Goal: Transaction & Acquisition: Download file/media

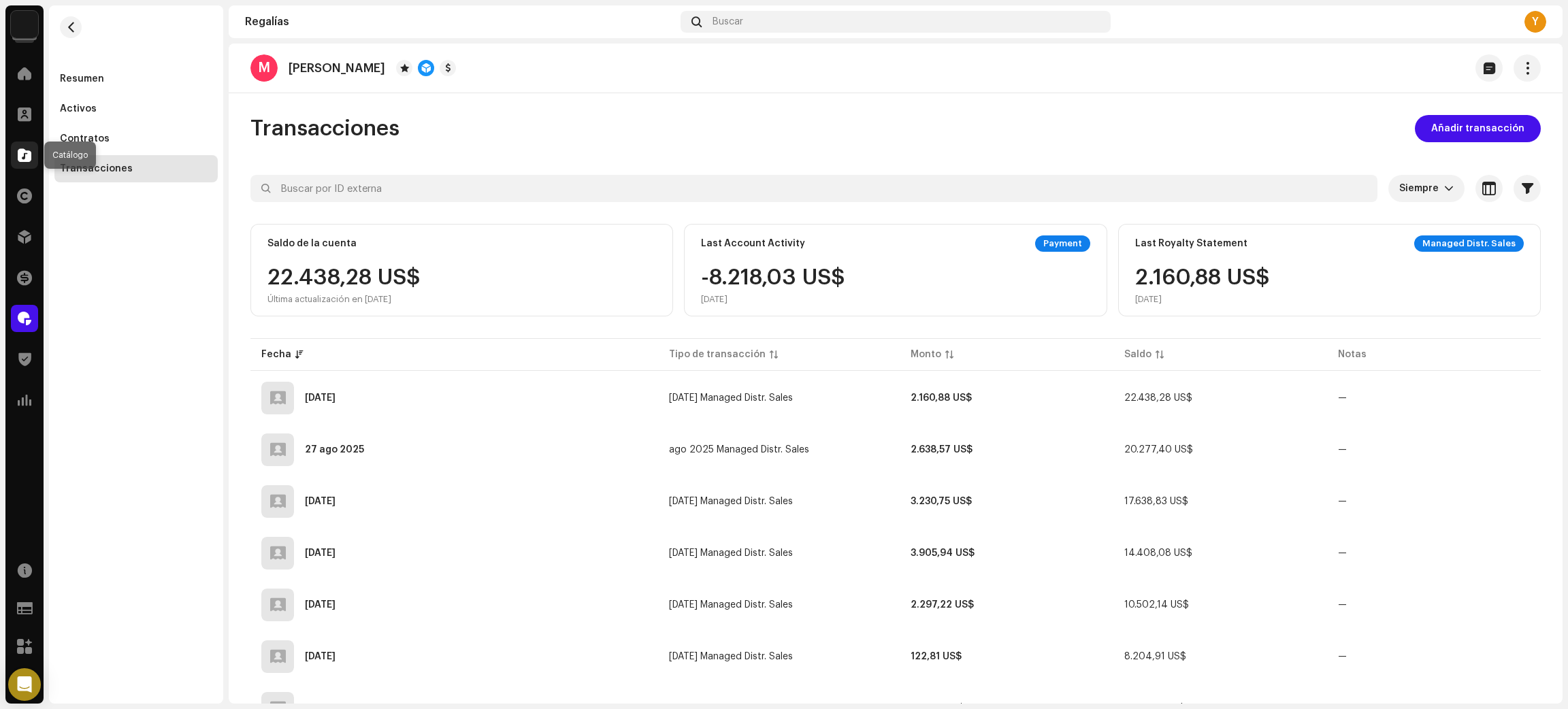
click at [20, 154] on span at bounding box center [24, 155] width 14 height 11
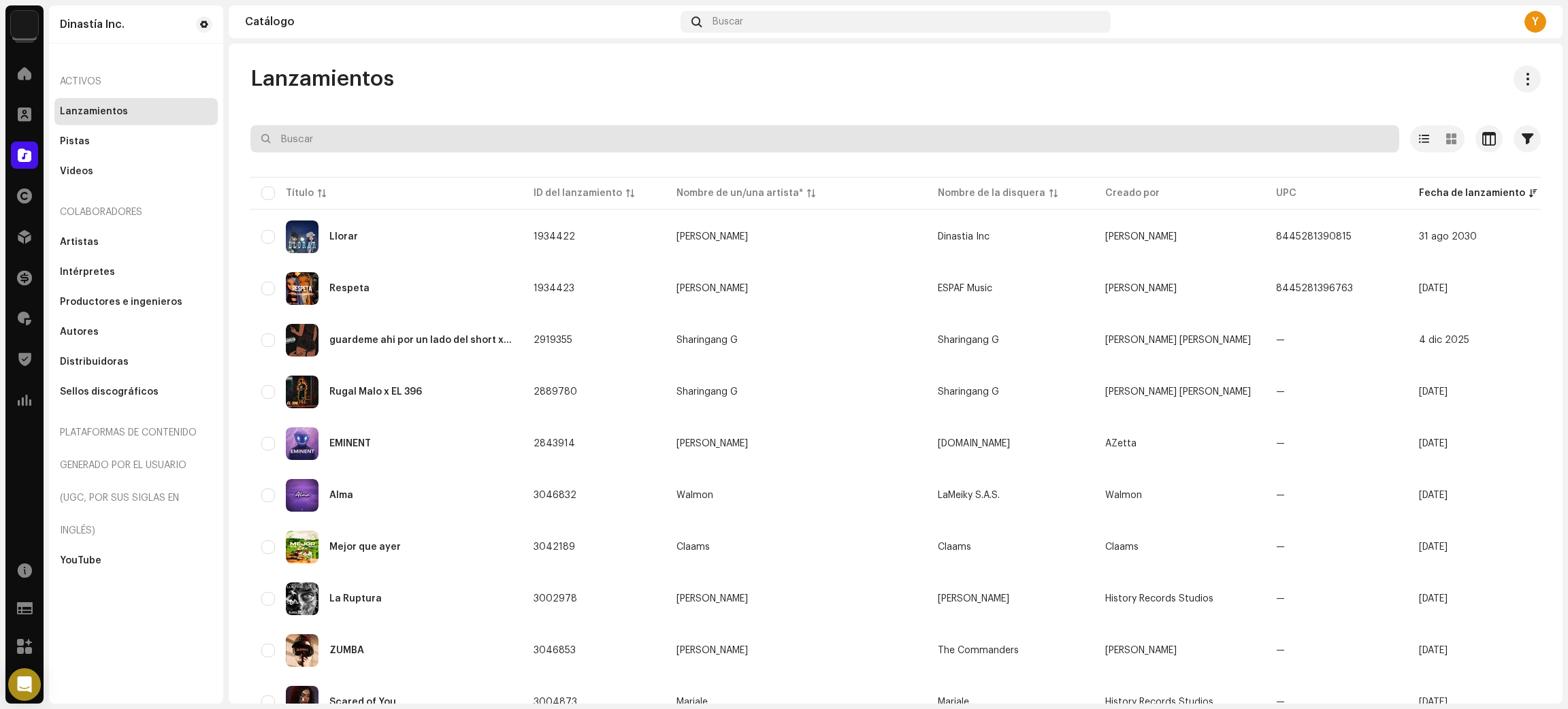
click at [341, 132] on input "text" at bounding box center [824, 139] width 1148 height 27
paste input "Sebas Medina"
type input "Sebas Medina"
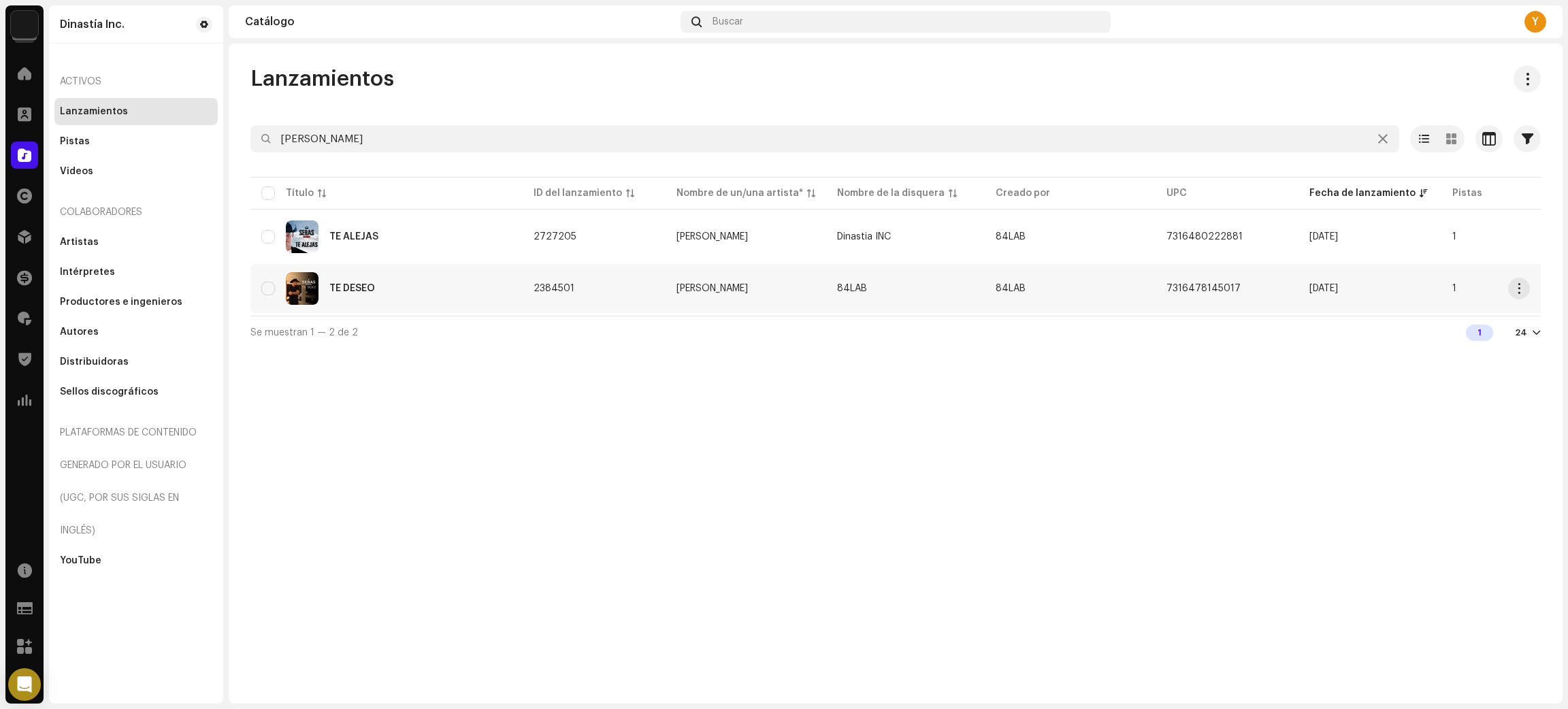
click at [440, 288] on div "TE DESEO" at bounding box center [387, 289] width 251 height 33
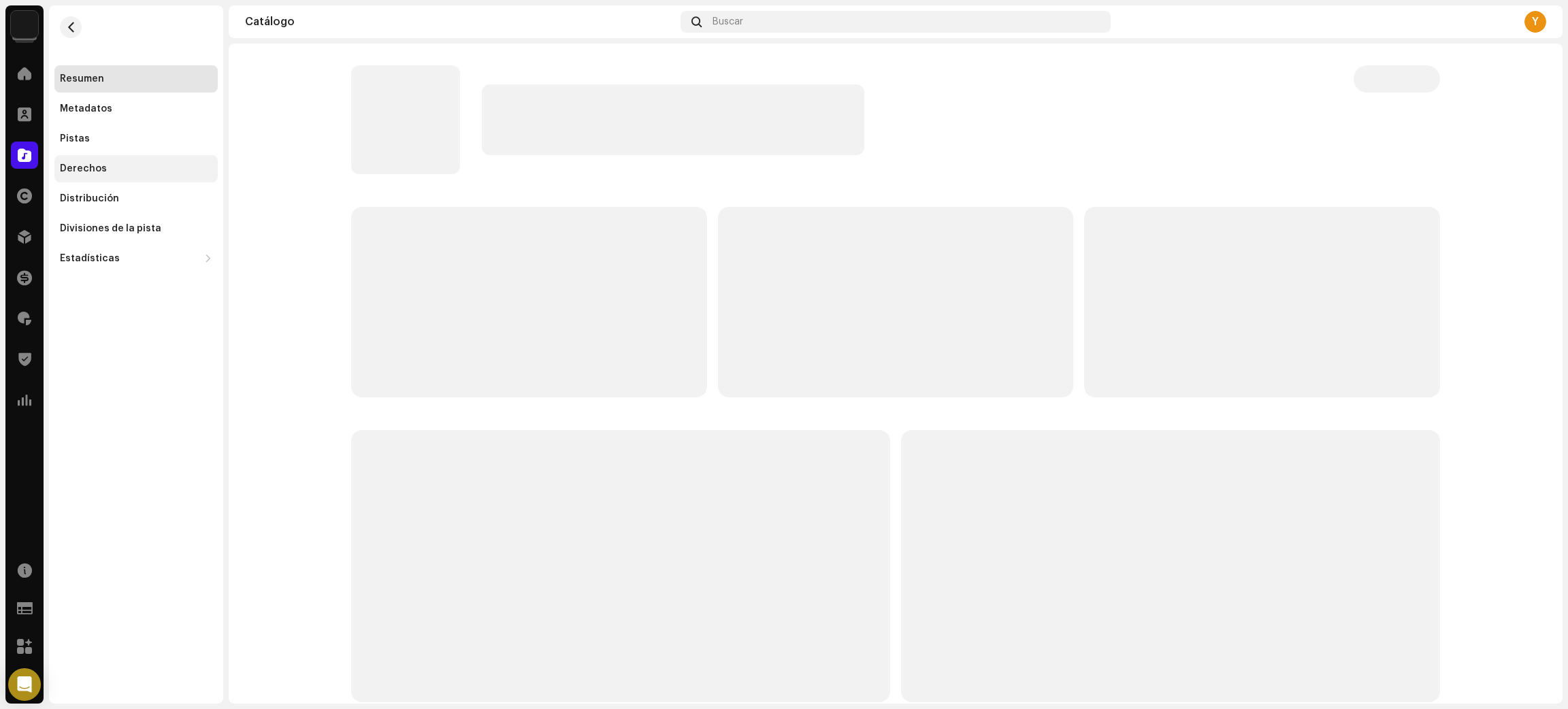
click at [105, 171] on div "Derechos" at bounding box center [136, 168] width 153 height 11
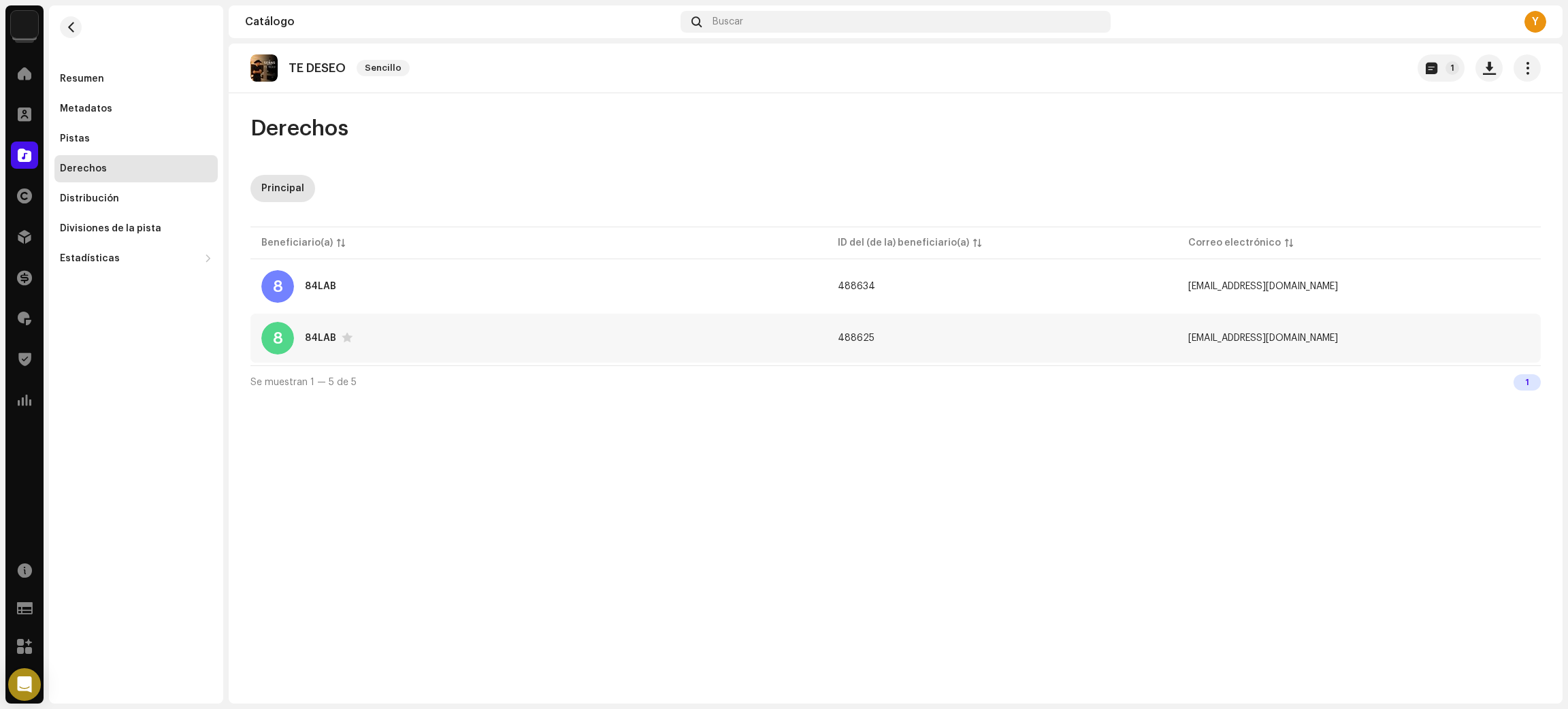
click at [1156, 341] on td "488625" at bounding box center [1002, 337] width 350 height 49
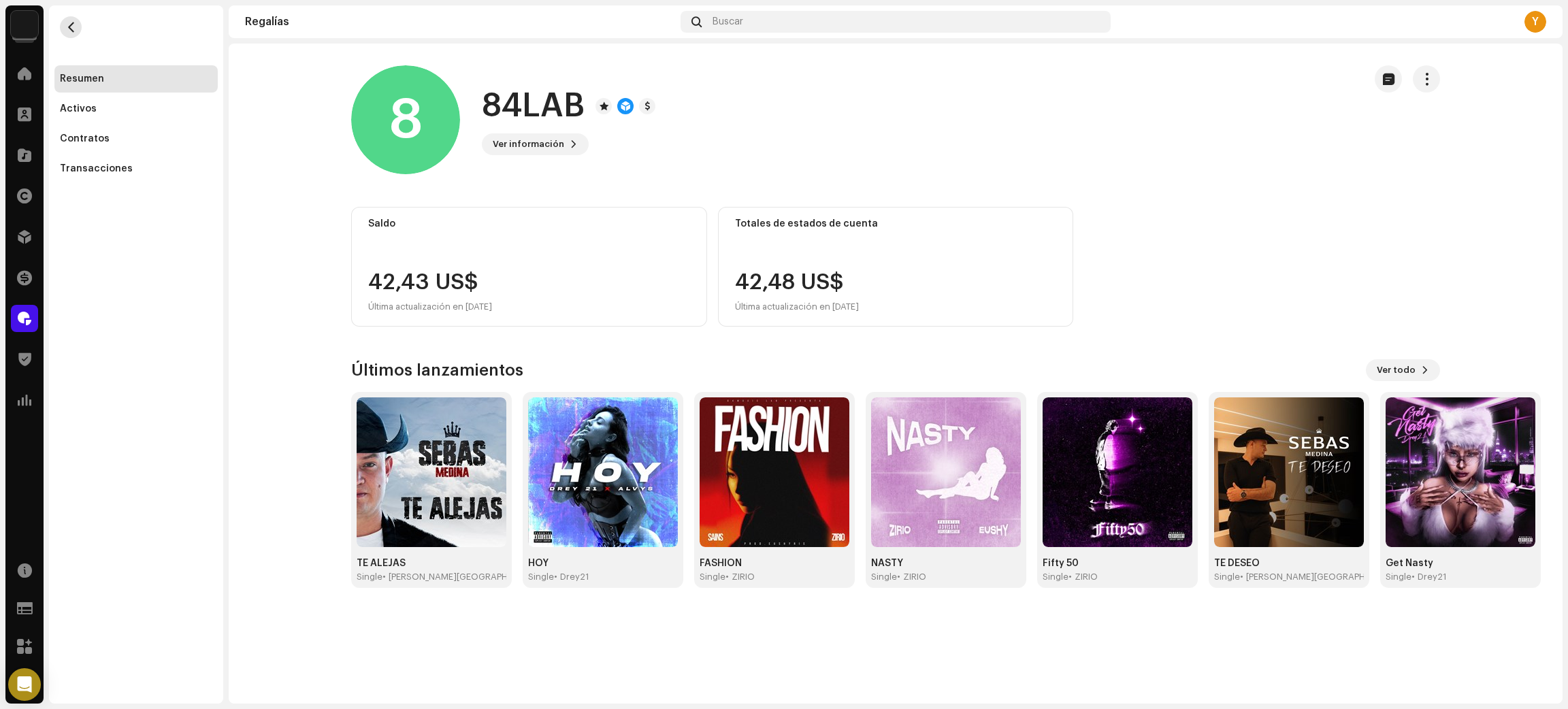
click at [68, 29] on span "button" at bounding box center [71, 26] width 10 height 11
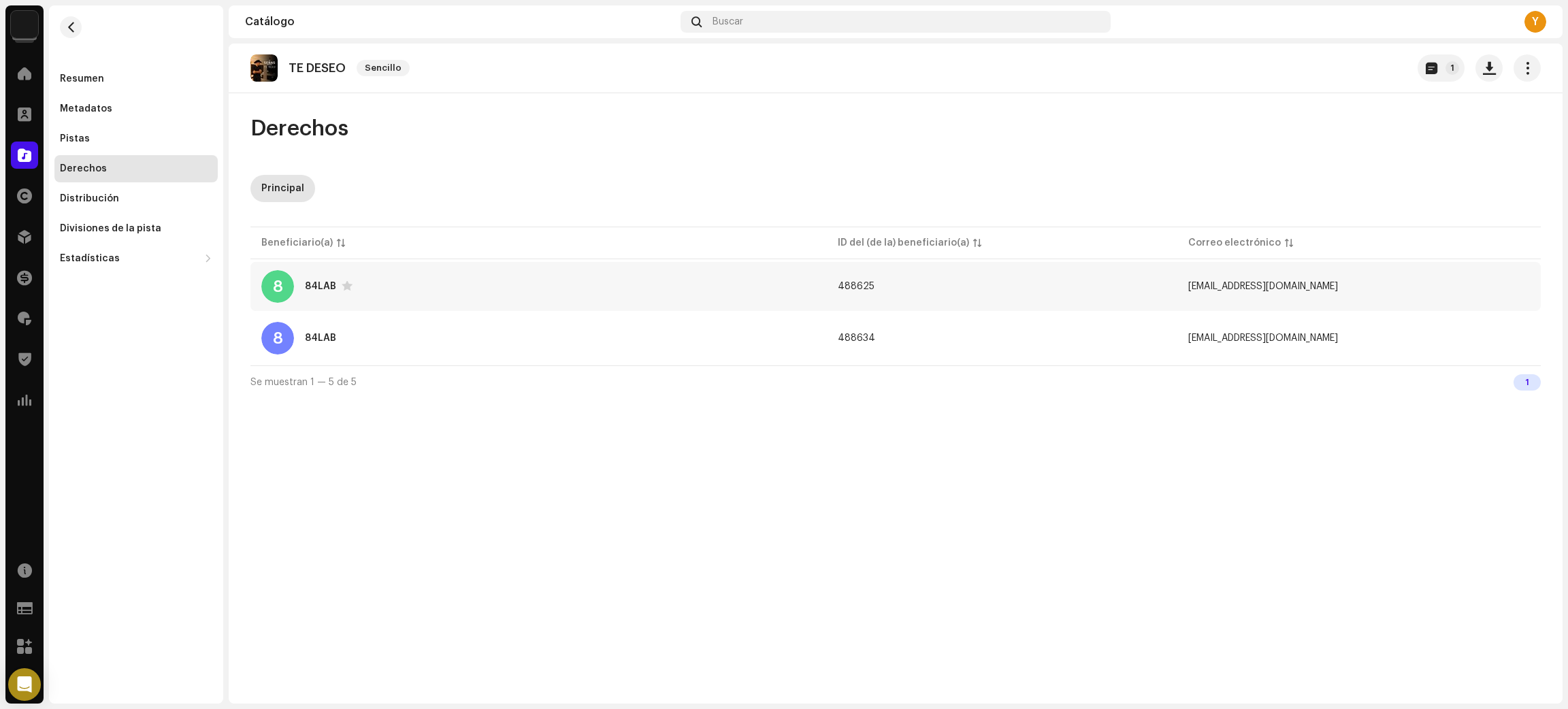
click at [533, 287] on div "8 84LAB" at bounding box center [538, 287] width 555 height 33
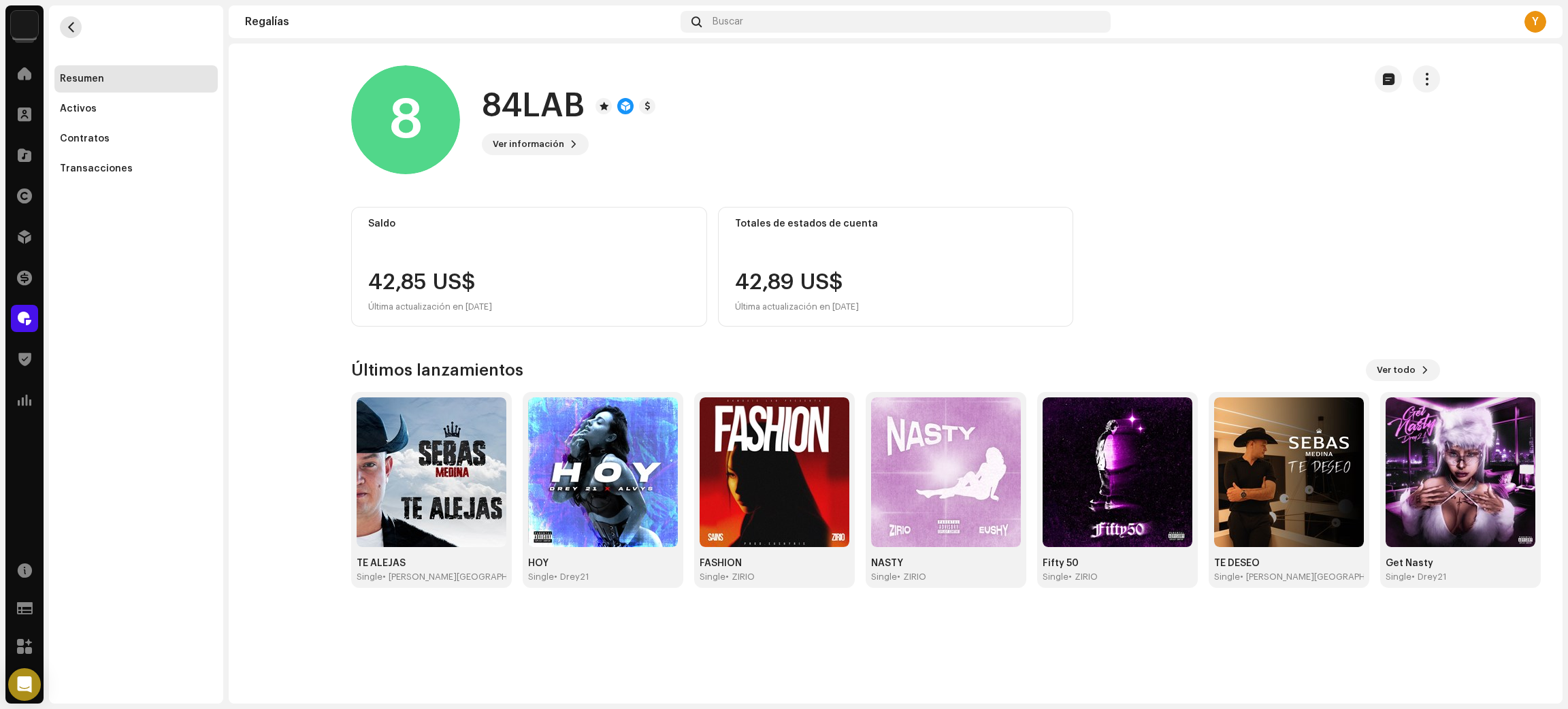
click at [68, 23] on span "button" at bounding box center [71, 26] width 10 height 11
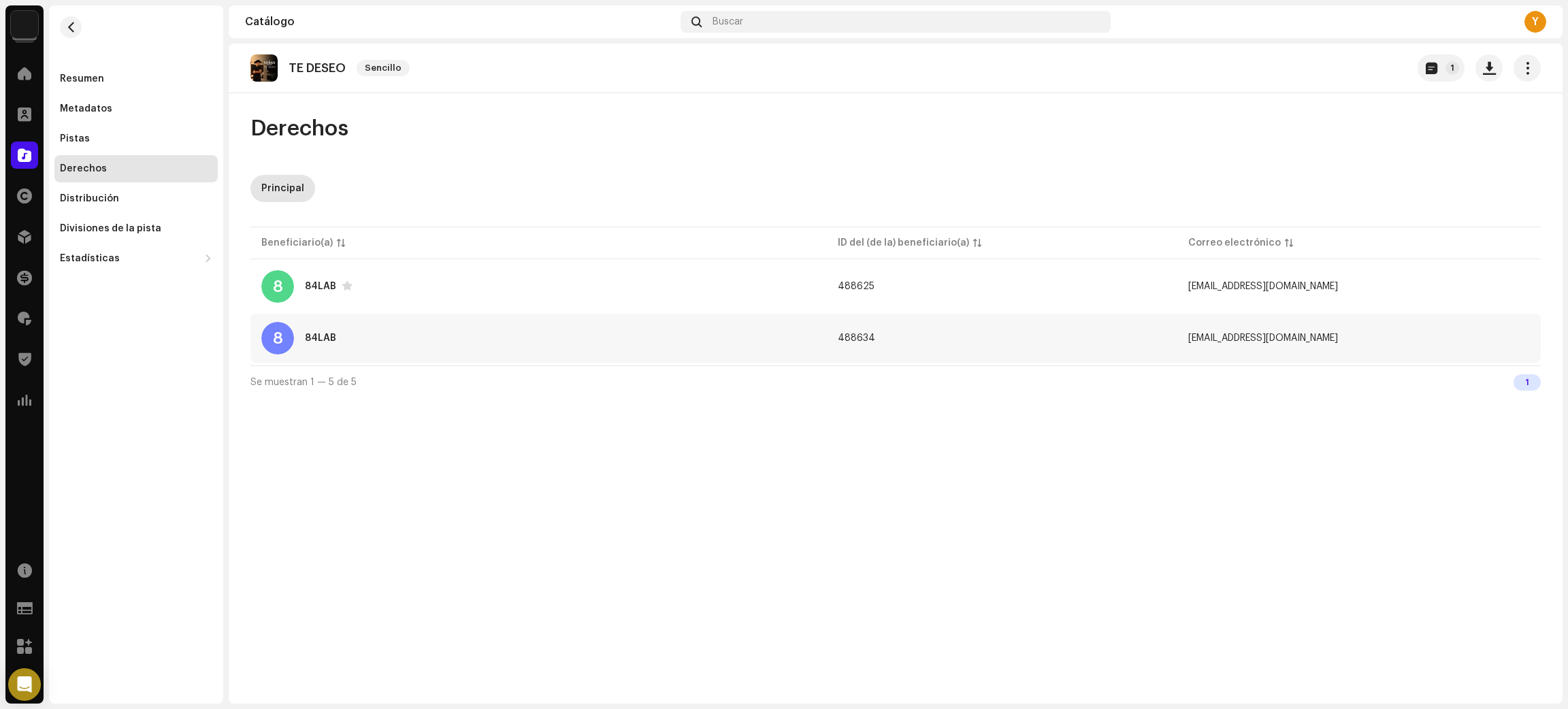
click at [547, 333] on div "8 84LAB" at bounding box center [538, 338] width 555 height 33
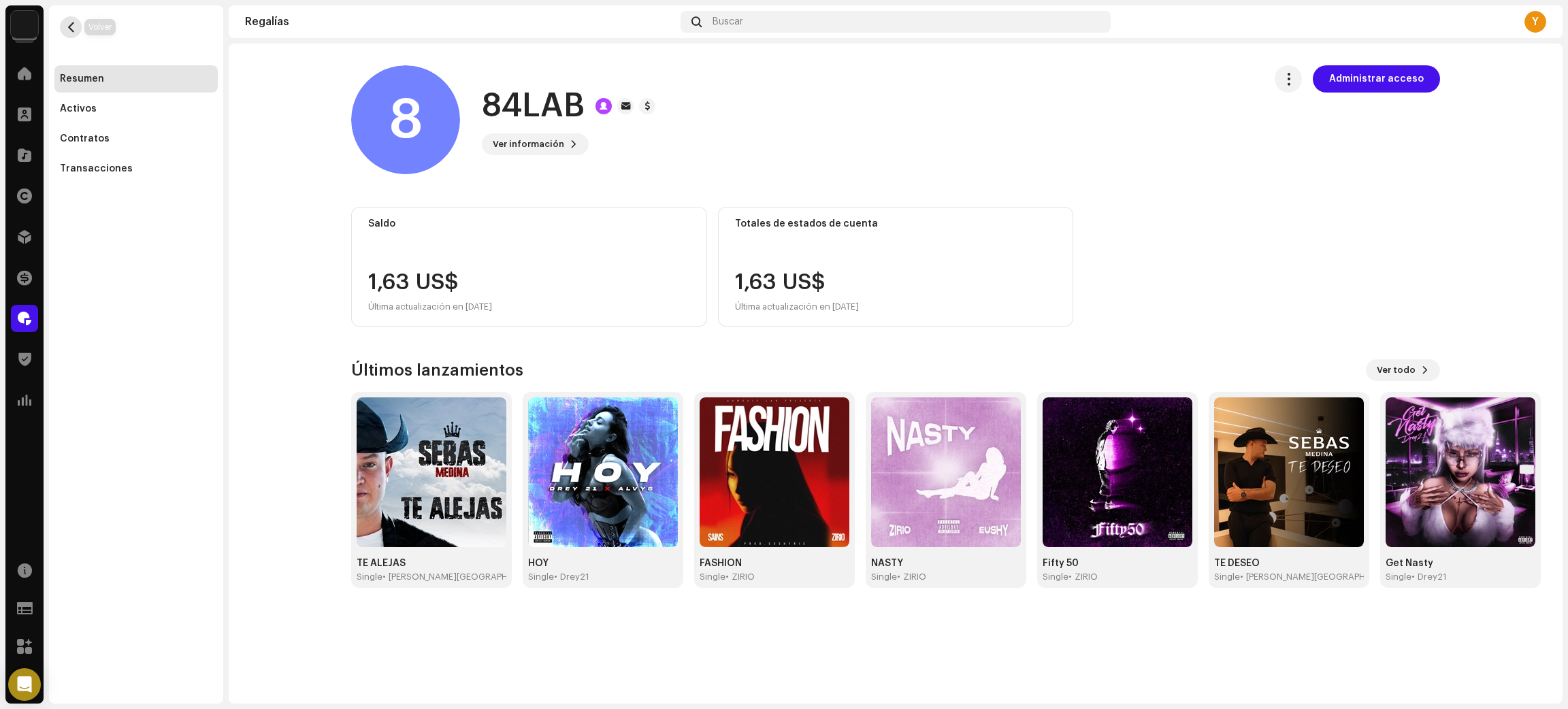
click at [66, 31] on span "button" at bounding box center [71, 26] width 10 height 11
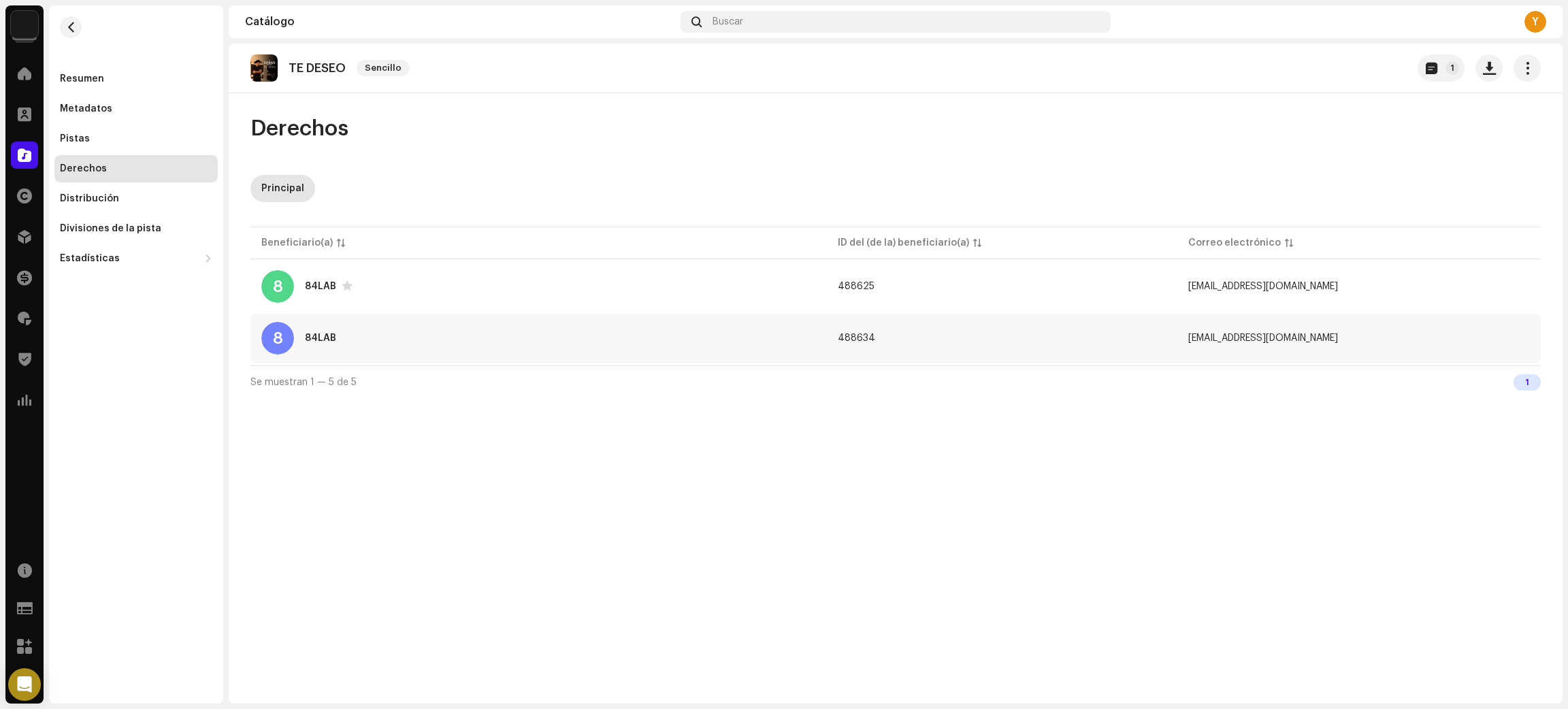
click at [504, 345] on div "8 84LAB" at bounding box center [538, 338] width 555 height 33
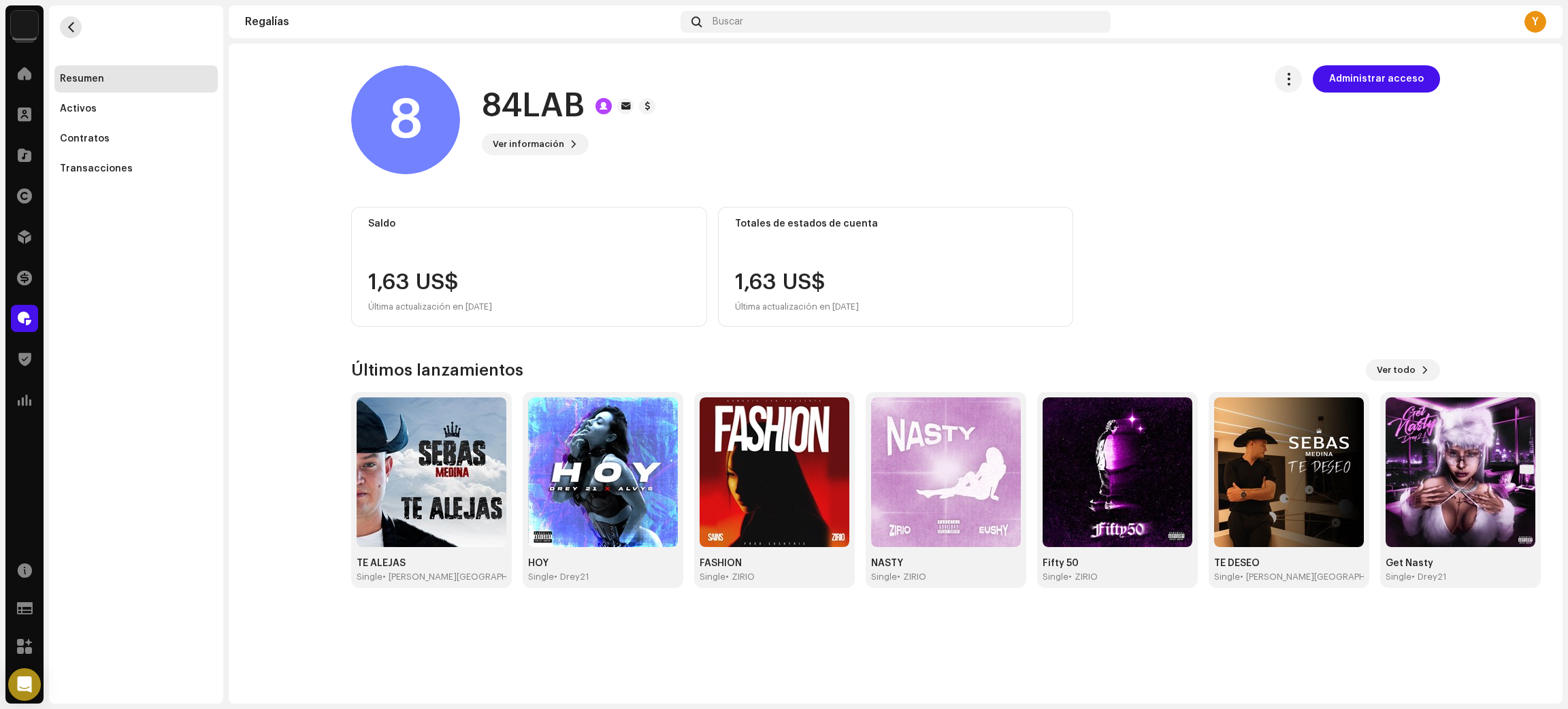
click at [72, 19] on button "button" at bounding box center [71, 27] width 21 height 21
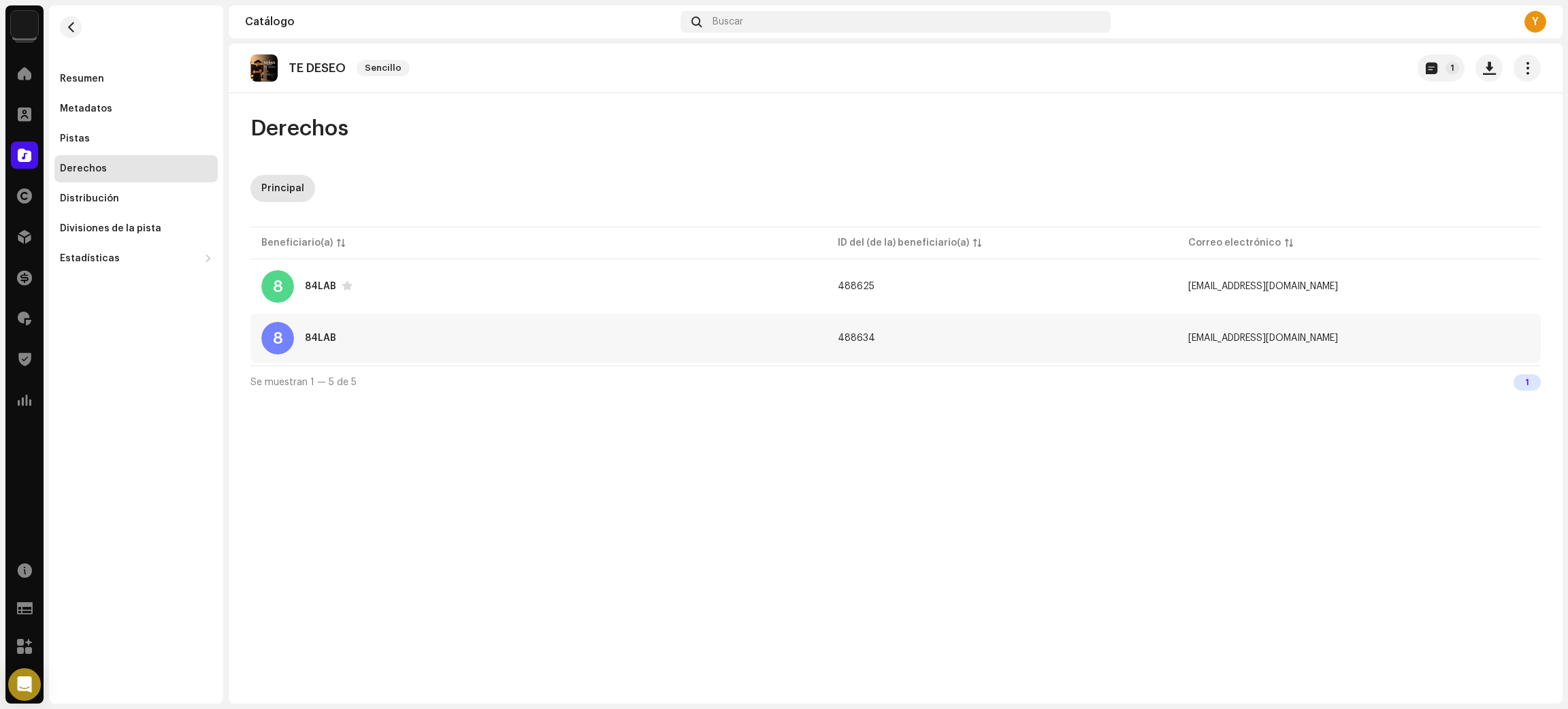
click at [985, 345] on td "488634" at bounding box center [1002, 337] width 350 height 49
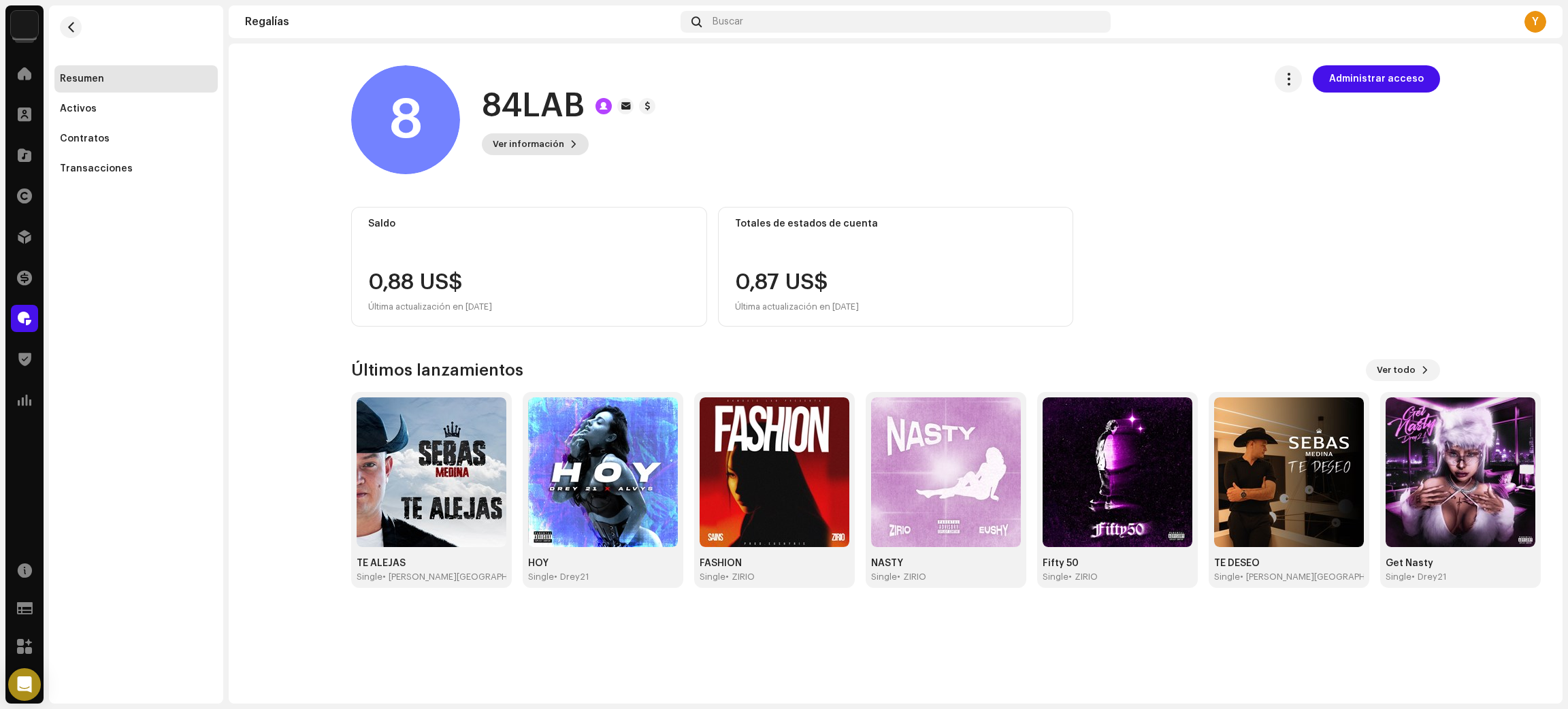
click at [570, 146] on span at bounding box center [574, 143] width 8 height 11
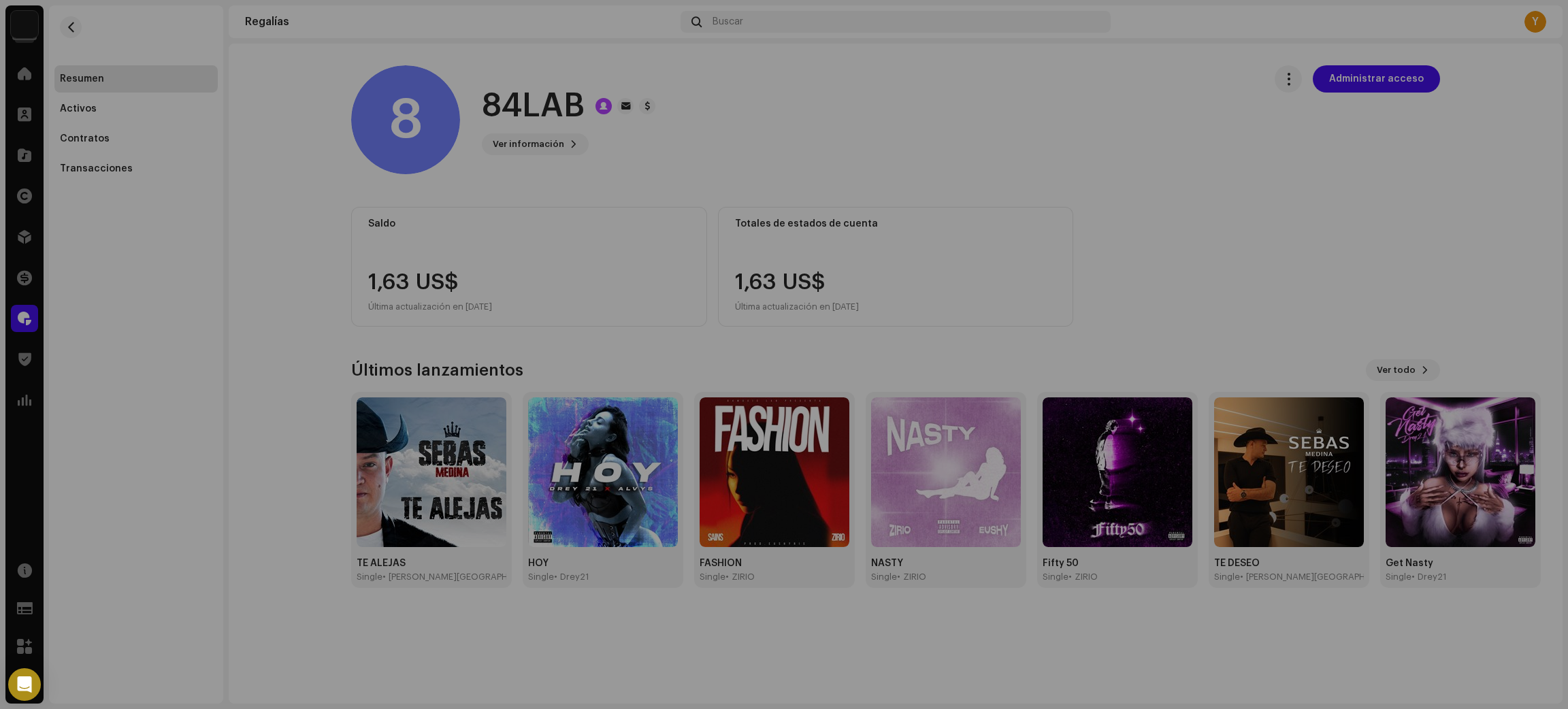
click at [960, 157] on div "8 84LAB 488634 Tipo Portal Pagar a nombre de 84LAB Correo electrónico del/de la…" at bounding box center [784, 354] width 1568 height 709
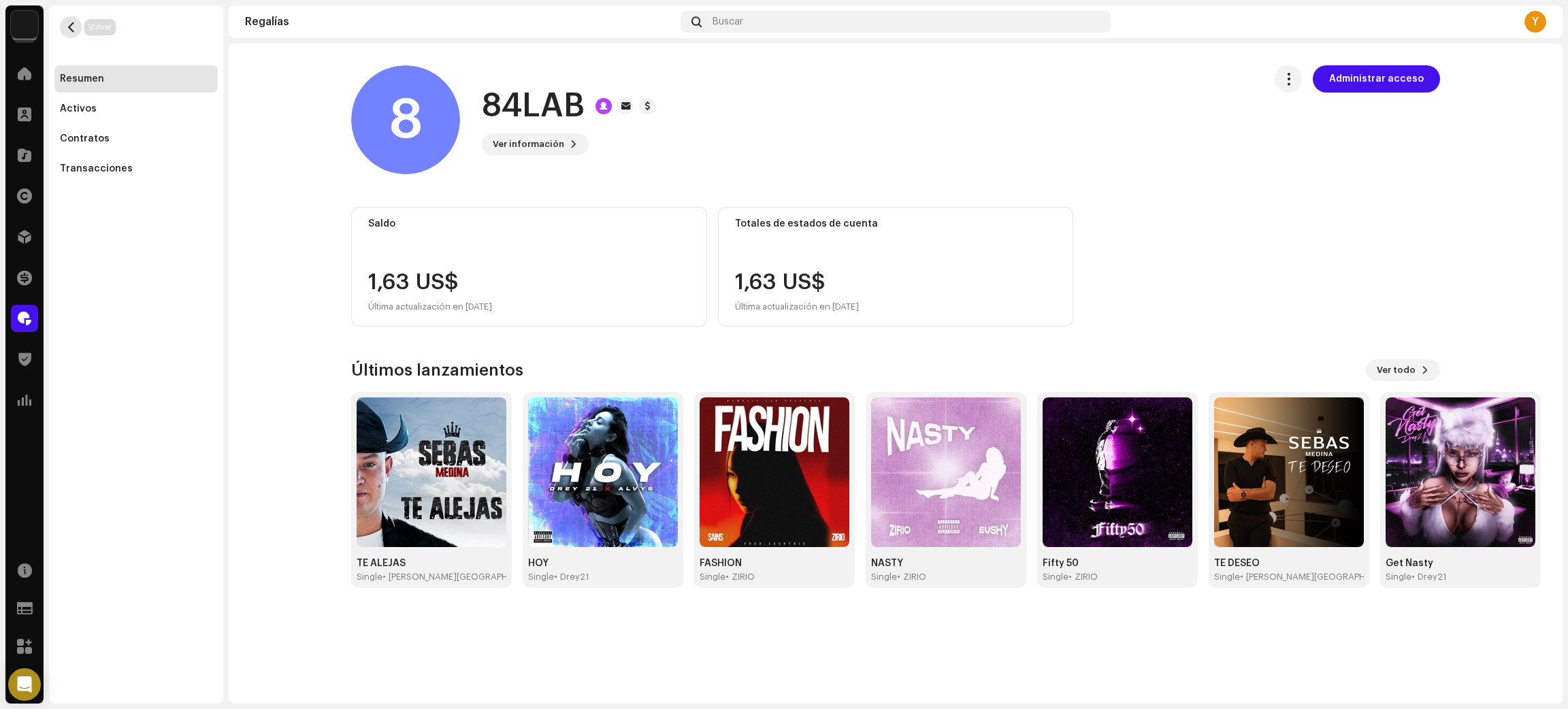
click at [71, 21] on span "button" at bounding box center [71, 26] width 10 height 11
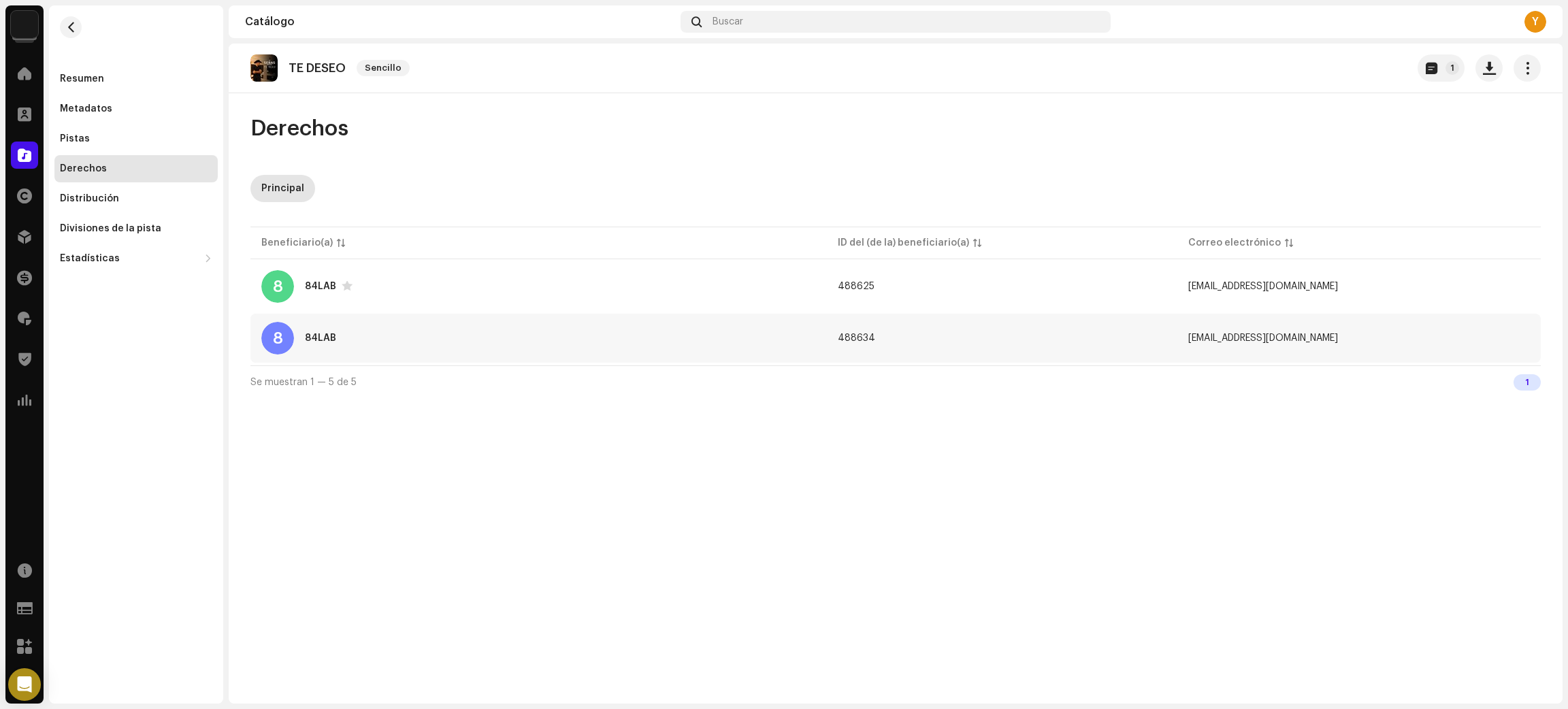
click at [681, 337] on div "8 84LAB" at bounding box center [538, 338] width 555 height 33
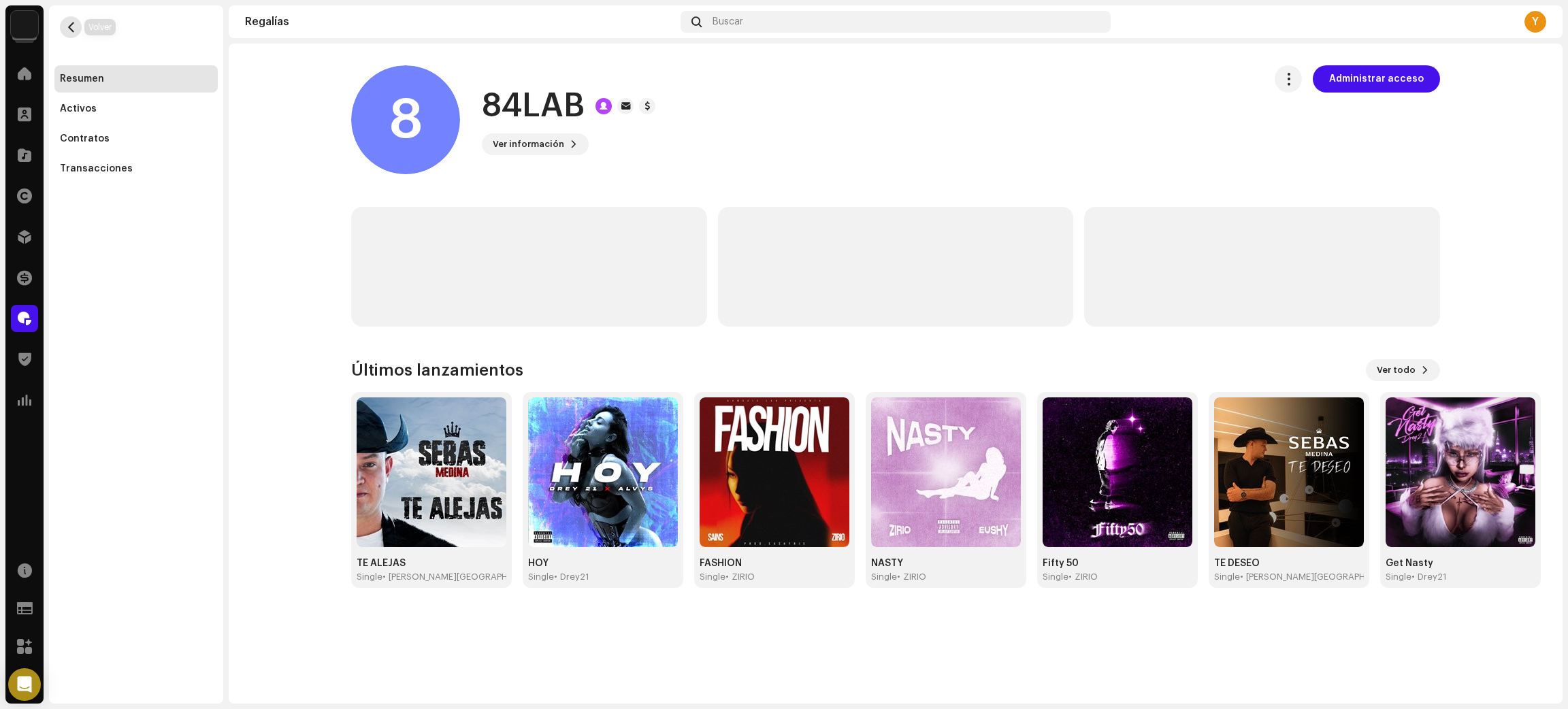
click at [68, 32] on span "button" at bounding box center [71, 26] width 10 height 11
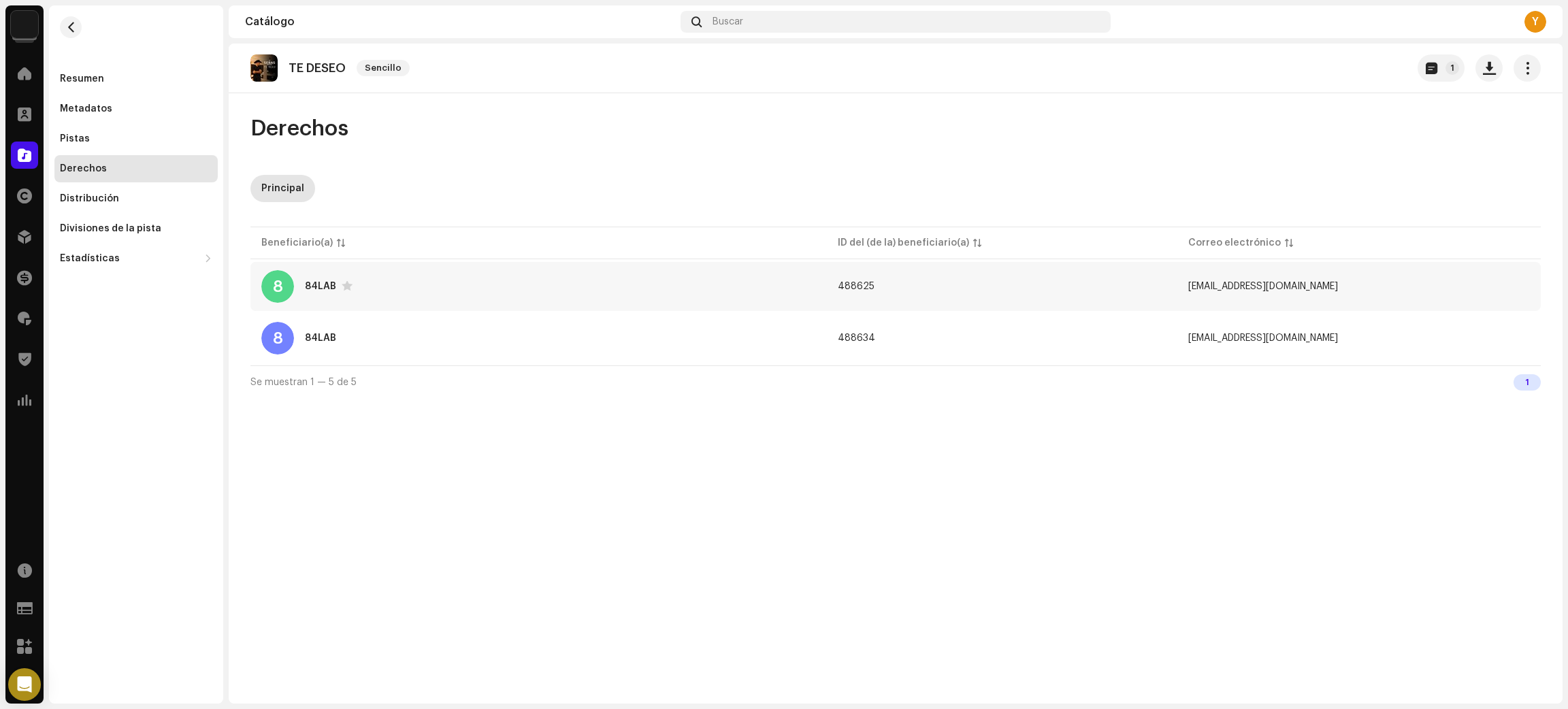
click at [673, 296] on div "8 84LAB" at bounding box center [538, 287] width 555 height 33
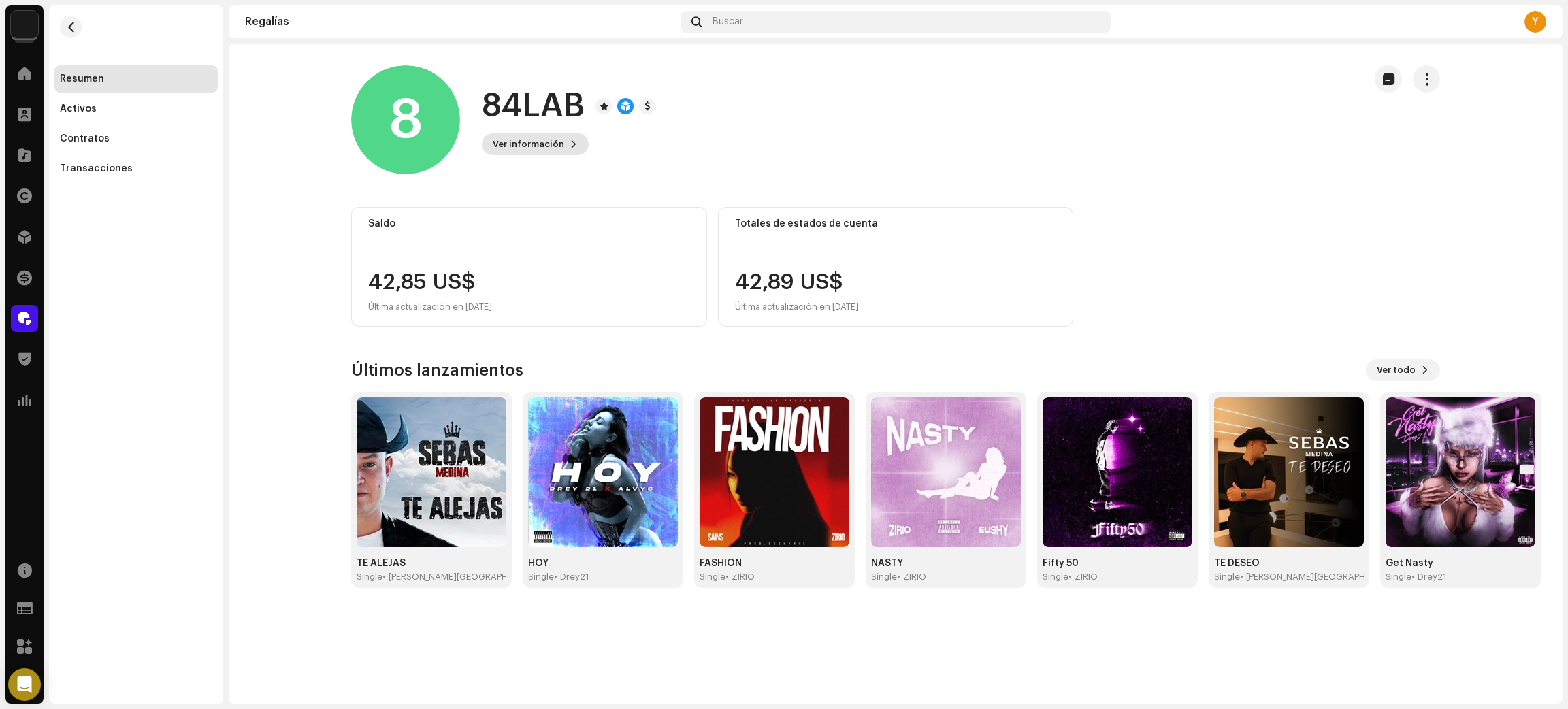
click at [570, 146] on span at bounding box center [574, 143] width 8 height 11
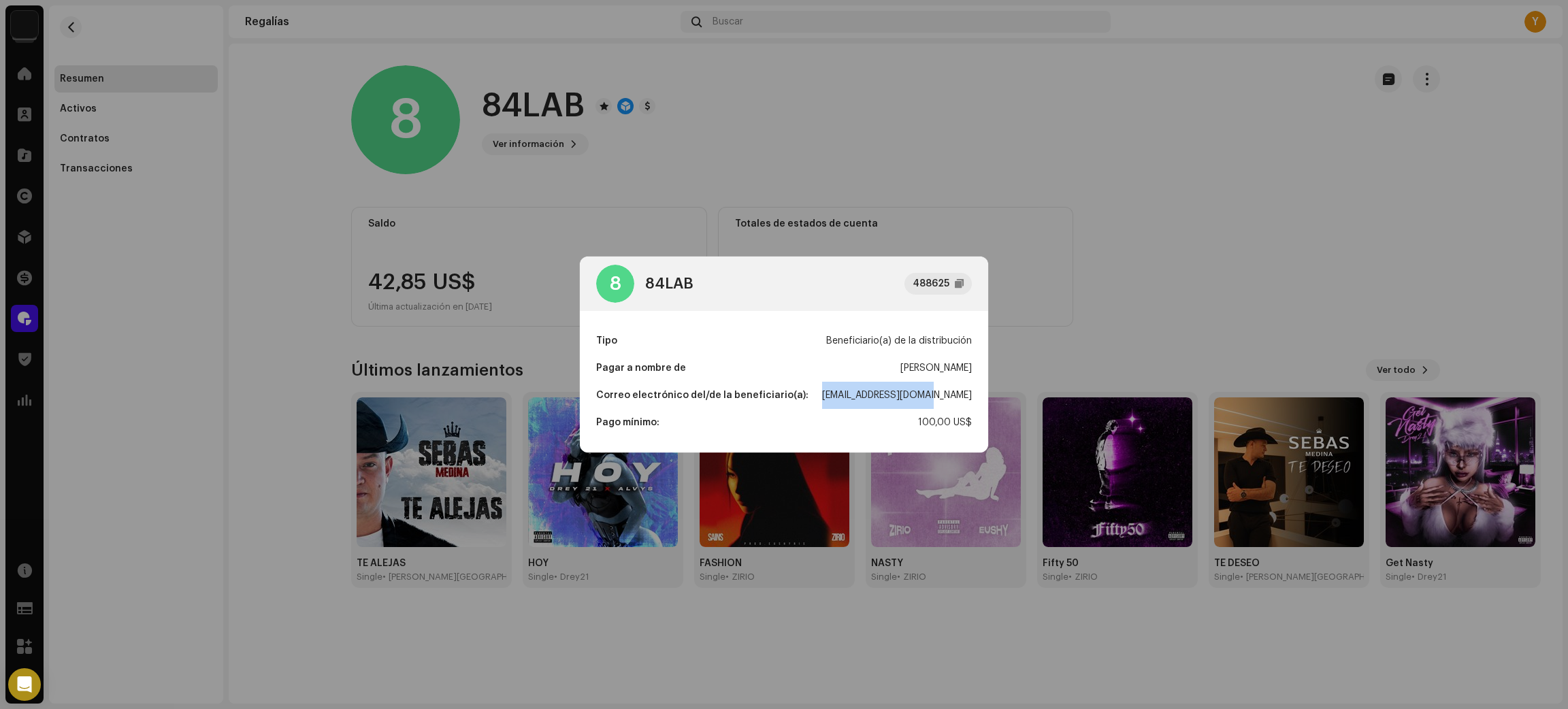
drag, startPoint x: 890, startPoint y: 390, endPoint x: 971, endPoint y: 392, distance: 81.0
click at [971, 392] on div "Tipo Beneficiario(a) de la distribución Pagar a nombre de Efrain Alvarez Correo…" at bounding box center [783, 382] width 408 height 142
copy div "fraguamusic@gmail.com"
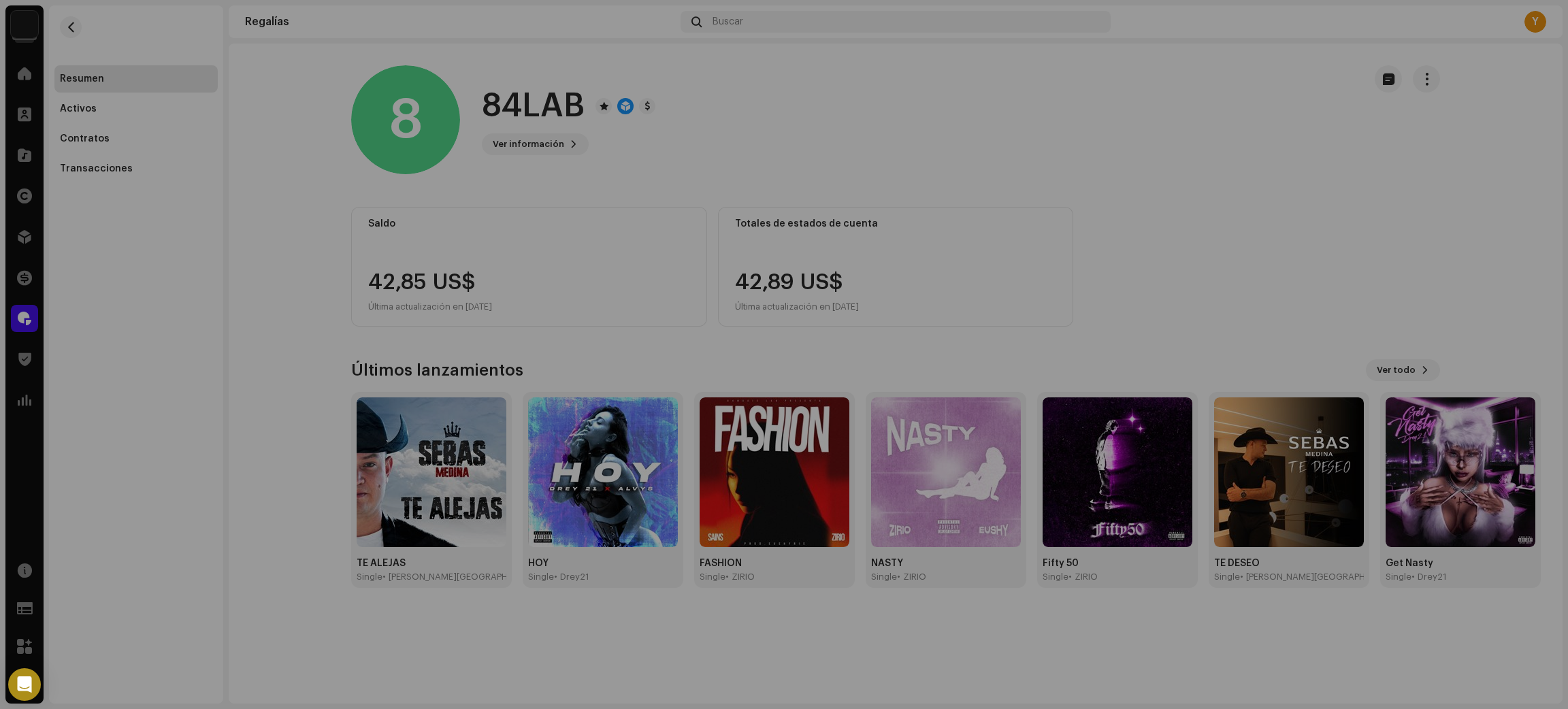
drag, startPoint x: 207, startPoint y: 320, endPoint x: 0, endPoint y: 2, distance: 379.4
click at [202, 304] on div "8 84LAB 488625 Tipo Beneficiario(a) de la distribución Pagar a nombre de Efrain…" at bounding box center [784, 354] width 1568 height 709
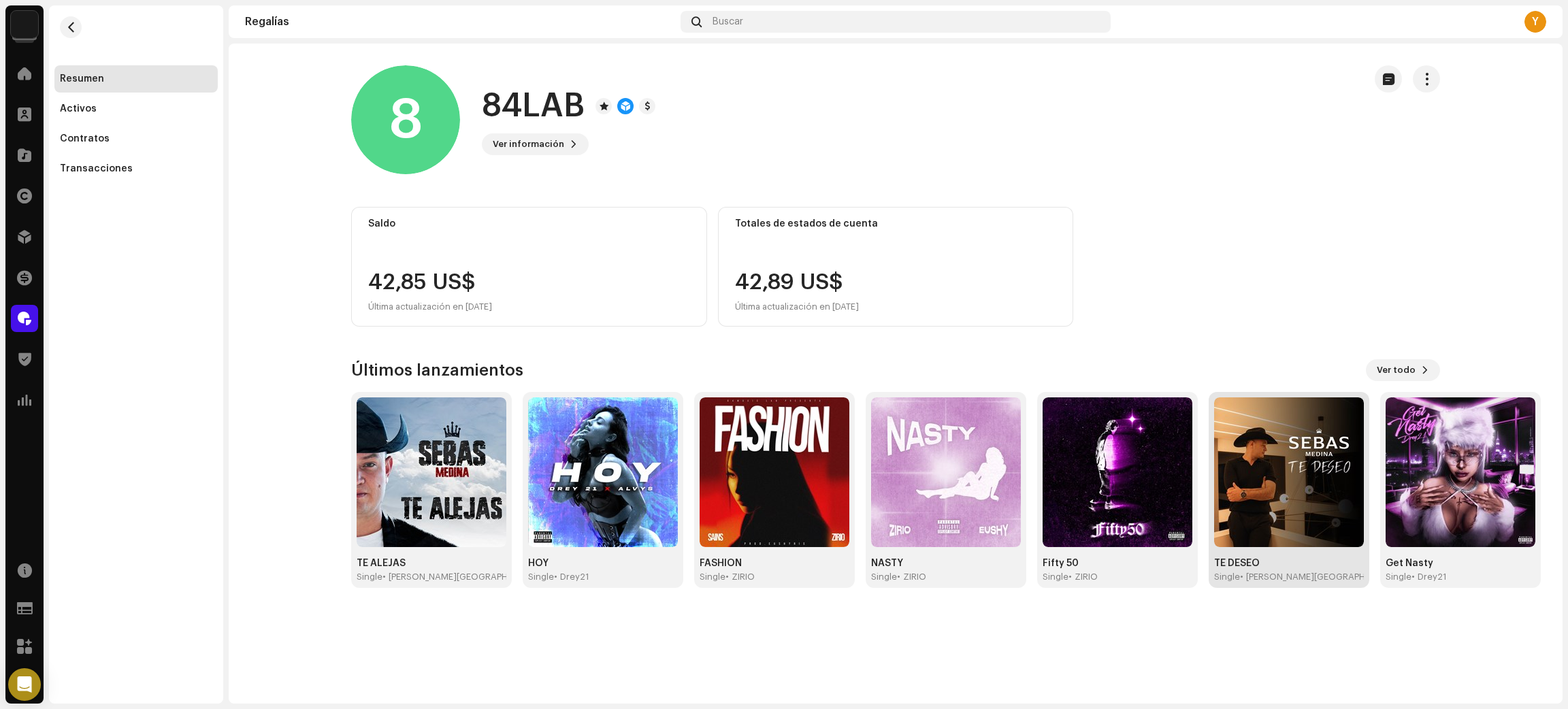
click at [1280, 442] on img at bounding box center [1289, 472] width 150 height 150
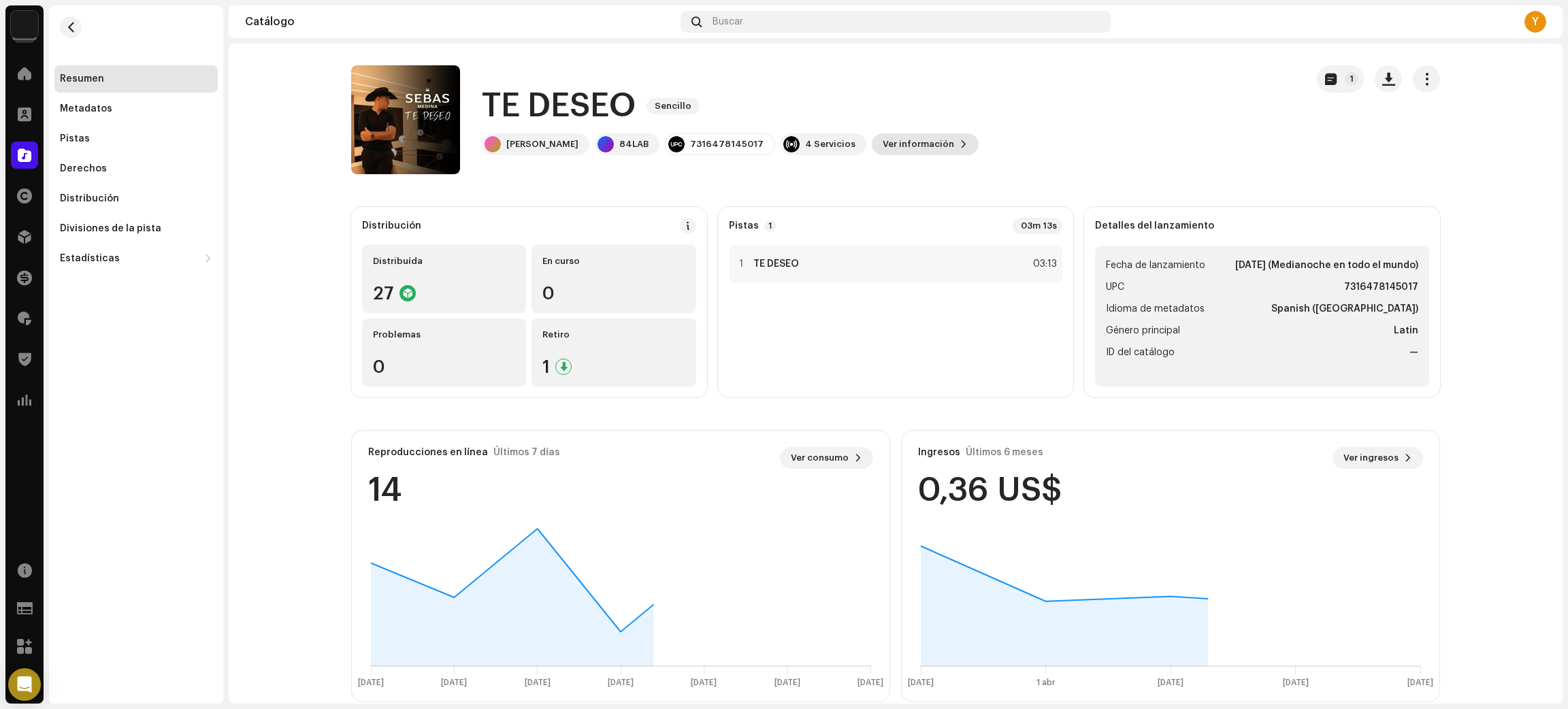
click at [922, 142] on button "Ver información" at bounding box center [925, 144] width 107 height 21
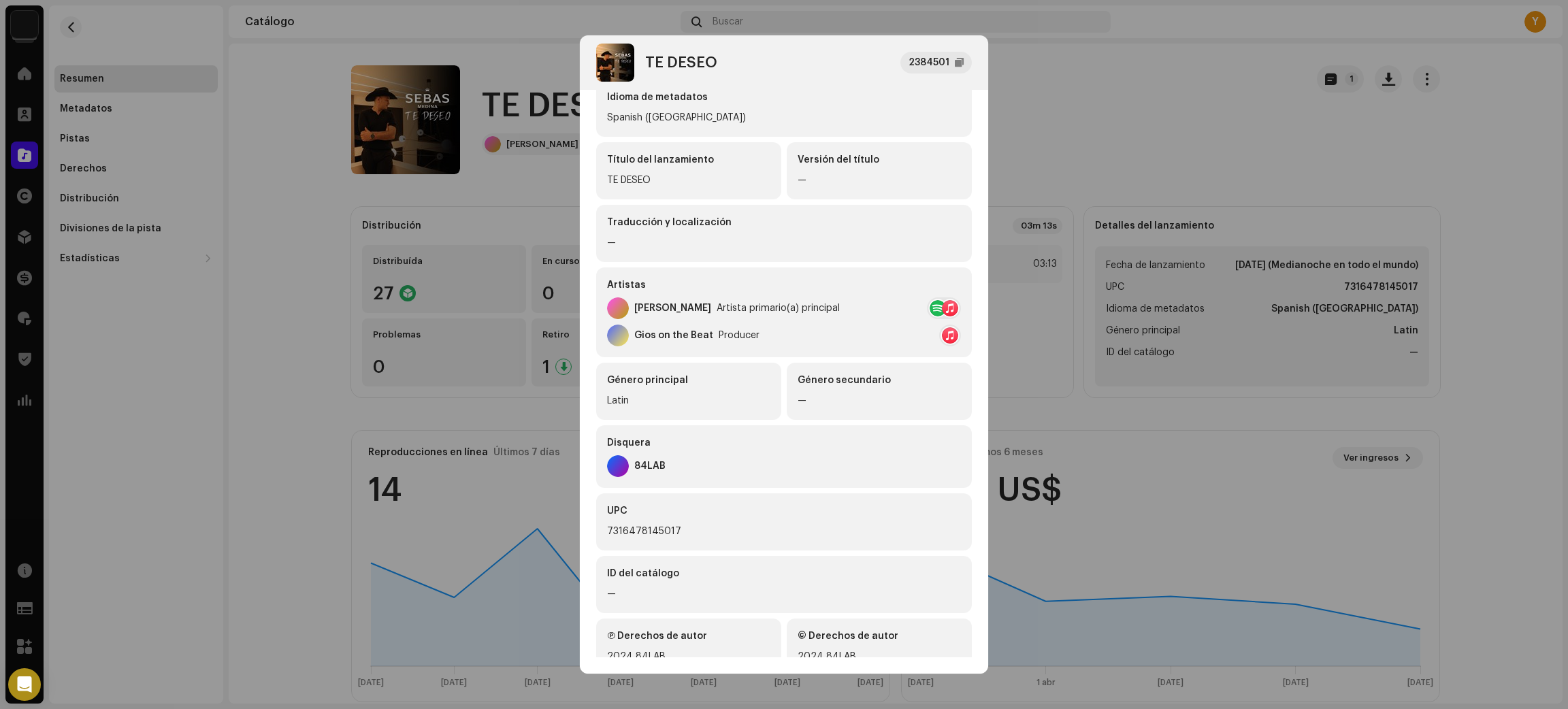
scroll to position [92, 0]
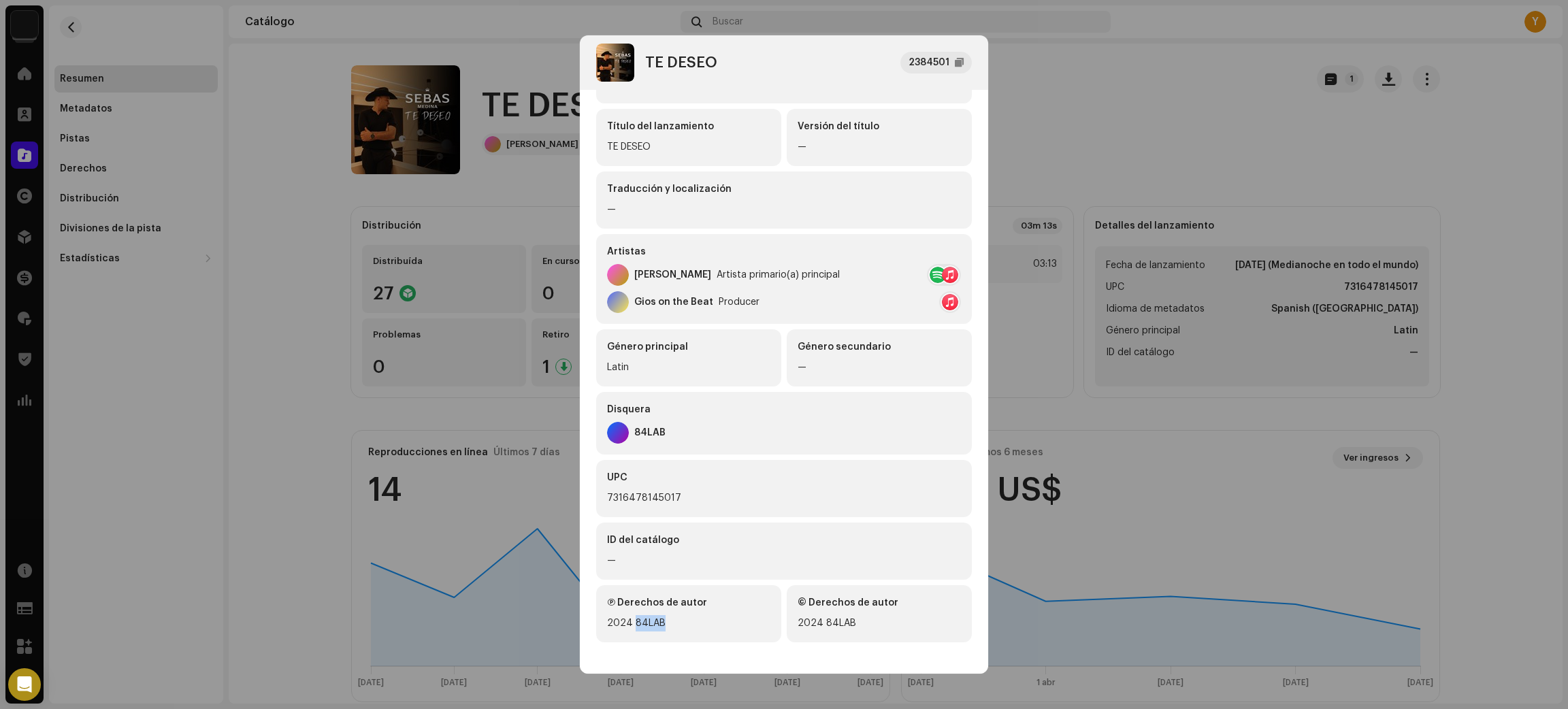
drag, startPoint x: 668, startPoint y: 624, endPoint x: 631, endPoint y: 627, distance: 37.1
click at [631, 627] on div "2024 84LAB" at bounding box center [688, 623] width 163 height 16
copy div "84LAB"
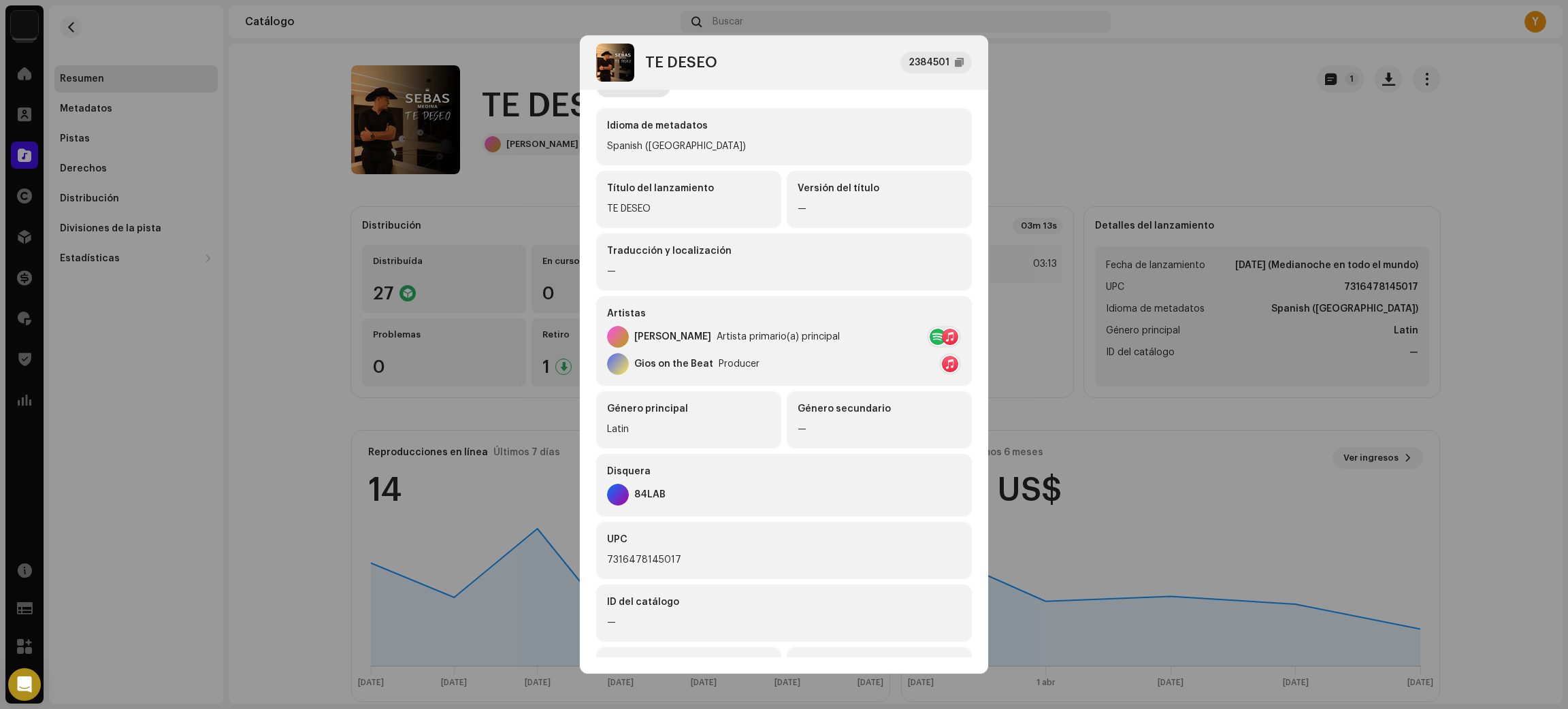
scroll to position [0, 0]
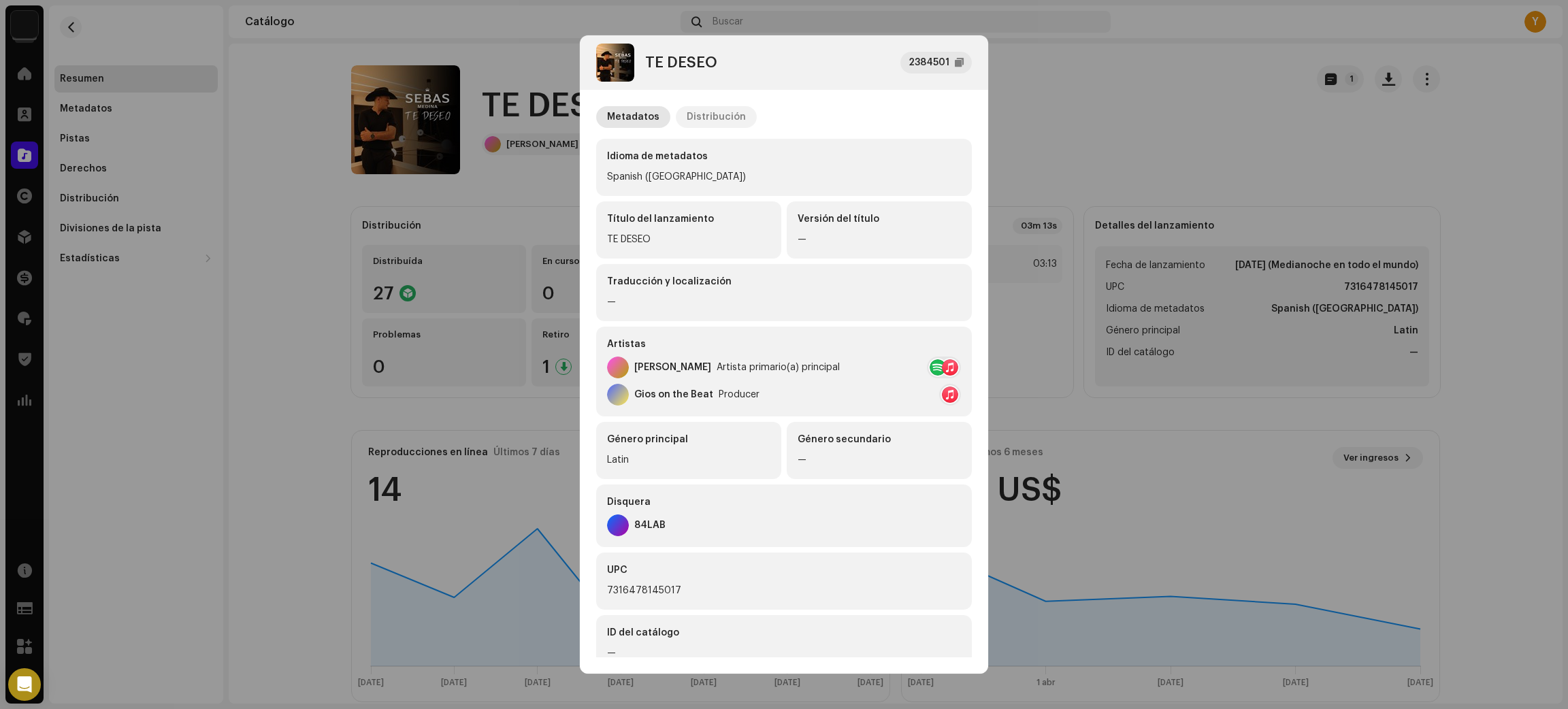
click at [716, 108] on div "Distribución" at bounding box center [716, 117] width 59 height 21
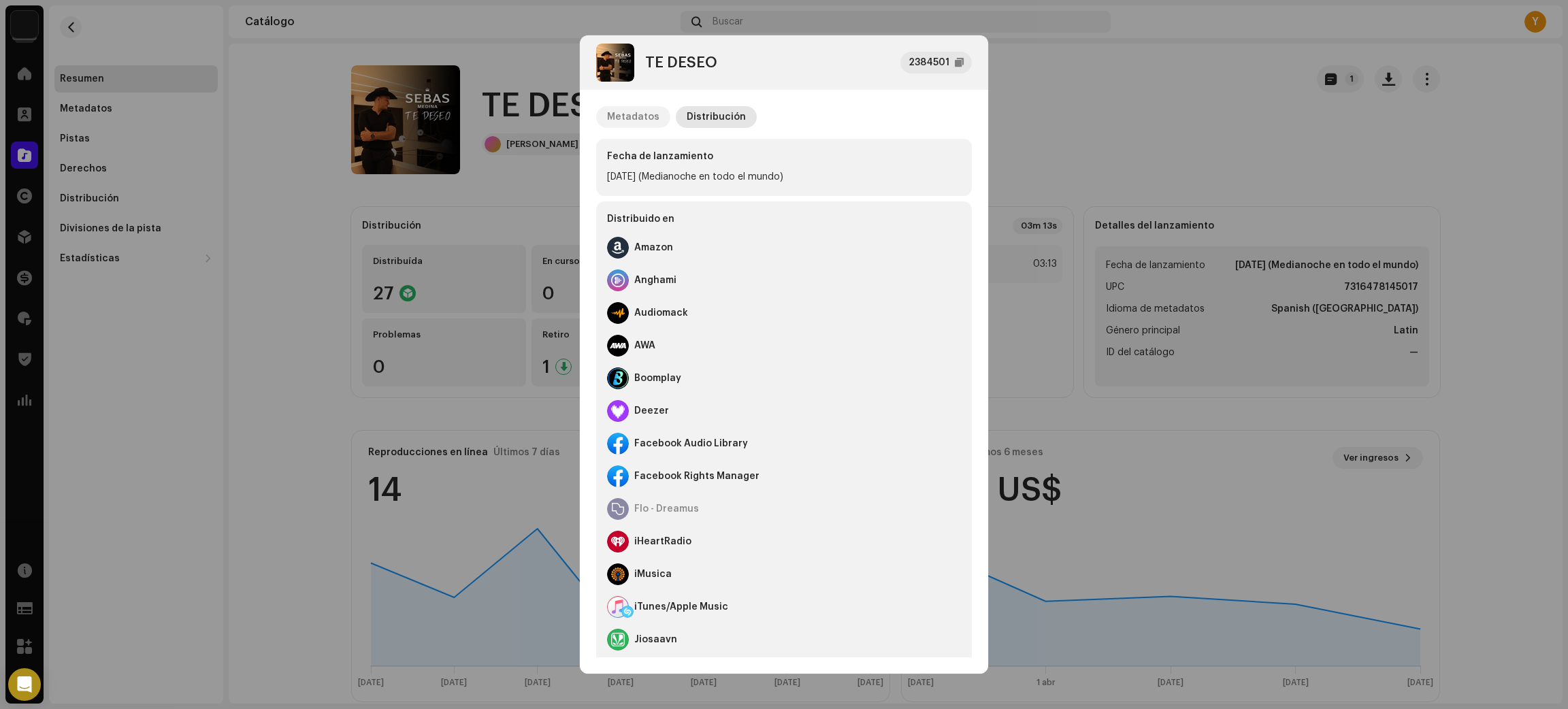
click at [633, 120] on div "Metadatos" at bounding box center [633, 117] width 53 height 21
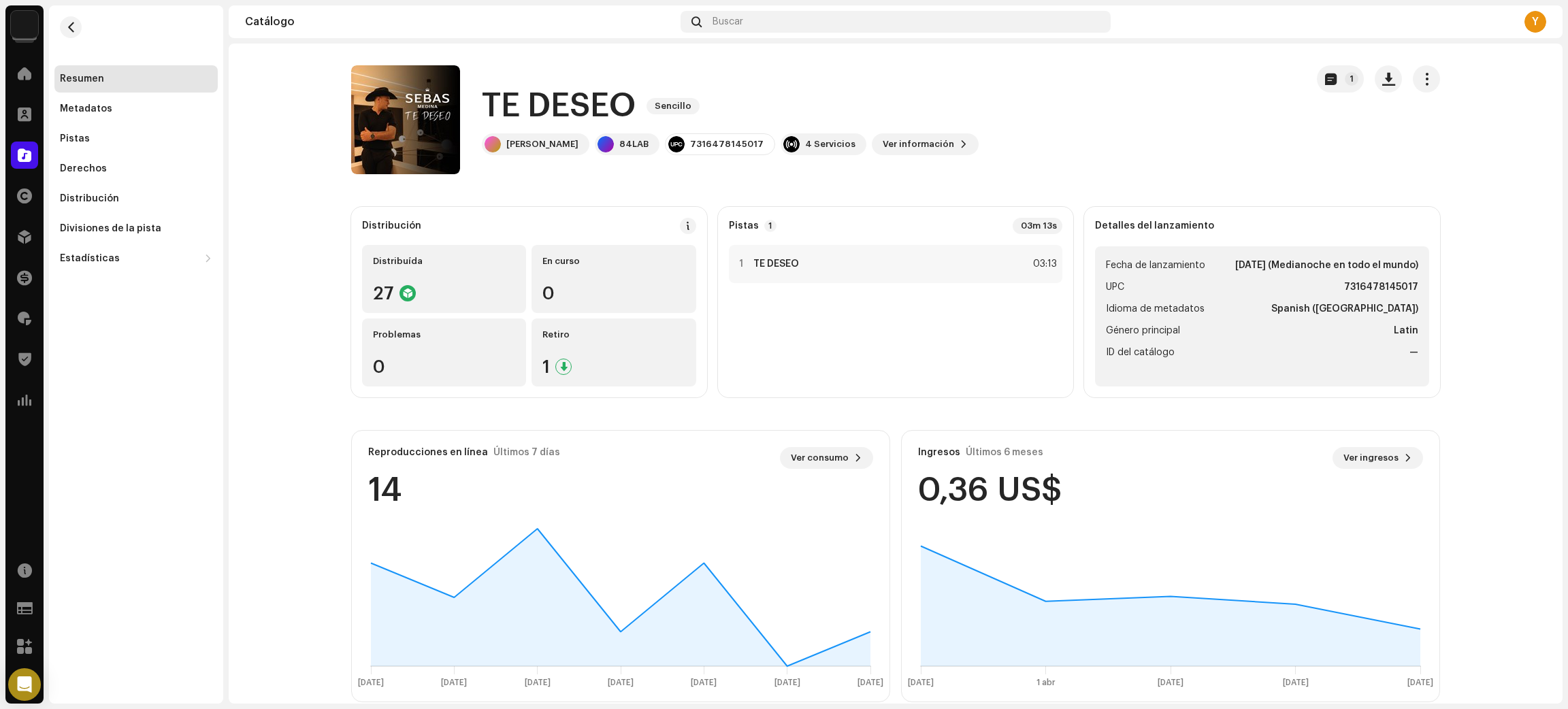
drag, startPoint x: 1161, startPoint y: 489, endPoint x: 940, endPoint y: 403, distance: 237.1
click at [1161, 485] on div "TE DESEO 2384501 Metadatos Distribución Idioma de metadatos Spanish (Latin Amer…" at bounding box center [784, 354] width 1568 height 709
click at [819, 256] on div "1 TE DESEO 03:13" at bounding box center [895, 264] width 334 height 38
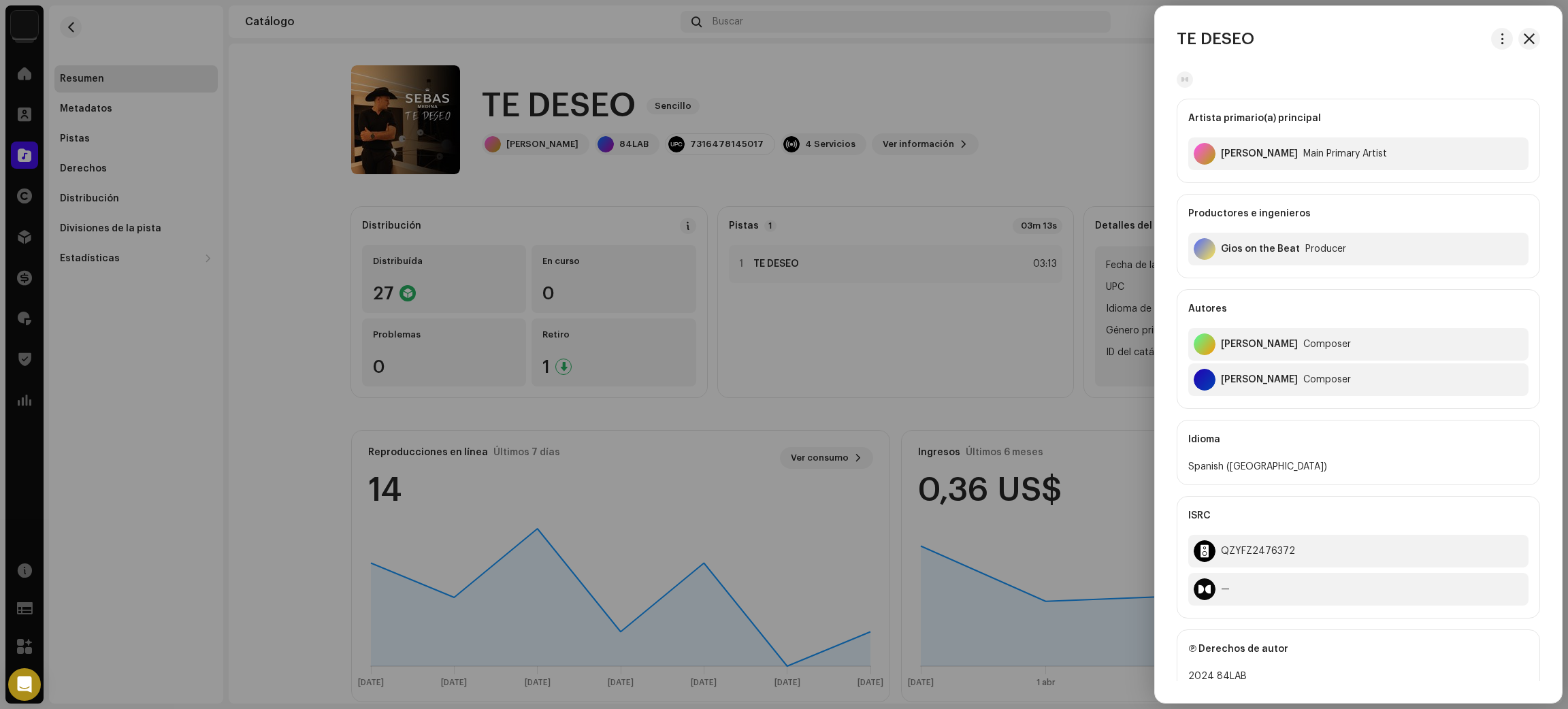
drag, startPoint x: 189, startPoint y: 380, endPoint x: 127, endPoint y: 278, distance: 119.4
click at [187, 369] on div at bounding box center [784, 354] width 1568 height 709
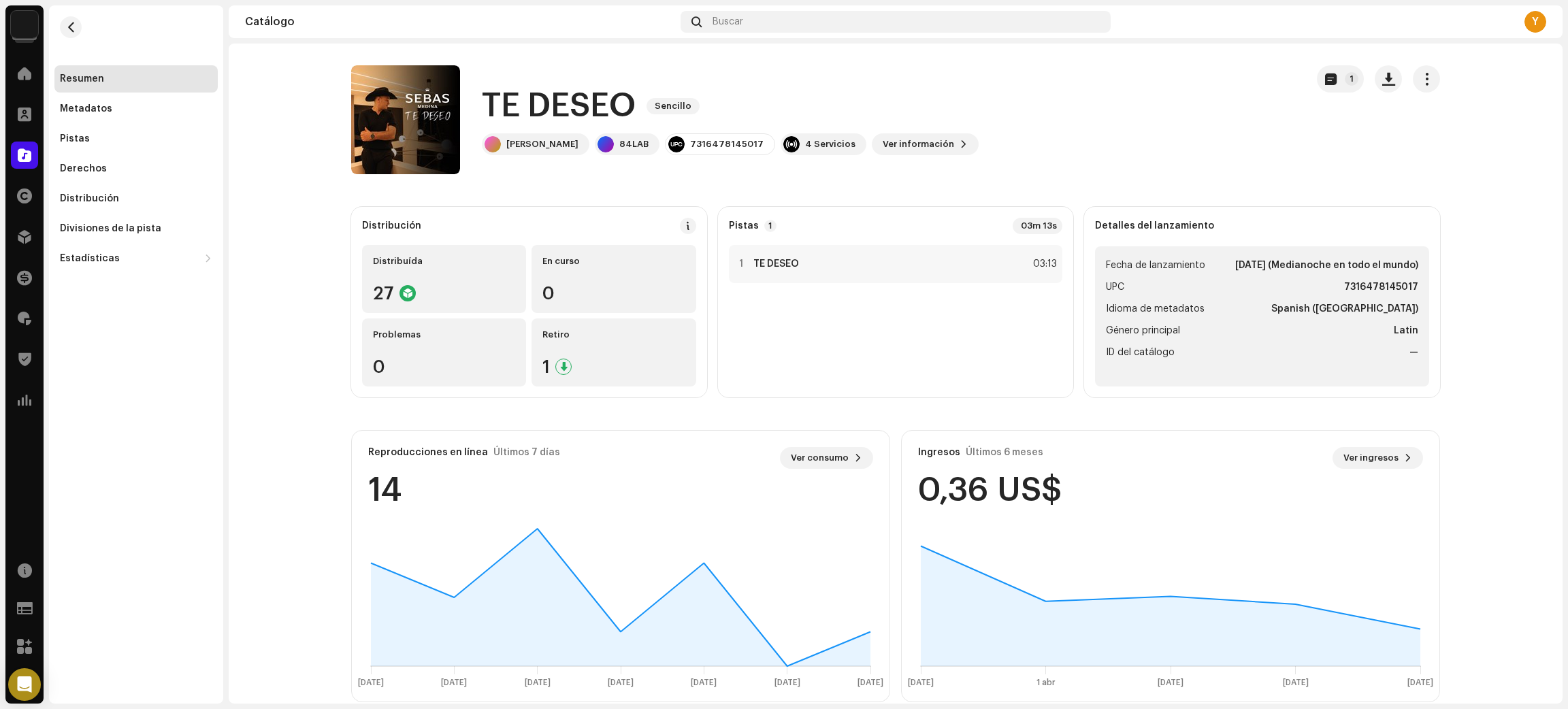
click at [88, 23] on div "Resumen Metadatos Pistas Derechos Distribución Divisiones de la pista Estadísti…" at bounding box center [135, 139] width 174 height 267
click at [79, 31] on button "button" at bounding box center [71, 27] width 21 height 21
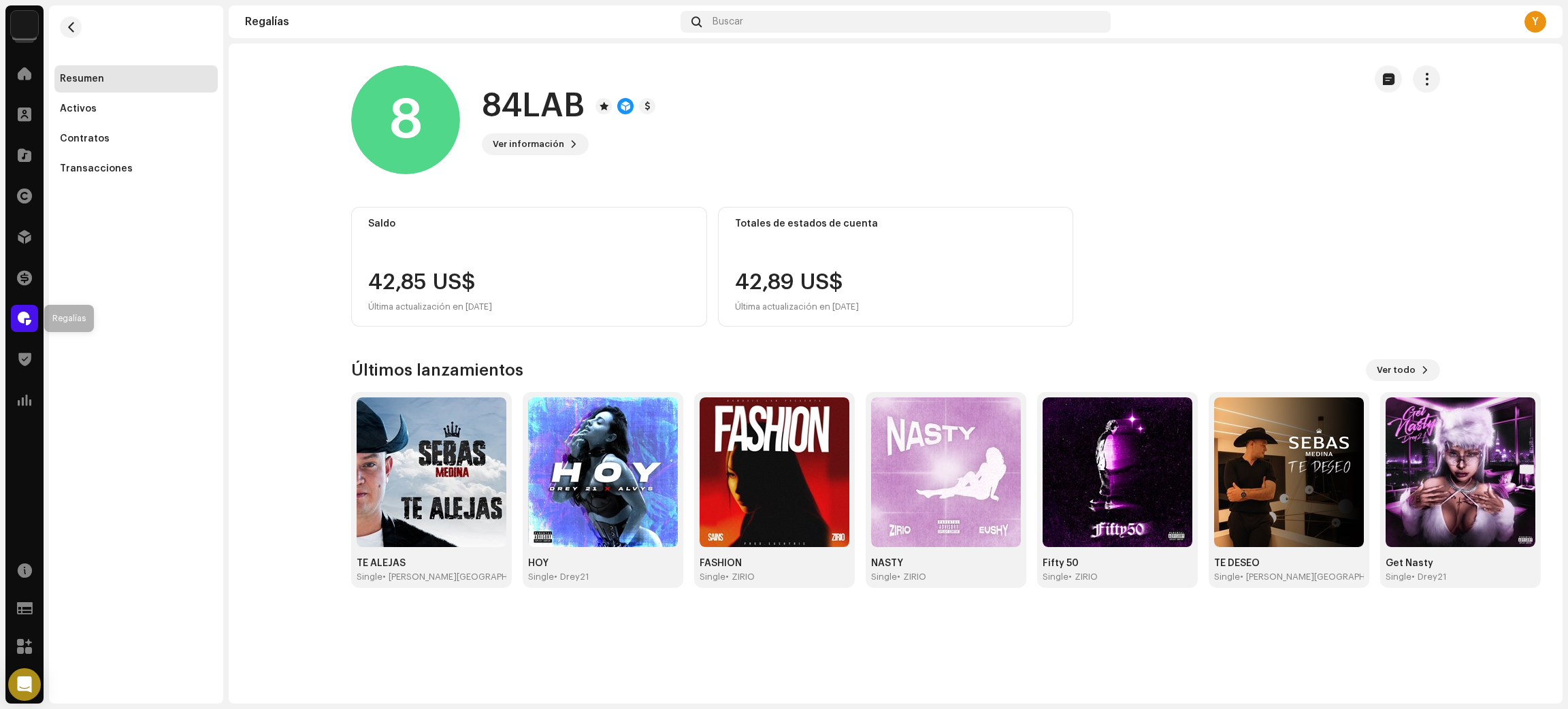
click at [35, 316] on div at bounding box center [24, 318] width 27 height 27
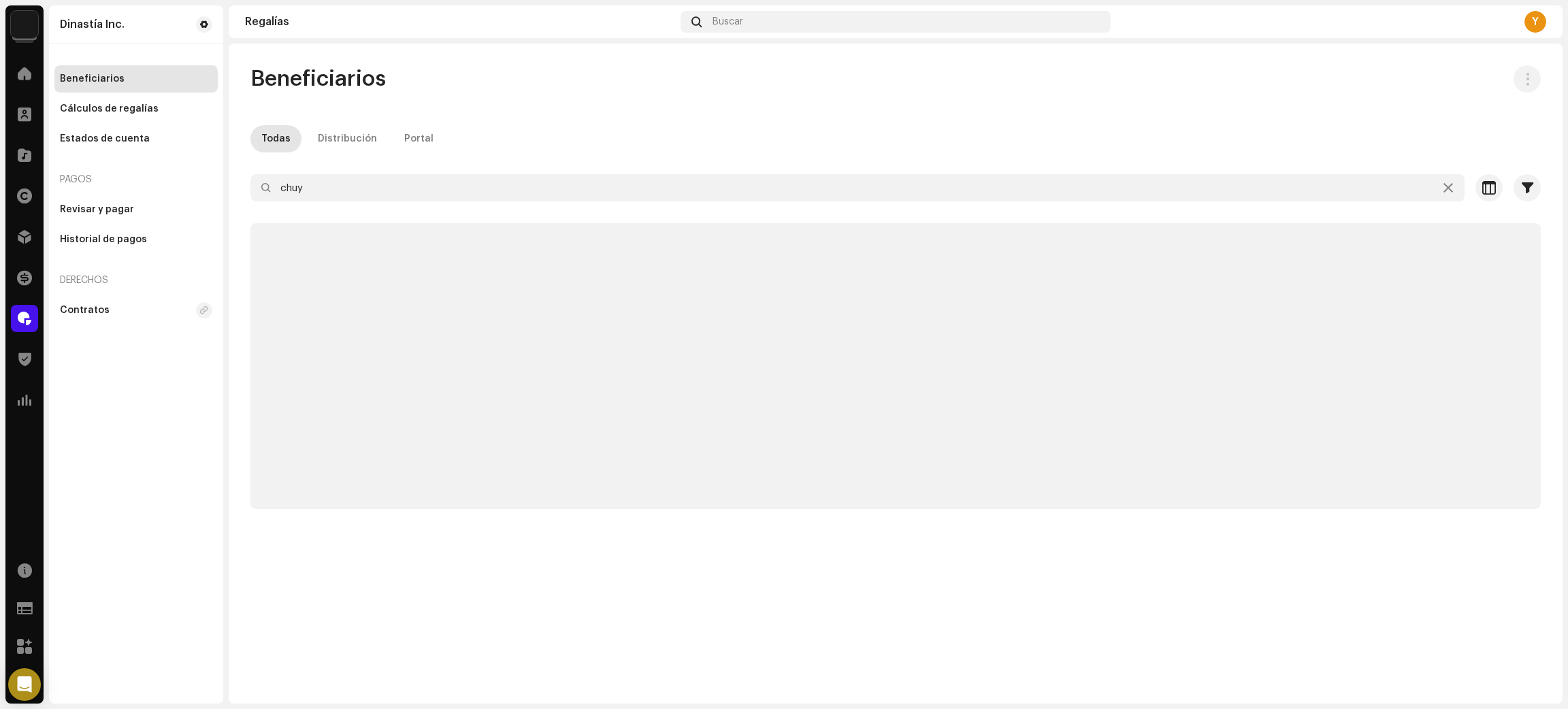
click at [24, 318] on span at bounding box center [24, 318] width 14 height 11
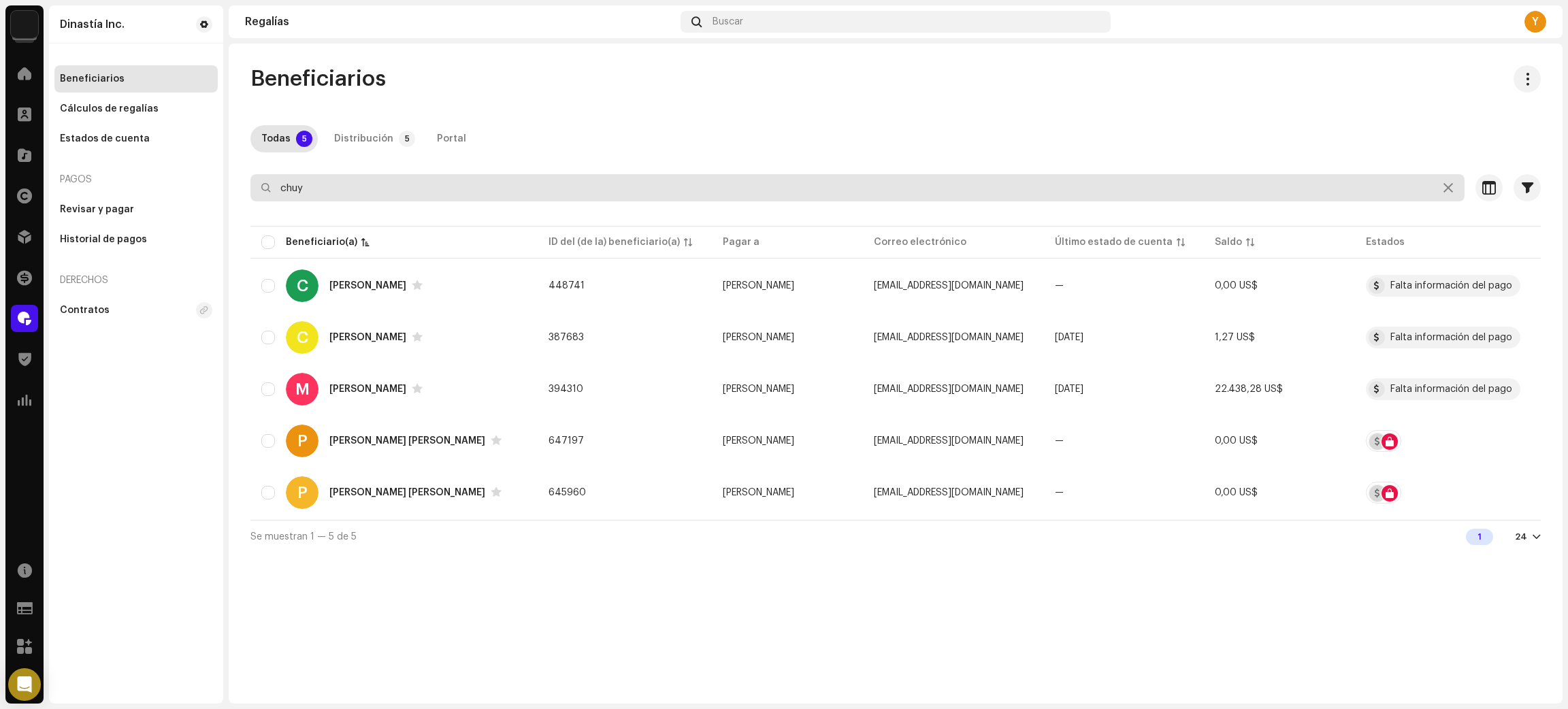
drag, startPoint x: 279, startPoint y: 187, endPoint x: 223, endPoint y: 187, distance: 56.0
click at [223, 187] on div "Dinastía Inc. Inicio Clientes Catálogo Derechos Distribución Financiar Regalías…" at bounding box center [784, 354] width 1568 height 709
type input "dinastiaincs"
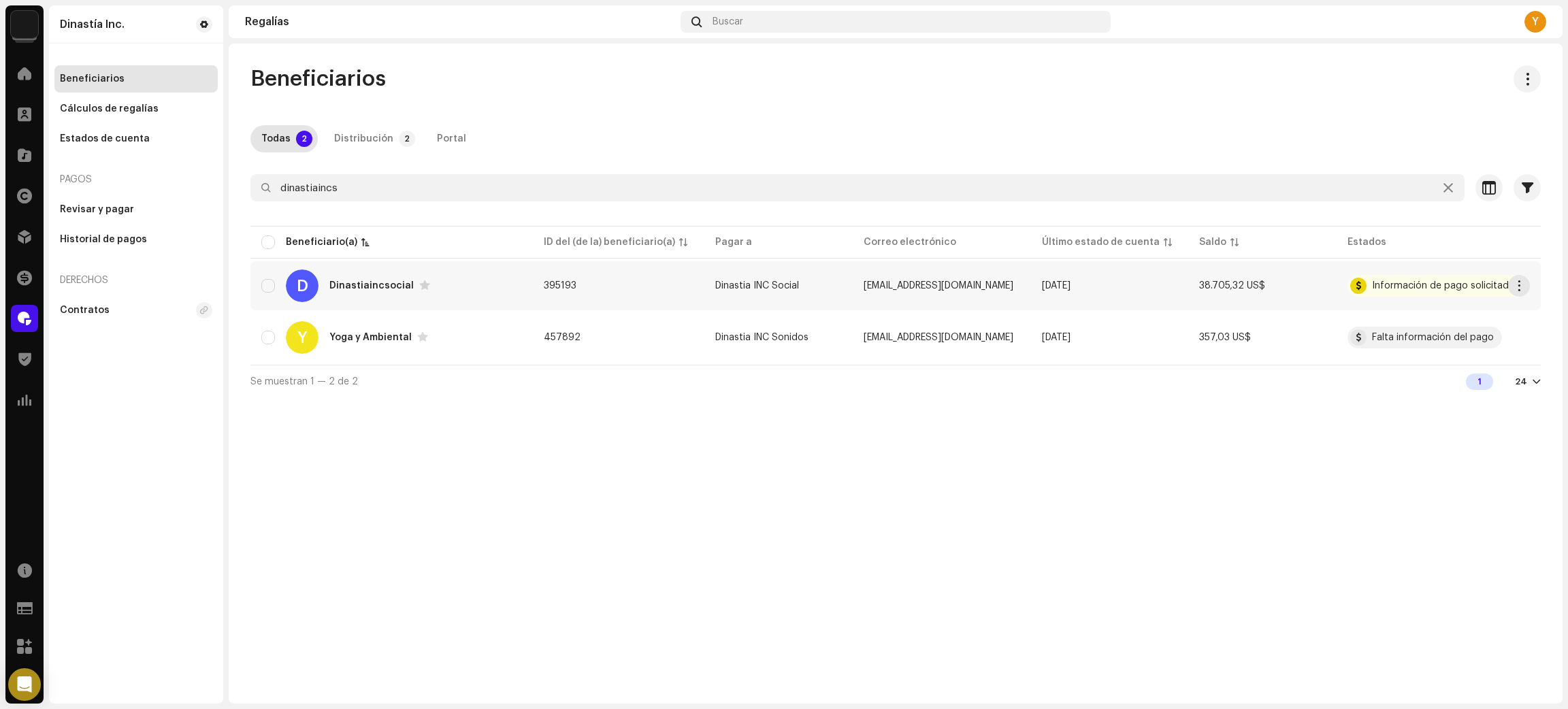
click at [492, 285] on div "D Dinastiaincsocial" at bounding box center [392, 286] width 261 height 33
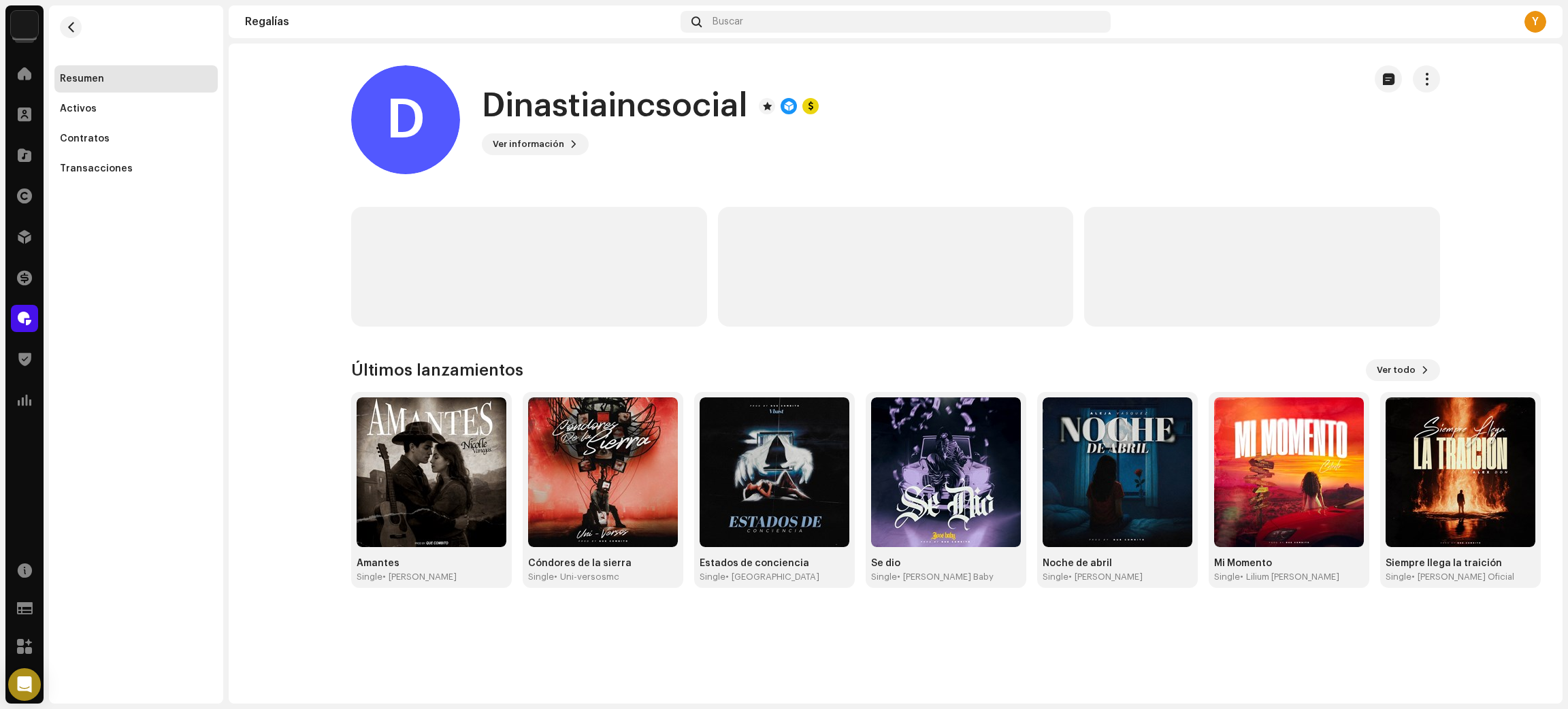
click at [104, 166] on div "Transacciones" at bounding box center [96, 168] width 73 height 11
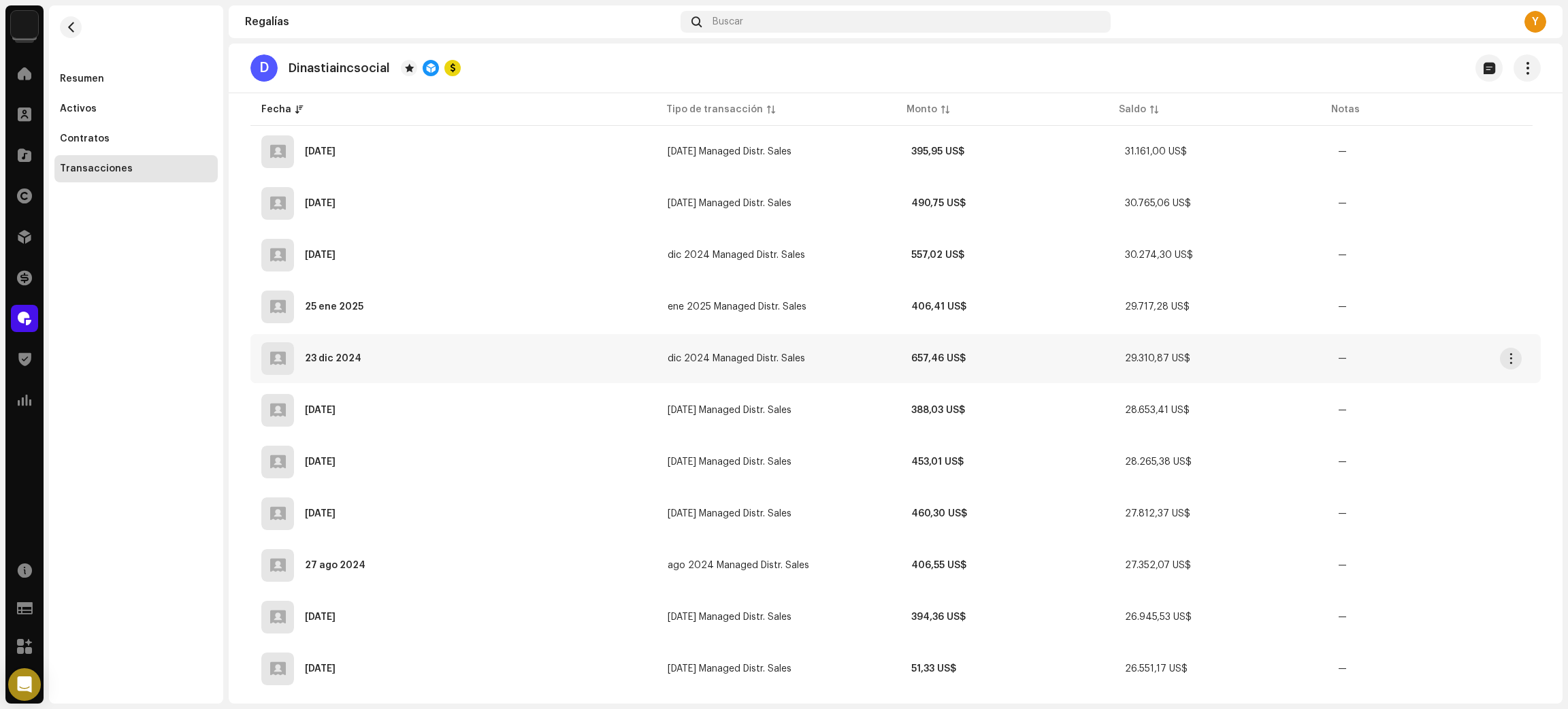
scroll to position [1128, 0]
drag, startPoint x: 1385, startPoint y: 647, endPoint x: 283, endPoint y: 332, distance: 1146.1
copy tbody "23 dic 2024 dic 2024 Managed Distr. Sales 657,46 US$ 29.310,87 US$ — 25 nov 202…"
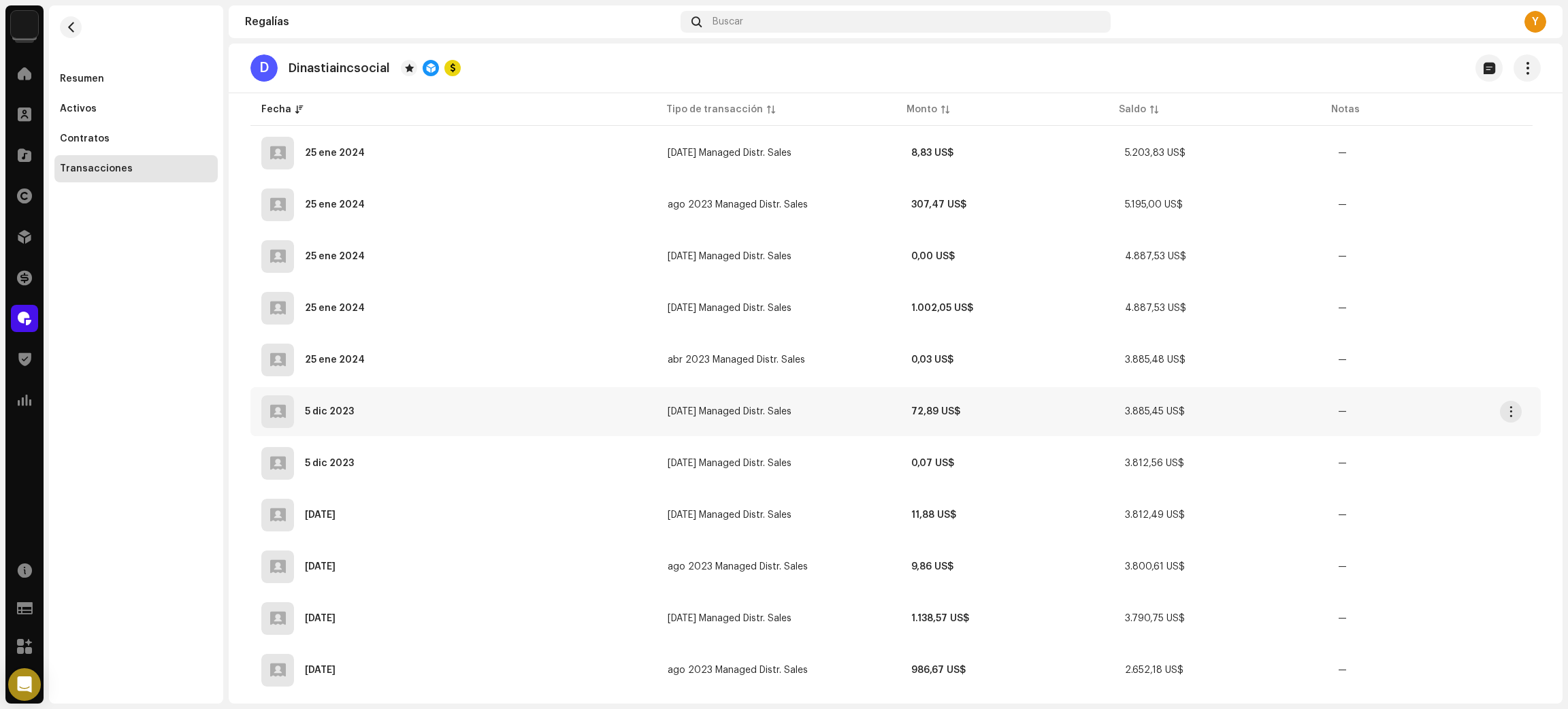
scroll to position [5517, 0]
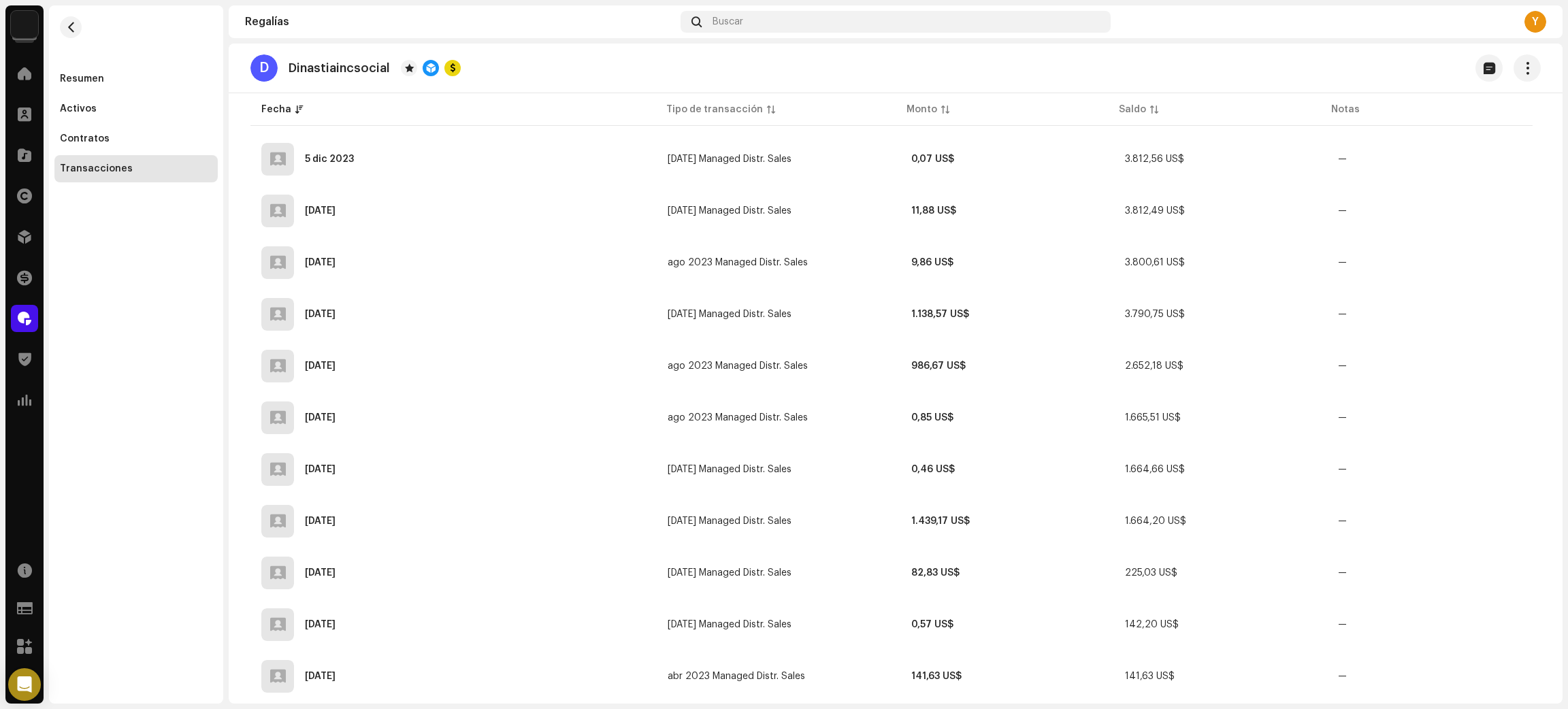
click at [166, 497] on div "Resumen Activos Contratos Transacciones" at bounding box center [135, 354] width 174 height 698
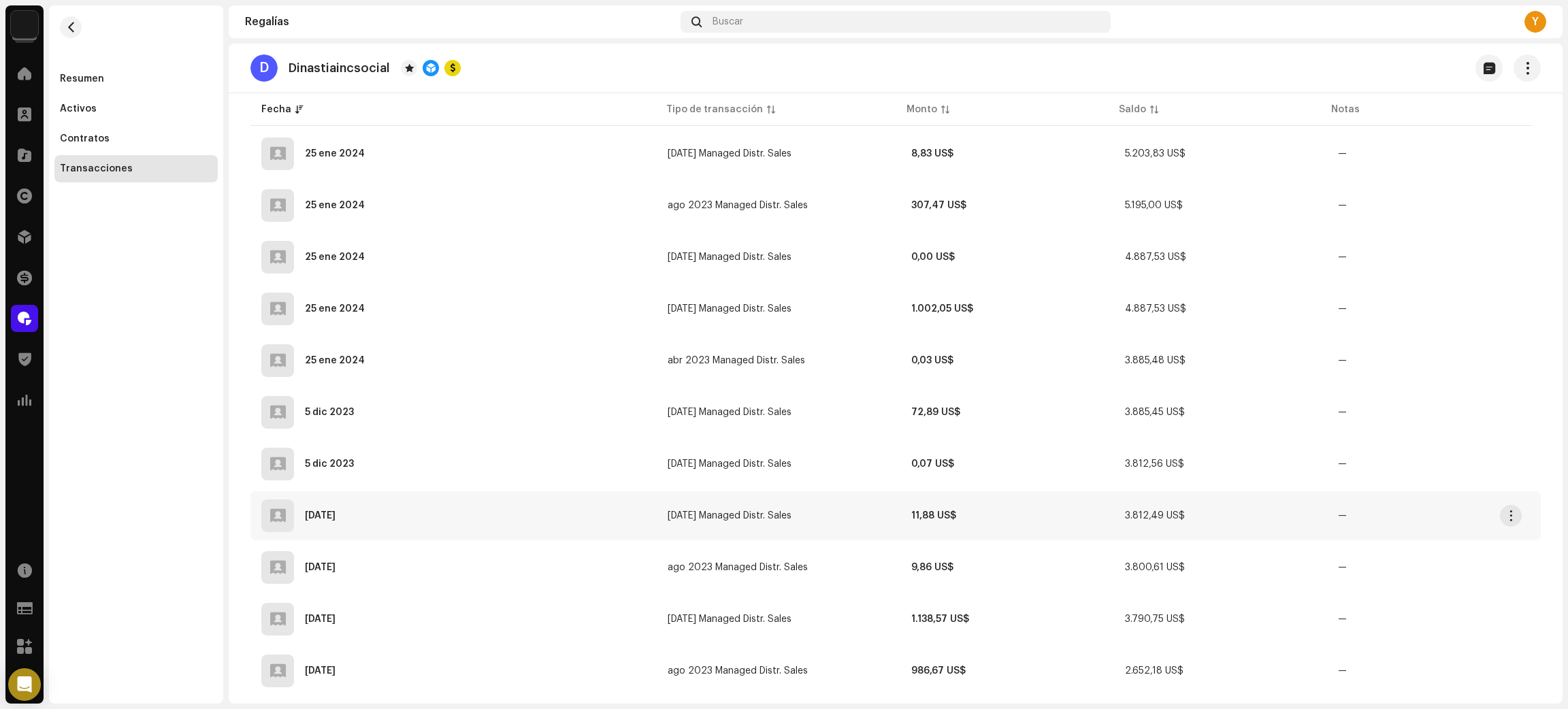
scroll to position [5211, 0]
click at [1514, 408] on span "button" at bounding box center [1511, 413] width 10 height 11
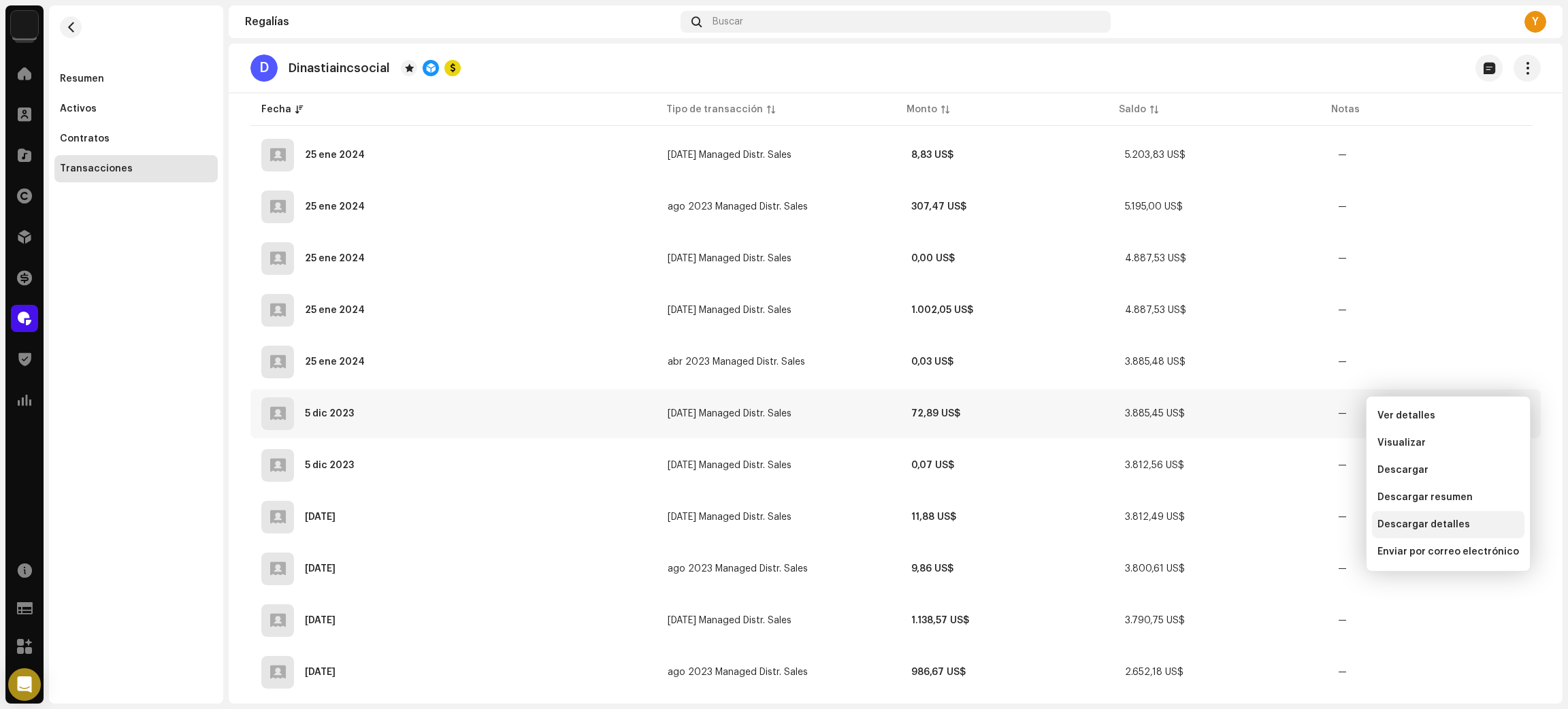
click at [1450, 522] on span "Descargar detalles" at bounding box center [1424, 524] width 92 height 11
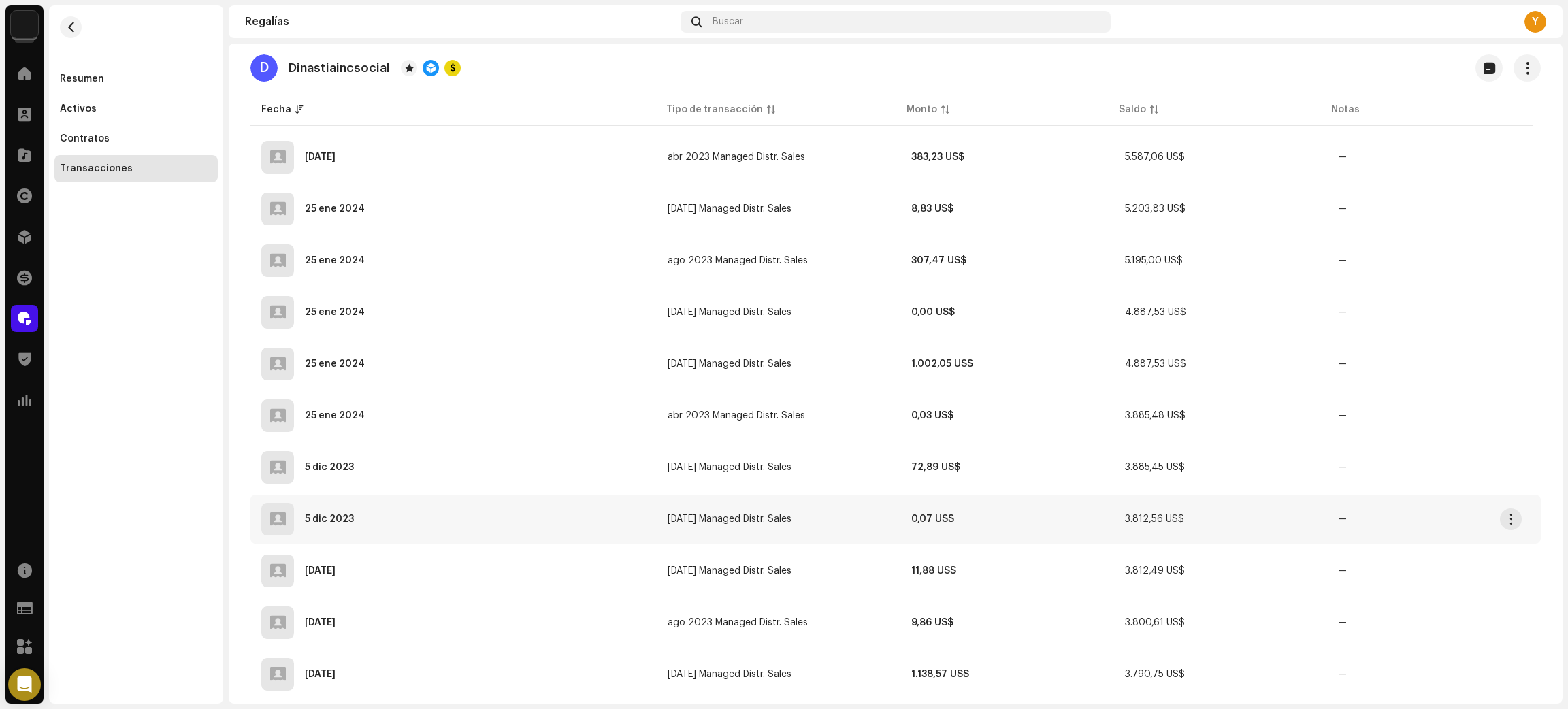
scroll to position [5109, 0]
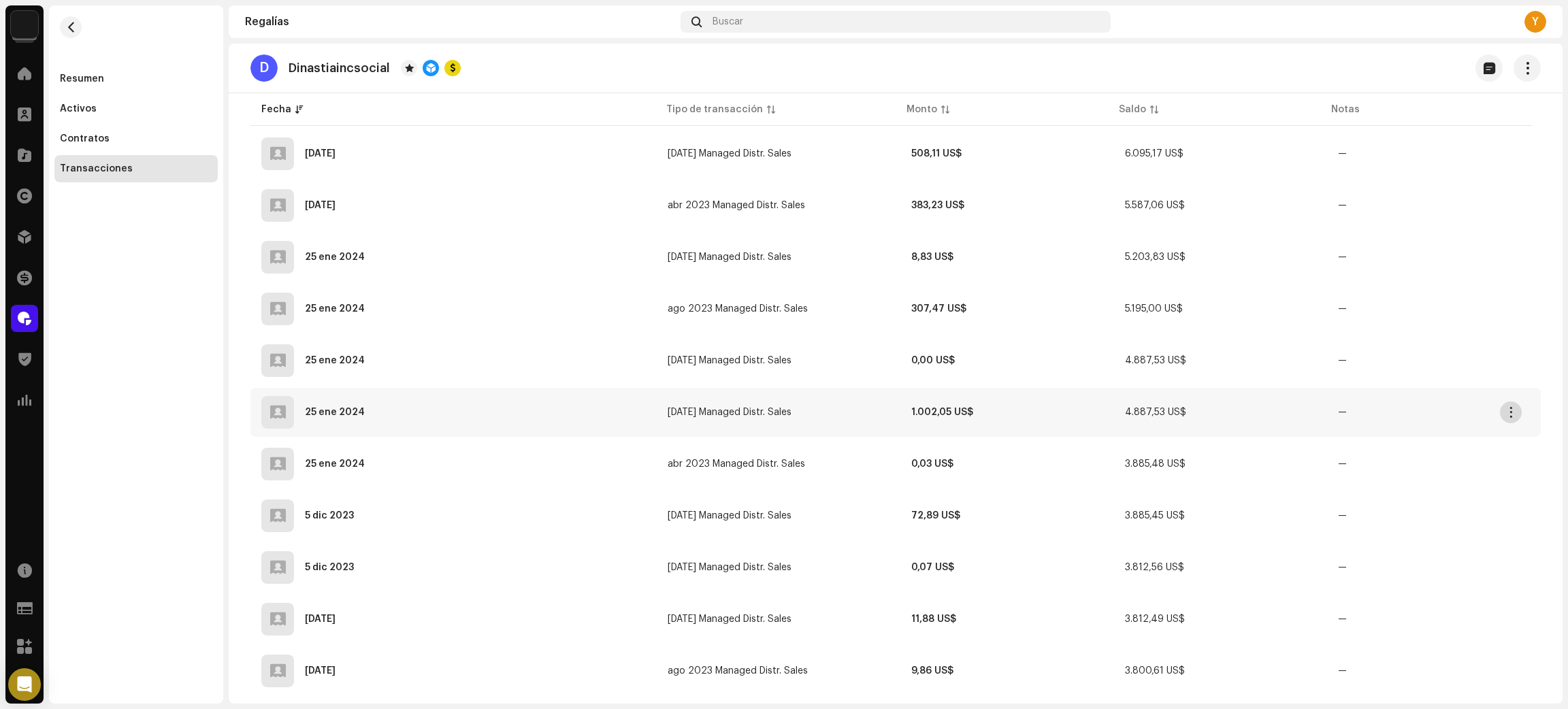
click at [1513, 407] on span "button" at bounding box center [1511, 412] width 10 height 11
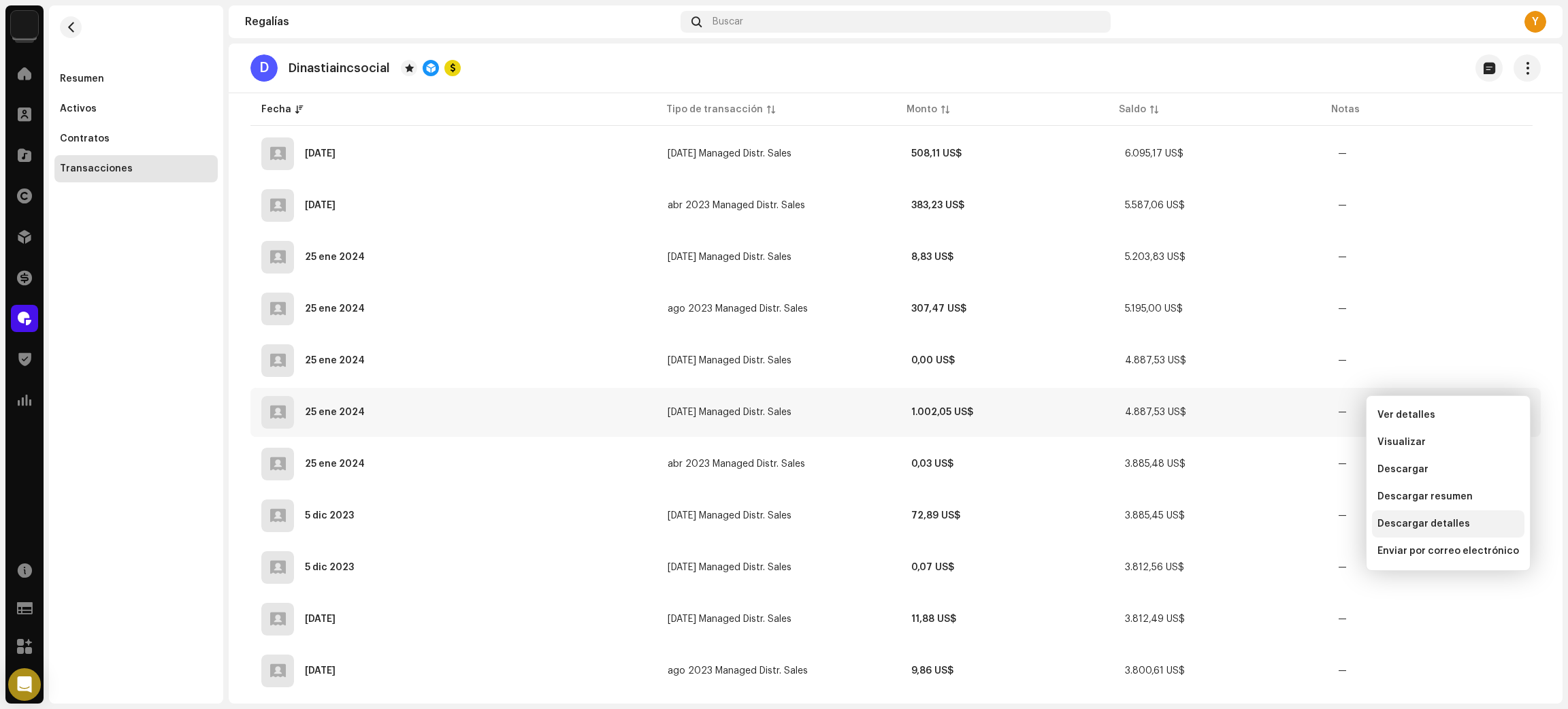
click at [1444, 521] on span "Descargar detalles" at bounding box center [1424, 524] width 92 height 11
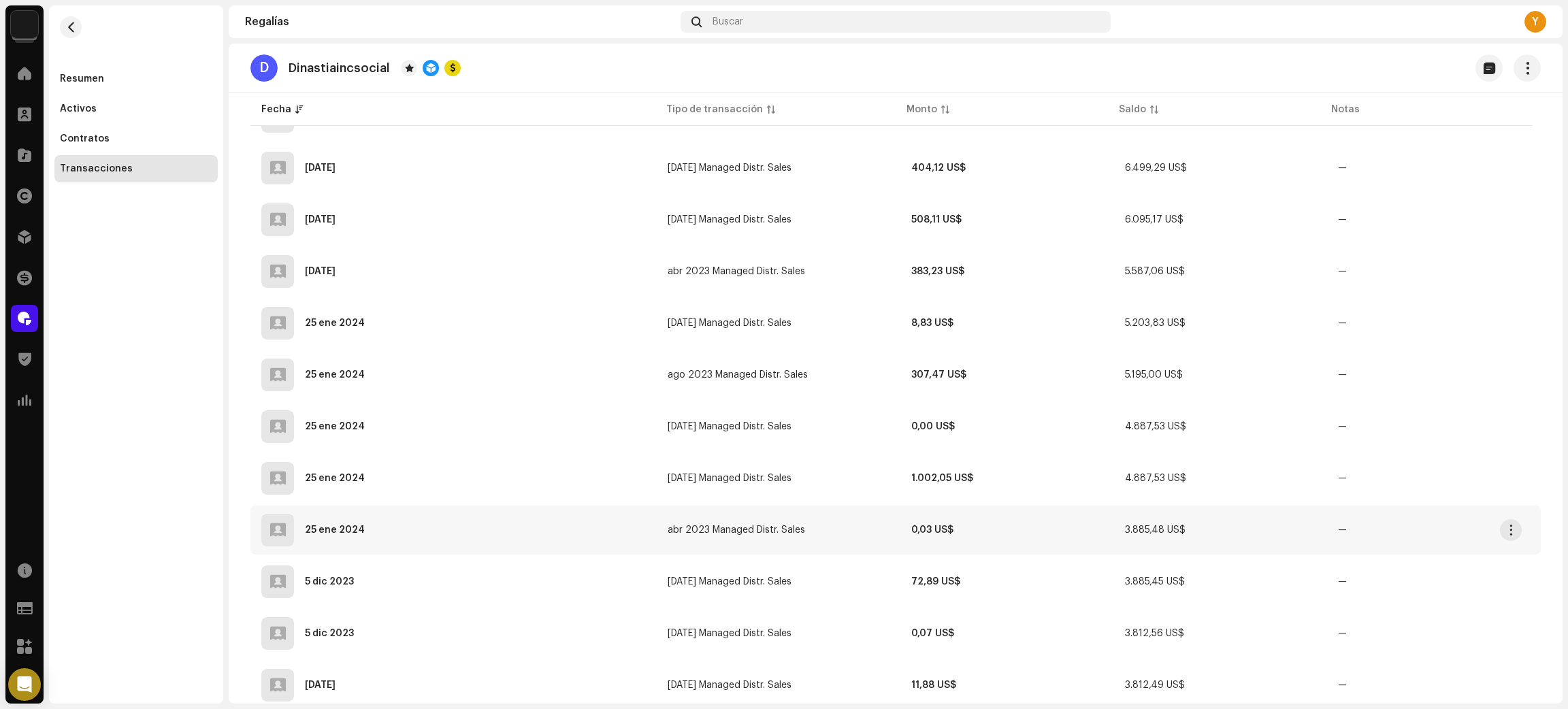
scroll to position [5007, 0]
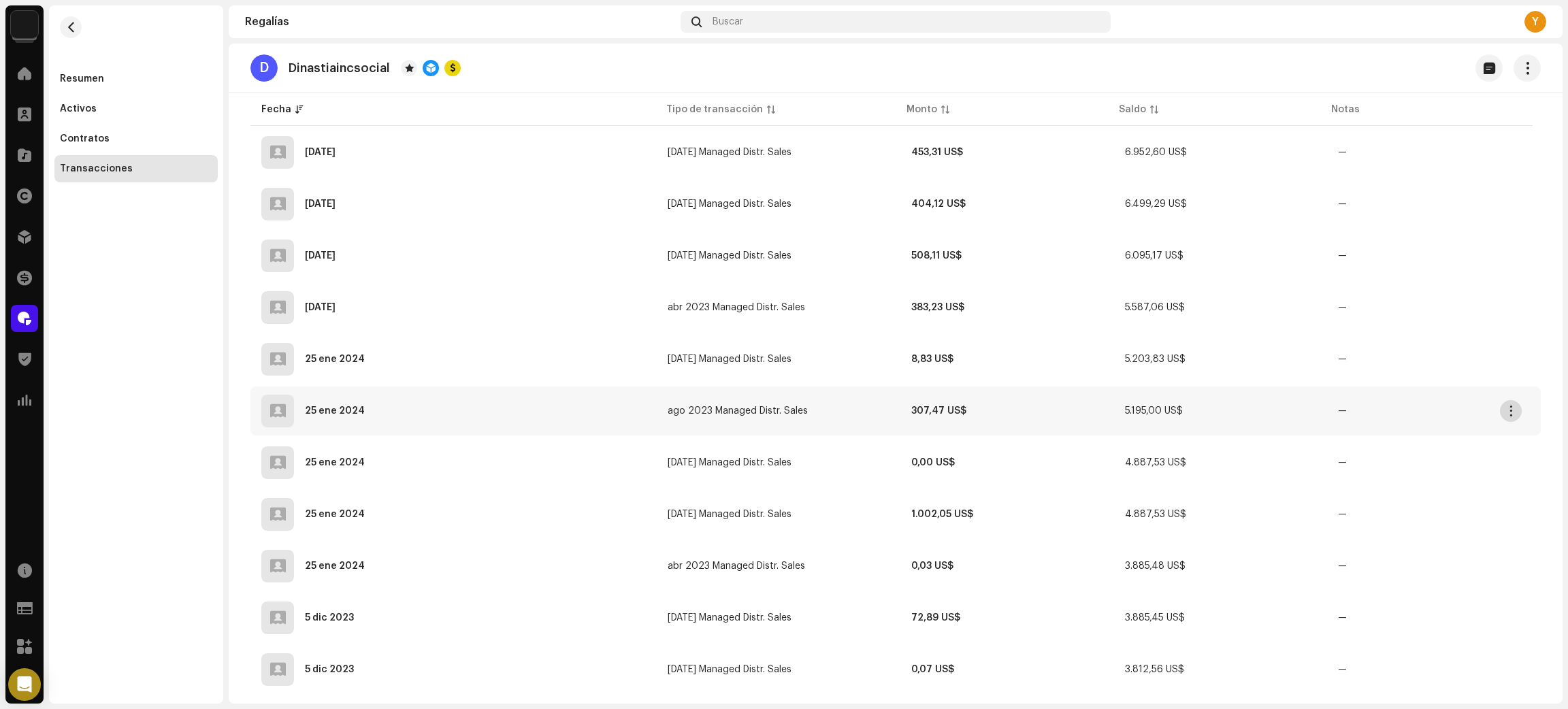
click at [1509, 406] on span "button" at bounding box center [1511, 411] width 10 height 11
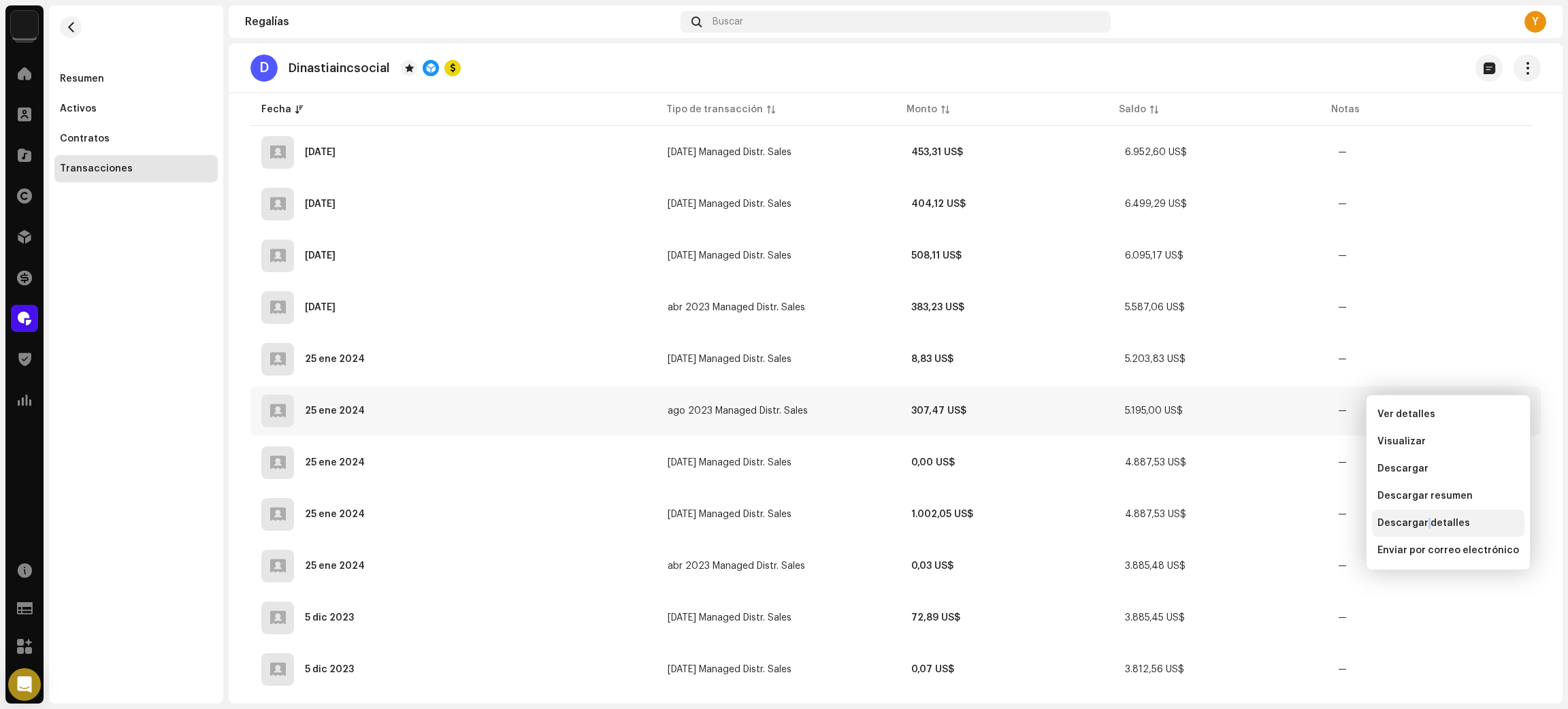
click at [1425, 520] on span "Descargar detalles" at bounding box center [1424, 523] width 92 height 11
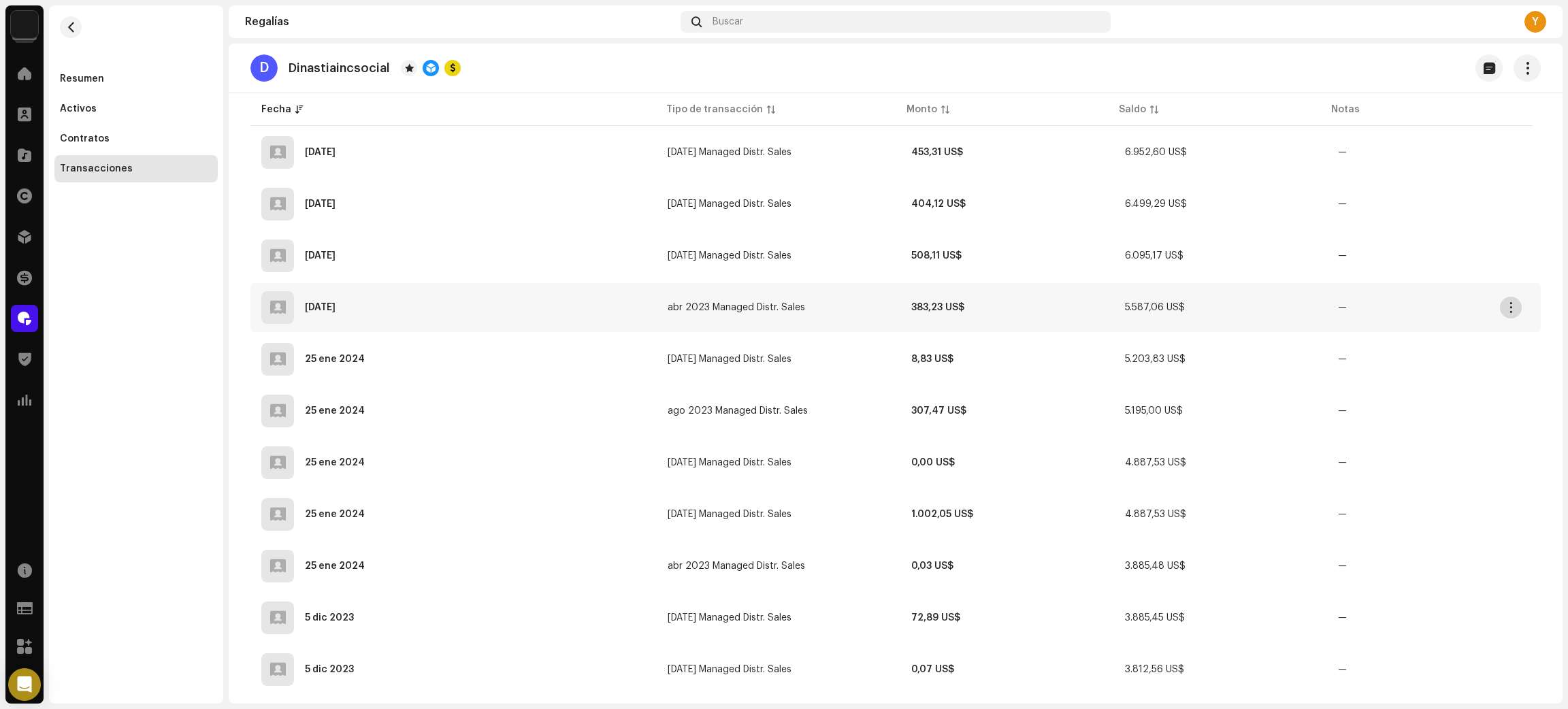
click at [1515, 302] on span "button" at bounding box center [1511, 307] width 10 height 11
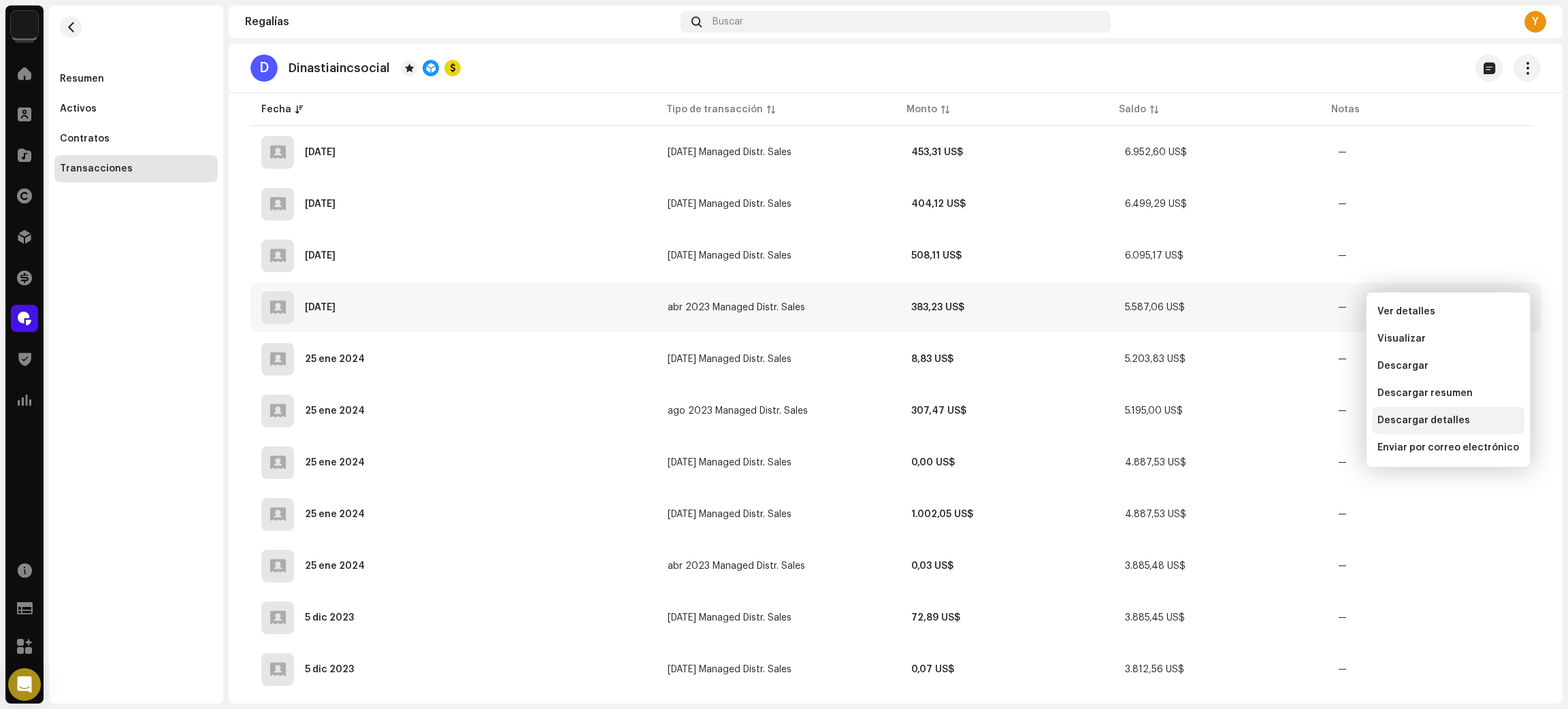
click at [1415, 425] on span "Descargar detalles" at bounding box center [1424, 420] width 92 height 11
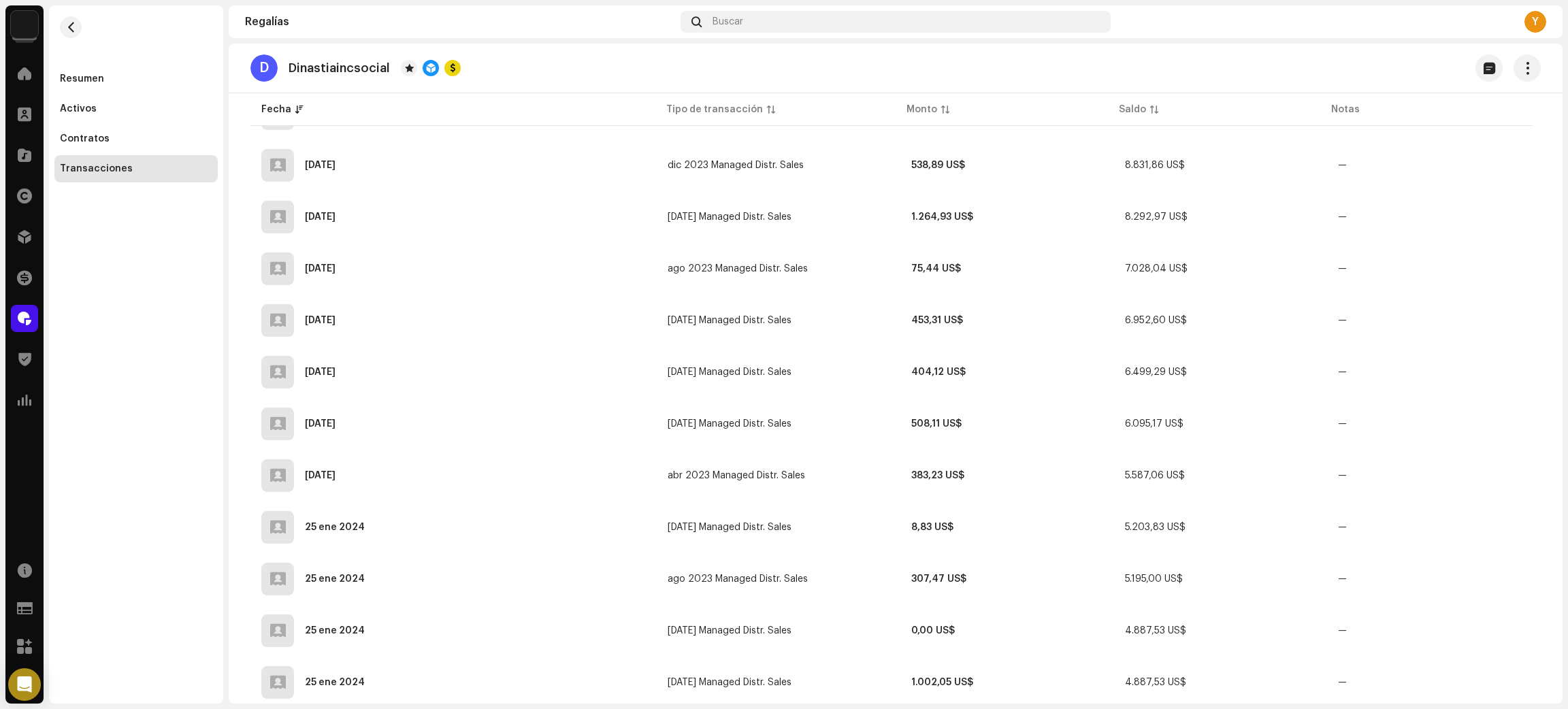
scroll to position [4802, 0]
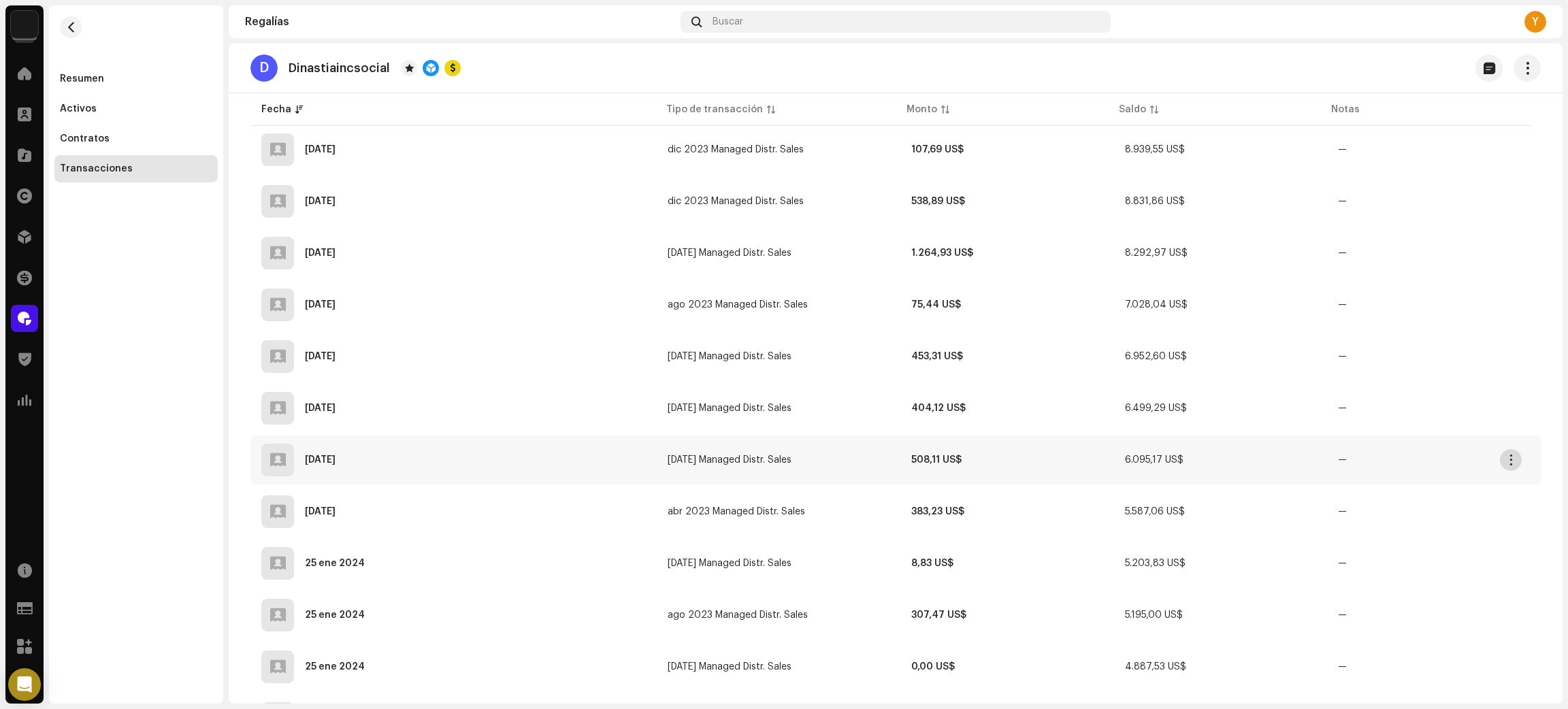
click at [1509, 454] on span "button" at bounding box center [1511, 459] width 10 height 11
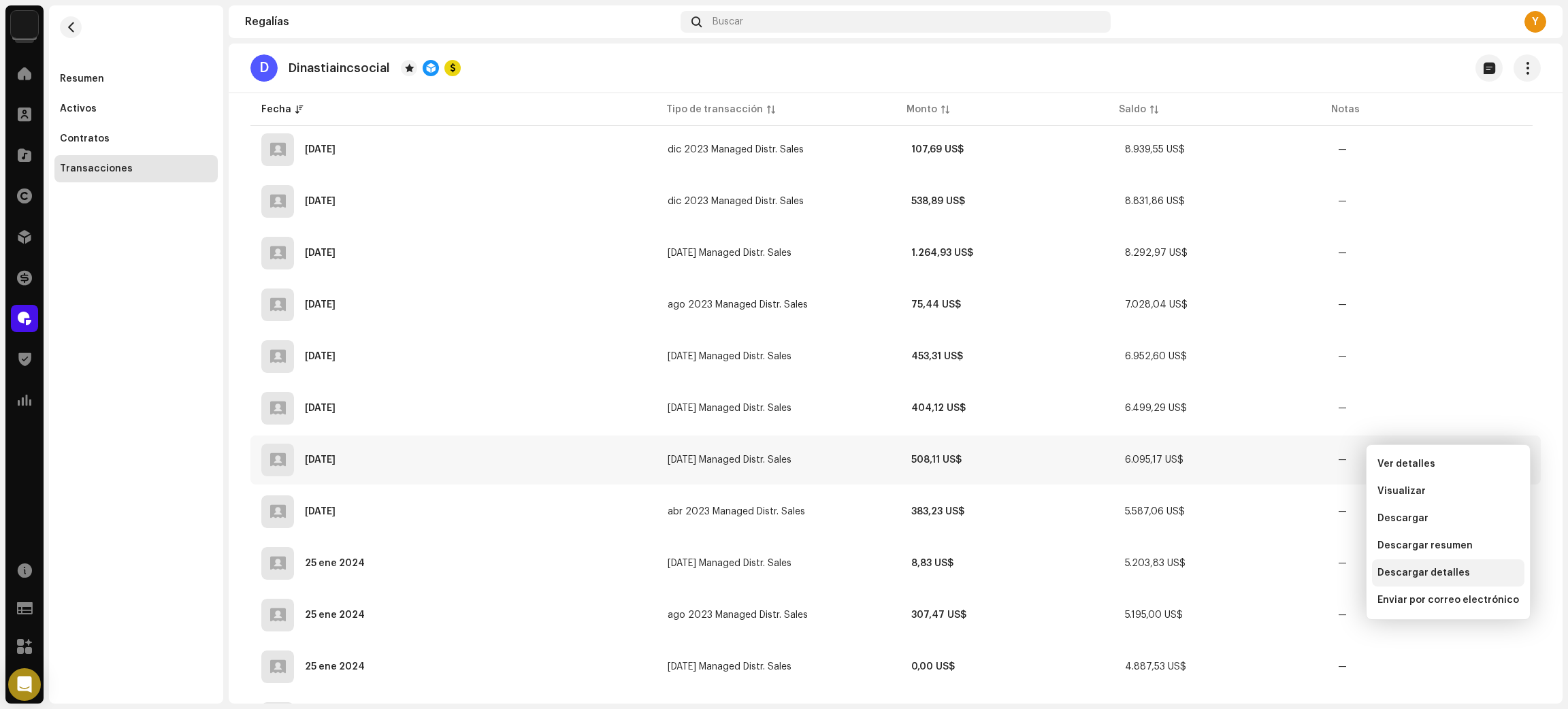
click at [1439, 575] on span "Descargar detalles" at bounding box center [1424, 572] width 92 height 11
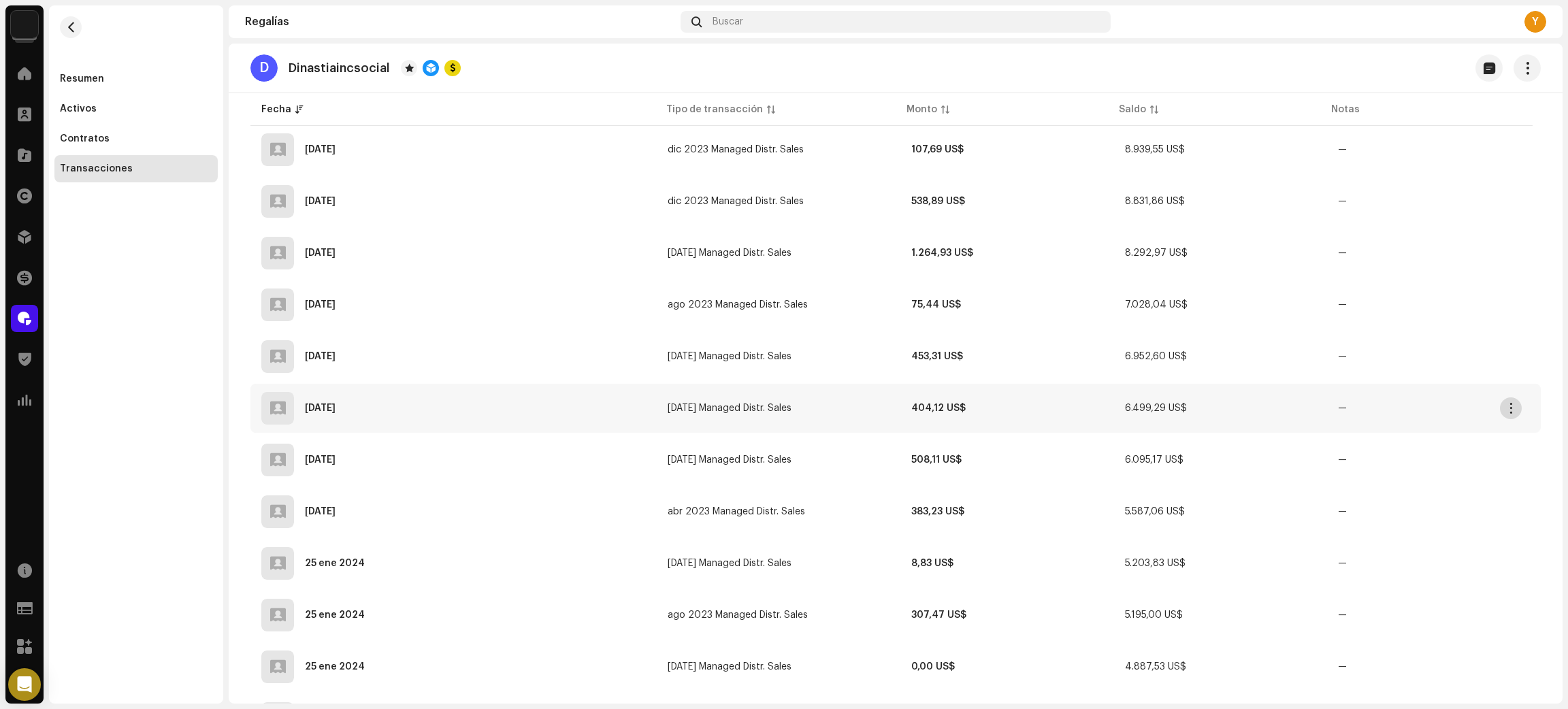
click at [1503, 397] on button "button" at bounding box center [1510, 408] width 21 height 21
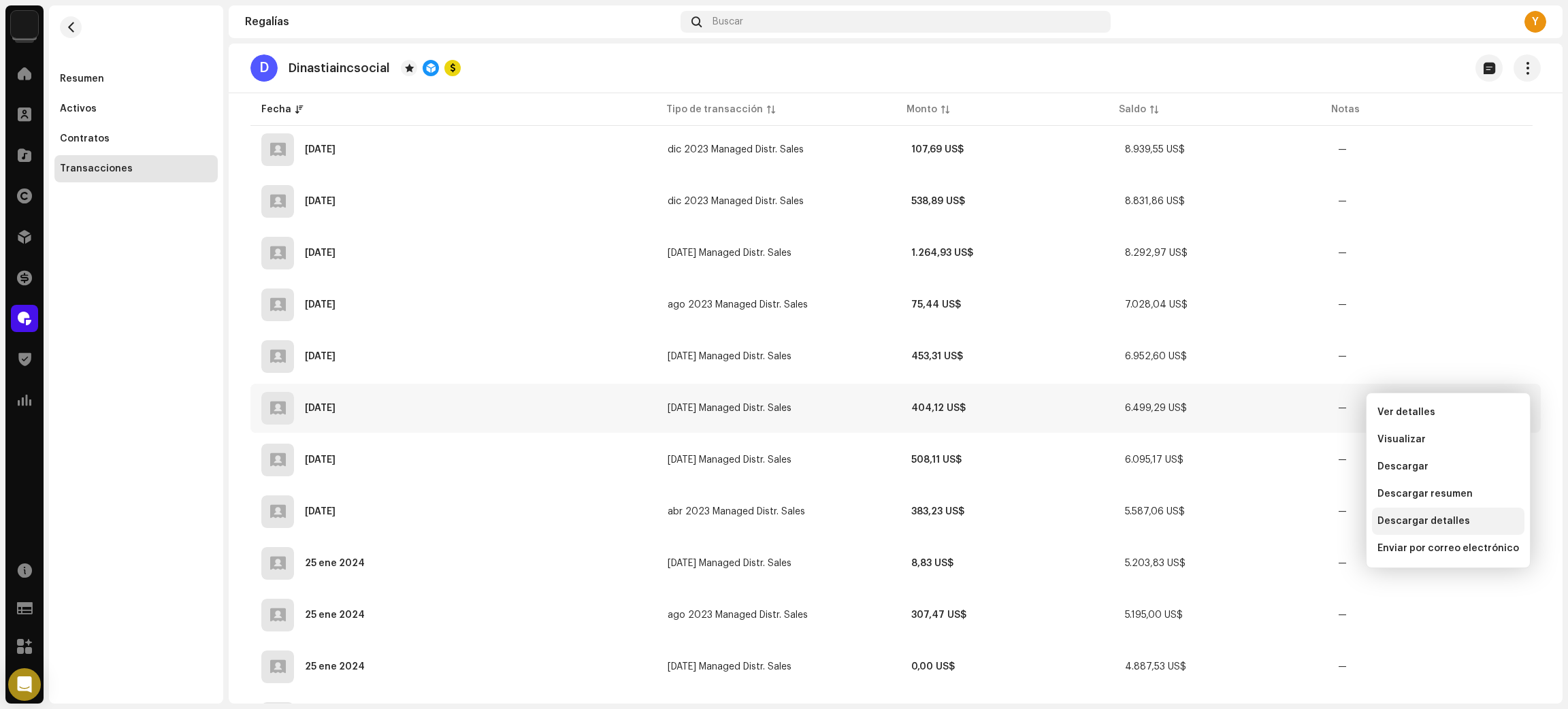
click at [1452, 524] on span "Descargar detalles" at bounding box center [1424, 521] width 92 height 11
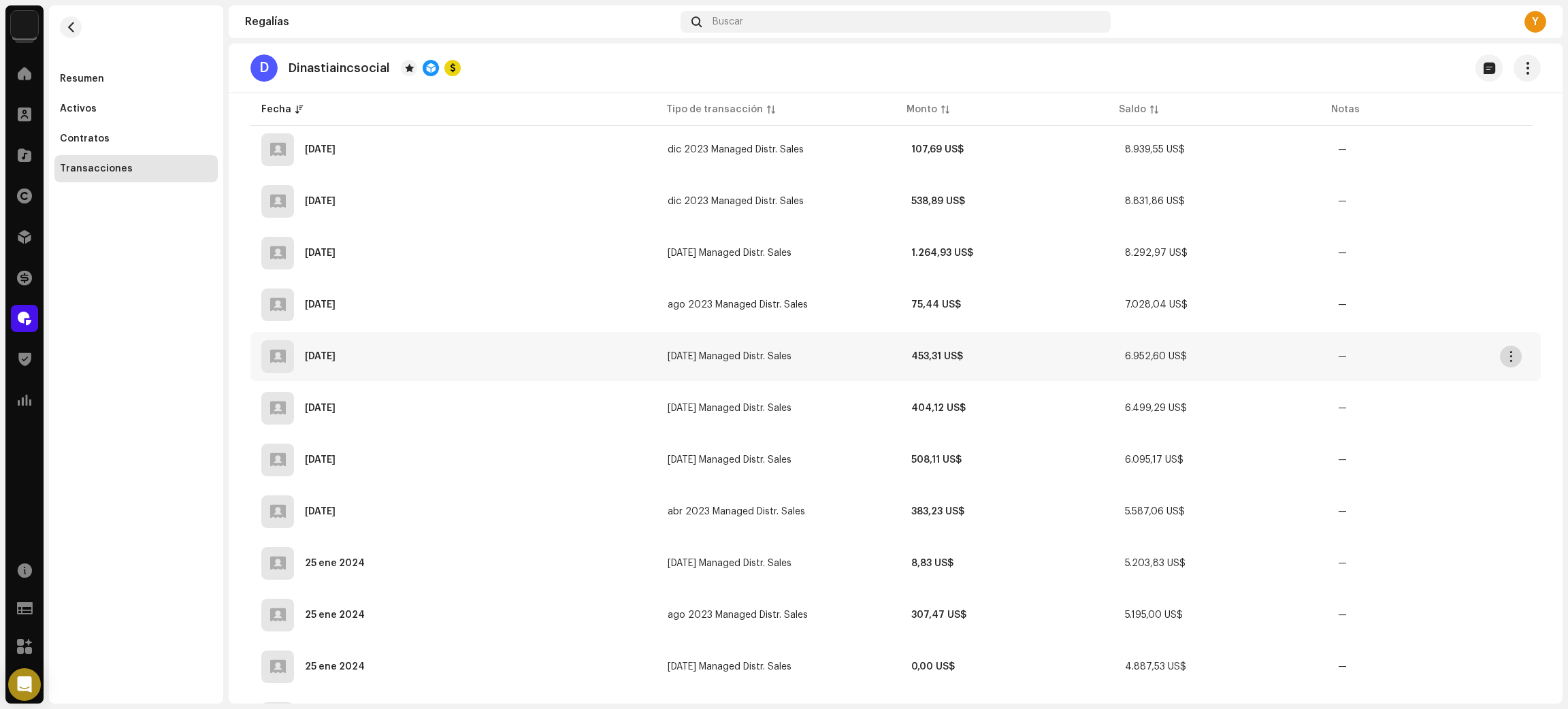
click at [1506, 351] on span "button" at bounding box center [1511, 356] width 10 height 11
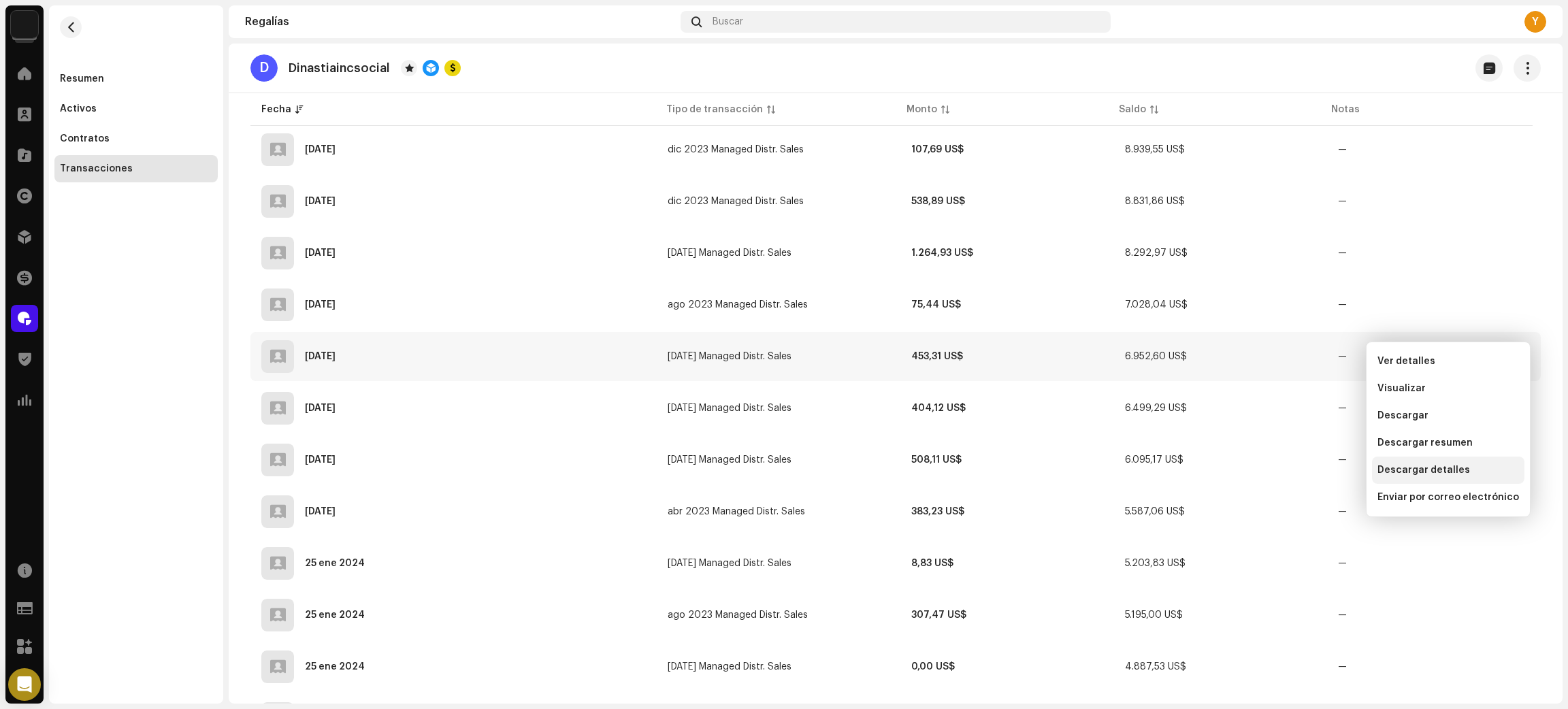
click at [1442, 468] on span "Descargar detalles" at bounding box center [1424, 470] width 92 height 11
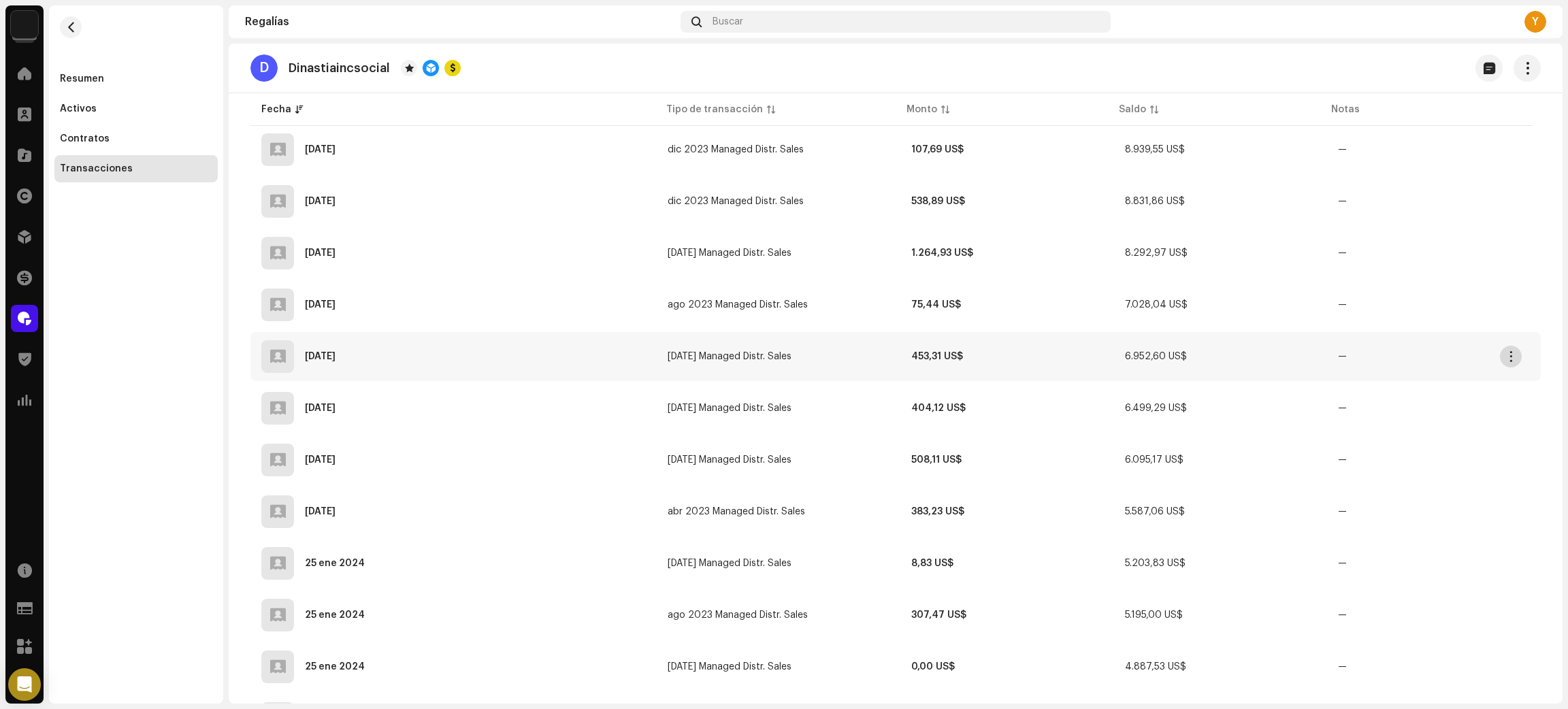
click at [1516, 345] on button "button" at bounding box center [1510, 356] width 21 height 21
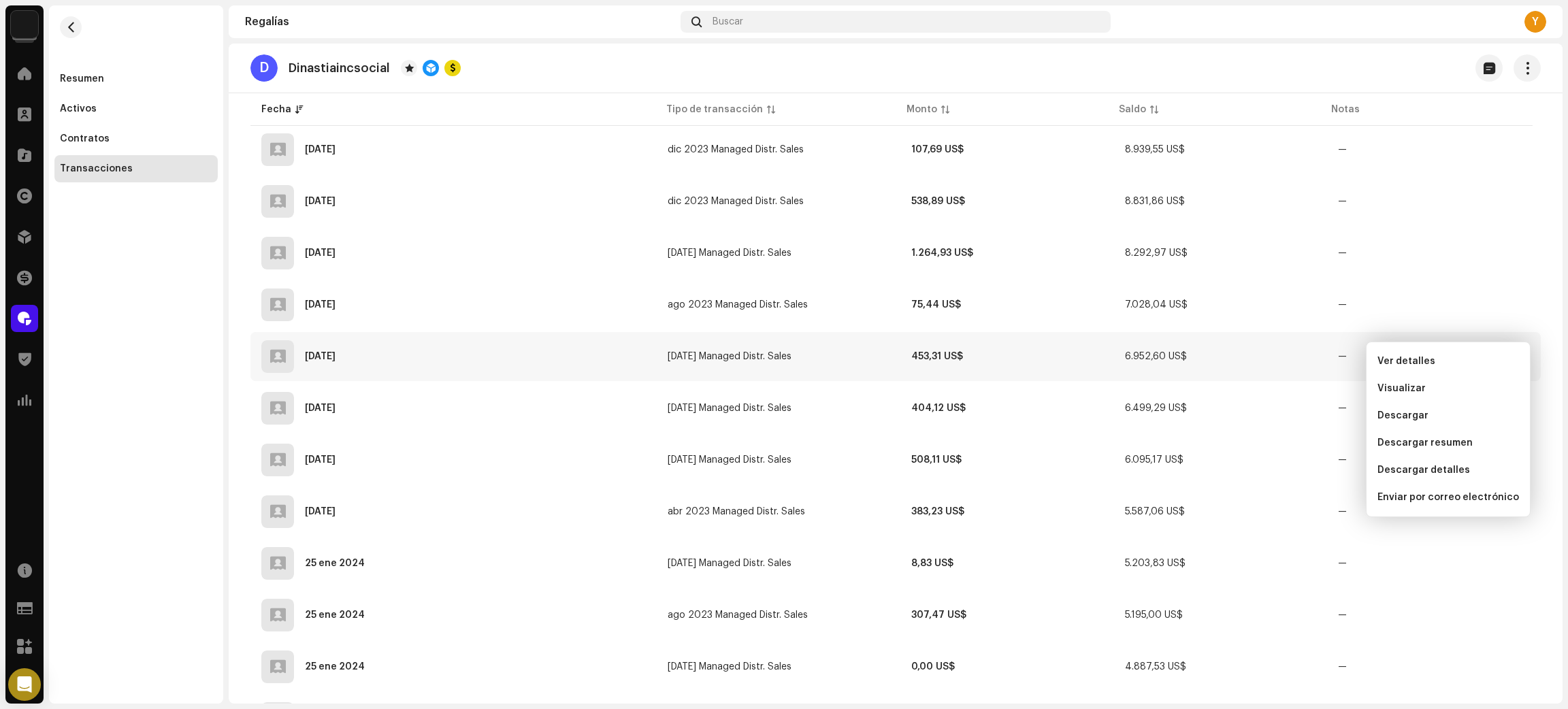
click at [79, 345] on div "Resumen Activos Contratos Transacciones" at bounding box center [135, 354] width 174 height 698
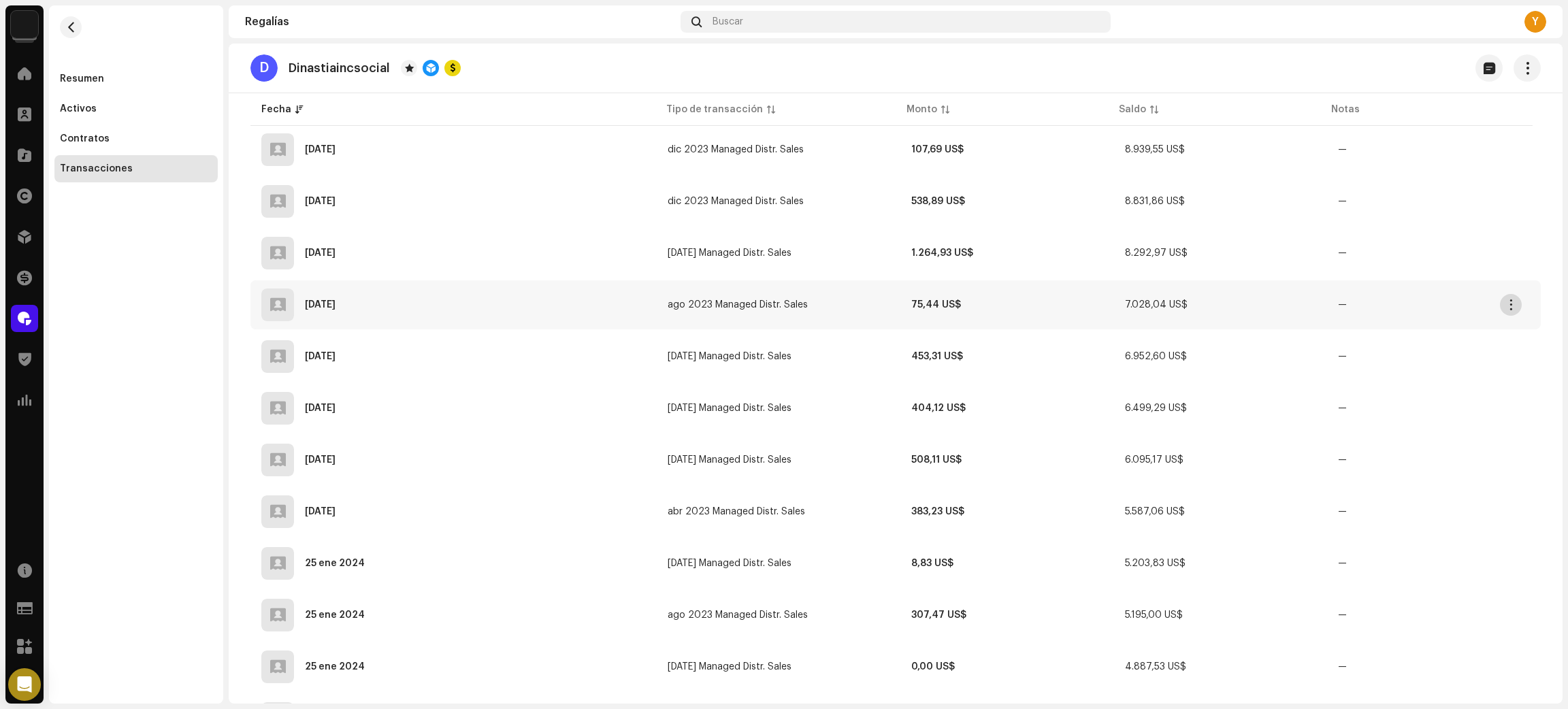
click at [1514, 299] on span "button" at bounding box center [1511, 304] width 10 height 11
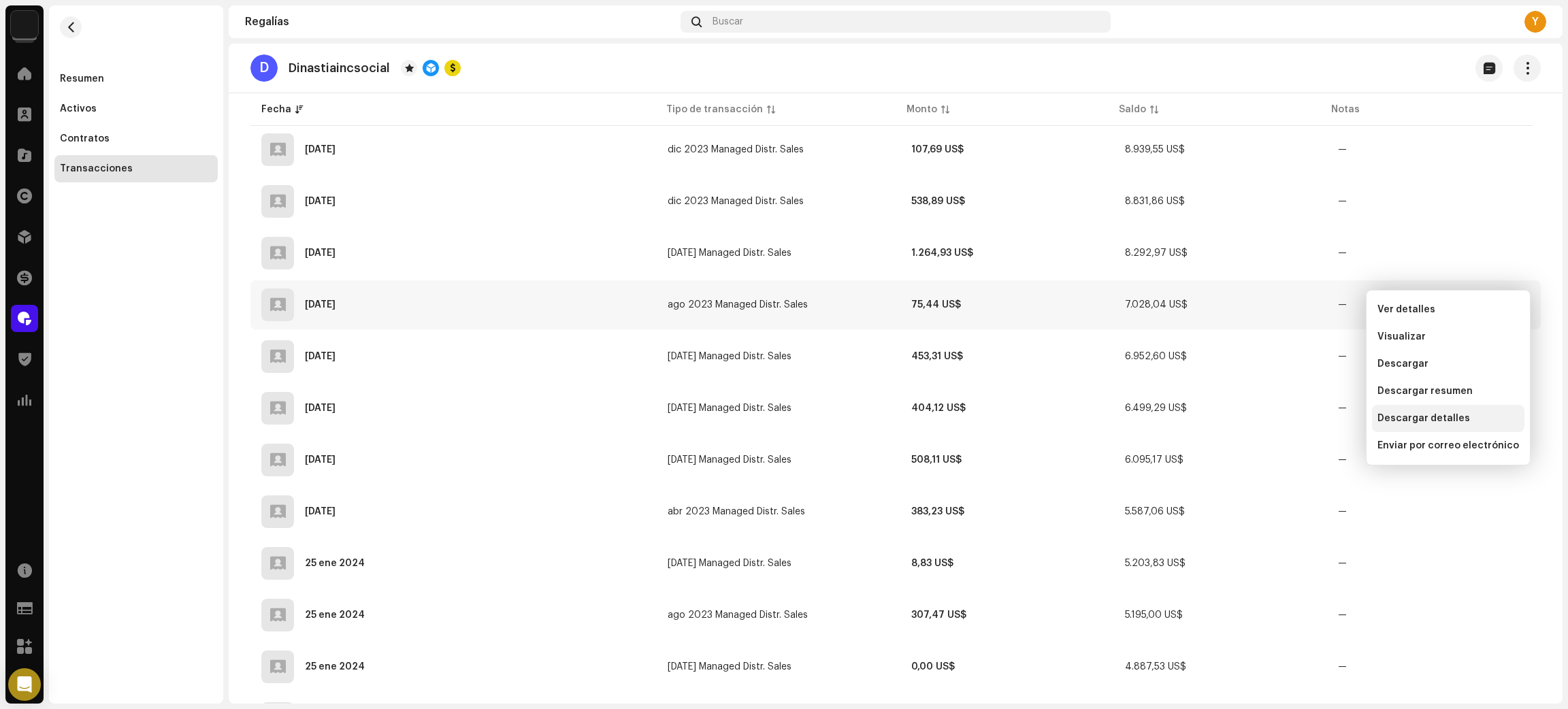
click at [1416, 420] on span "Descargar detalles" at bounding box center [1424, 418] width 92 height 11
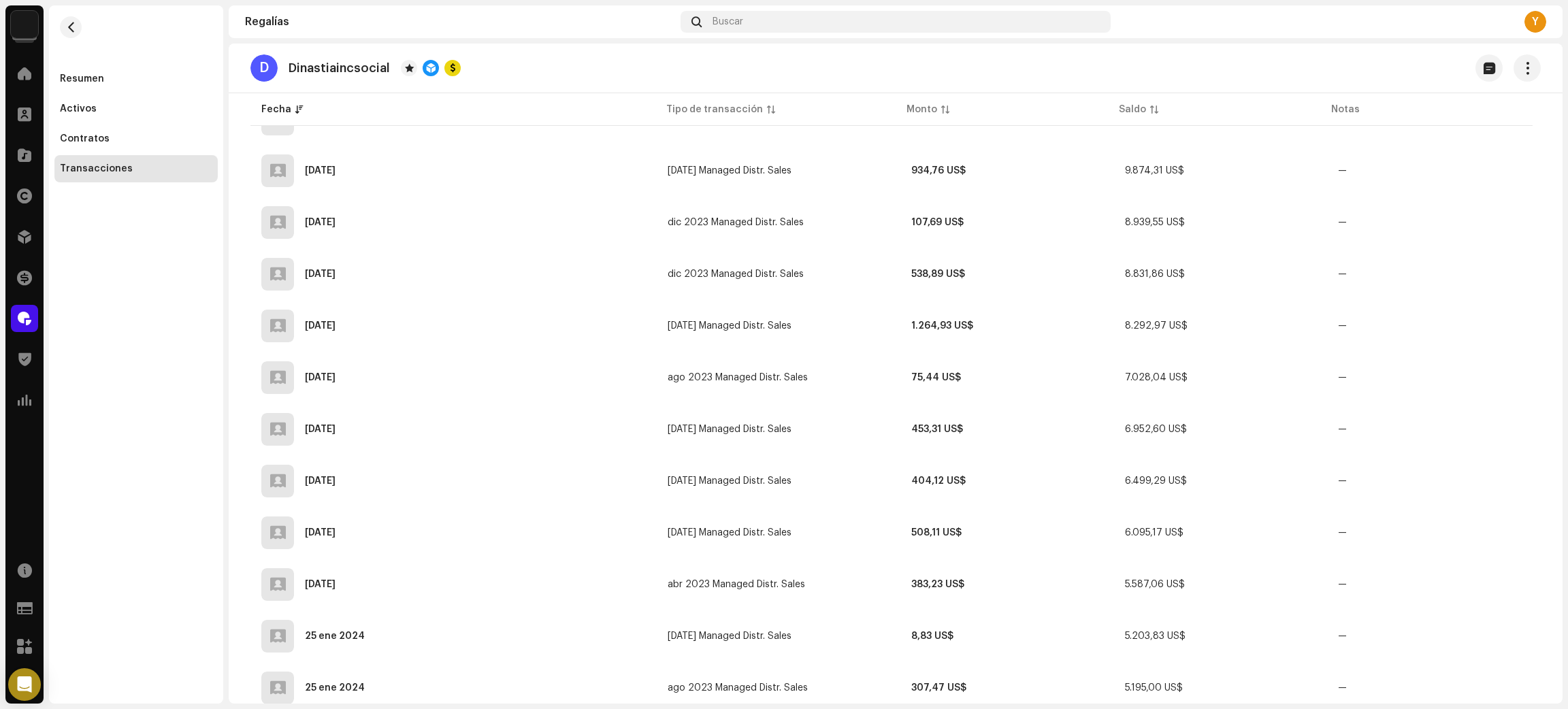
scroll to position [4701, 0]
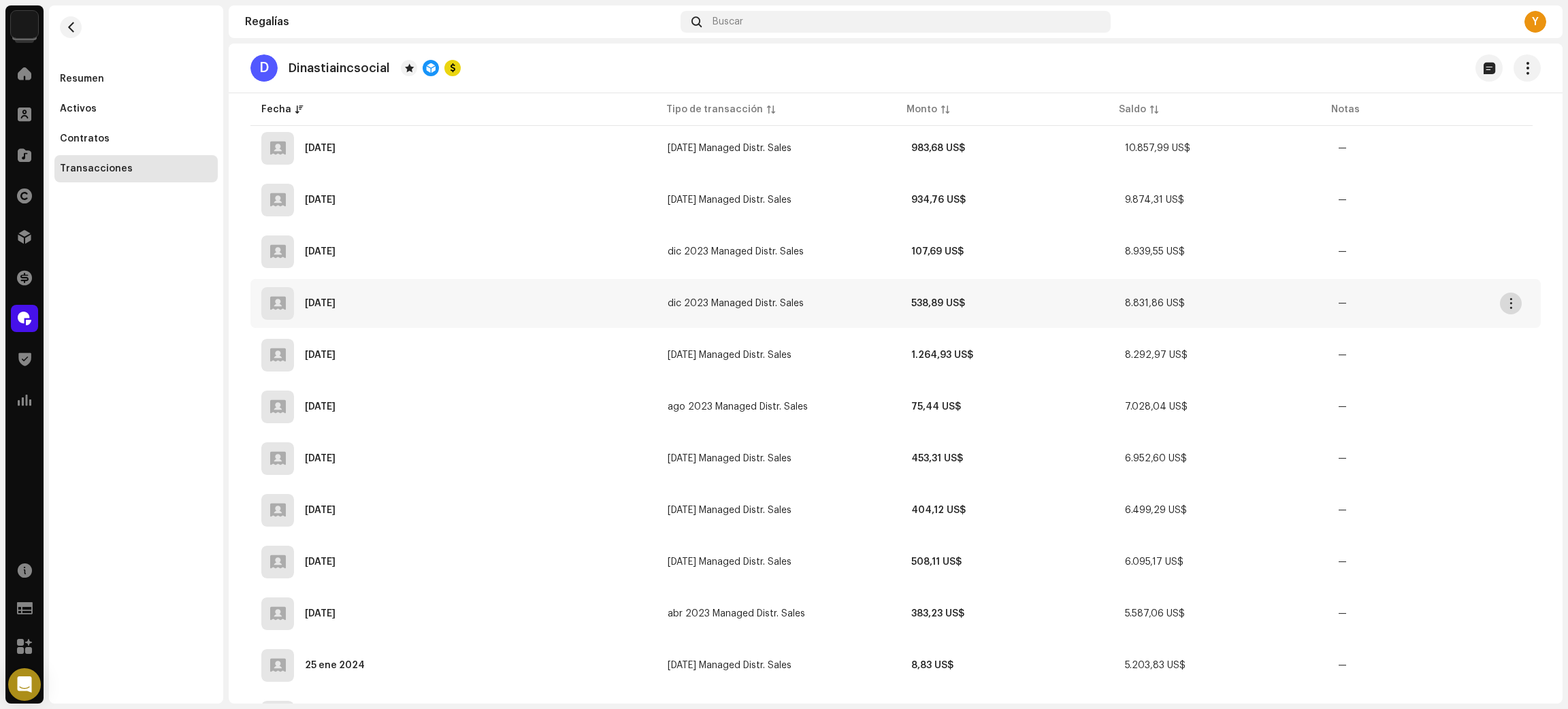
click at [1507, 298] on span "button" at bounding box center [1511, 303] width 10 height 11
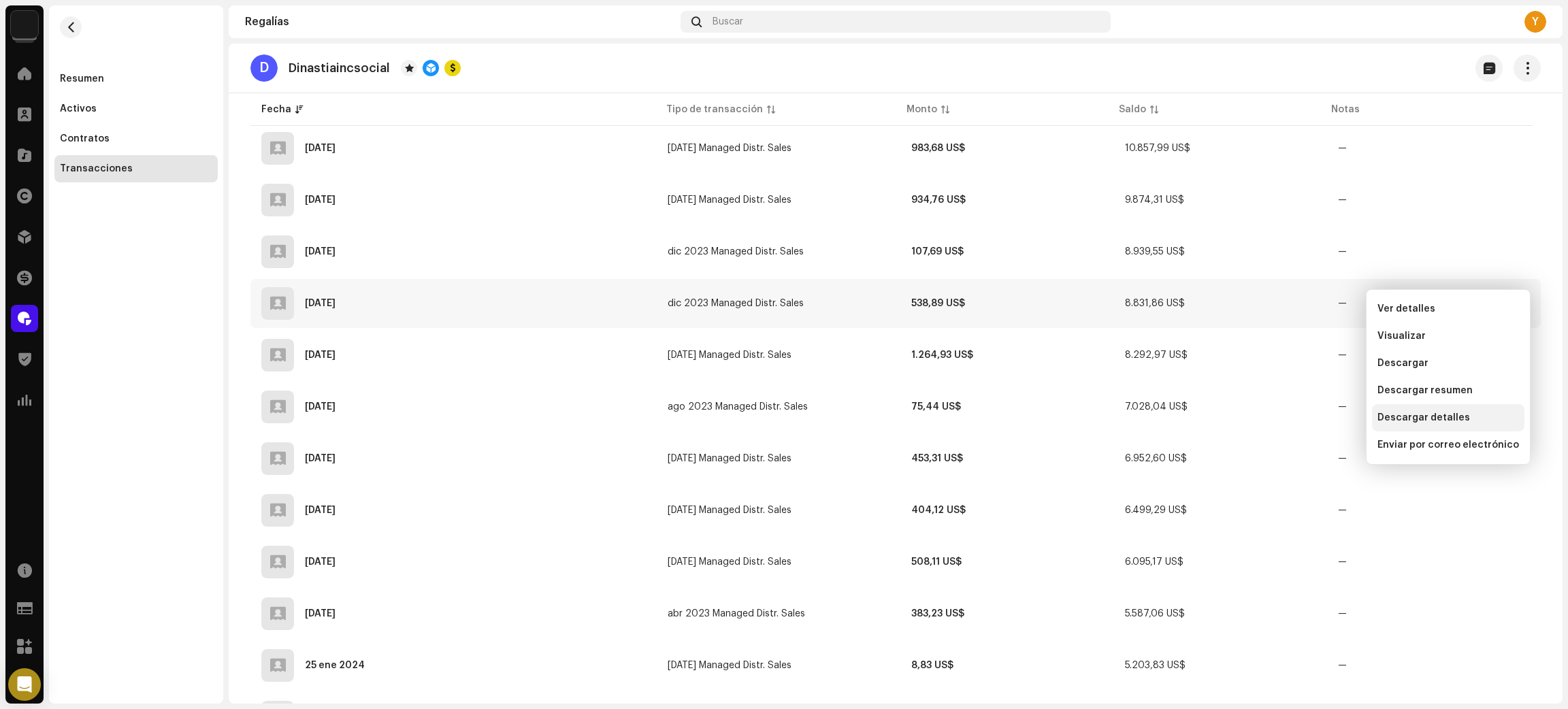
click at [1460, 419] on span "Descargar detalles" at bounding box center [1424, 417] width 92 height 11
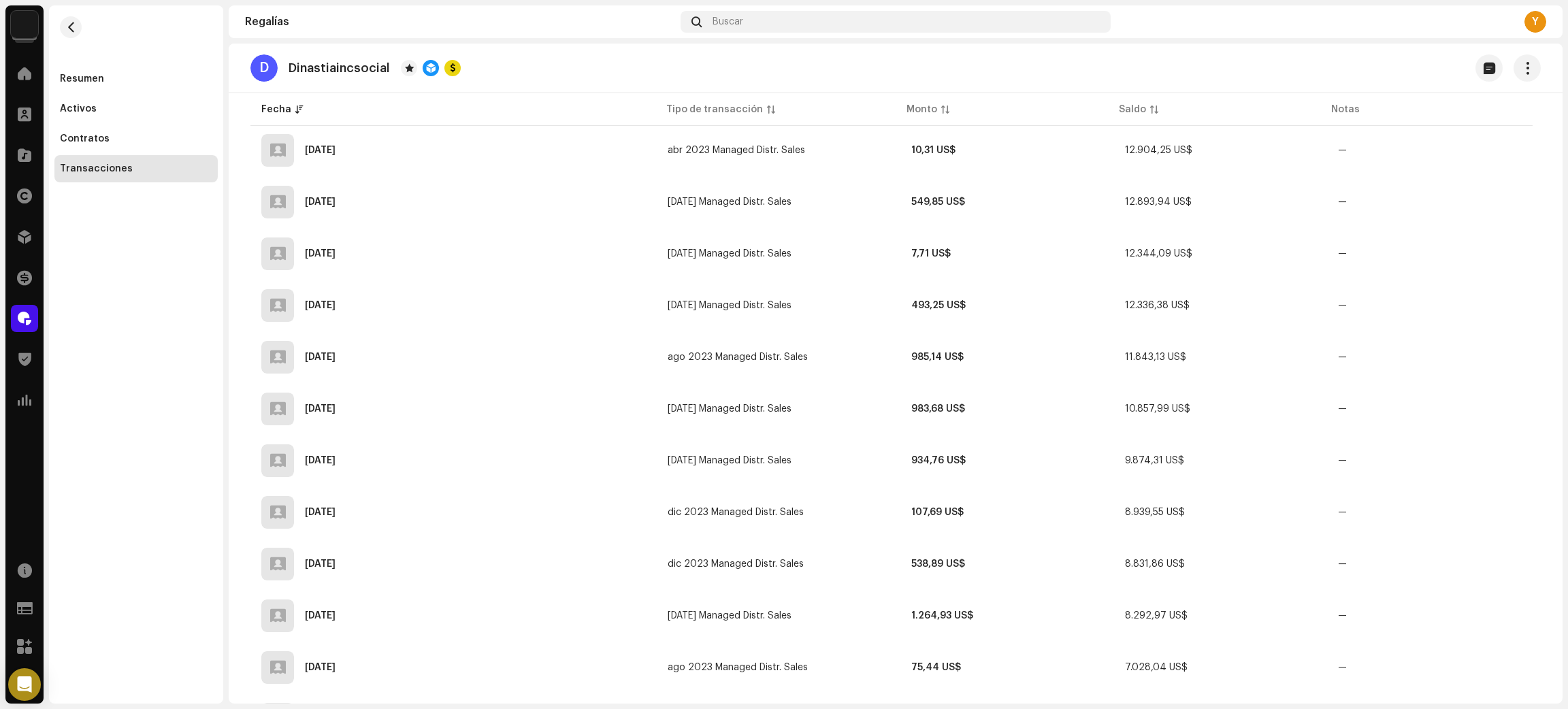
scroll to position [4394, 0]
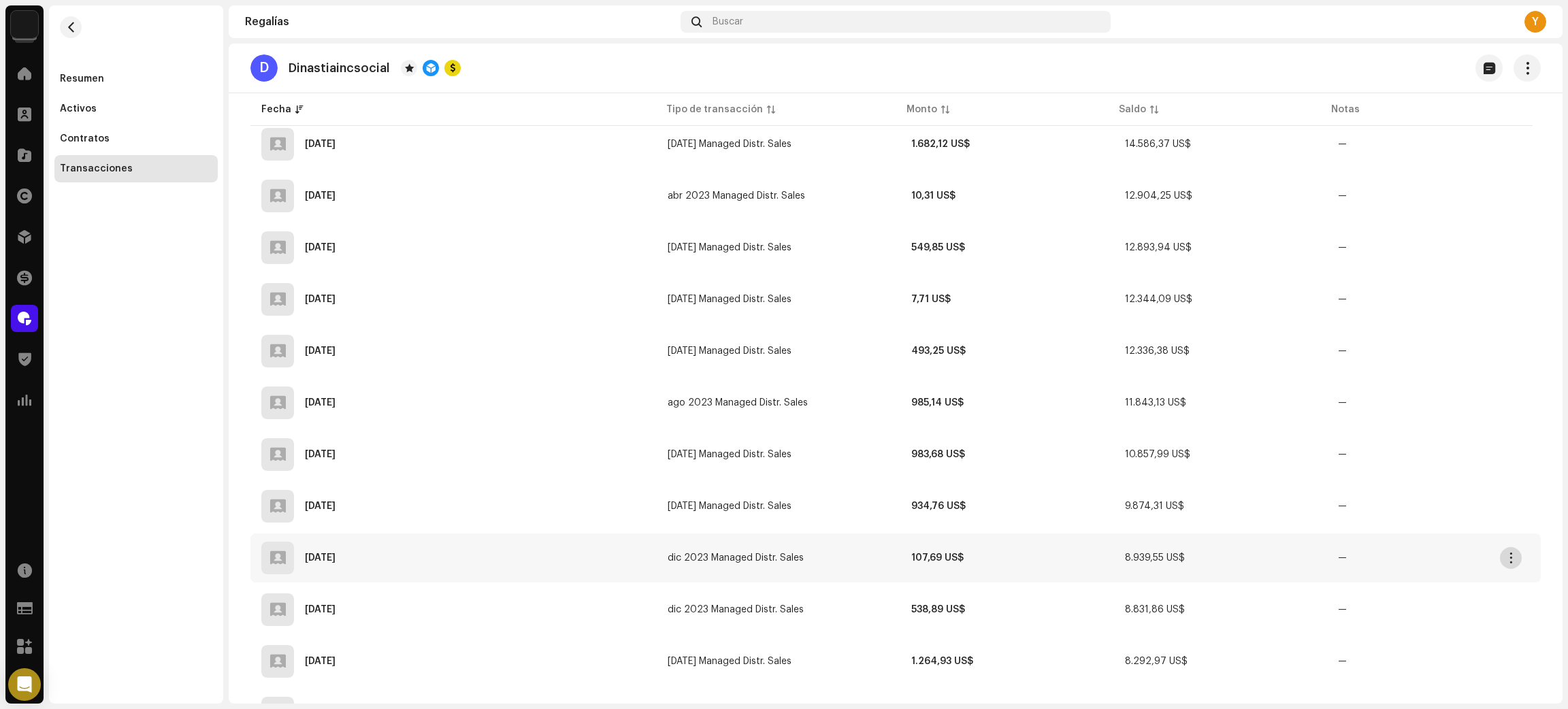
click at [1514, 552] on span "button" at bounding box center [1511, 557] width 10 height 11
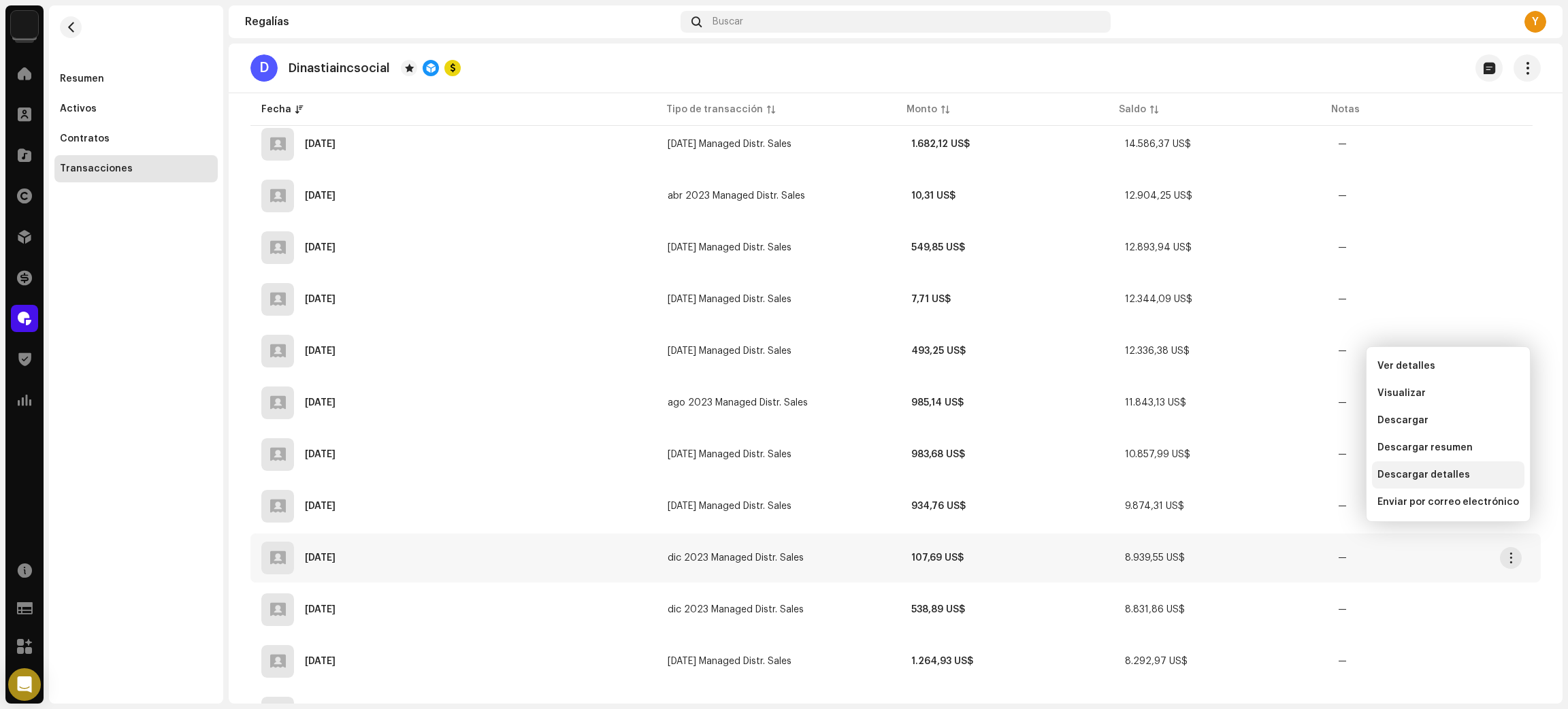
click at [1439, 477] on span "Descargar detalles" at bounding box center [1424, 474] width 92 height 11
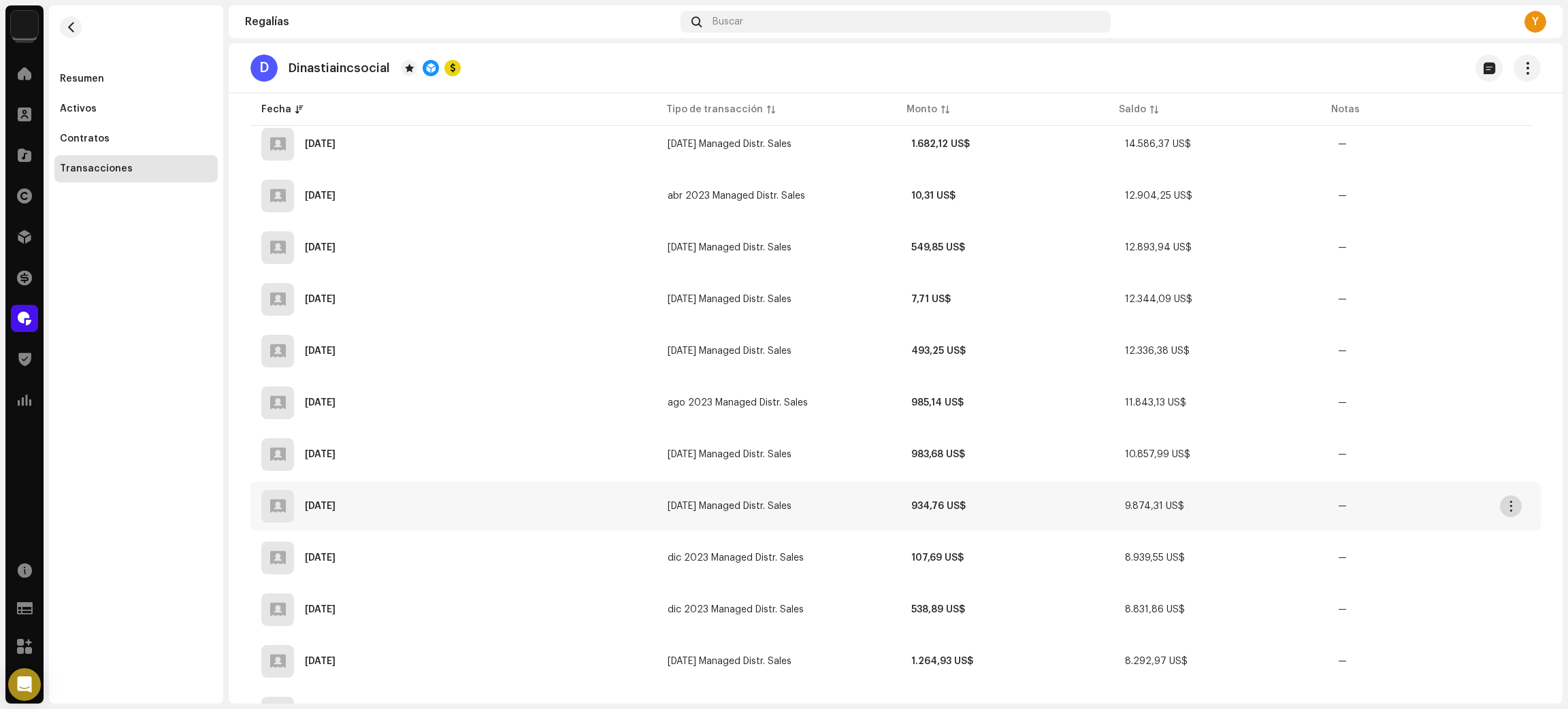
click at [1512, 500] on span "button" at bounding box center [1511, 505] width 10 height 11
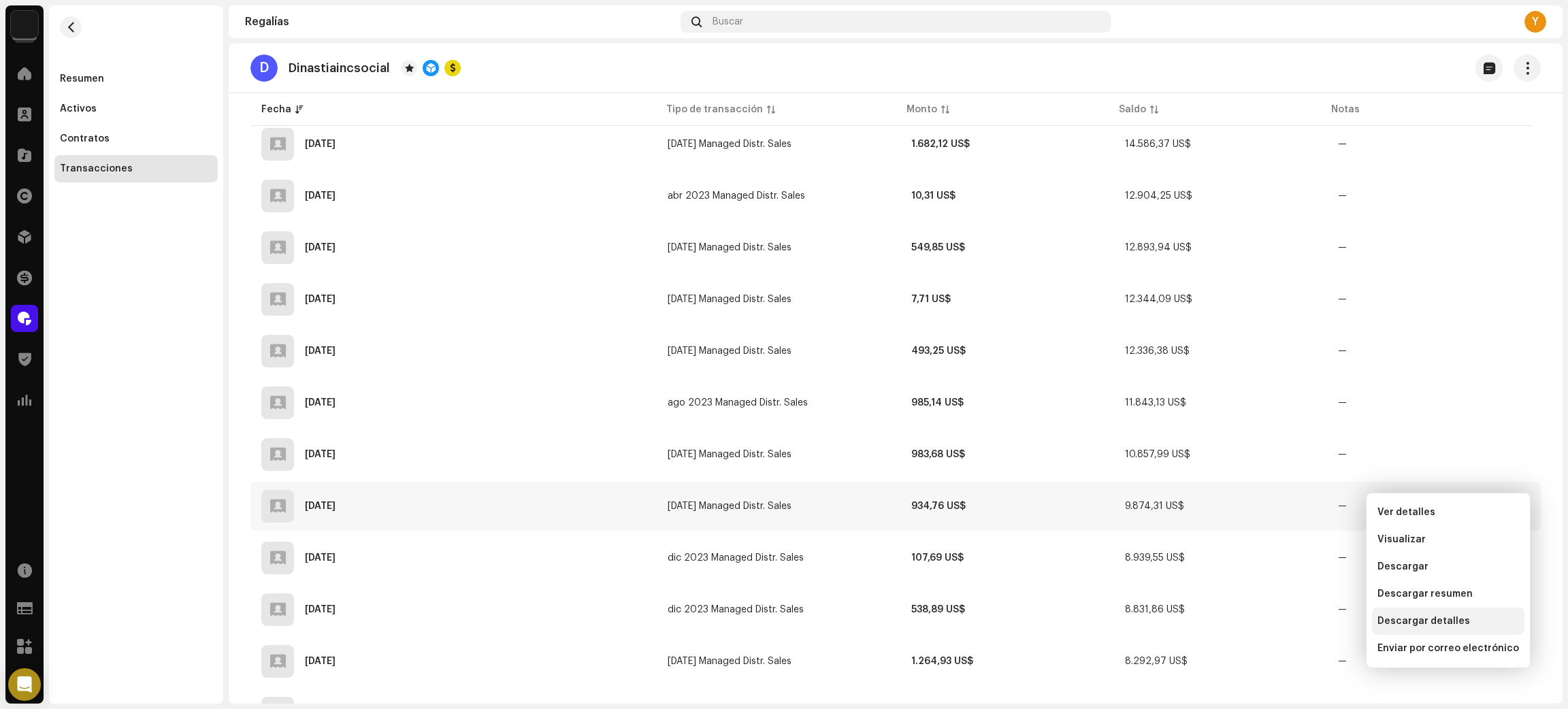
click at [1424, 622] on span "Descargar detalles" at bounding box center [1424, 621] width 92 height 11
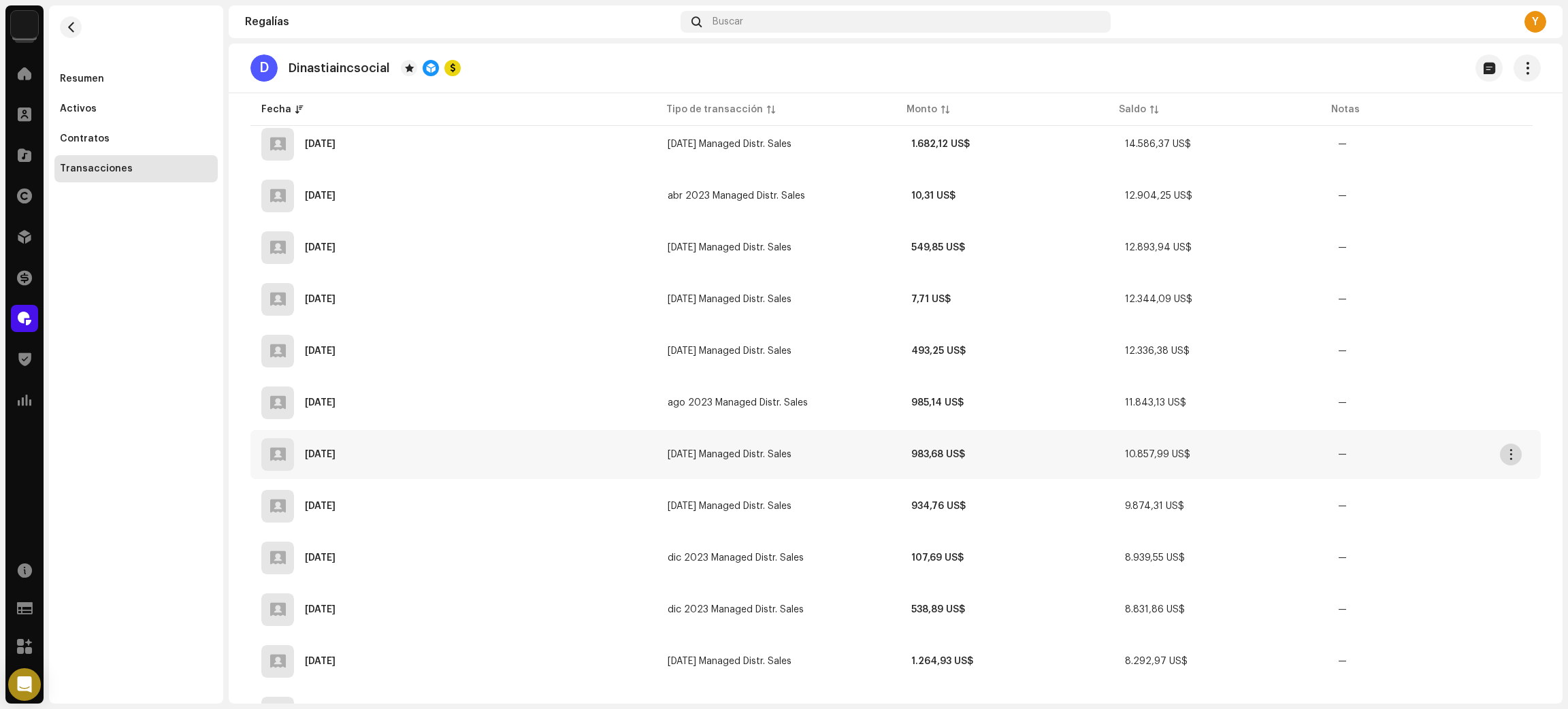
click at [1515, 449] on span "button" at bounding box center [1511, 454] width 10 height 11
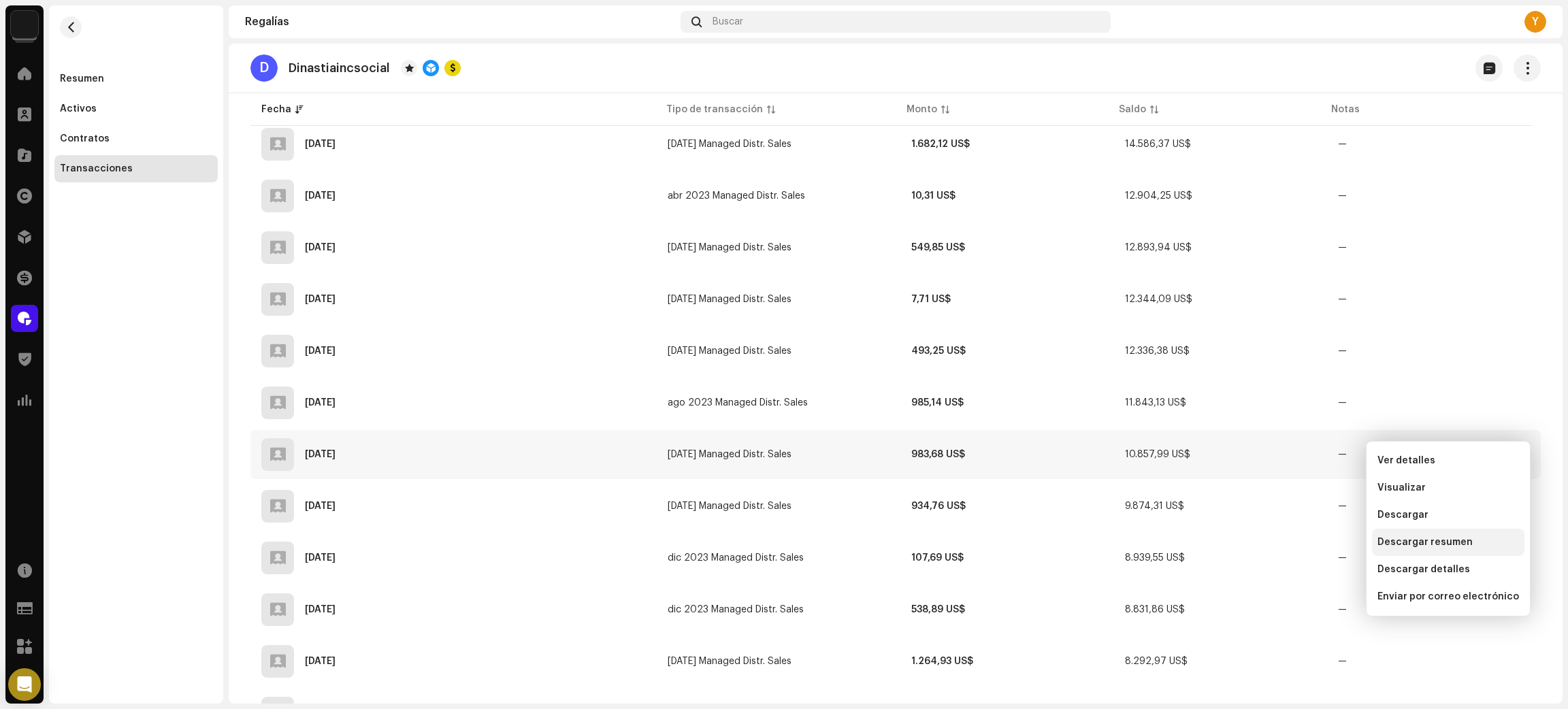
drag, startPoint x: 1434, startPoint y: 565, endPoint x: 1405, endPoint y: 552, distance: 31.8
click at [1432, 566] on span "Descargar detalles" at bounding box center [1424, 569] width 92 height 11
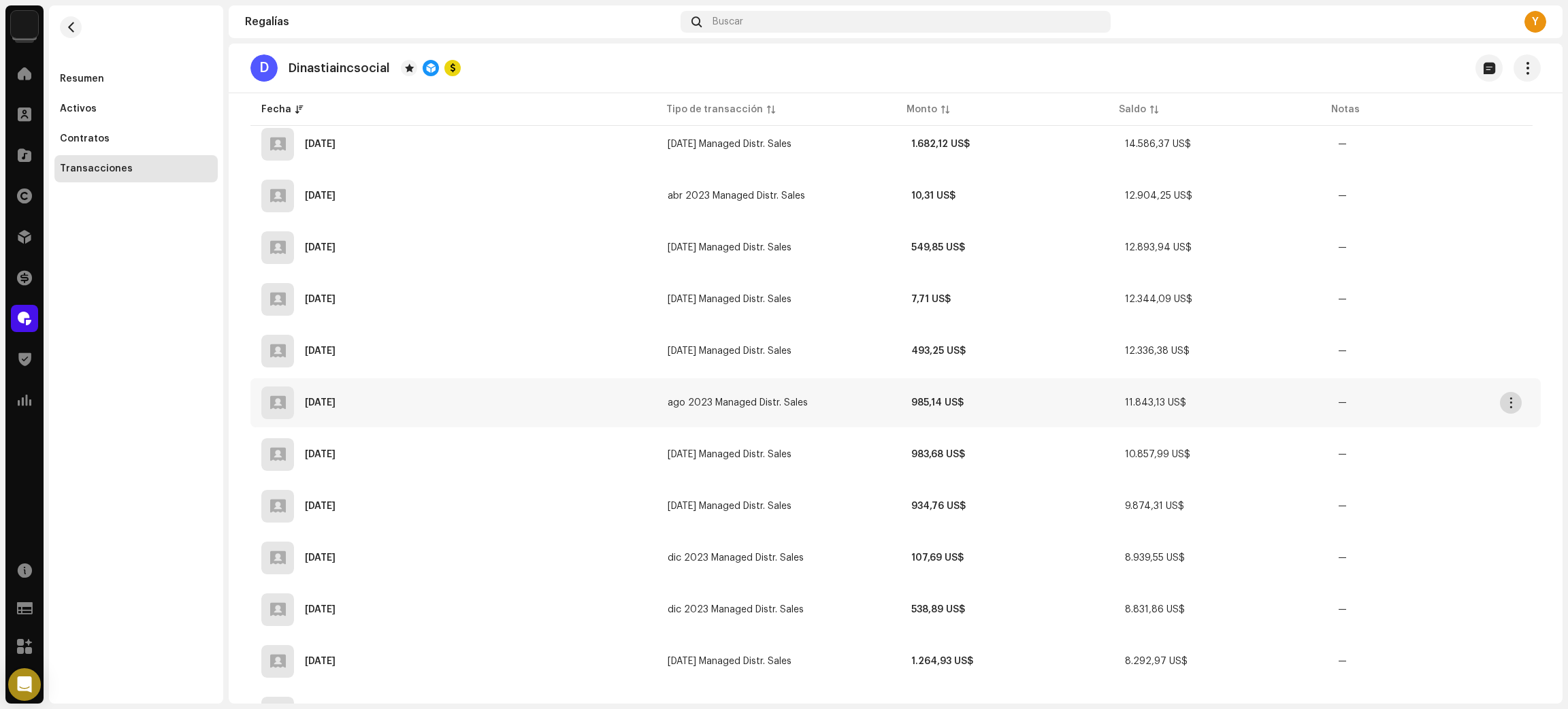
click at [1515, 397] on span "button" at bounding box center [1511, 402] width 10 height 11
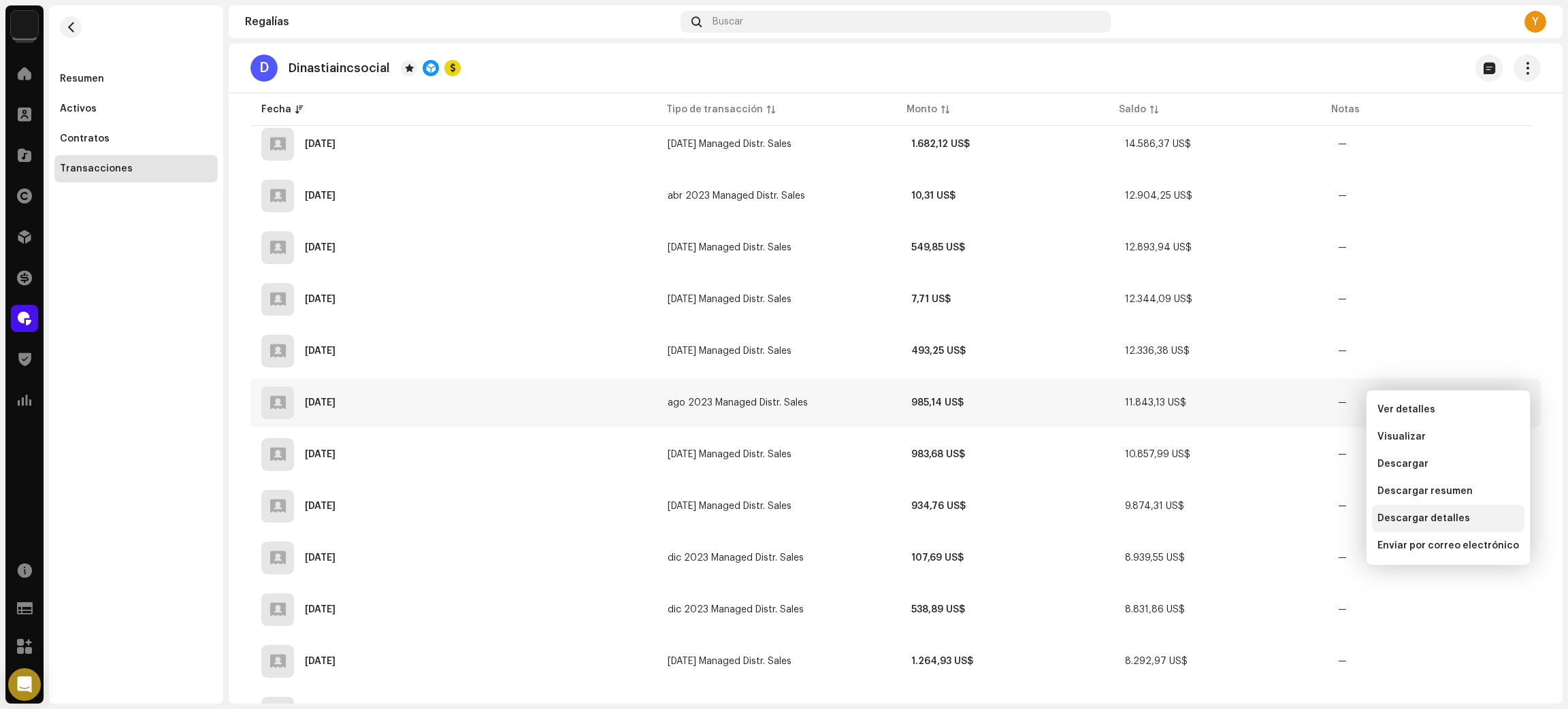
click at [1419, 518] on span "Descargar detalles" at bounding box center [1424, 518] width 92 height 11
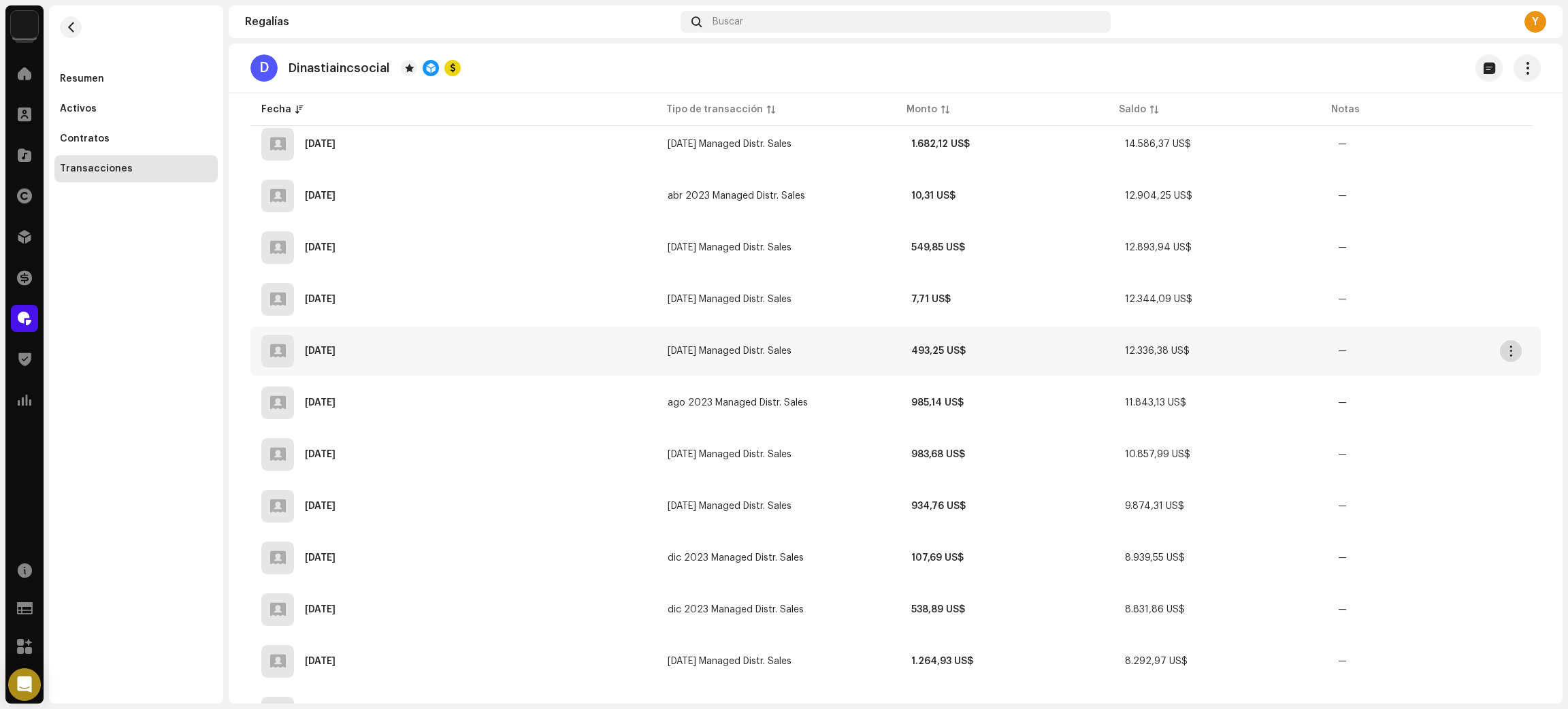
click at [1514, 345] on span "button" at bounding box center [1511, 350] width 10 height 11
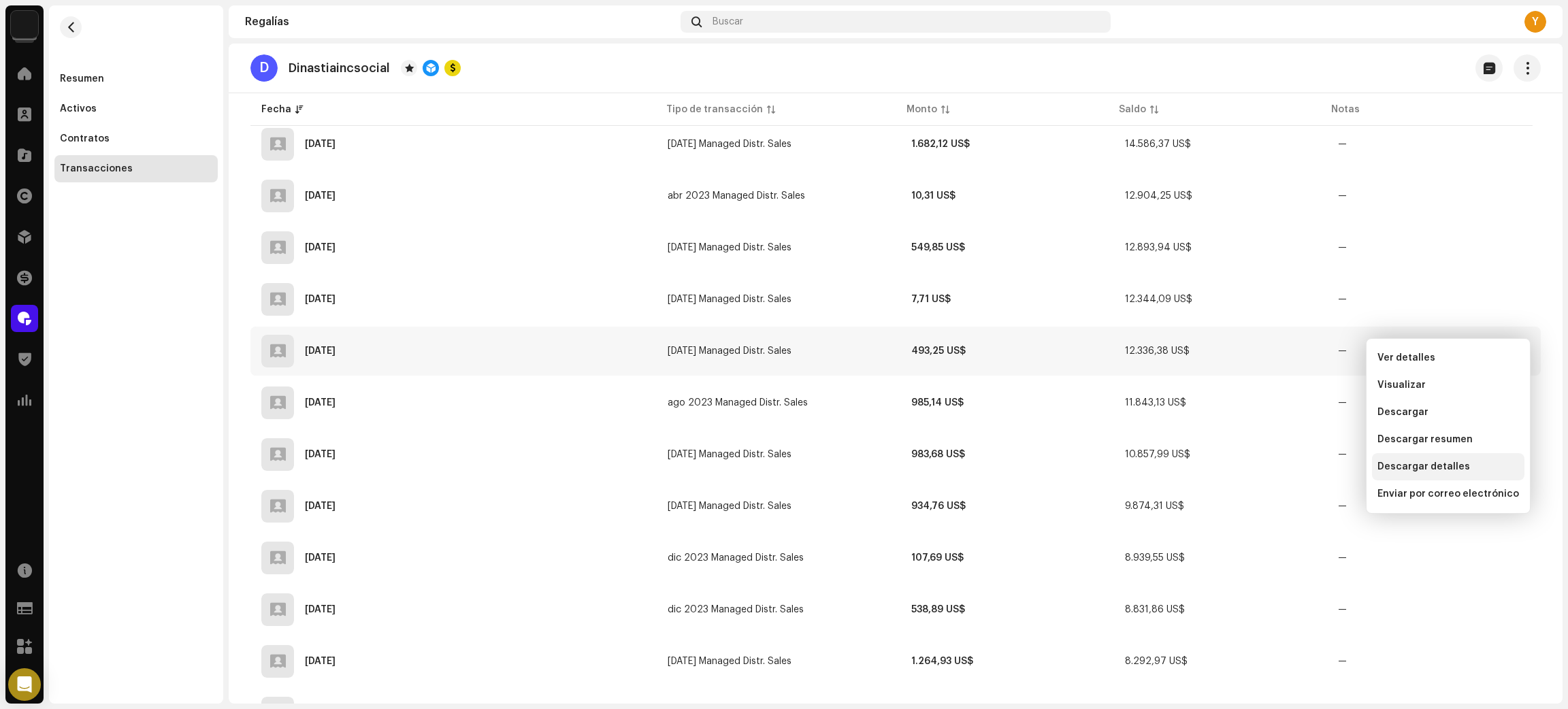
click at [1440, 469] on span "Descargar detalles" at bounding box center [1424, 467] width 92 height 11
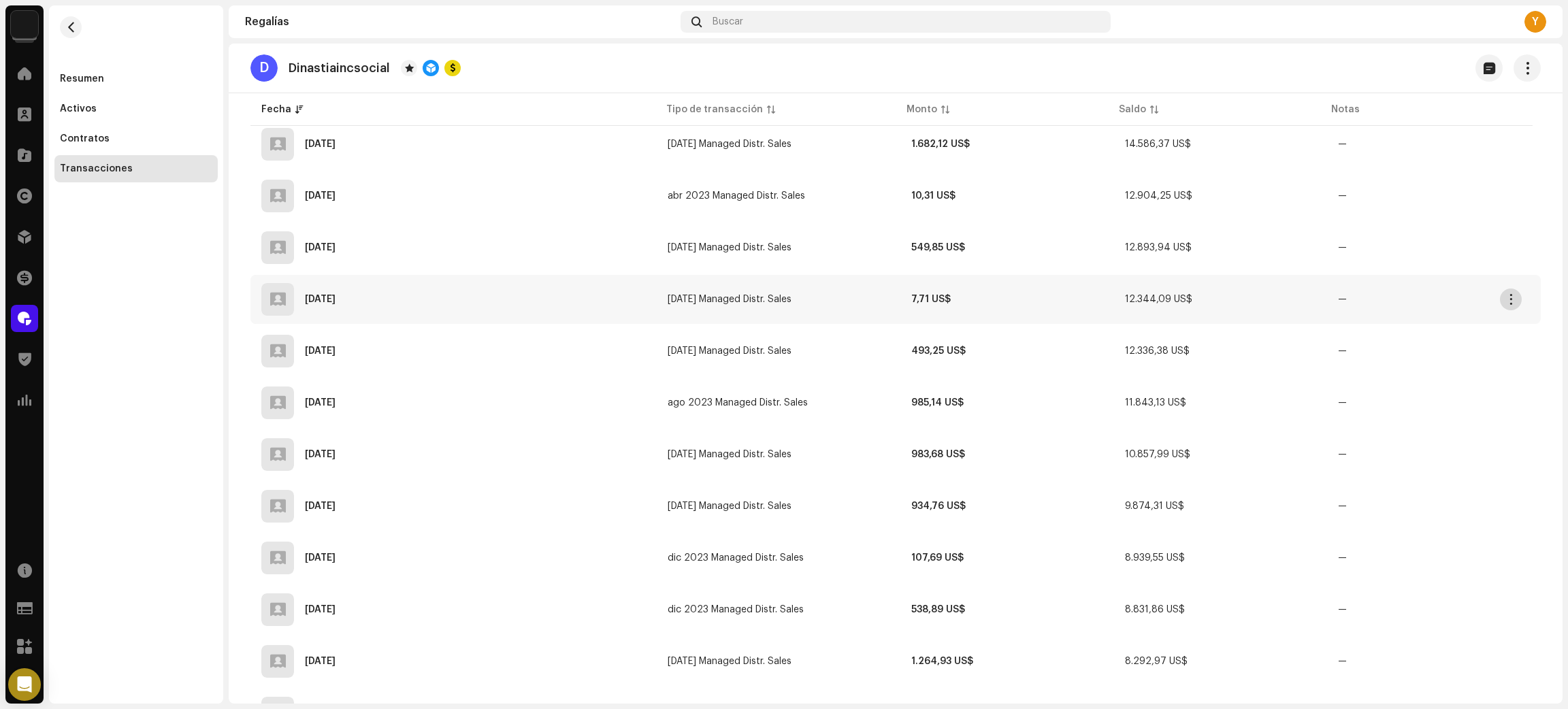
click at [1509, 294] on span "button" at bounding box center [1511, 299] width 10 height 11
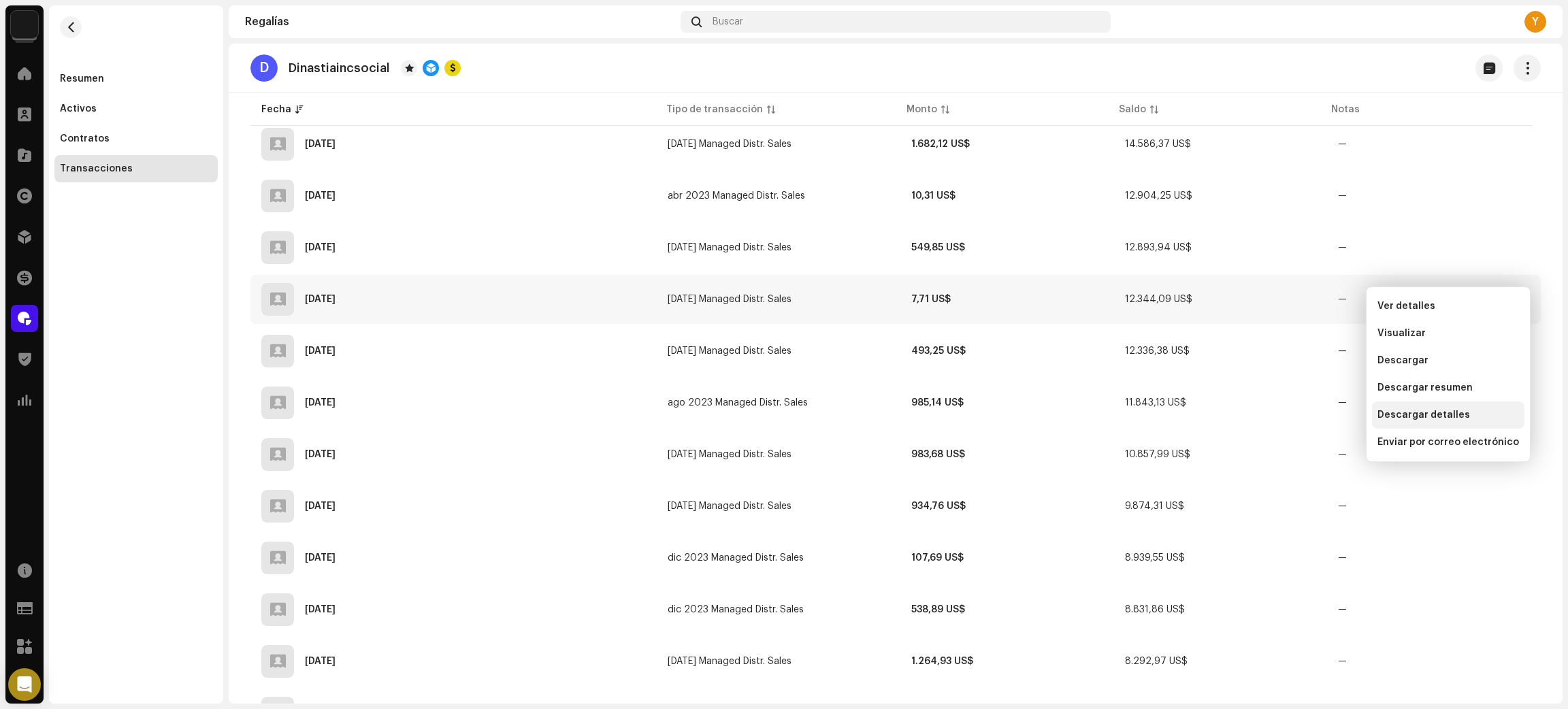
click at [1430, 411] on span "Descargar detalles" at bounding box center [1424, 415] width 92 height 11
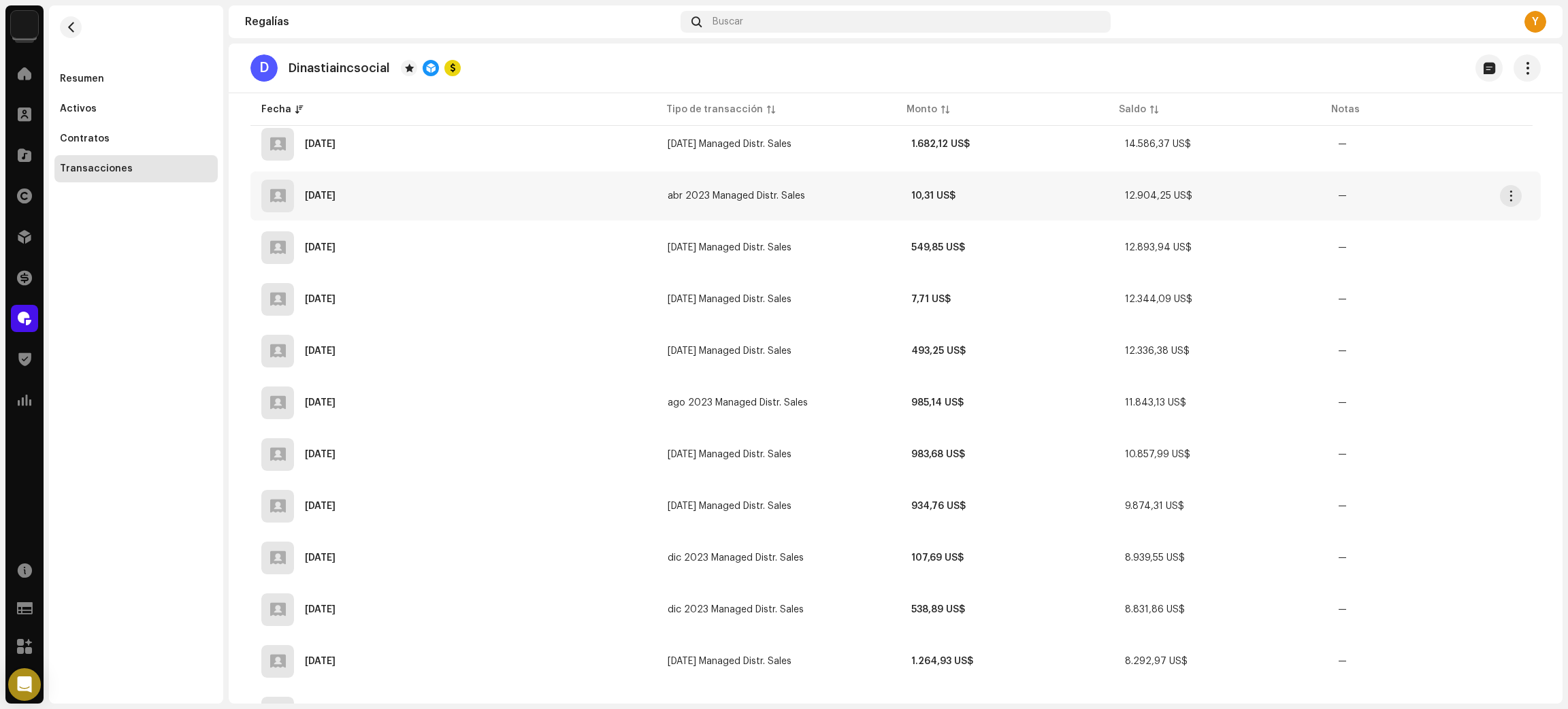
click at [1504, 185] on button "button" at bounding box center [1510, 195] width 21 height 21
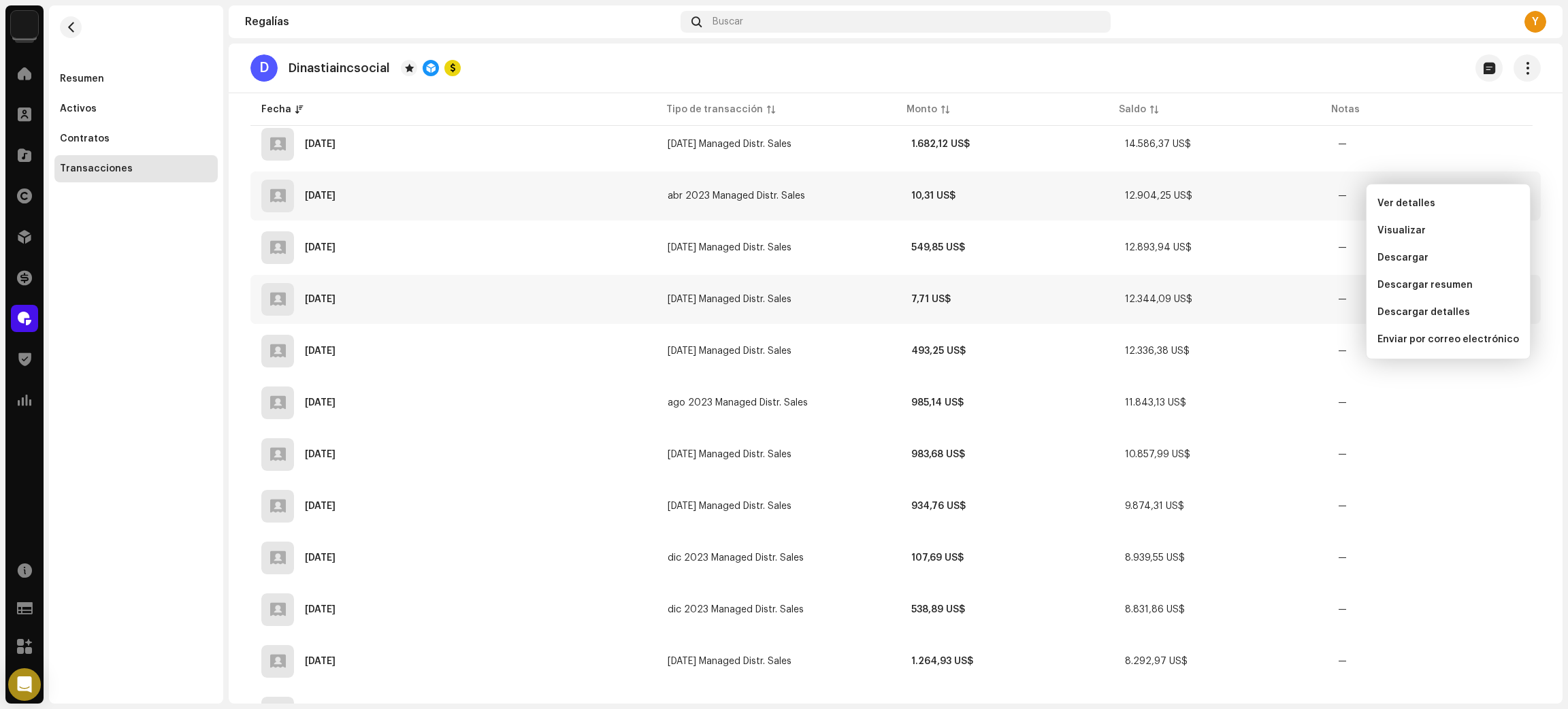
drag, startPoint x: 1408, startPoint y: 314, endPoint x: 1238, endPoint y: 296, distance: 171.0
click at [1408, 313] on span "Descargar detalles" at bounding box center [1424, 312] width 92 height 11
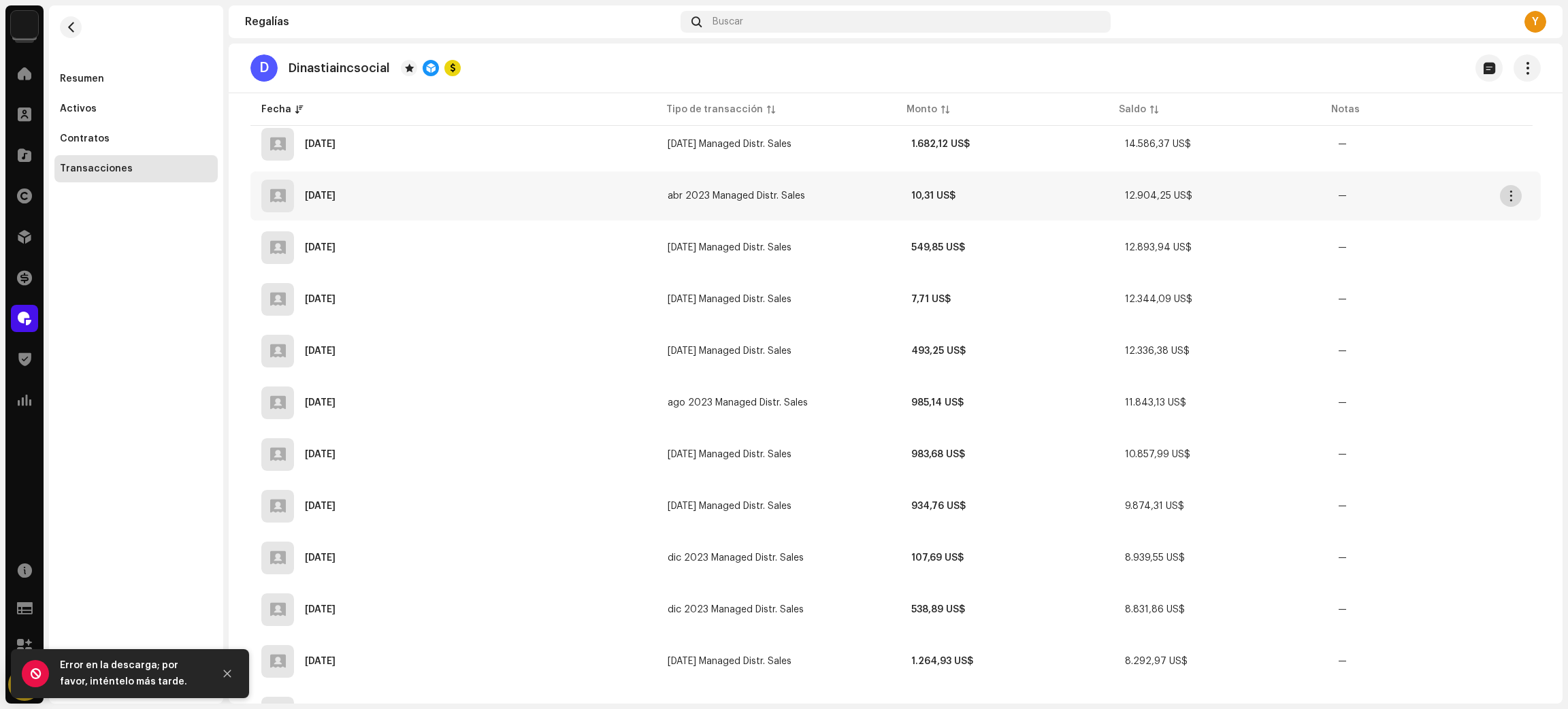
click at [1509, 190] on span "button" at bounding box center [1511, 195] width 10 height 11
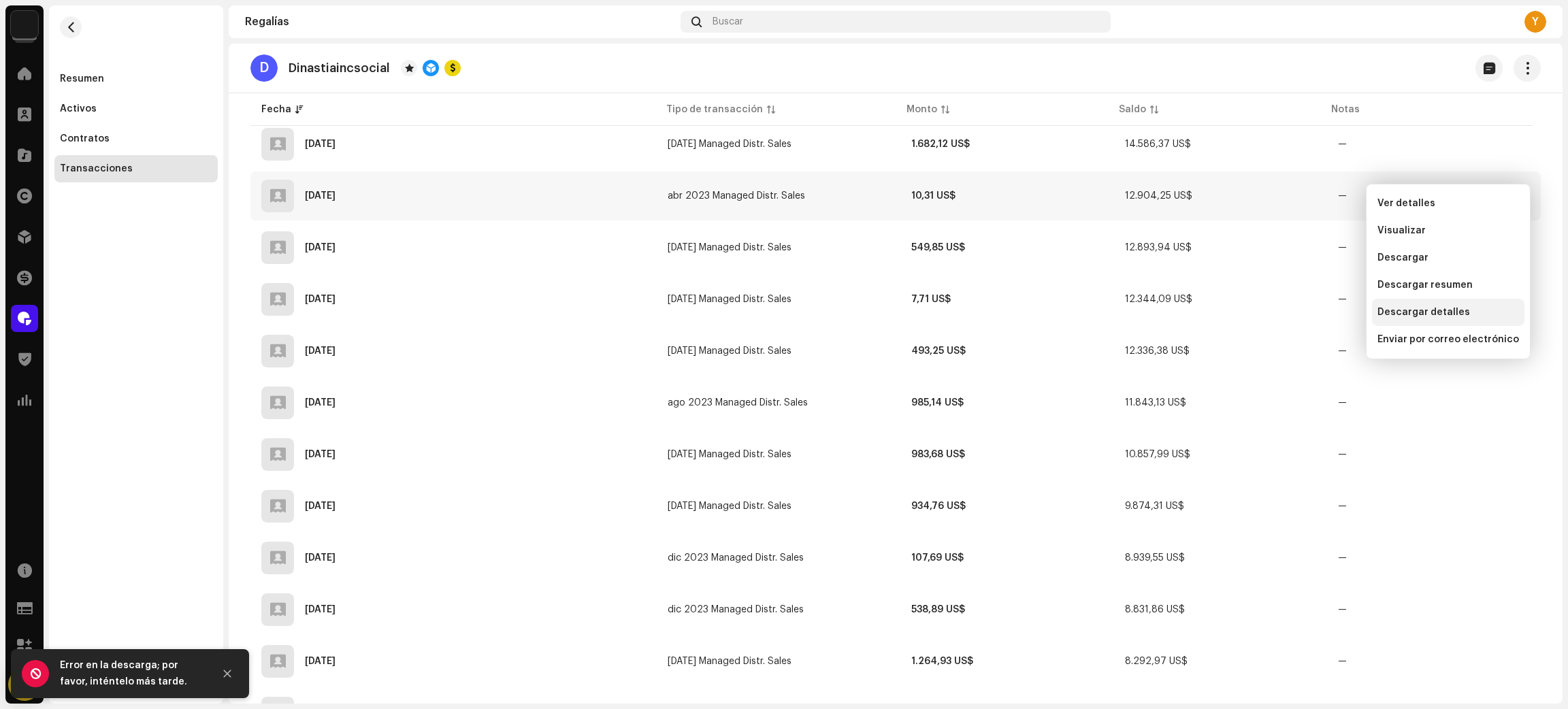
click at [1435, 308] on span "Descargar detalles" at bounding box center [1424, 312] width 92 height 11
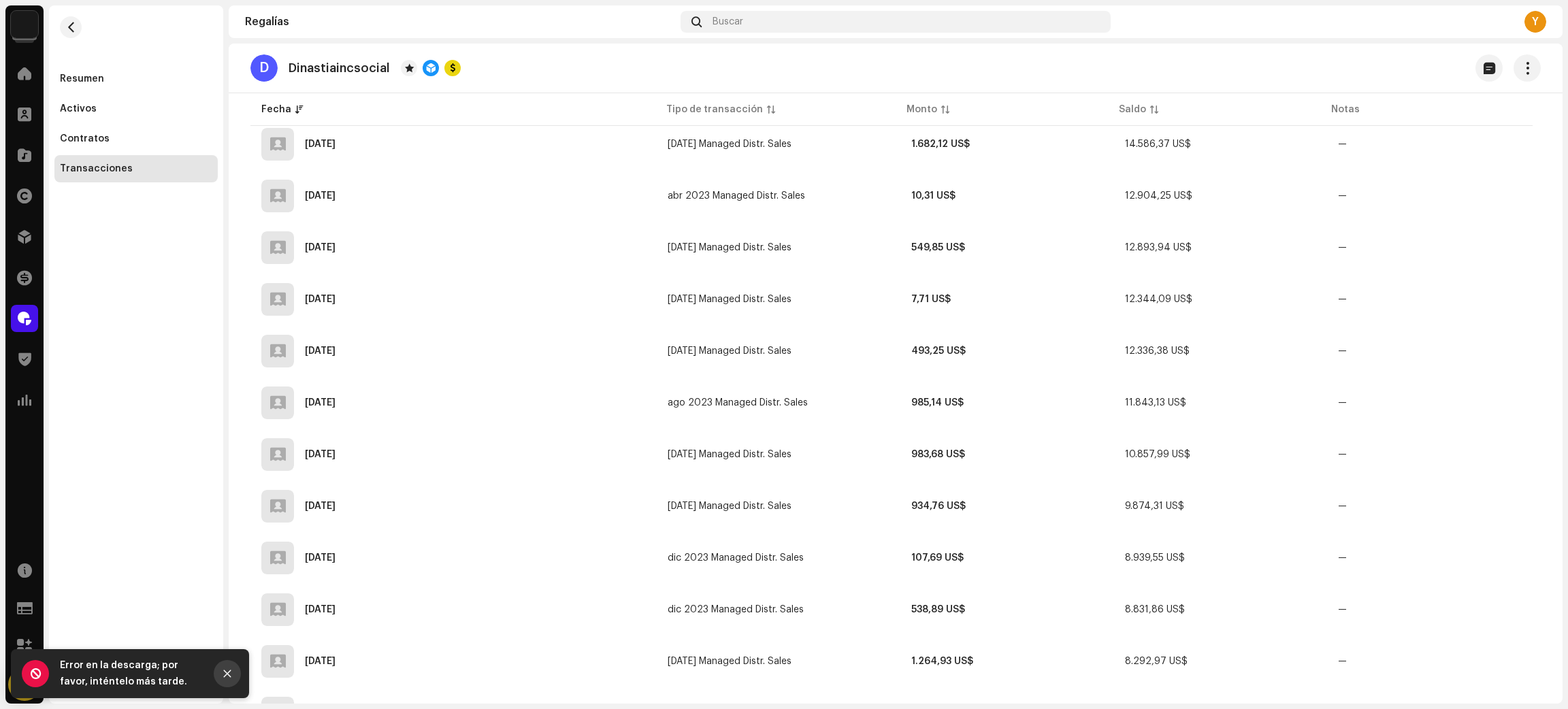
click at [231, 676] on icon "Close" at bounding box center [228, 674] width 10 height 10
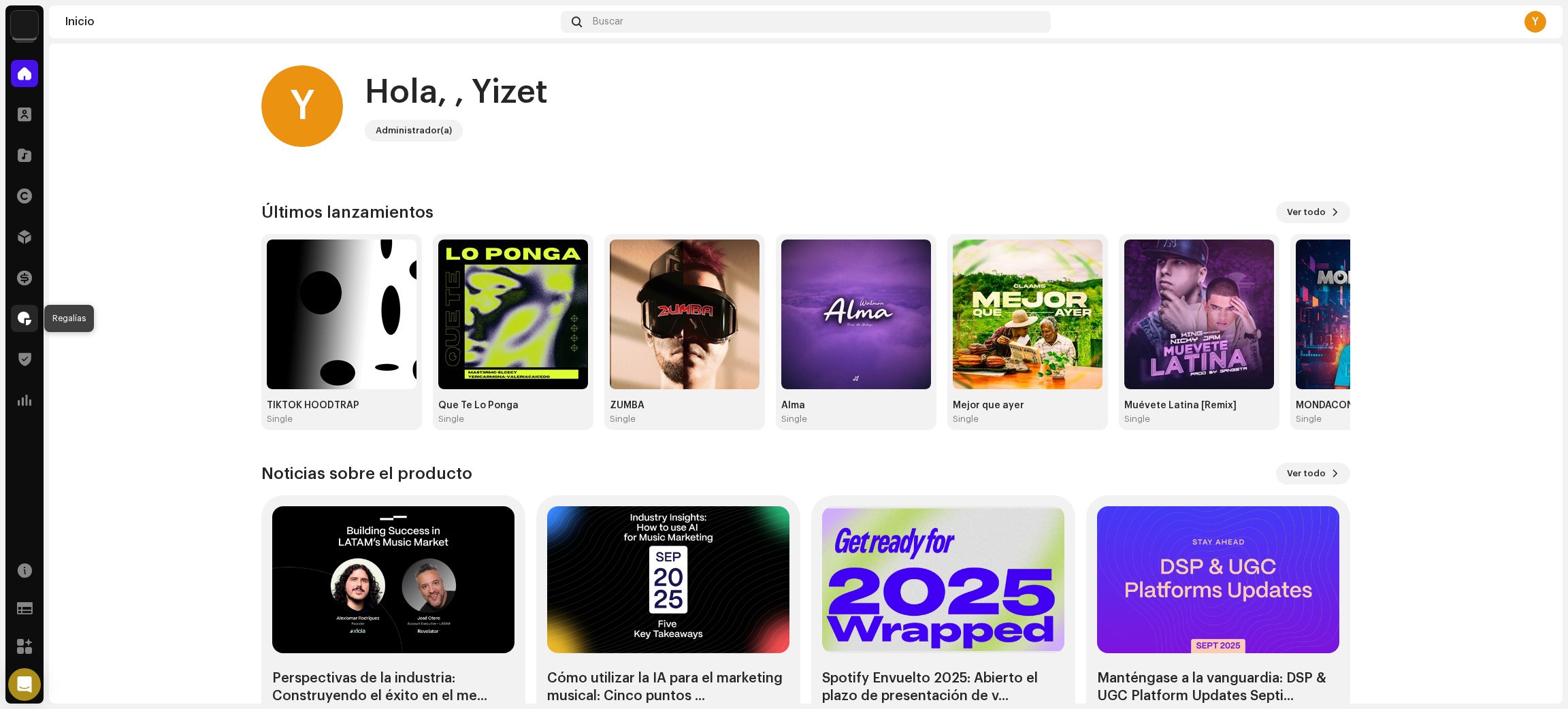
click at [17, 317] on span at bounding box center [24, 318] width 14 height 11
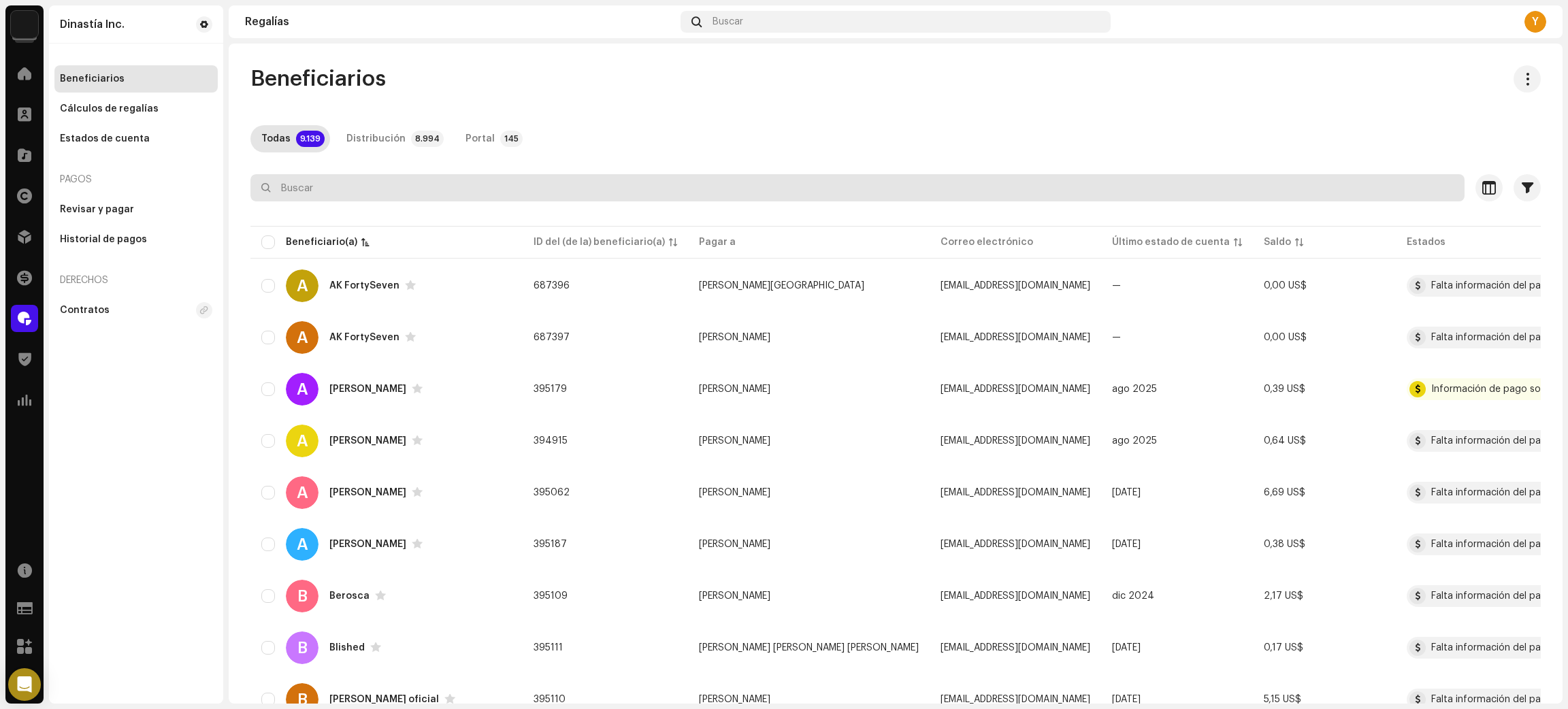
click at [372, 188] on input "text" at bounding box center [857, 187] width 1214 height 27
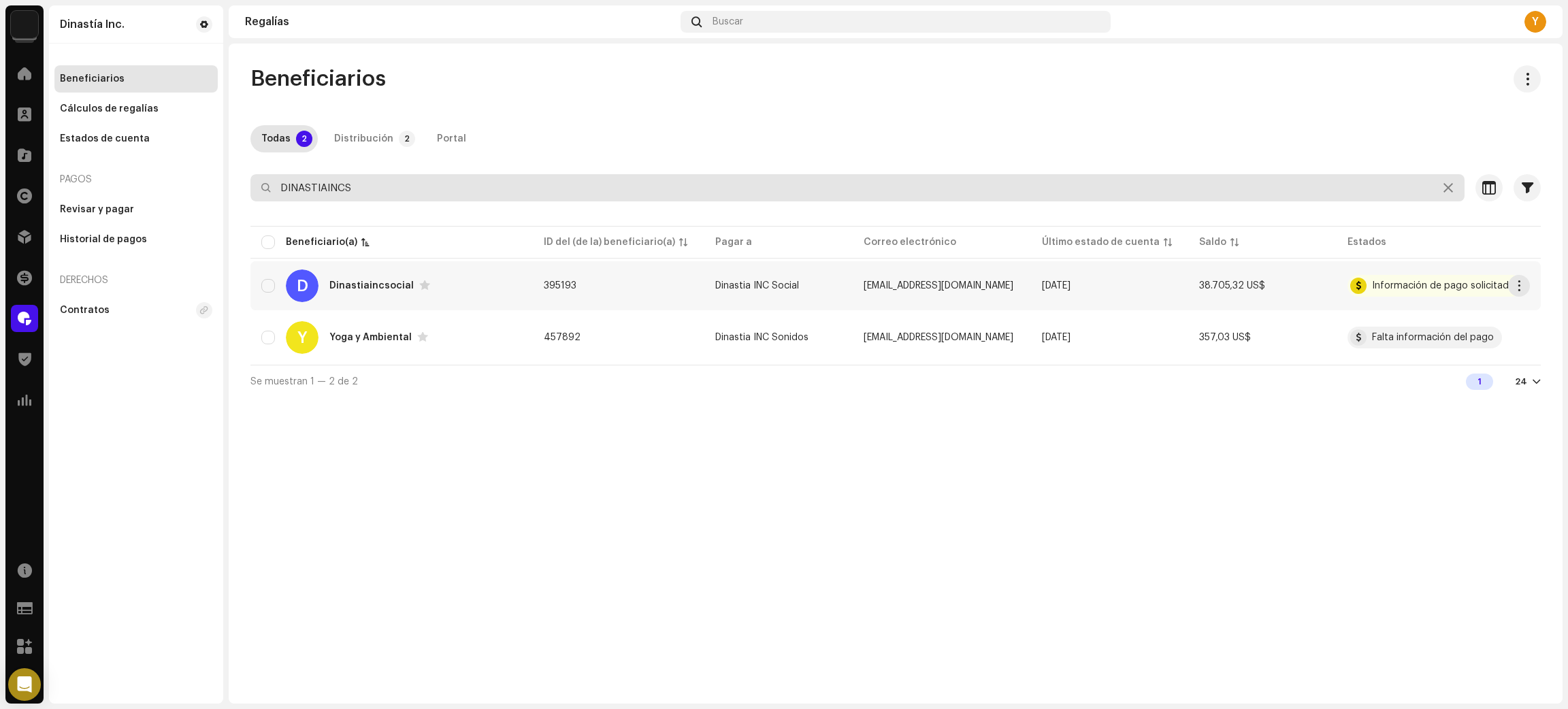
type input "DINASTIAINCS"
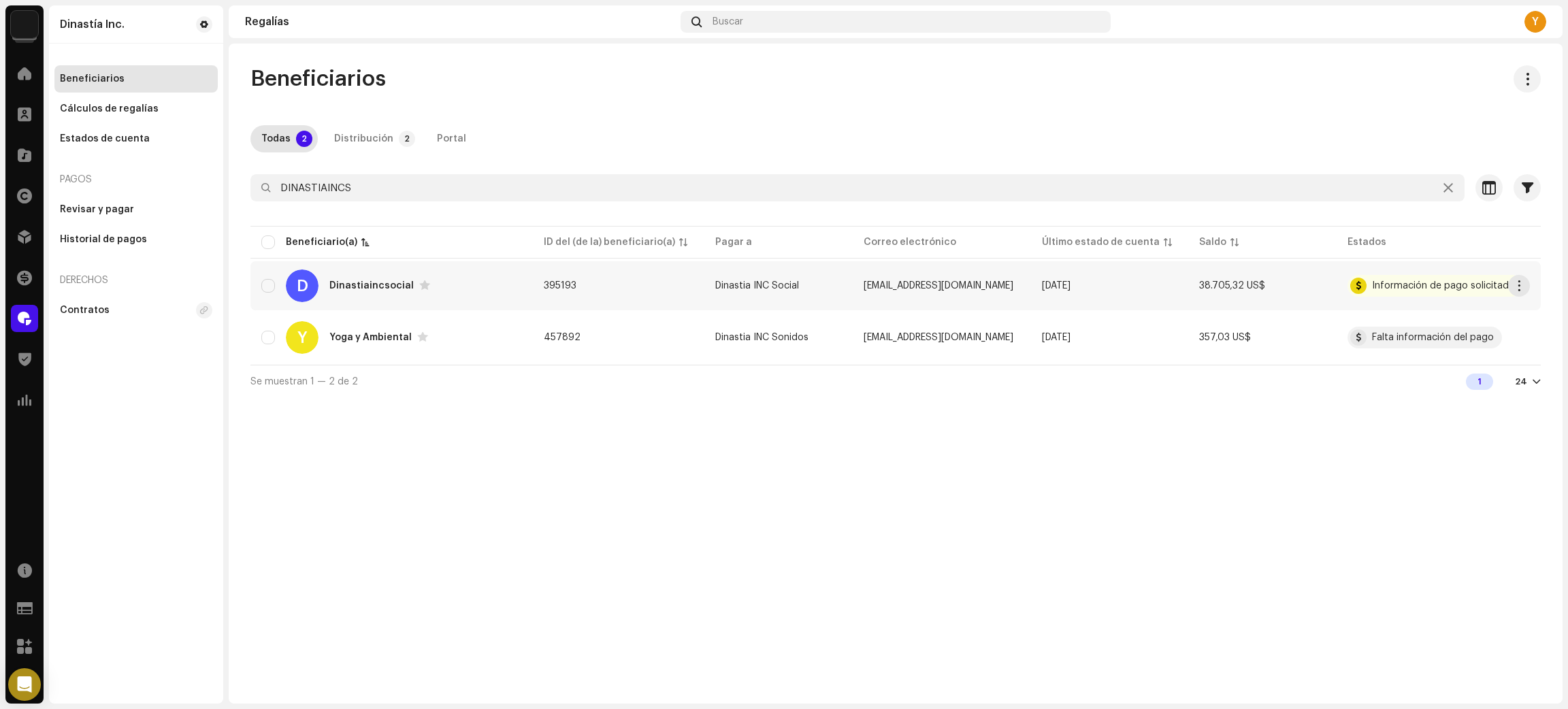
click at [364, 289] on div "Dinastiaincsocial" at bounding box center [371, 286] width 84 height 10
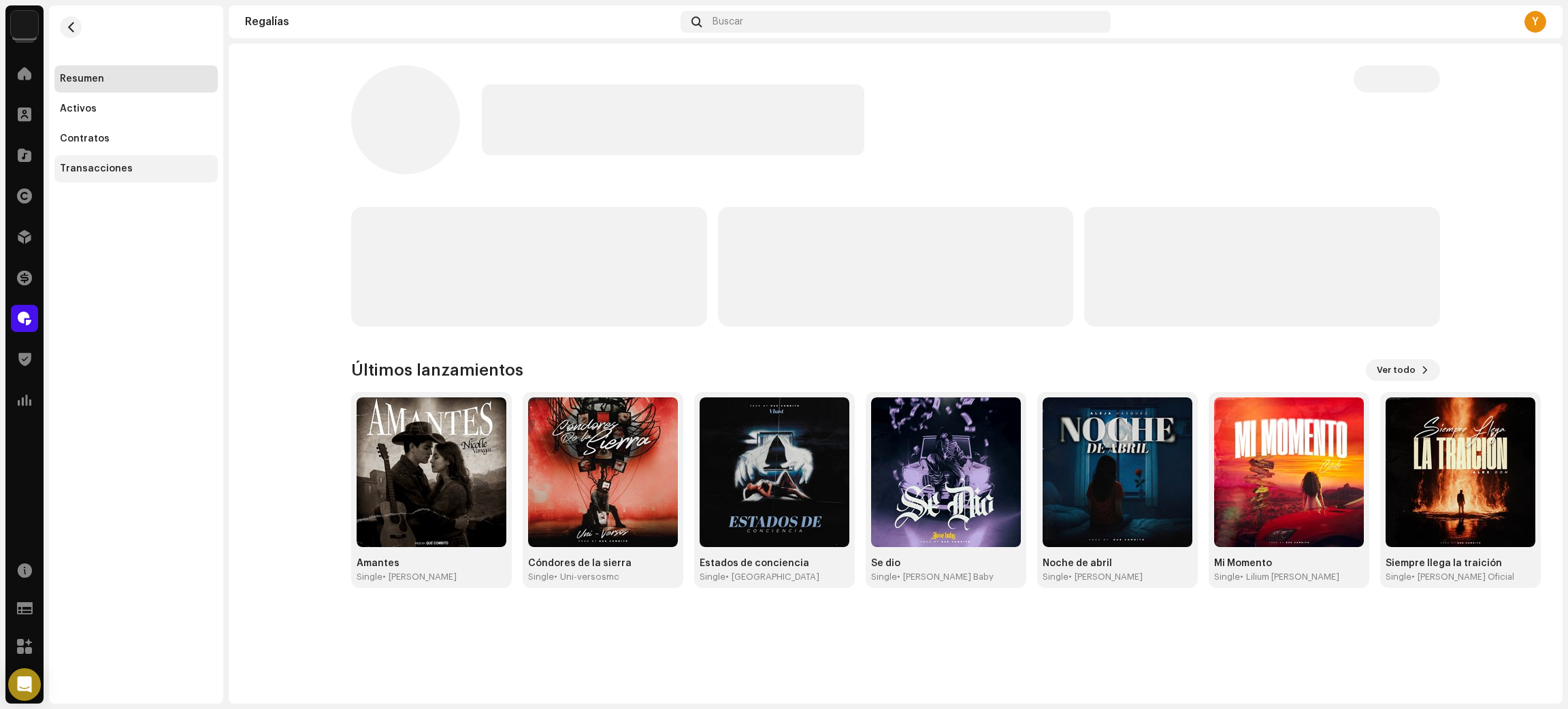
drag, startPoint x: 89, startPoint y: 162, endPoint x: 99, endPoint y: 169, distance: 12.2
click at [91, 162] on div "Transacciones" at bounding box center [136, 168] width 163 height 27
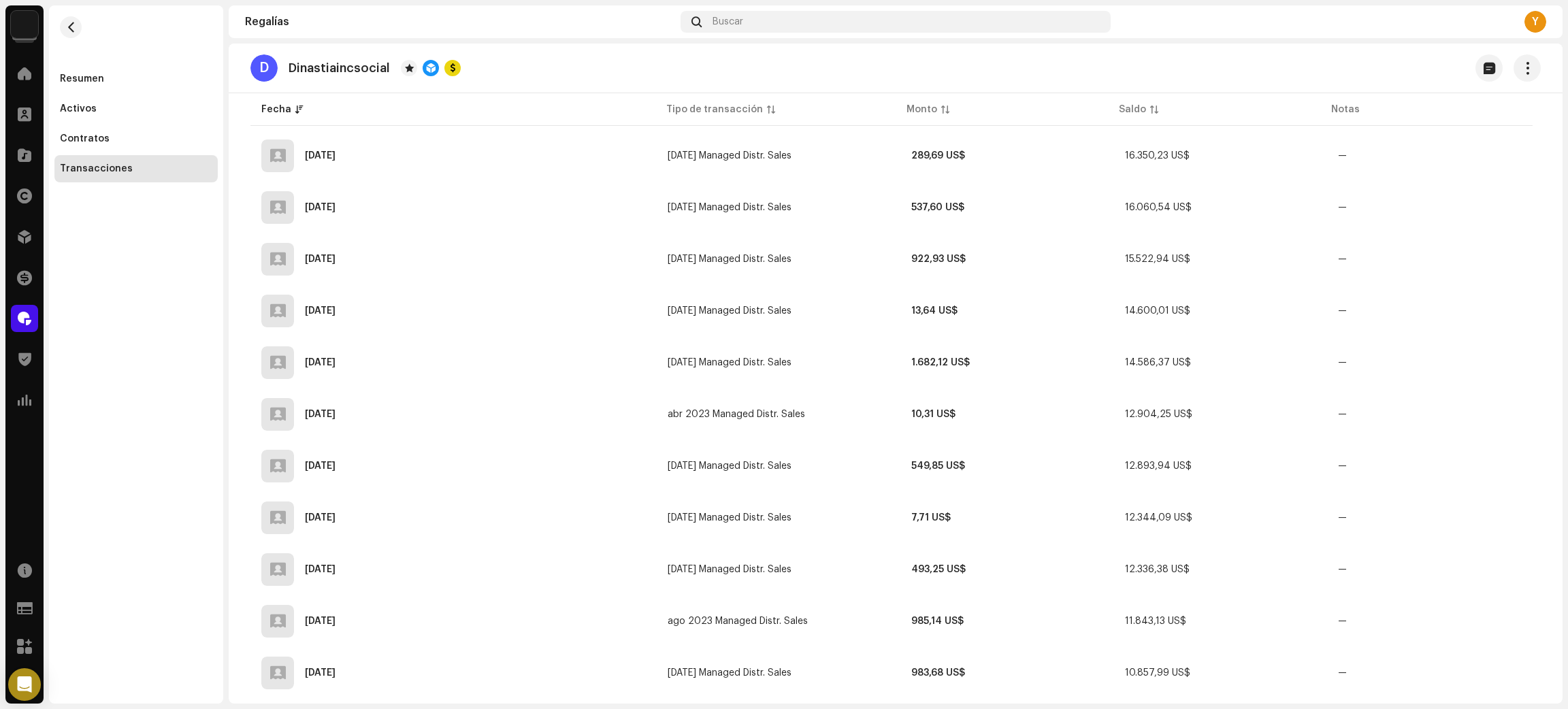
scroll to position [4184, 0]
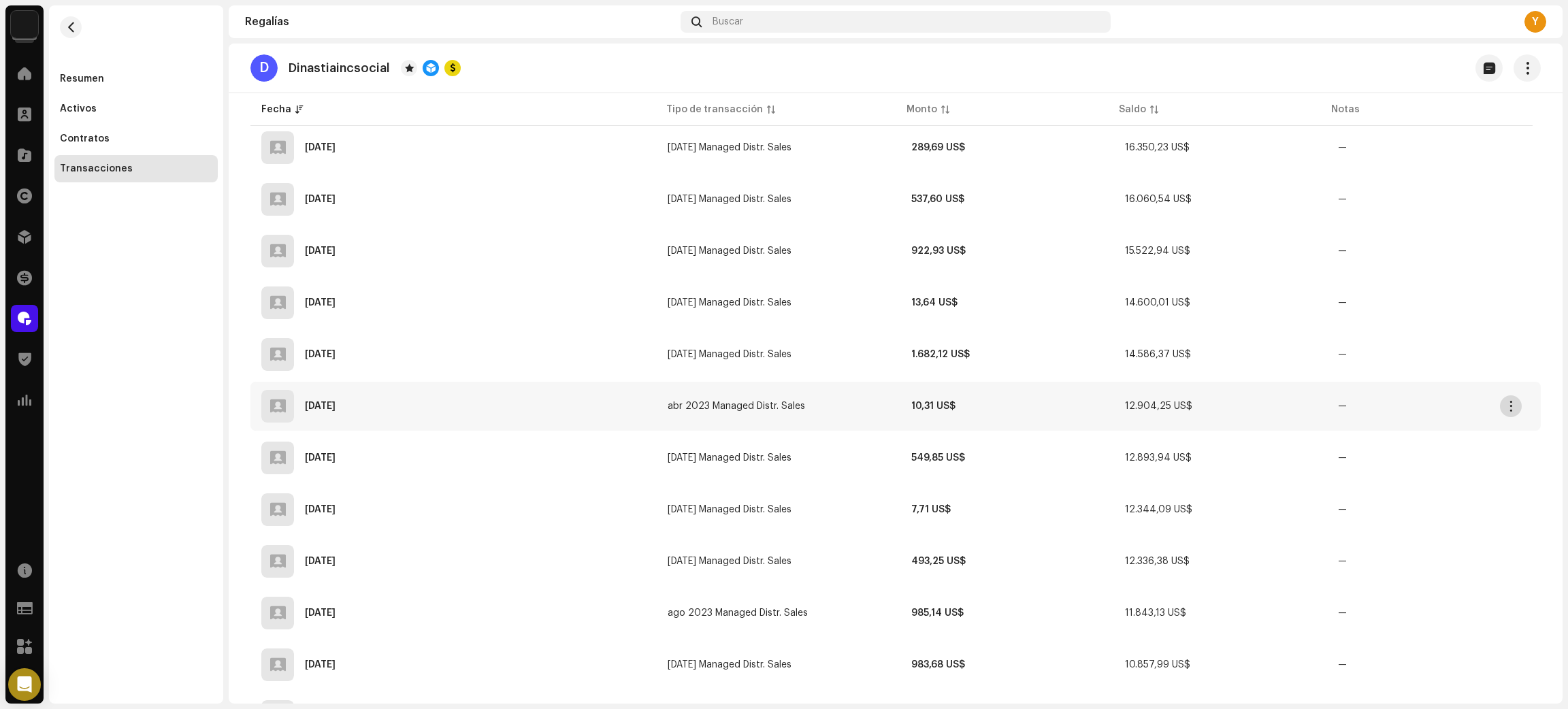
click at [1506, 401] on span "button" at bounding box center [1511, 406] width 10 height 11
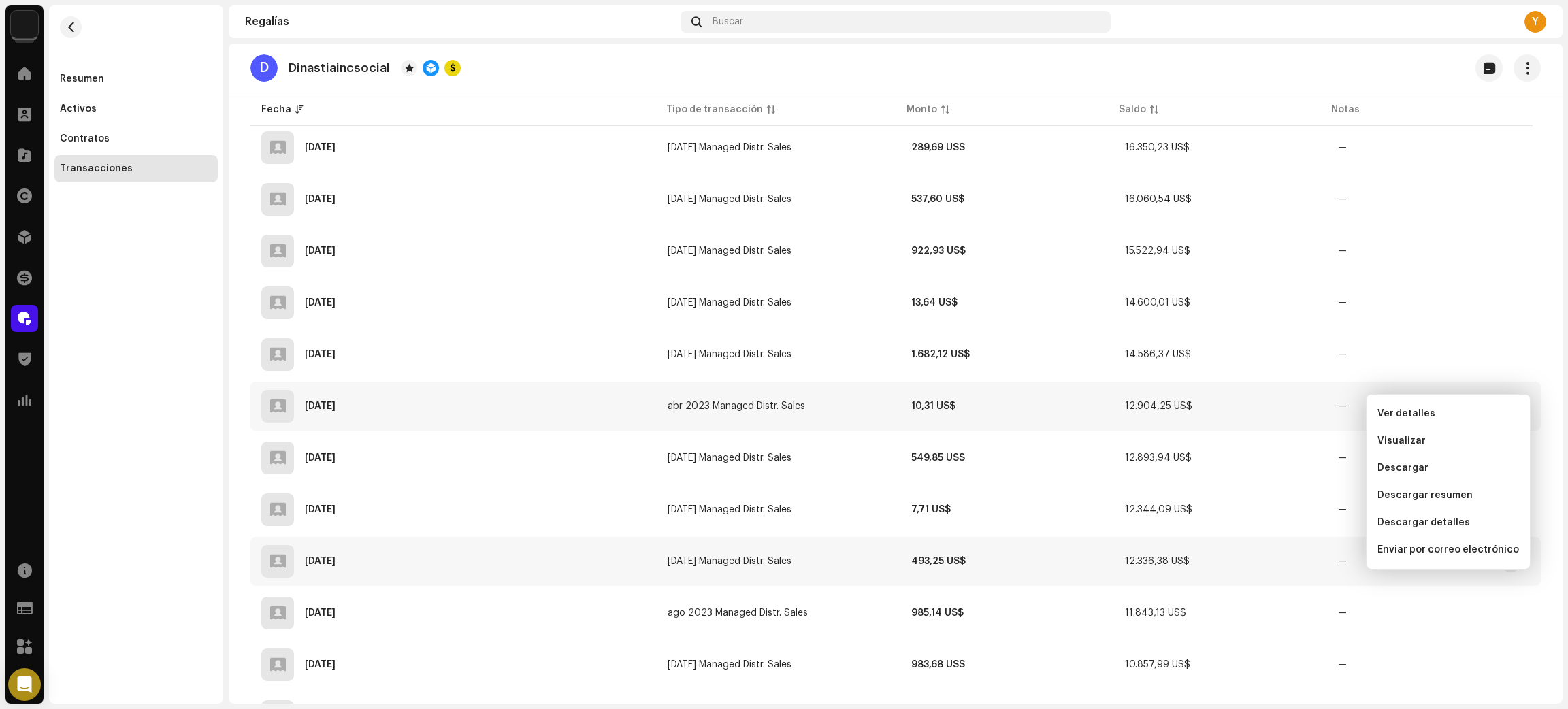
drag, startPoint x: 1458, startPoint y: 519, endPoint x: 1124, endPoint y: 518, distance: 334.0
click at [1448, 520] on span "Descargar detalles" at bounding box center [1424, 522] width 92 height 11
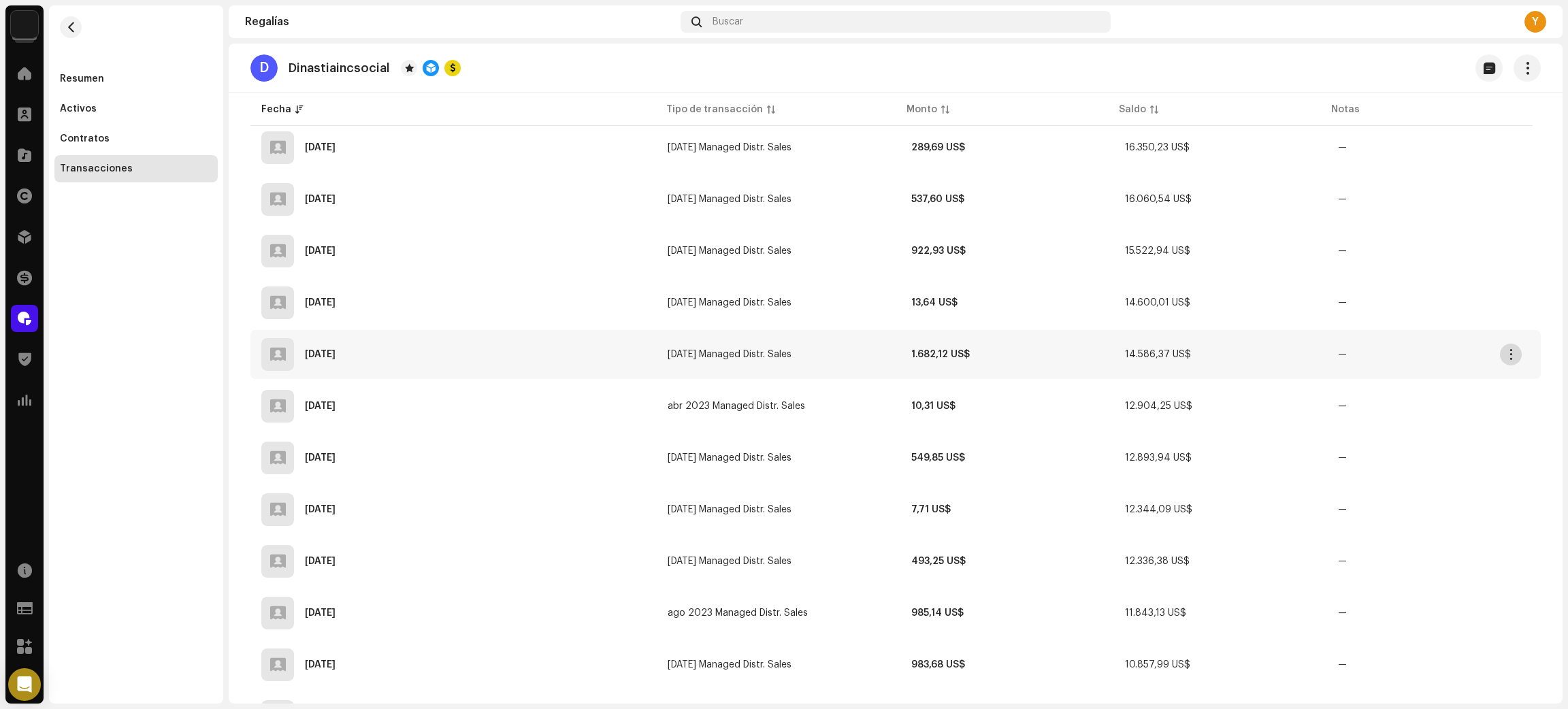
click at [1508, 349] on span "button" at bounding box center [1511, 354] width 10 height 11
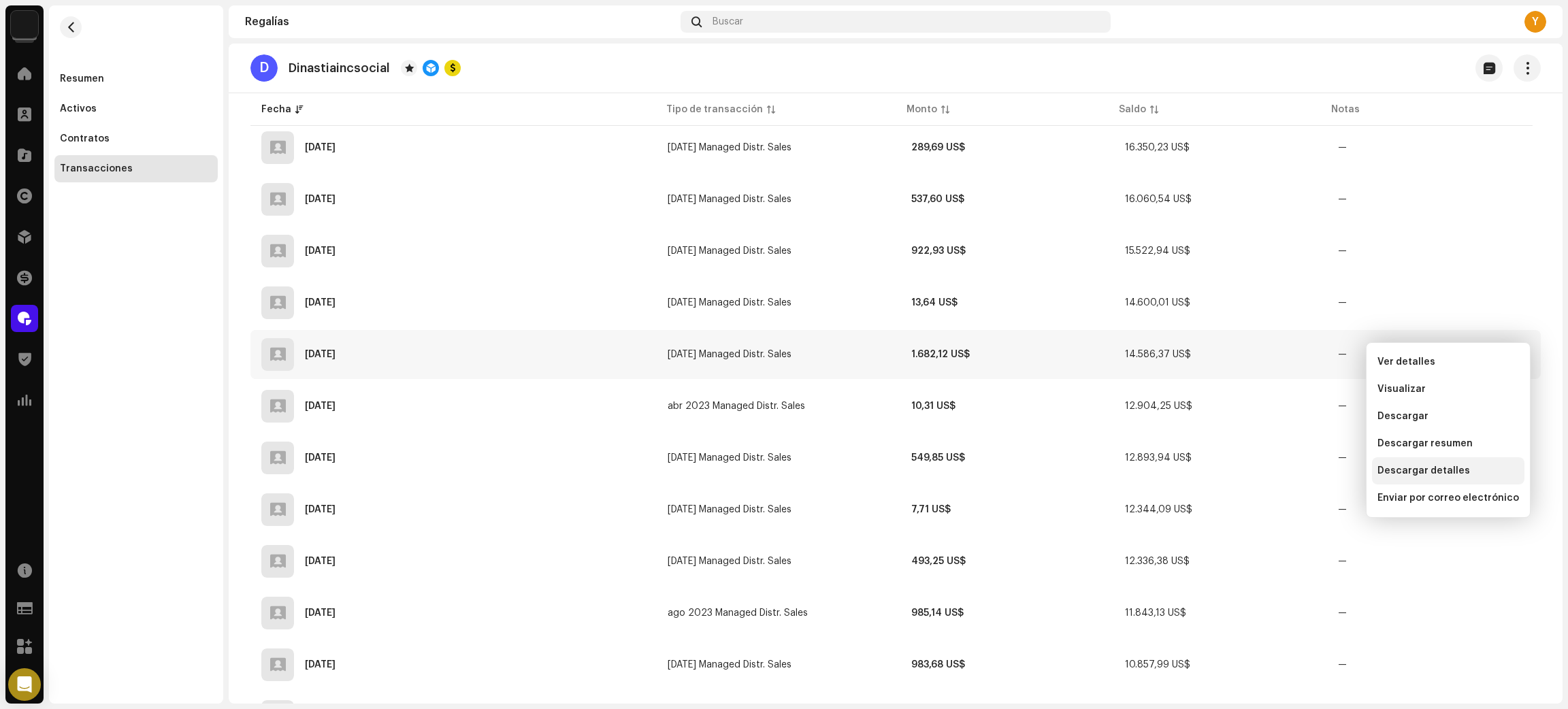
click at [1435, 471] on span "Descargar detalles" at bounding box center [1424, 471] width 92 height 11
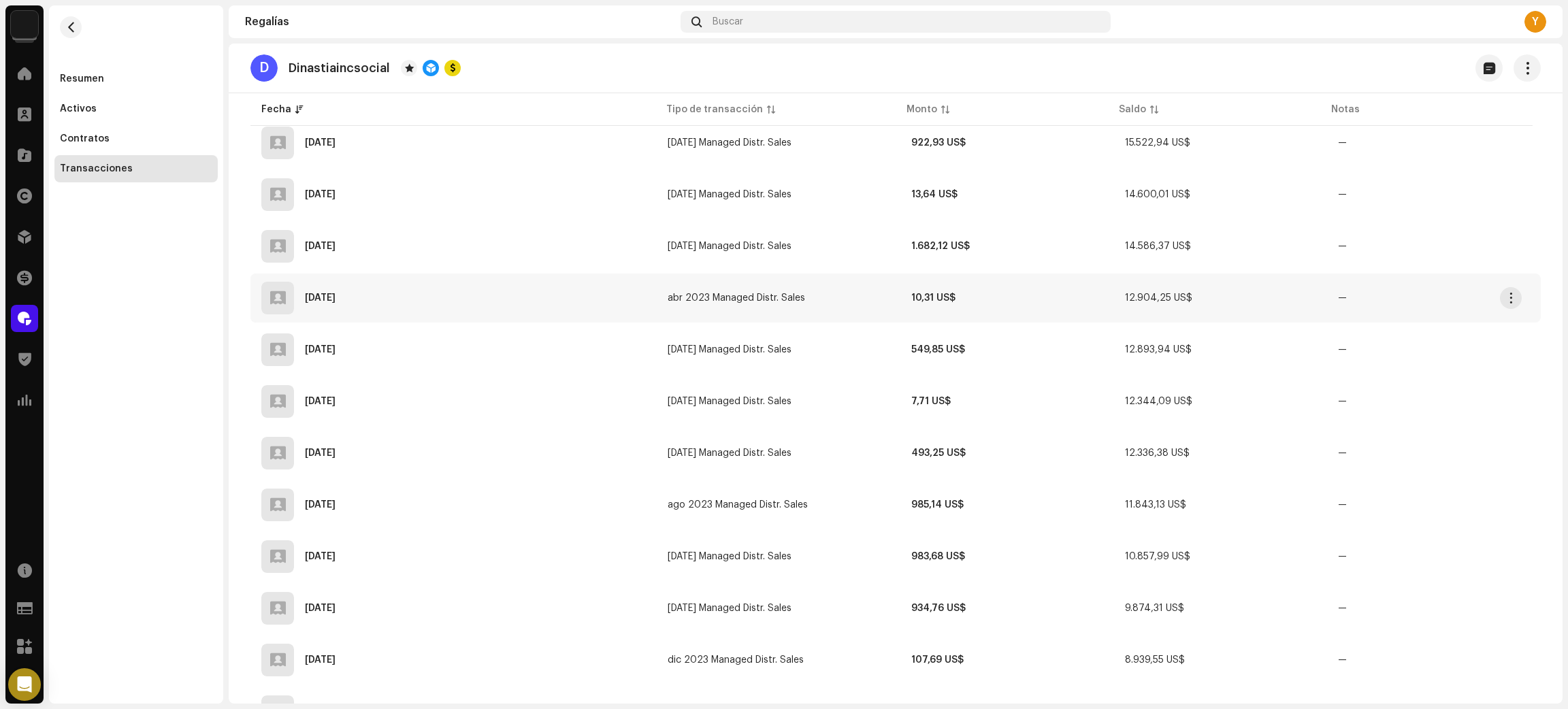
scroll to position [4191, 0]
click at [1516, 234] on button "button" at bounding box center [1510, 245] width 21 height 21
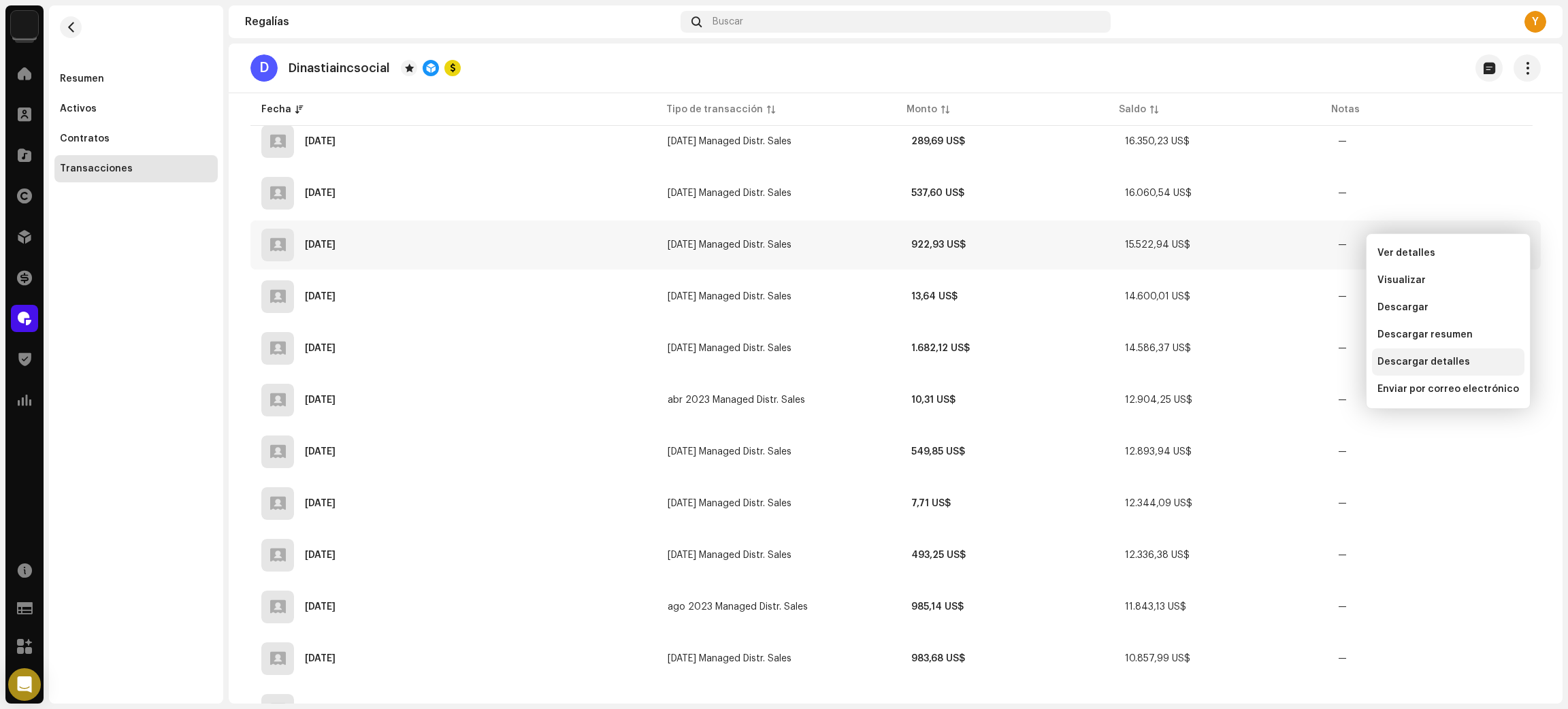
click at [1428, 358] on span "Descargar detalles" at bounding box center [1424, 361] width 92 height 11
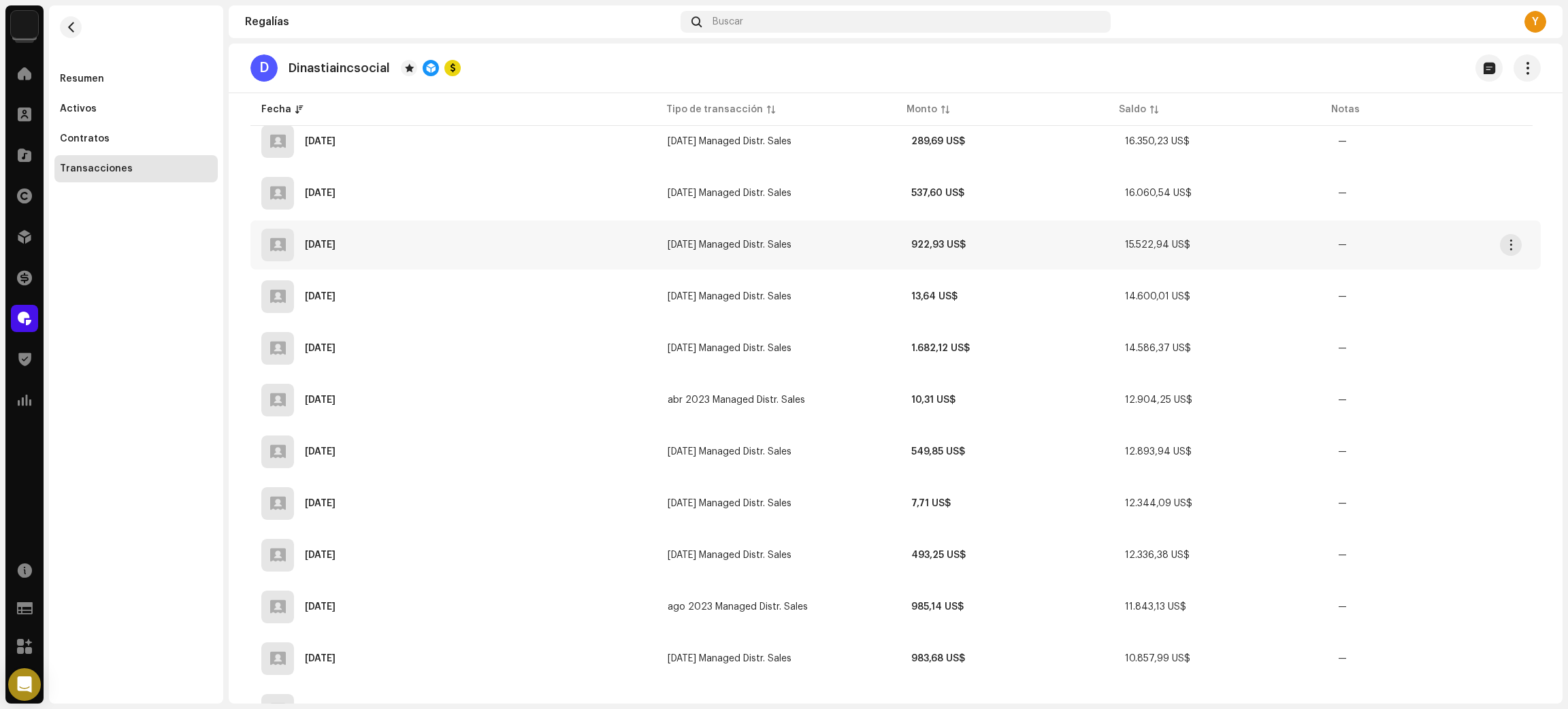
scroll to position [4088, 0]
click at [1509, 290] on span "button" at bounding box center [1511, 295] width 10 height 11
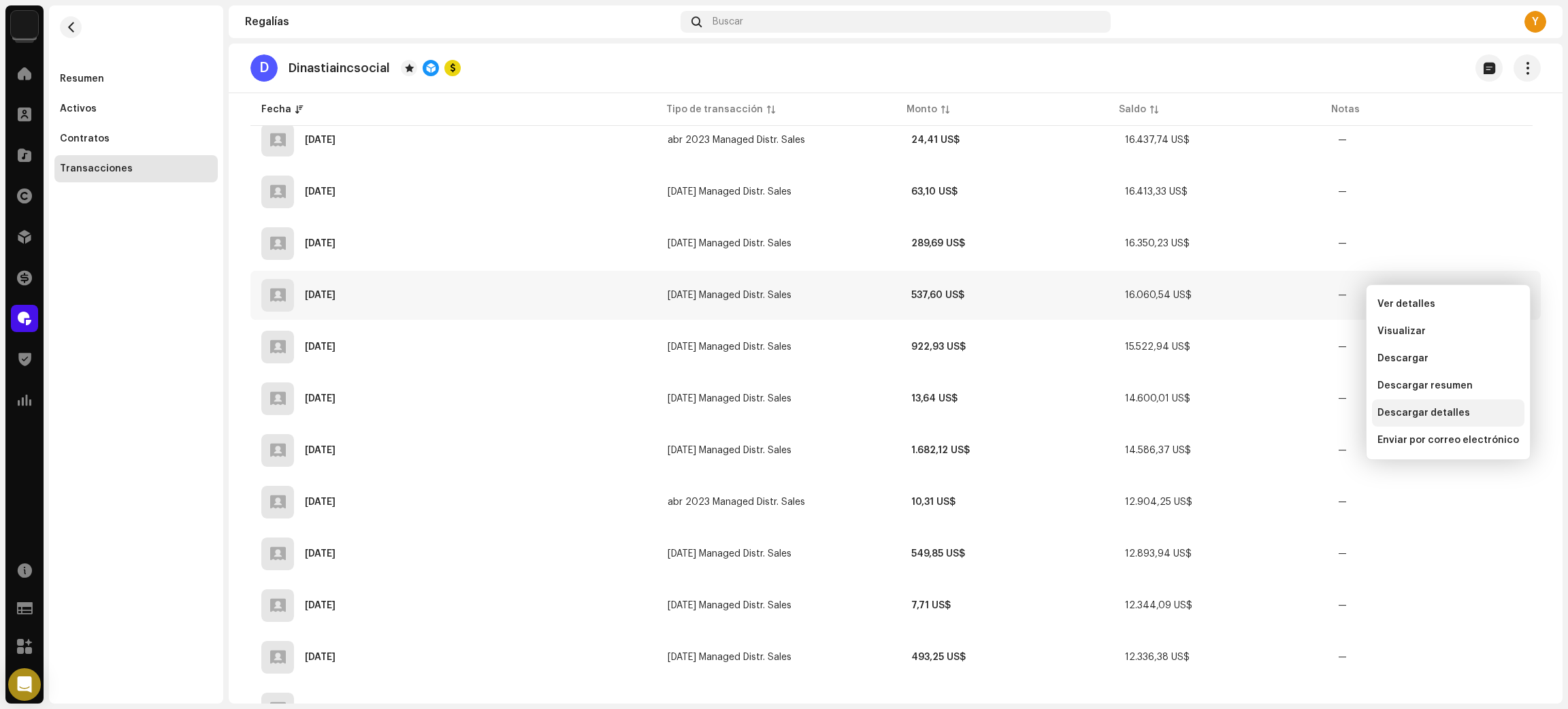
click at [1434, 416] on span "Descargar detalles" at bounding box center [1424, 412] width 92 height 11
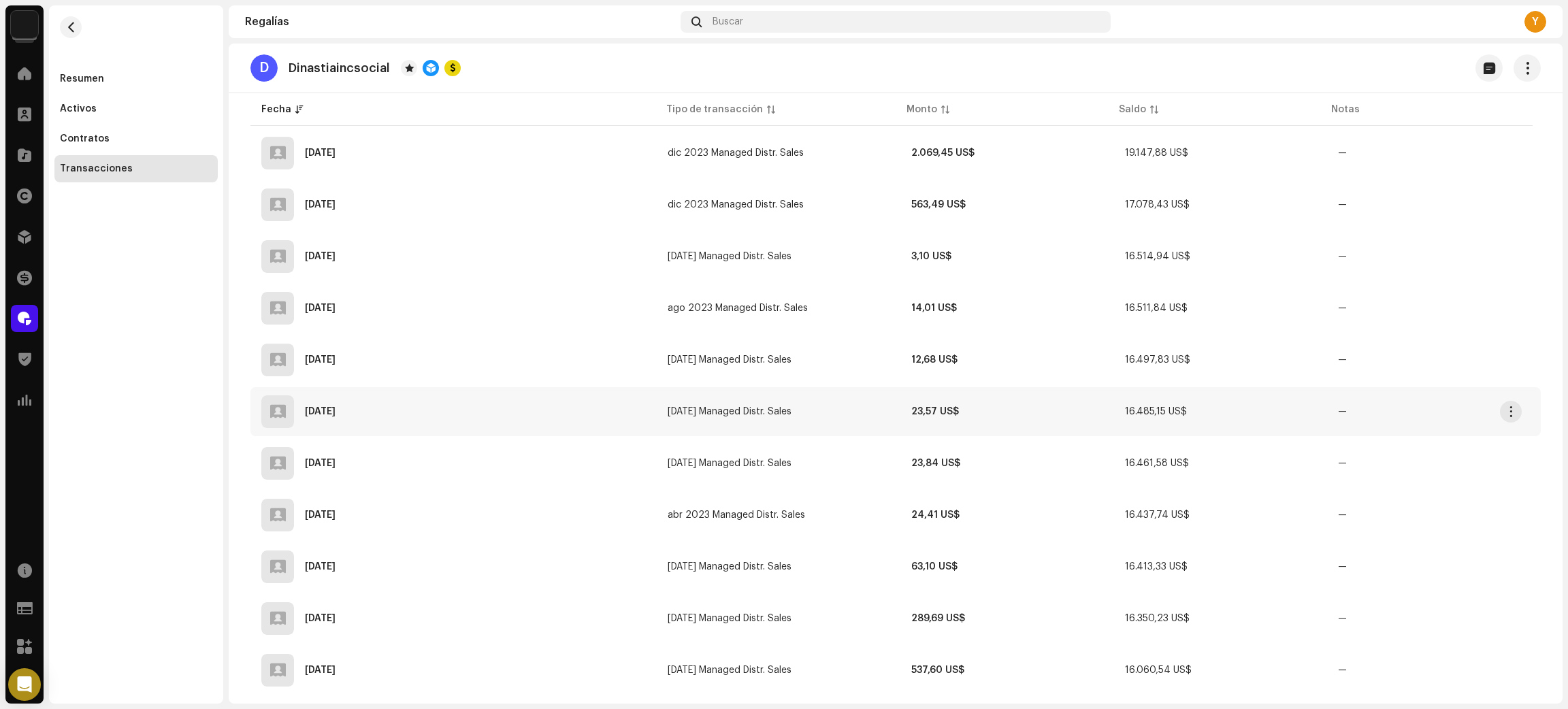
scroll to position [3578, 0]
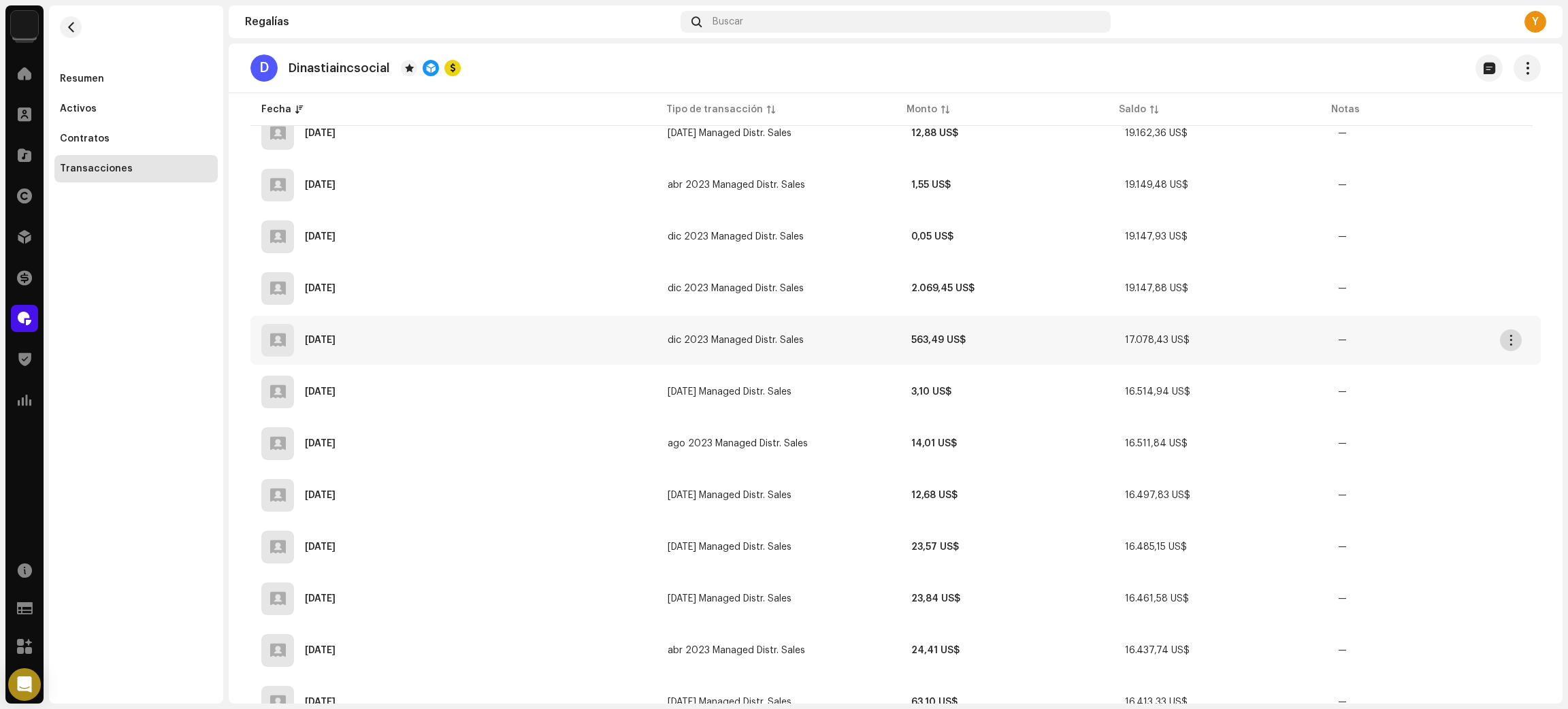
click at [1512, 335] on span "button" at bounding box center [1511, 340] width 10 height 11
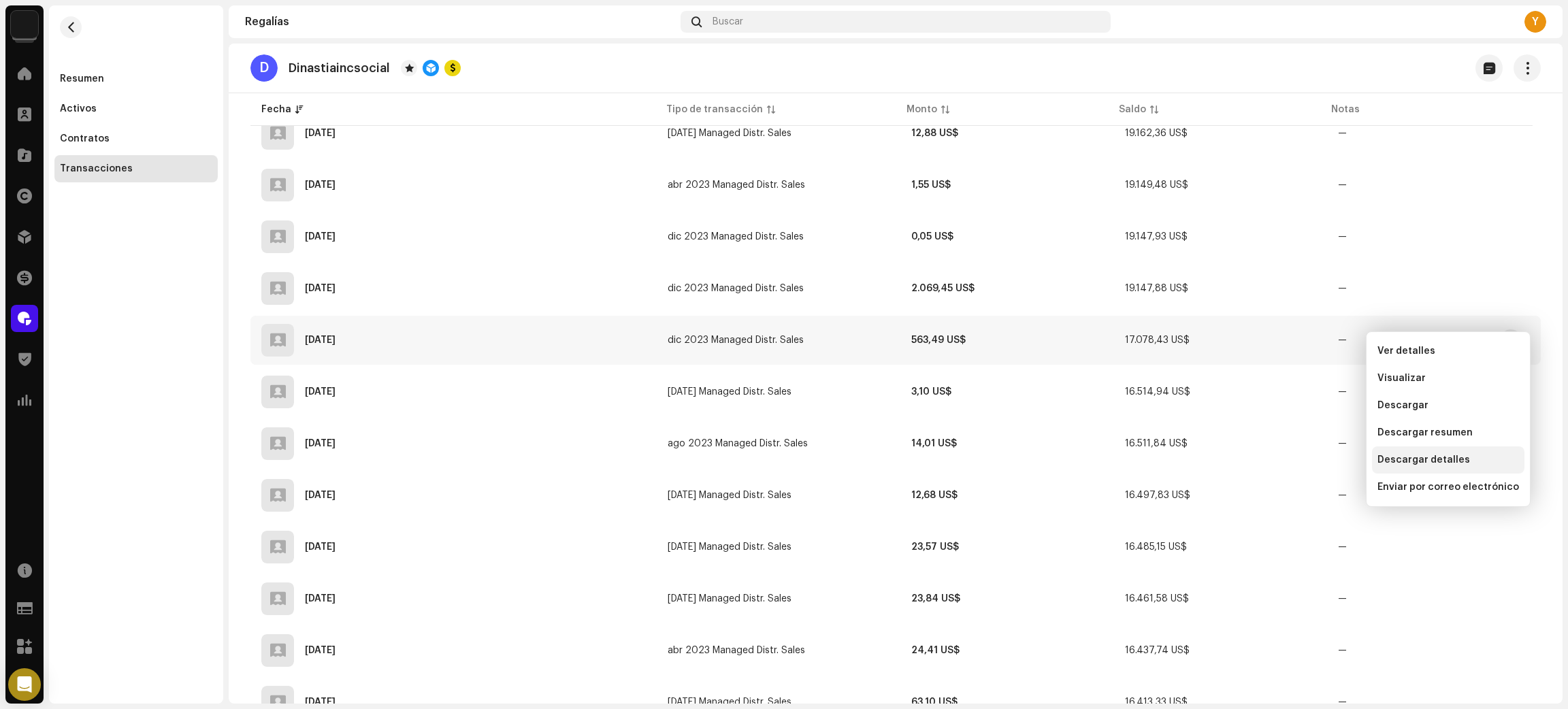
click at [1432, 453] on div "Descargar detalles" at bounding box center [1448, 459] width 153 height 27
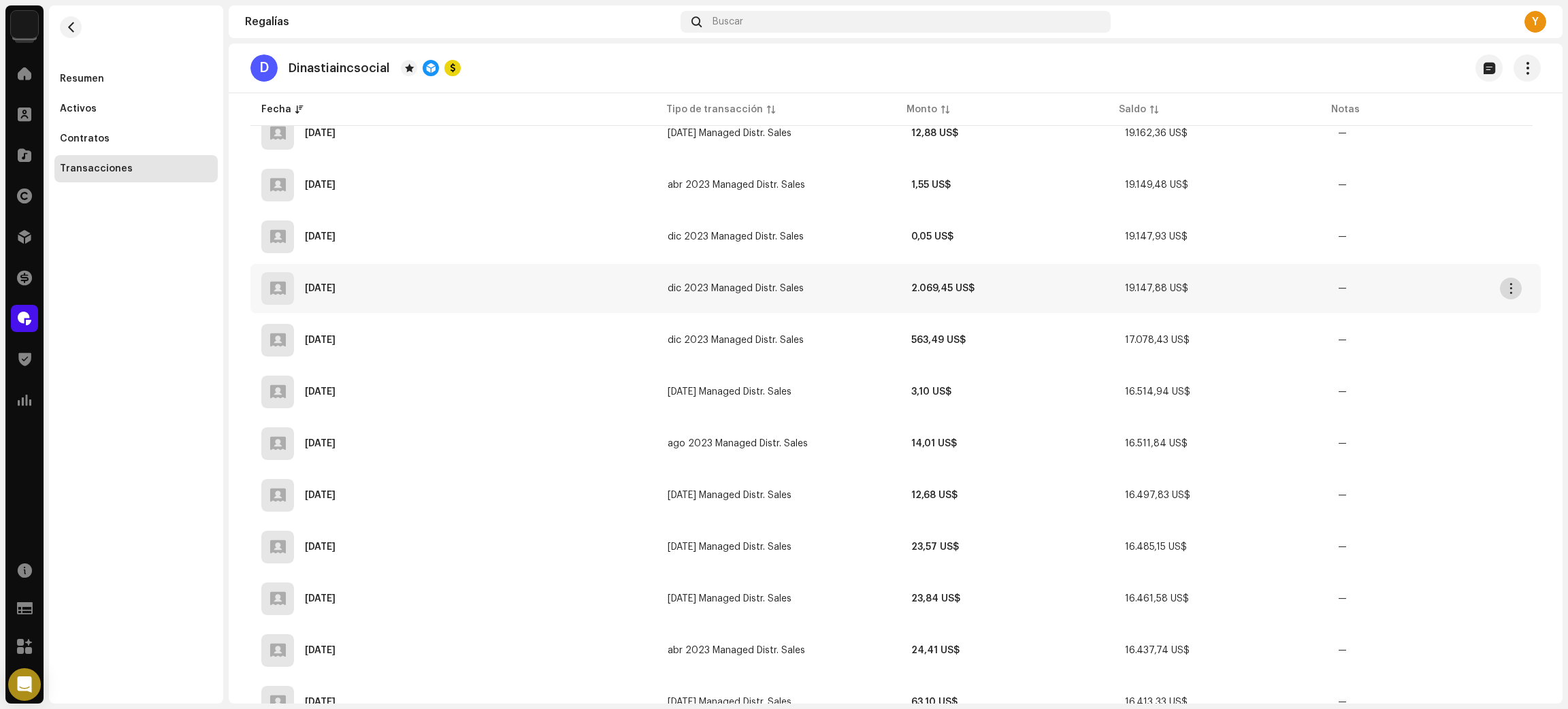
click at [1509, 283] on span "button" at bounding box center [1511, 288] width 10 height 11
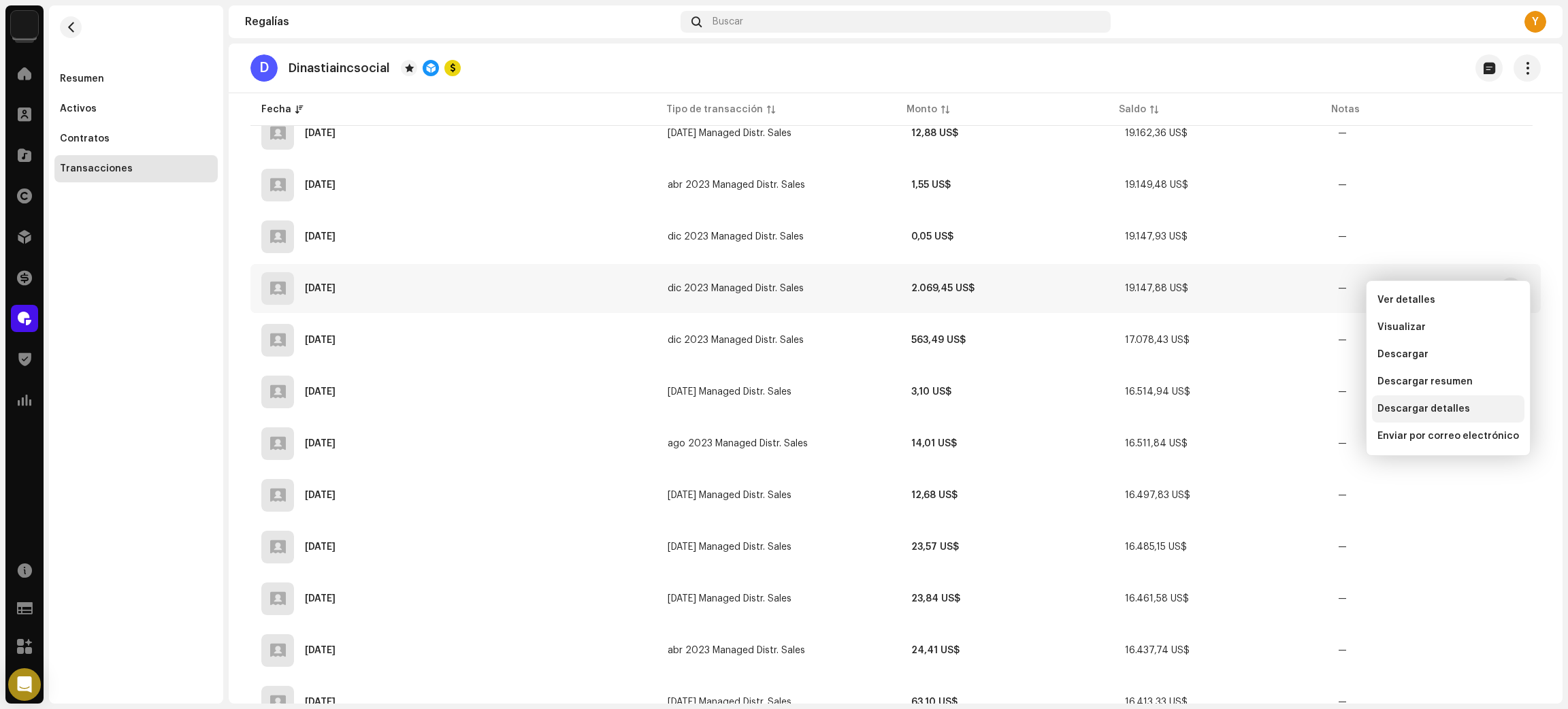
click at [1448, 410] on span "Descargar detalles" at bounding box center [1424, 408] width 92 height 11
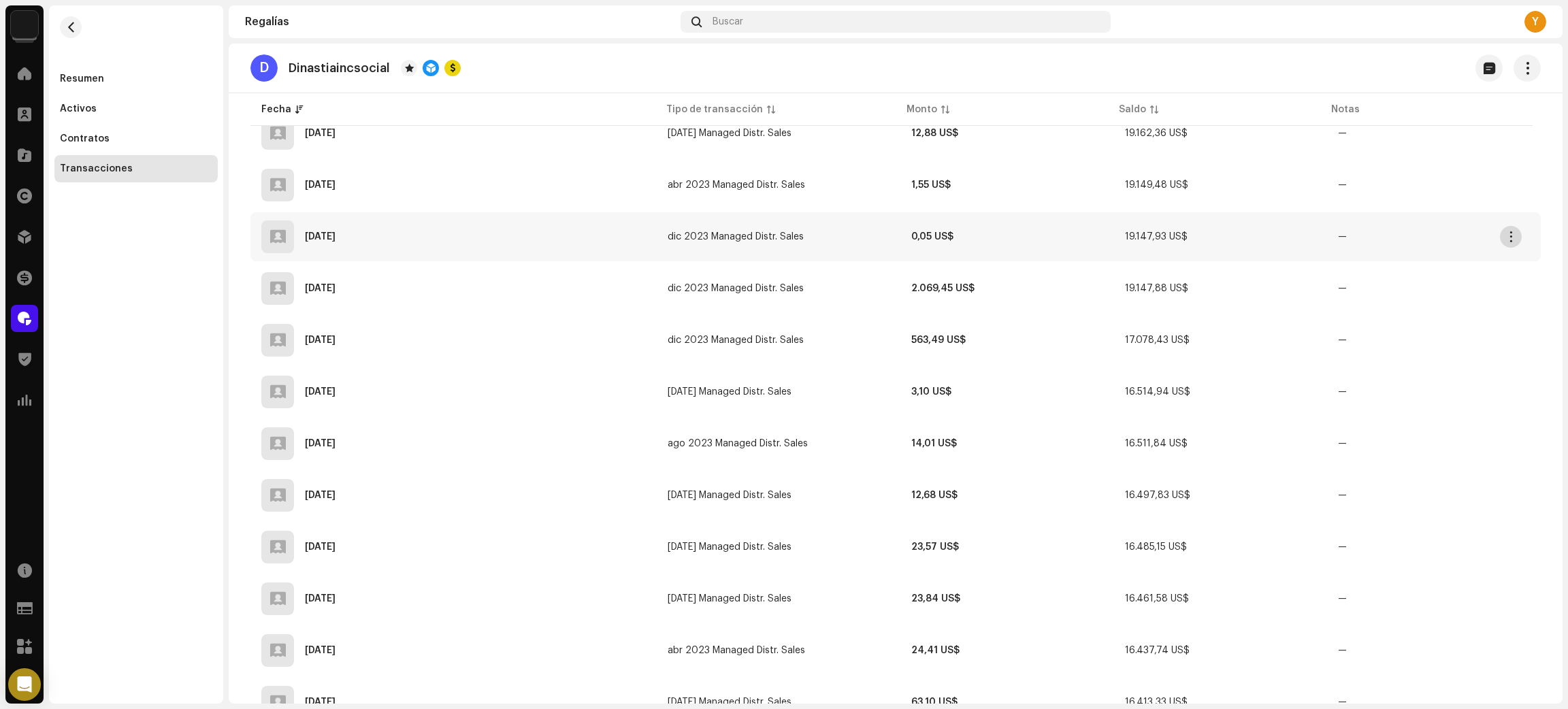
click at [1505, 226] on button "button" at bounding box center [1510, 237] width 21 height 21
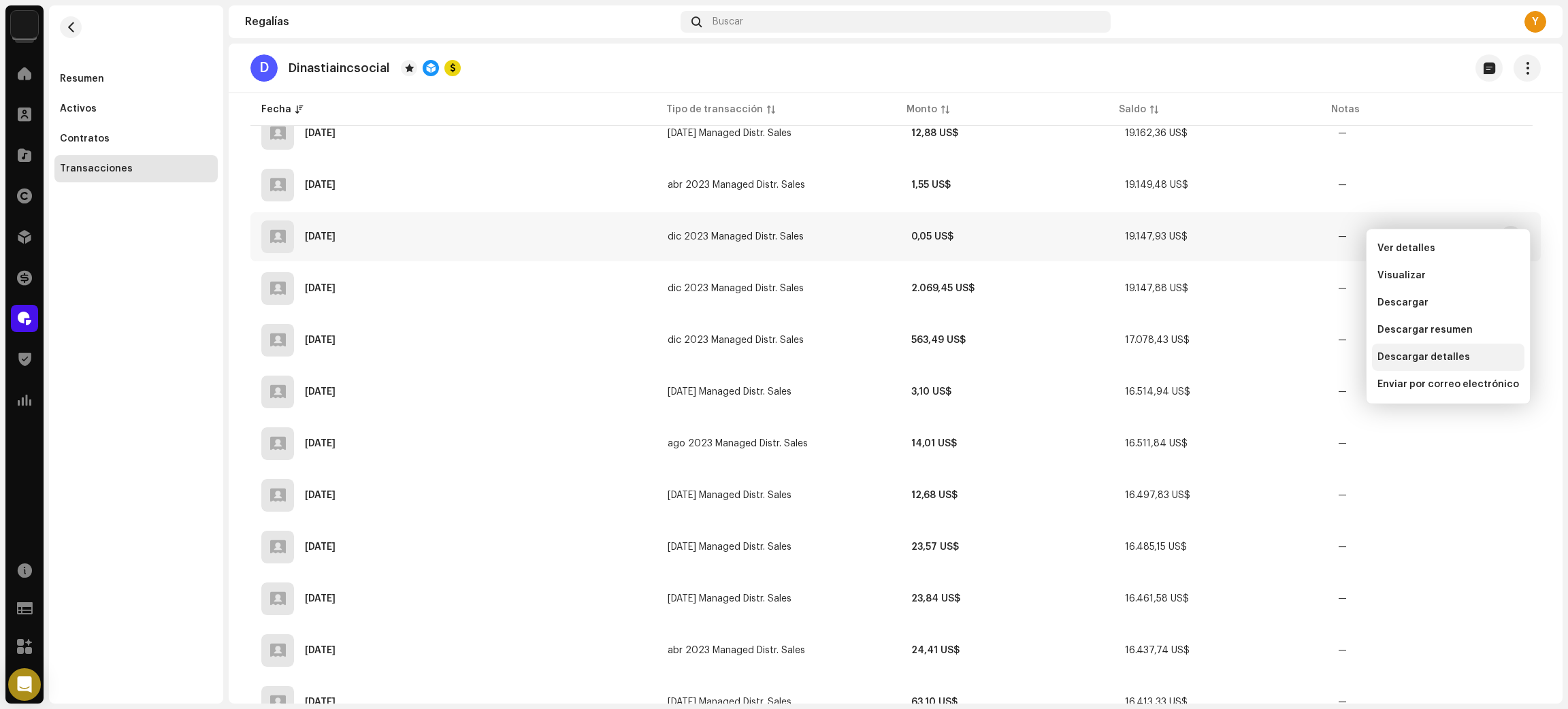
click at [1425, 354] on span "Descargar detalles" at bounding box center [1424, 357] width 92 height 11
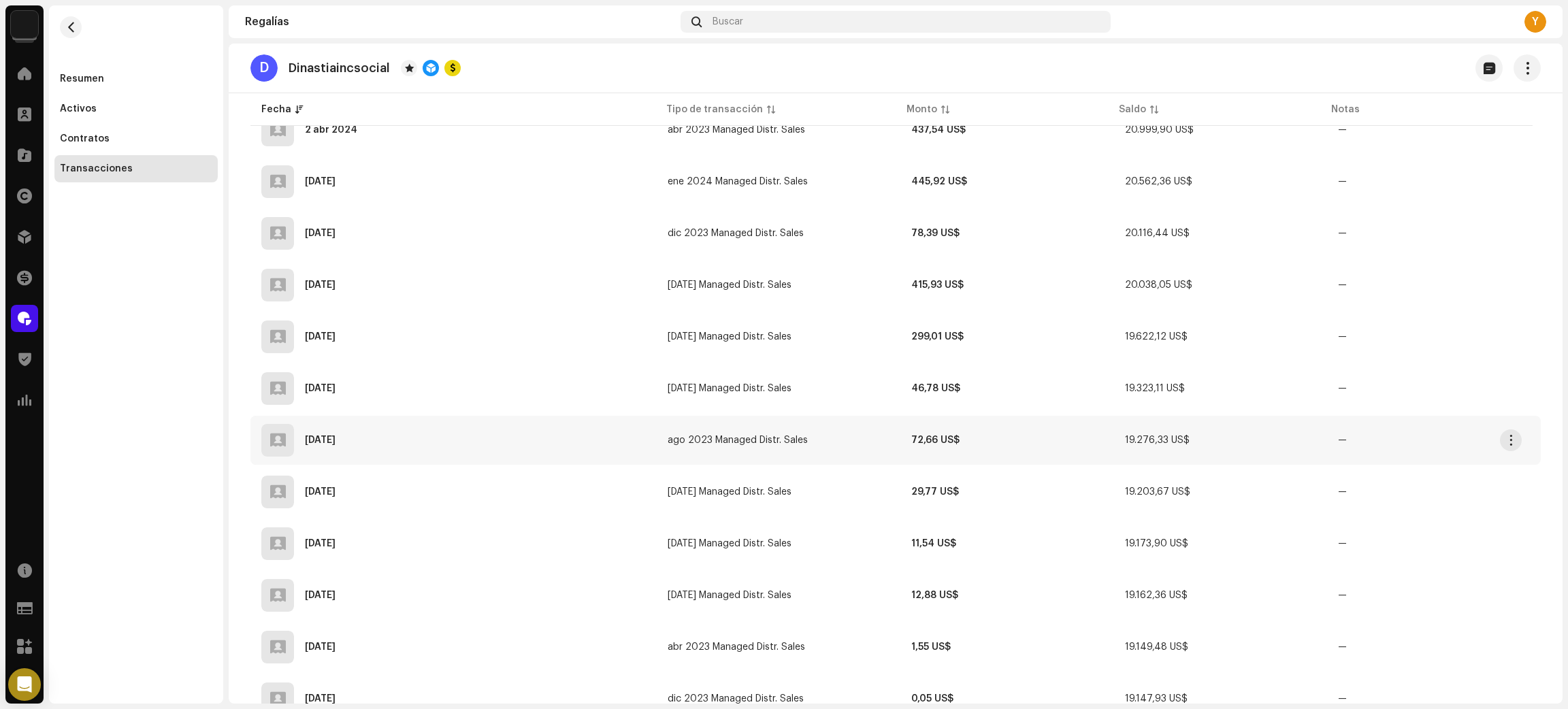
scroll to position [3068, 0]
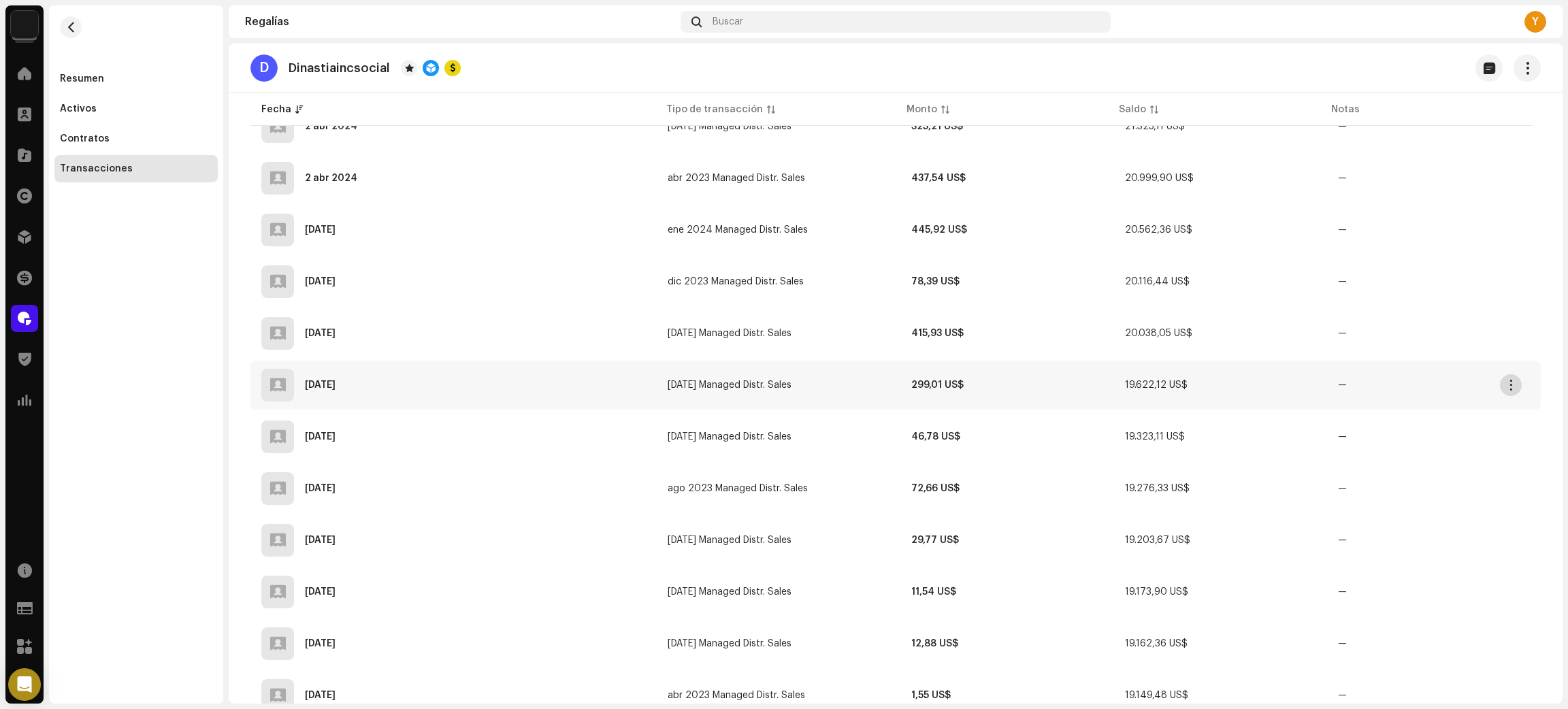
click at [1515, 380] on span "button" at bounding box center [1511, 385] width 10 height 11
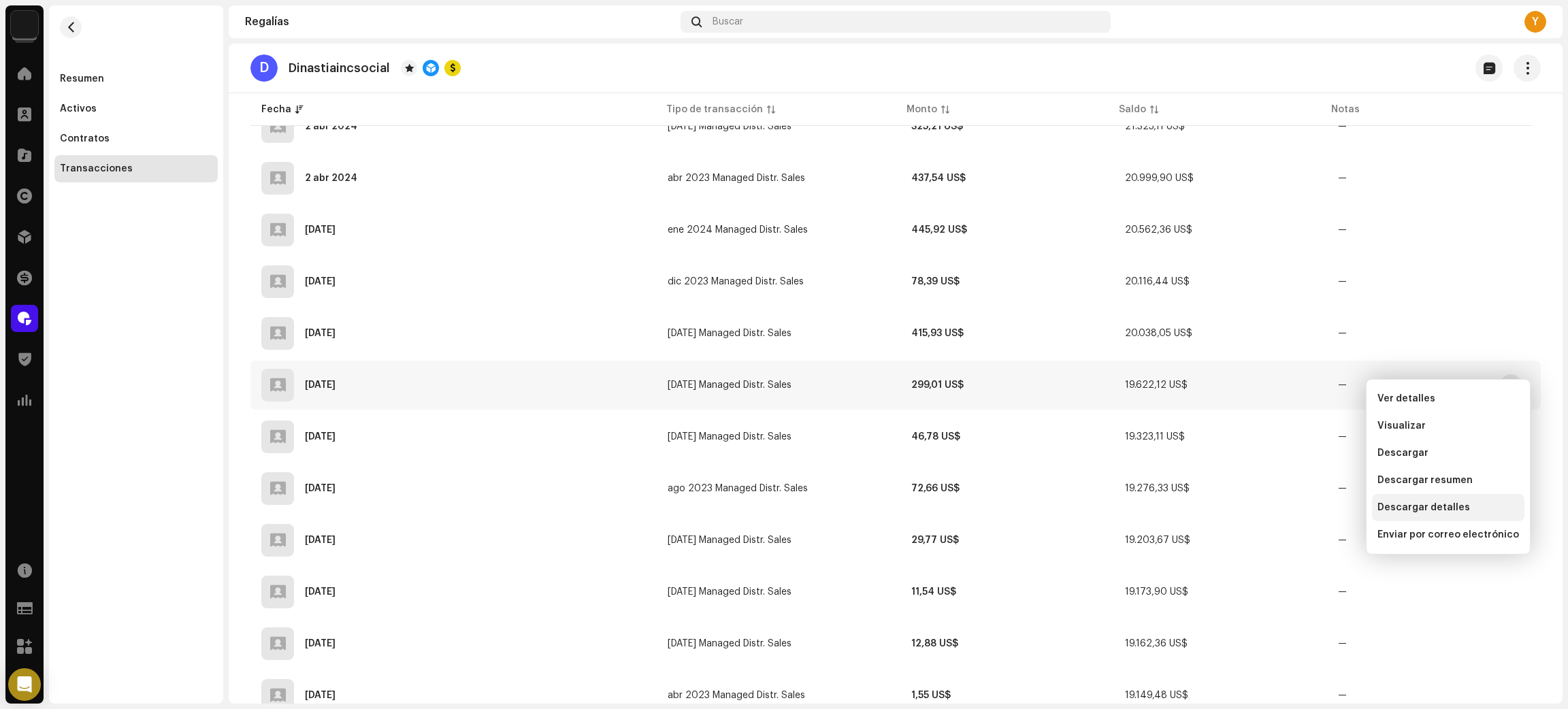
click at [1464, 508] on div "Descargar detalles" at bounding box center [1448, 507] width 142 height 11
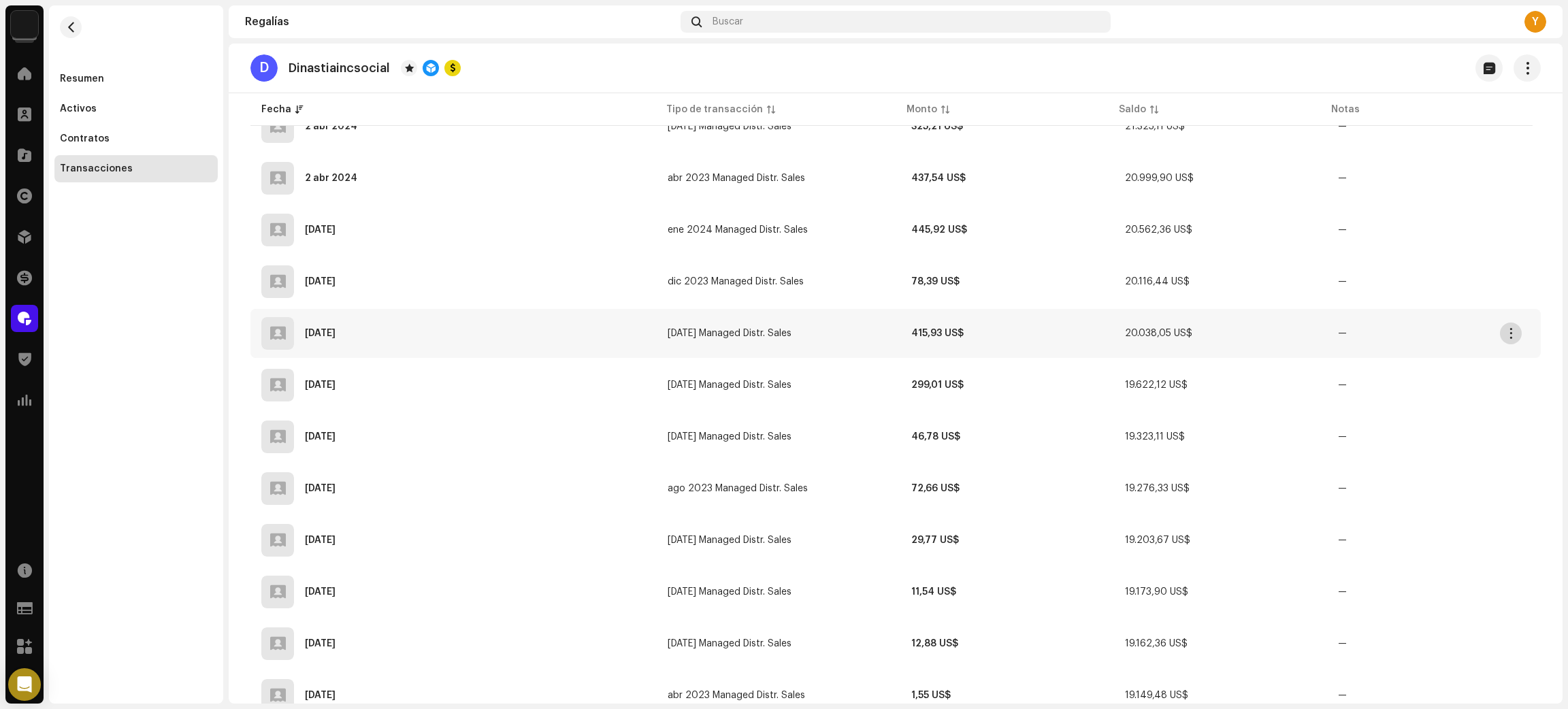
click at [1514, 328] on span "button" at bounding box center [1511, 333] width 10 height 11
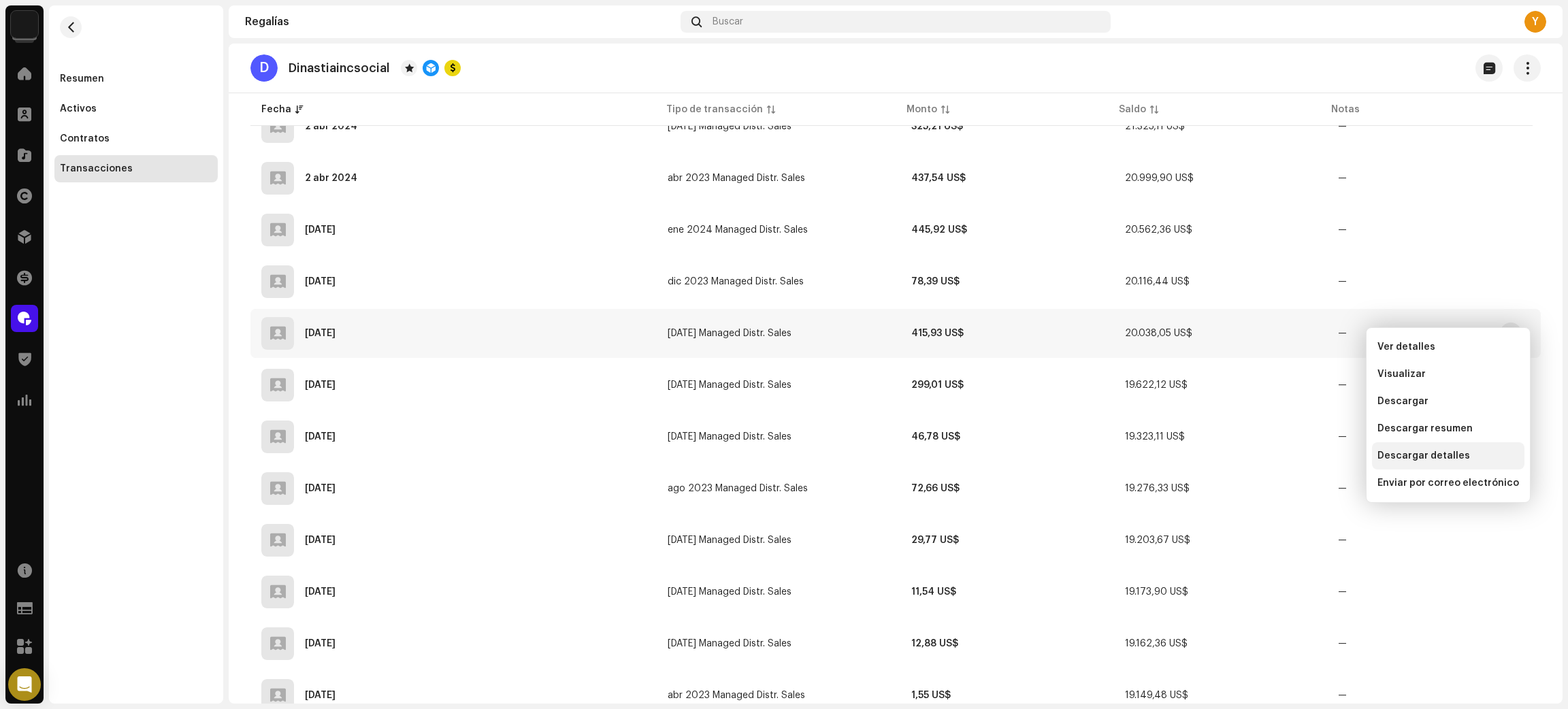
click at [1457, 453] on span "Descargar detalles" at bounding box center [1424, 455] width 92 height 11
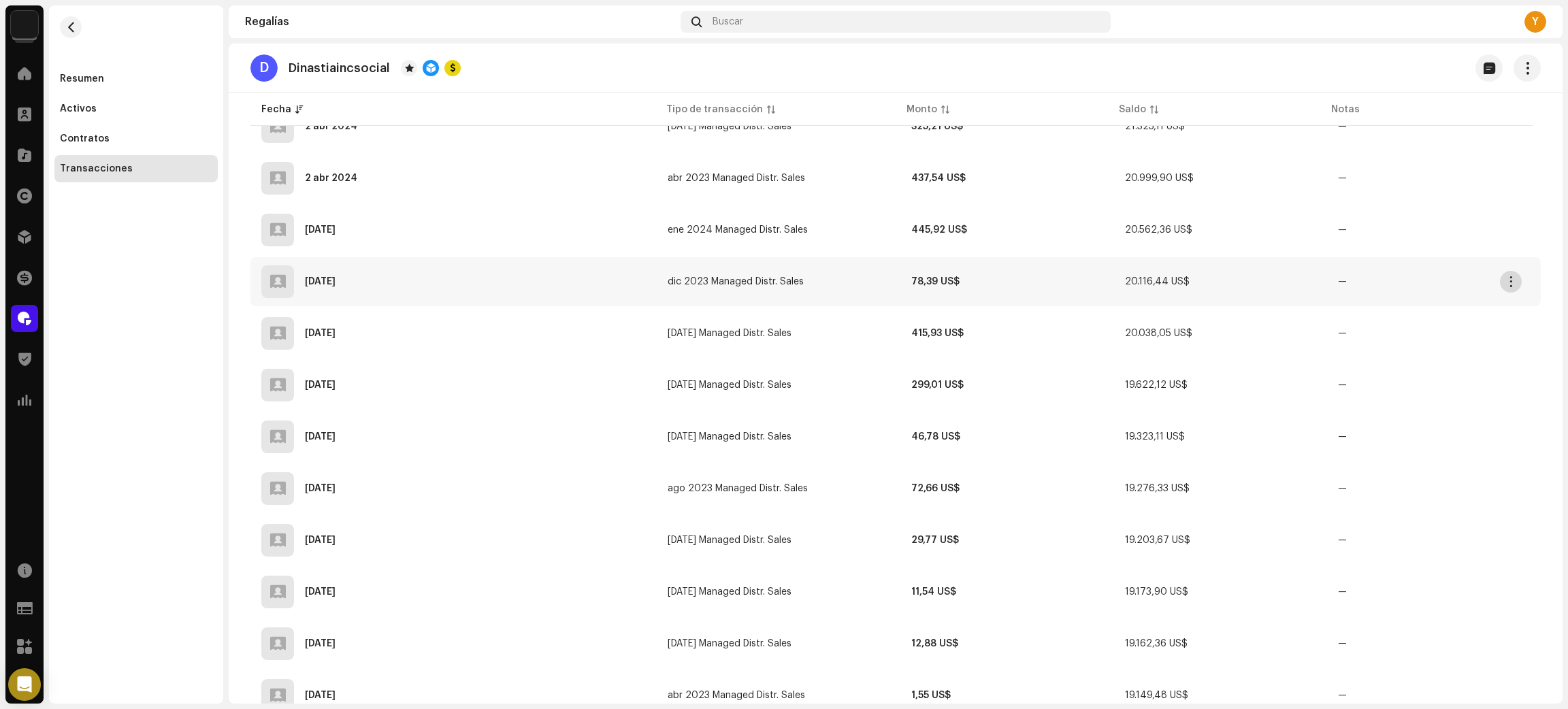
click at [1509, 276] on span "button" at bounding box center [1511, 281] width 10 height 11
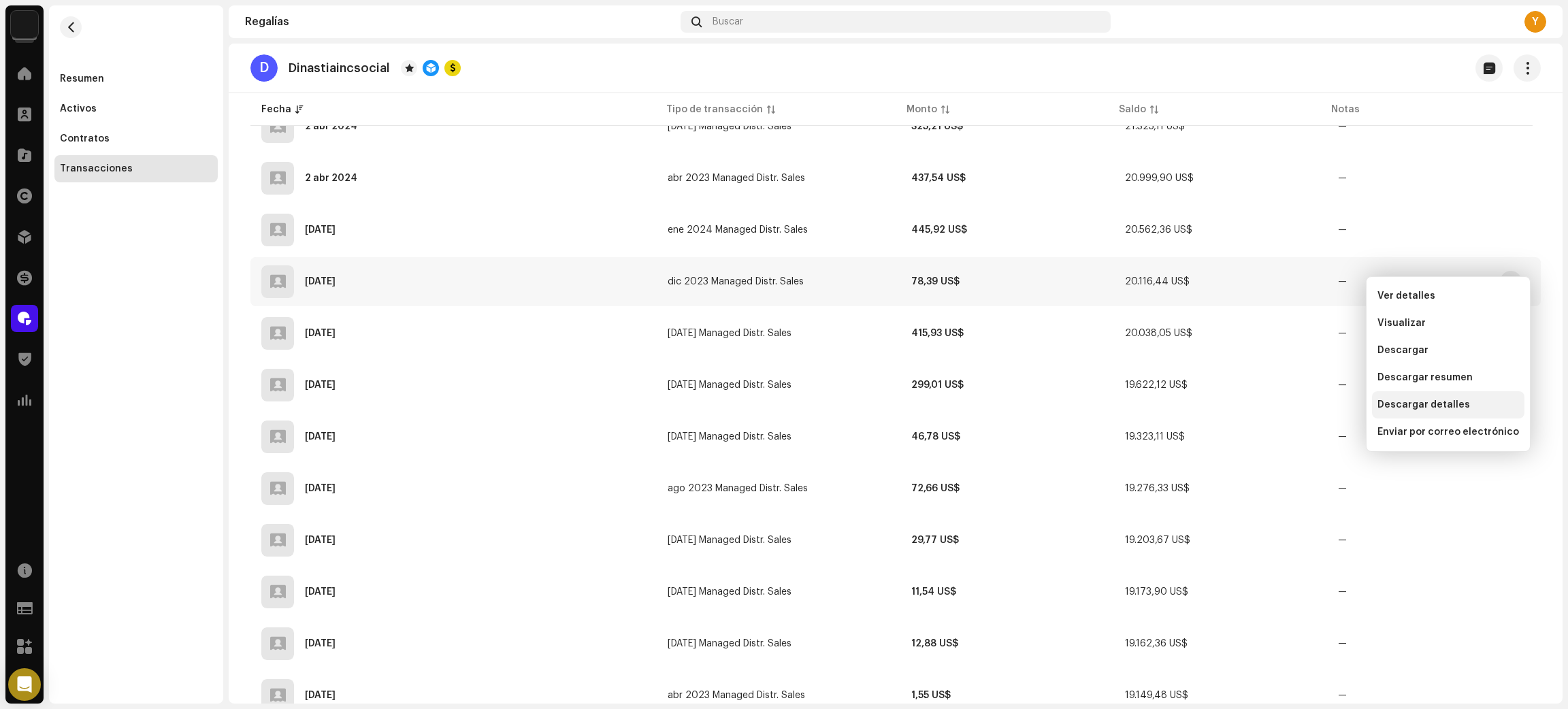
click at [1426, 401] on span "Descargar detalles" at bounding box center [1424, 404] width 92 height 11
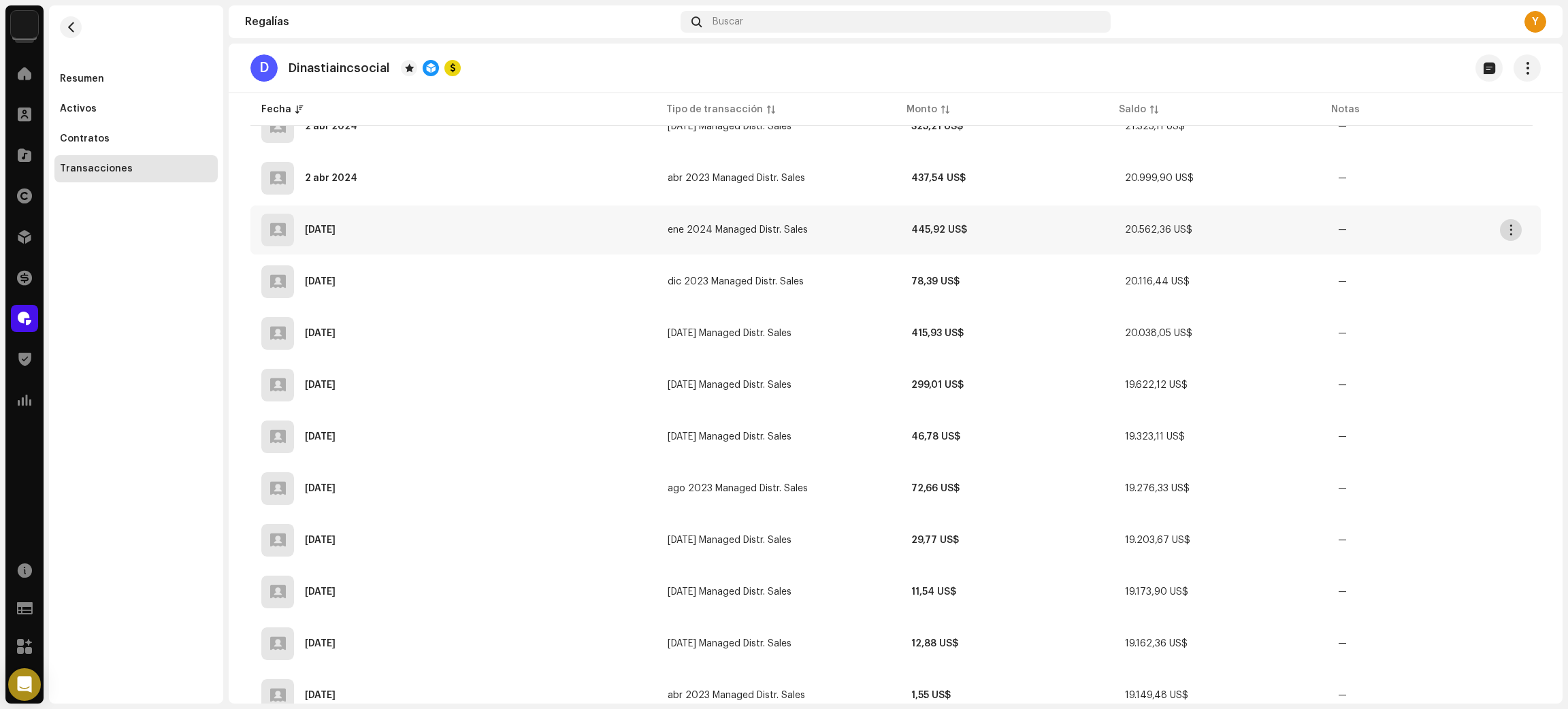
click at [1518, 219] on button "button" at bounding box center [1510, 230] width 21 height 21
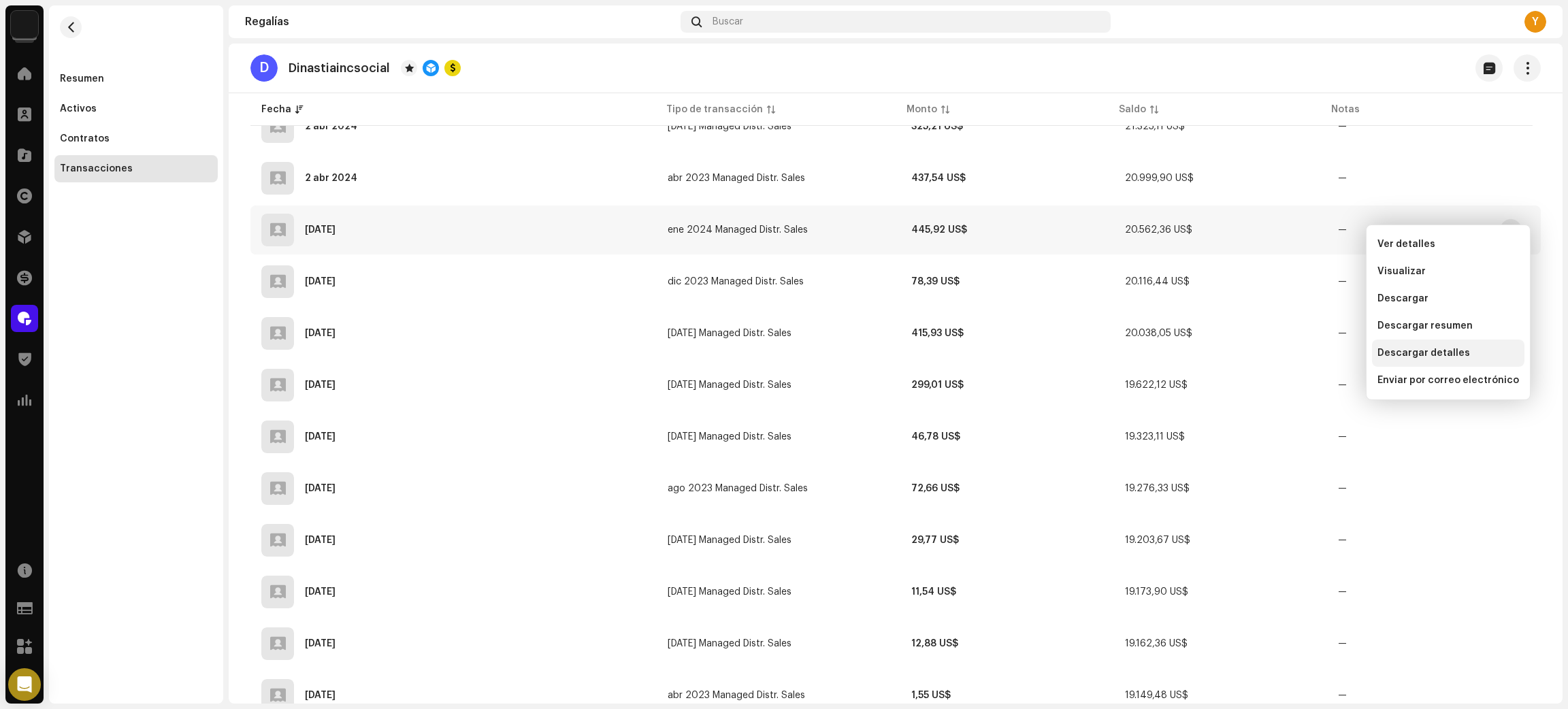
click at [1451, 355] on span "Descargar detalles" at bounding box center [1424, 353] width 92 height 11
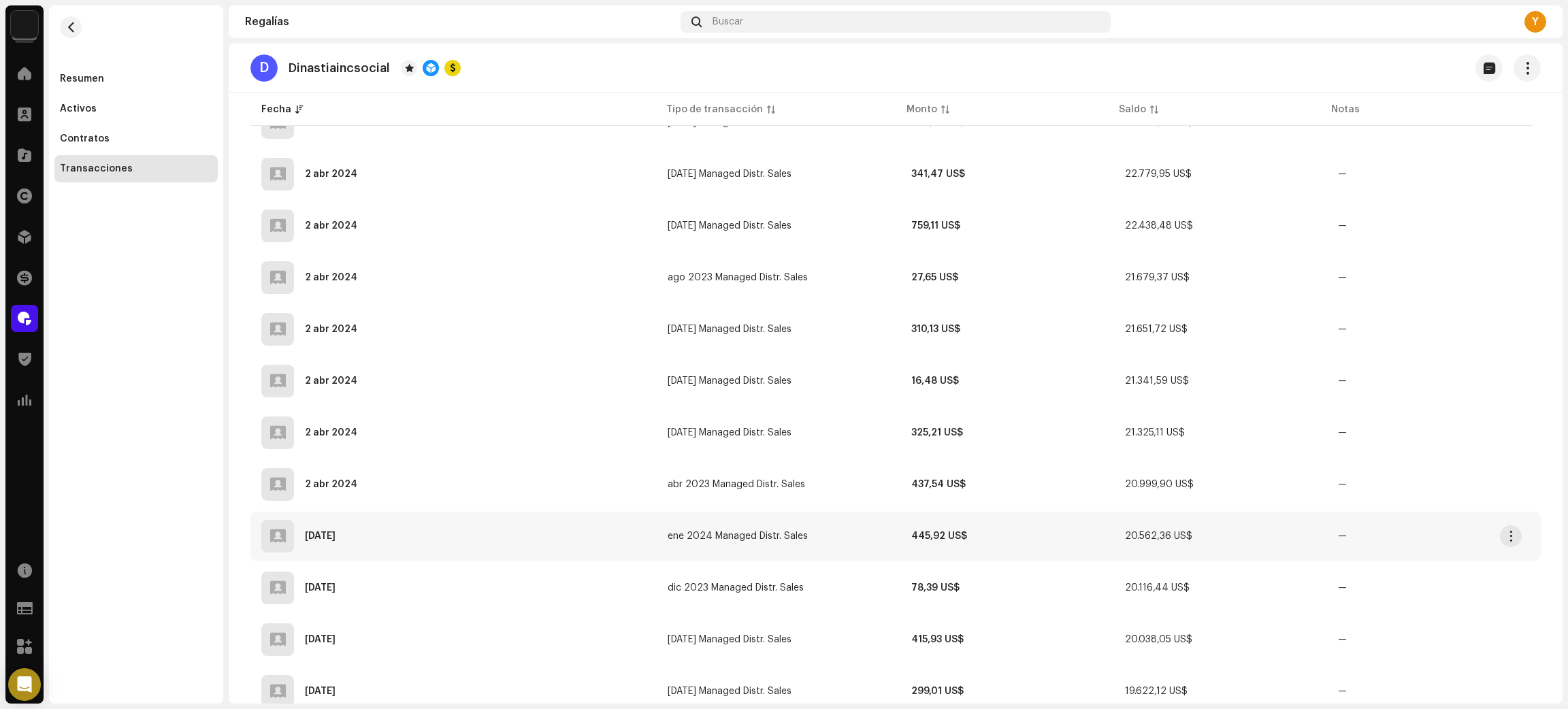
scroll to position [2659, 0]
drag, startPoint x: 1504, startPoint y: 261, endPoint x: 1505, endPoint y: 278, distance: 17.0
click at [1505, 265] on button "button" at bounding box center [1510, 276] width 21 height 21
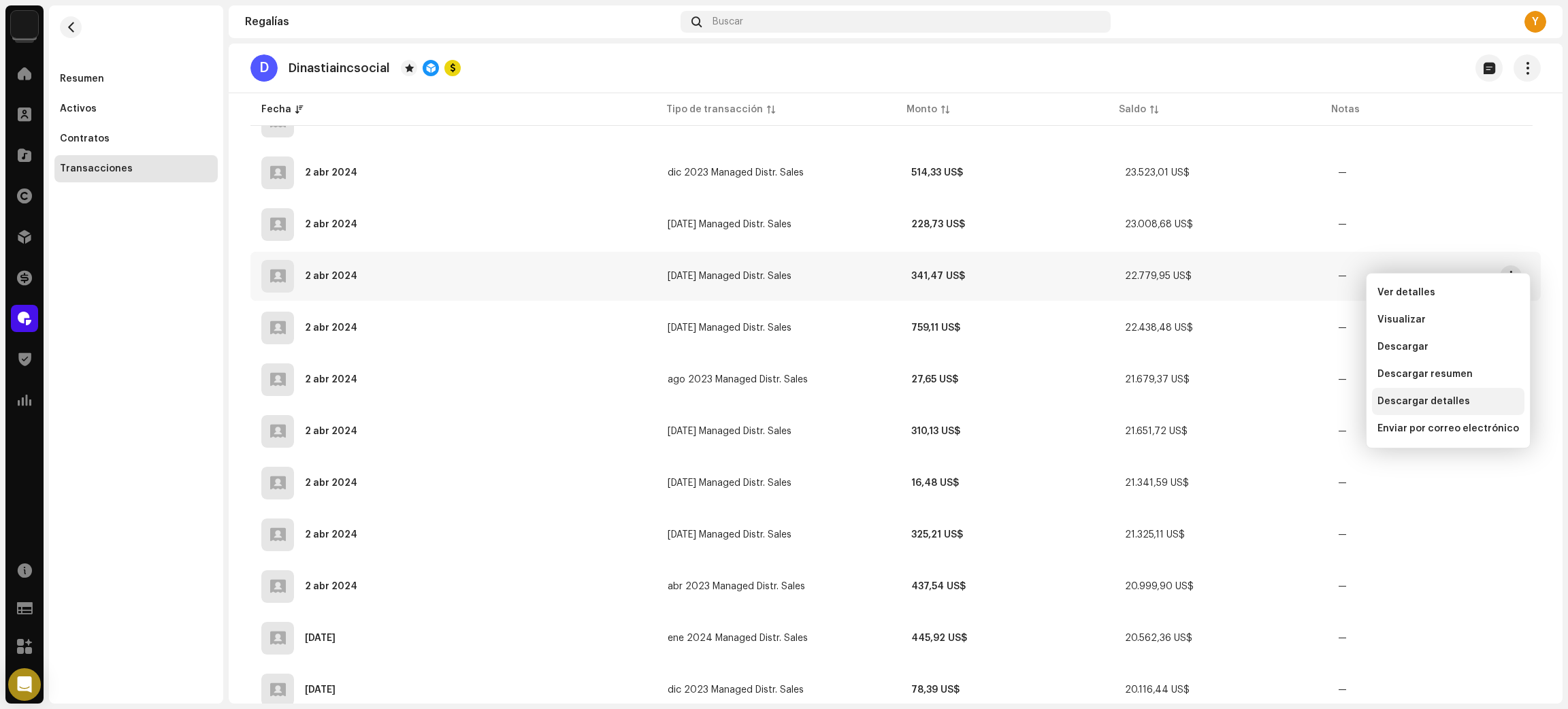
click at [1451, 392] on div "Descargar detalles" at bounding box center [1448, 401] width 153 height 27
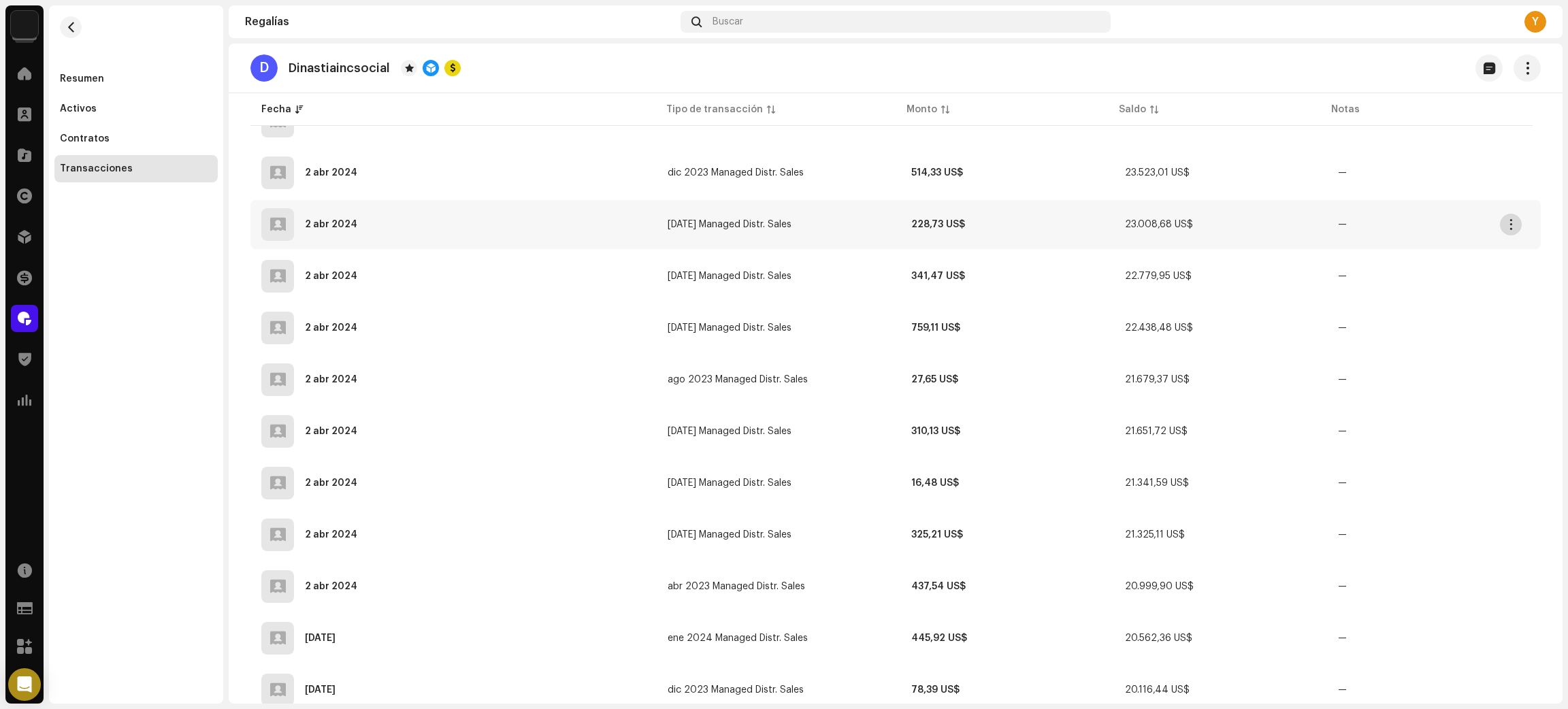
click at [1508, 219] on span "button" at bounding box center [1511, 224] width 10 height 11
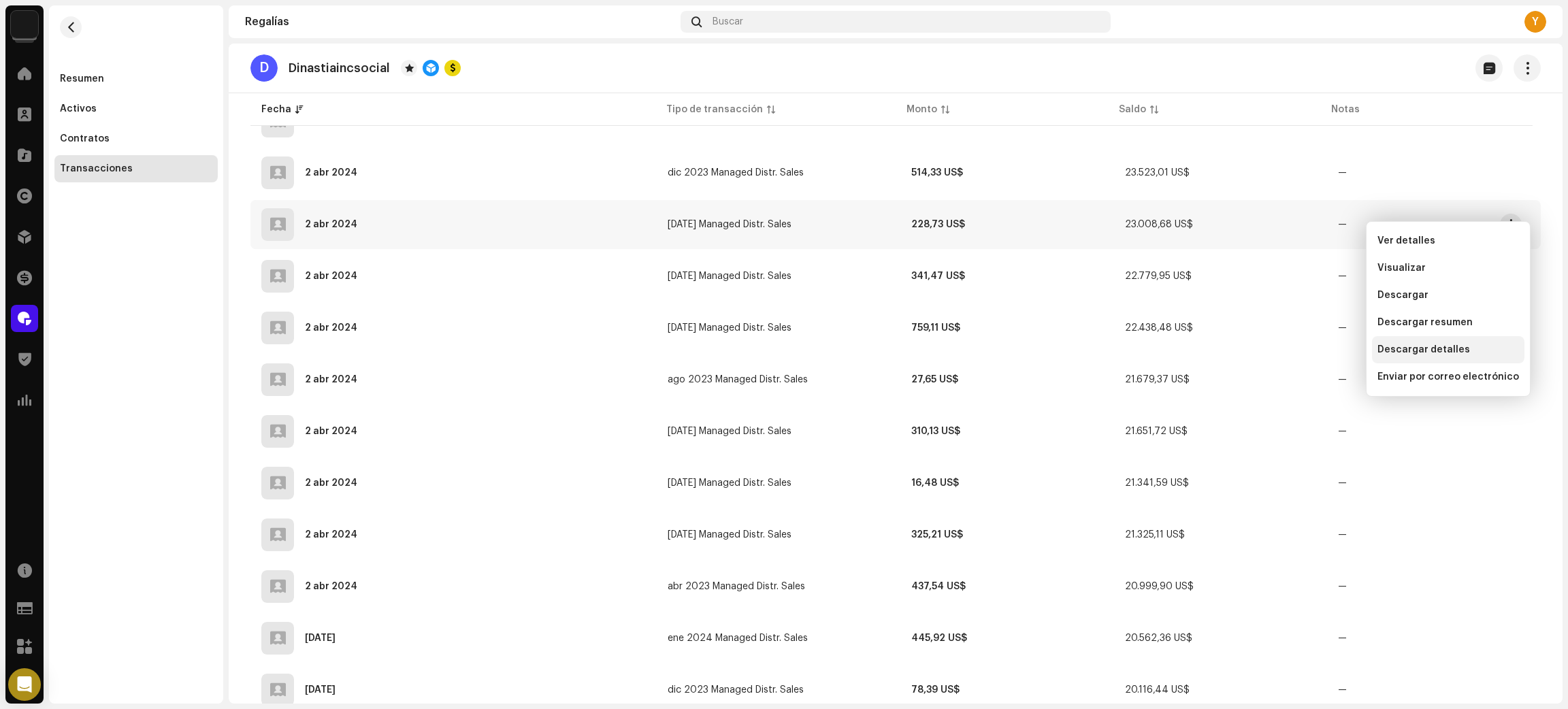
click at [1393, 345] on span "Descargar detalles" at bounding box center [1424, 350] width 92 height 11
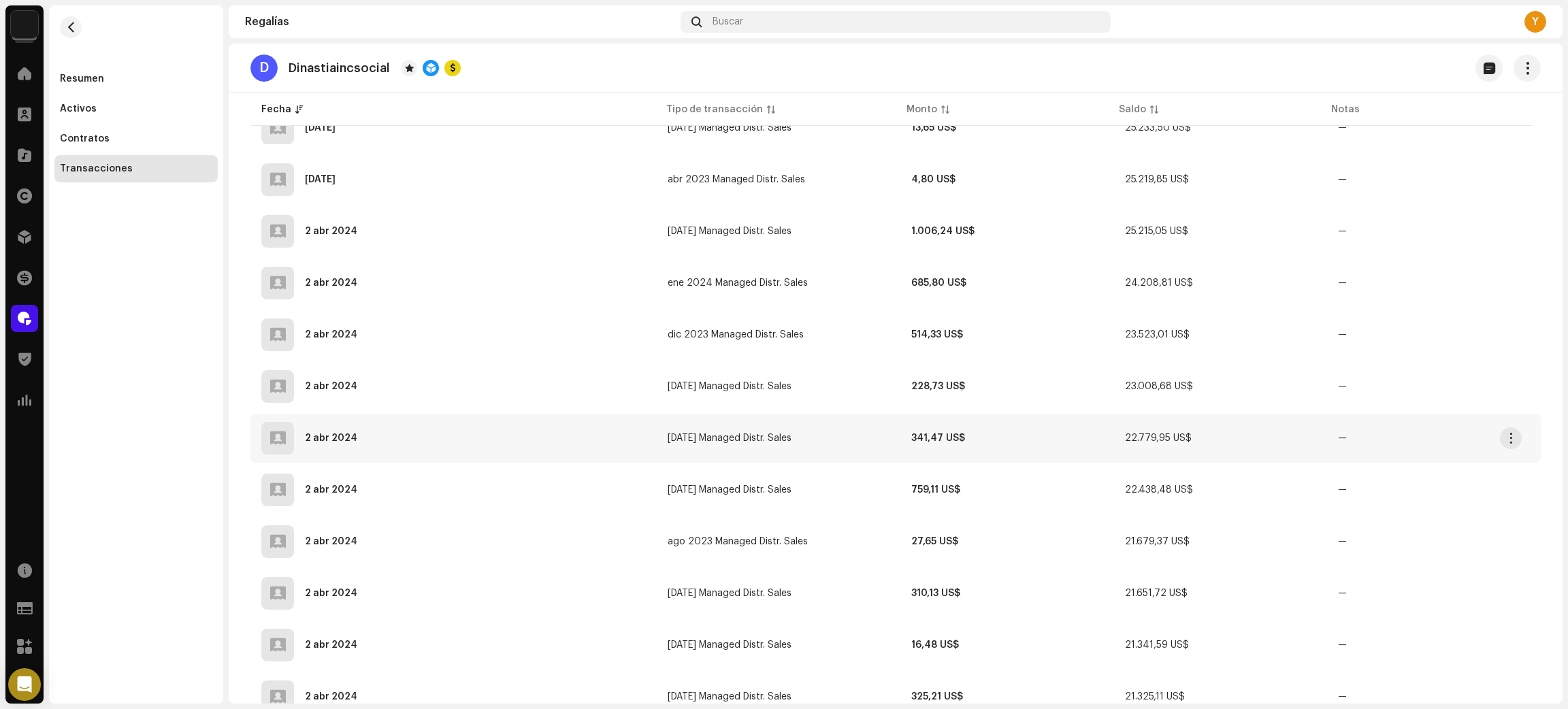
scroll to position [2455, 0]
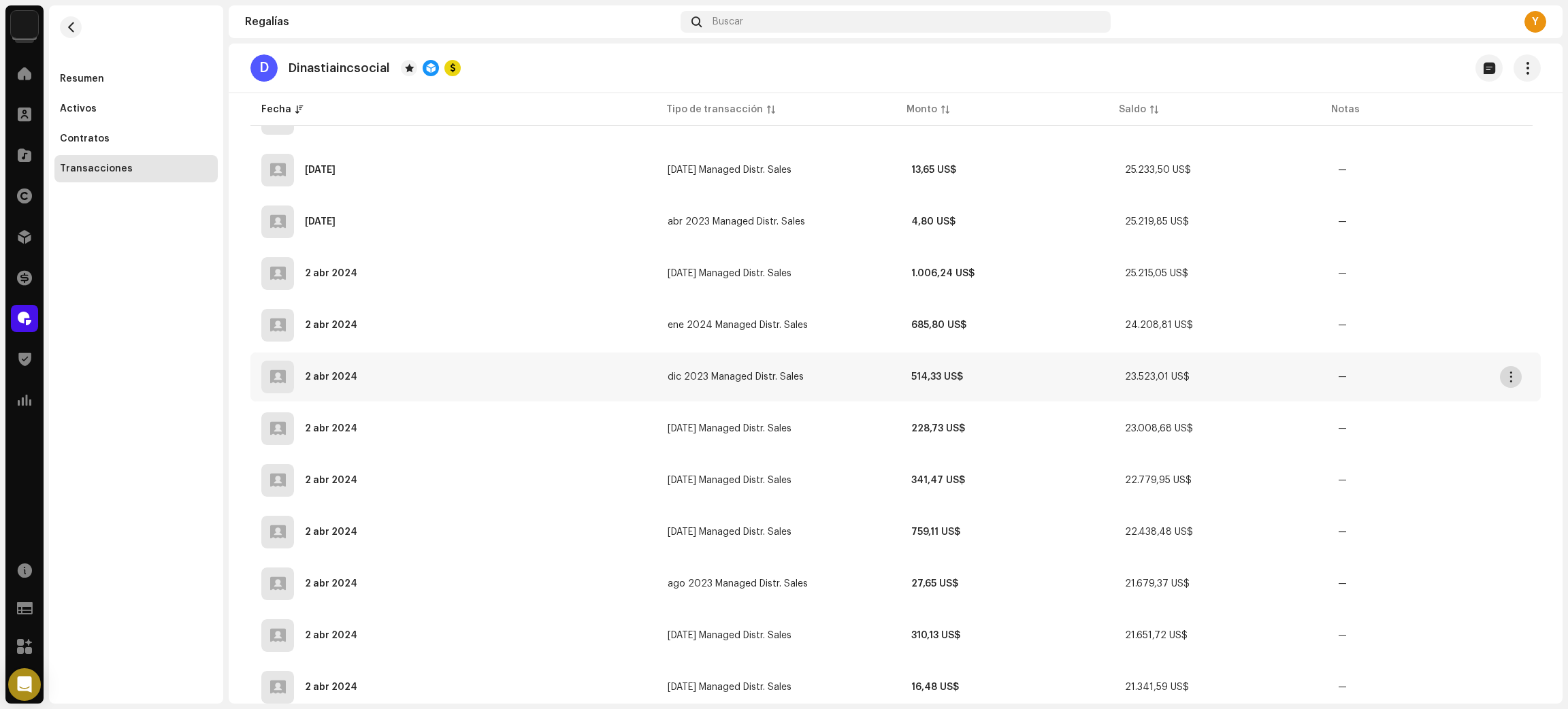
drag, startPoint x: 1502, startPoint y: 362, endPoint x: 1495, endPoint y: 385, distance: 24.0
click at [1504, 366] on button "button" at bounding box center [1510, 377] width 21 height 21
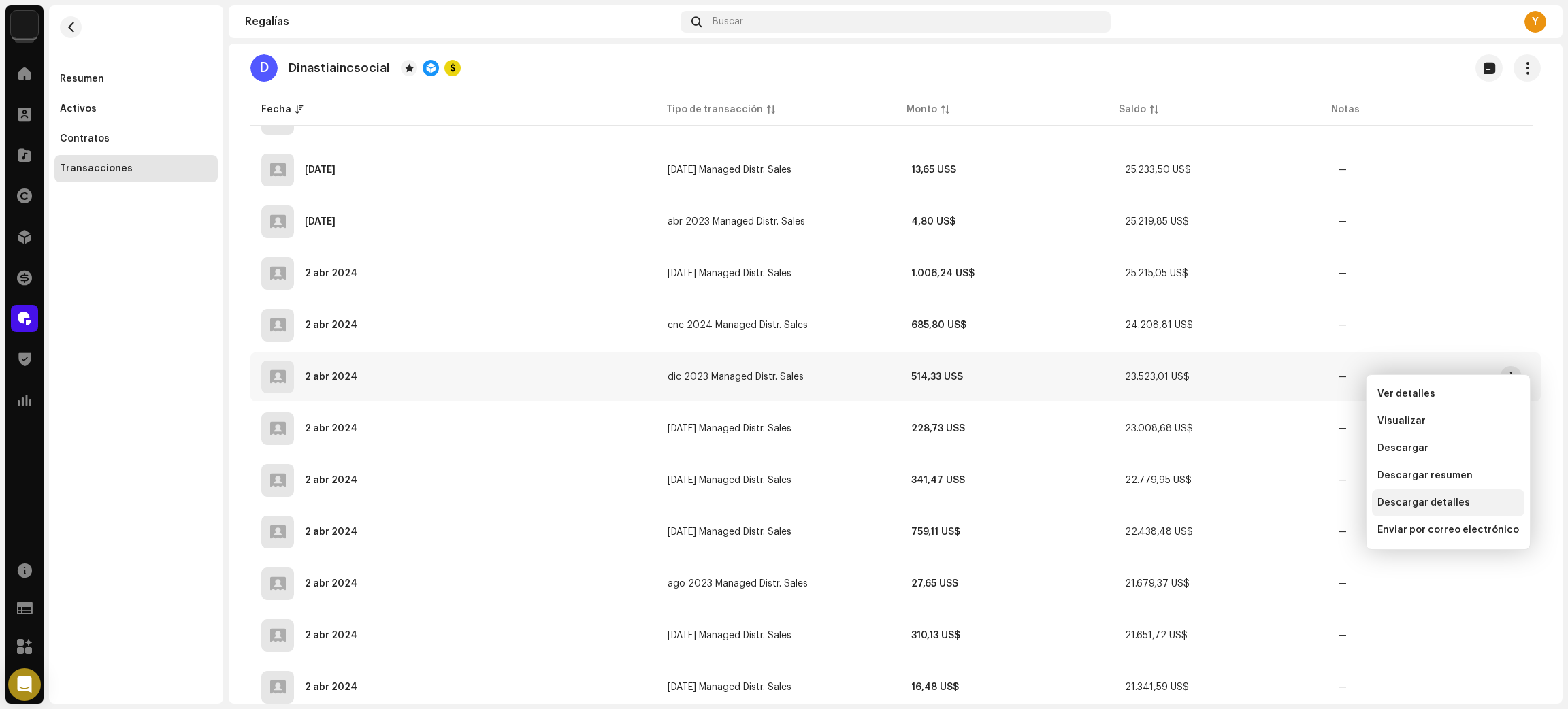
click at [1411, 505] on span "Descargar detalles" at bounding box center [1424, 502] width 92 height 11
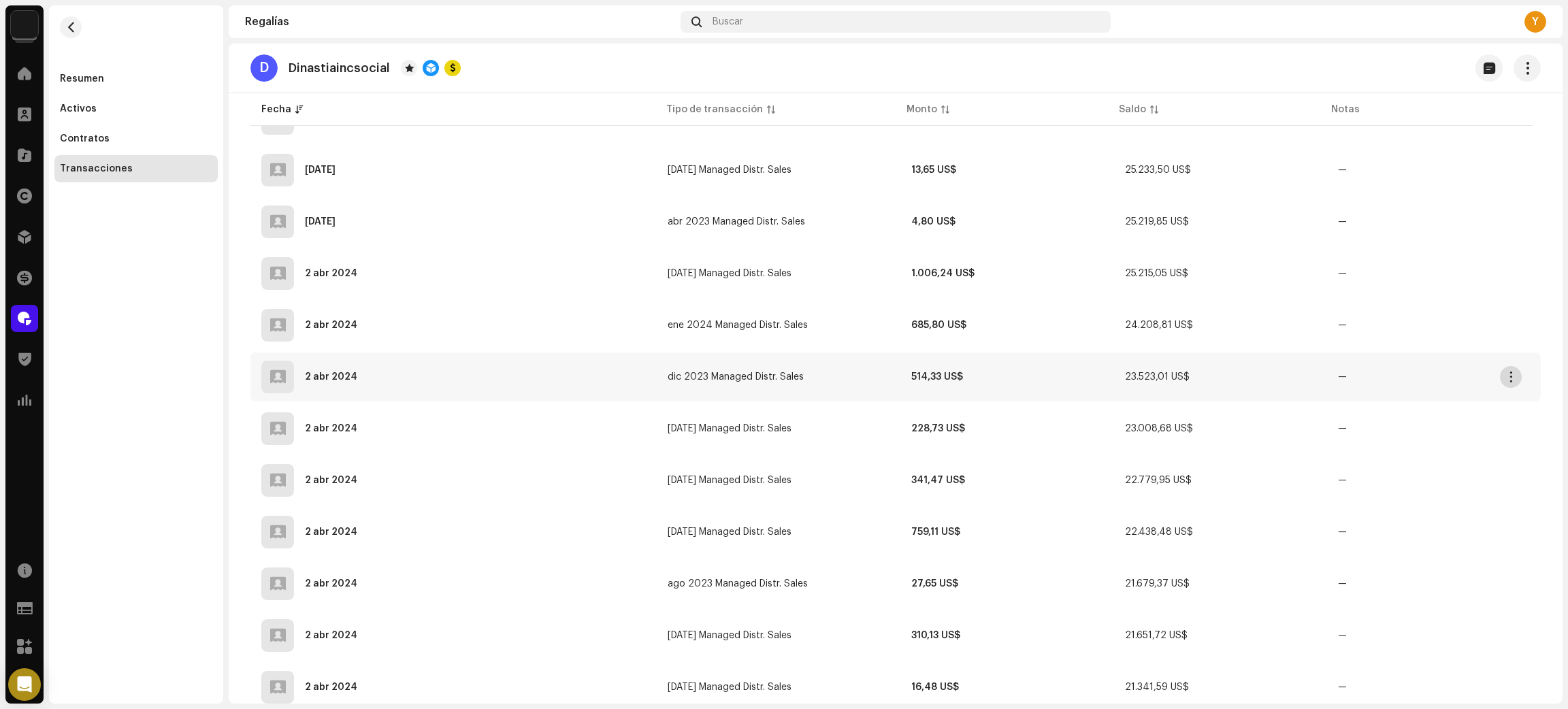
click at [1511, 372] on span "button" at bounding box center [1511, 377] width 10 height 11
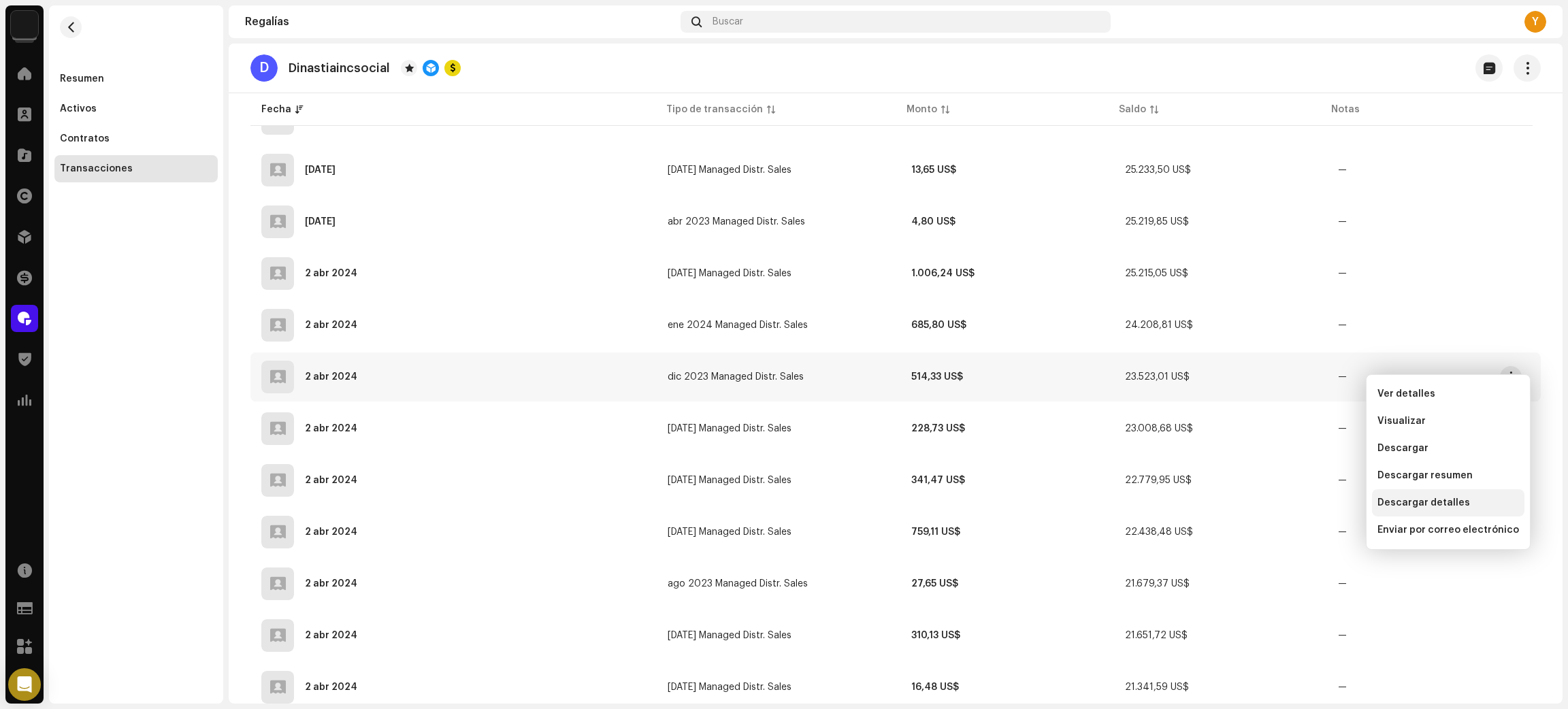
click at [1463, 502] on div "Descargar detalles" at bounding box center [1448, 502] width 142 height 11
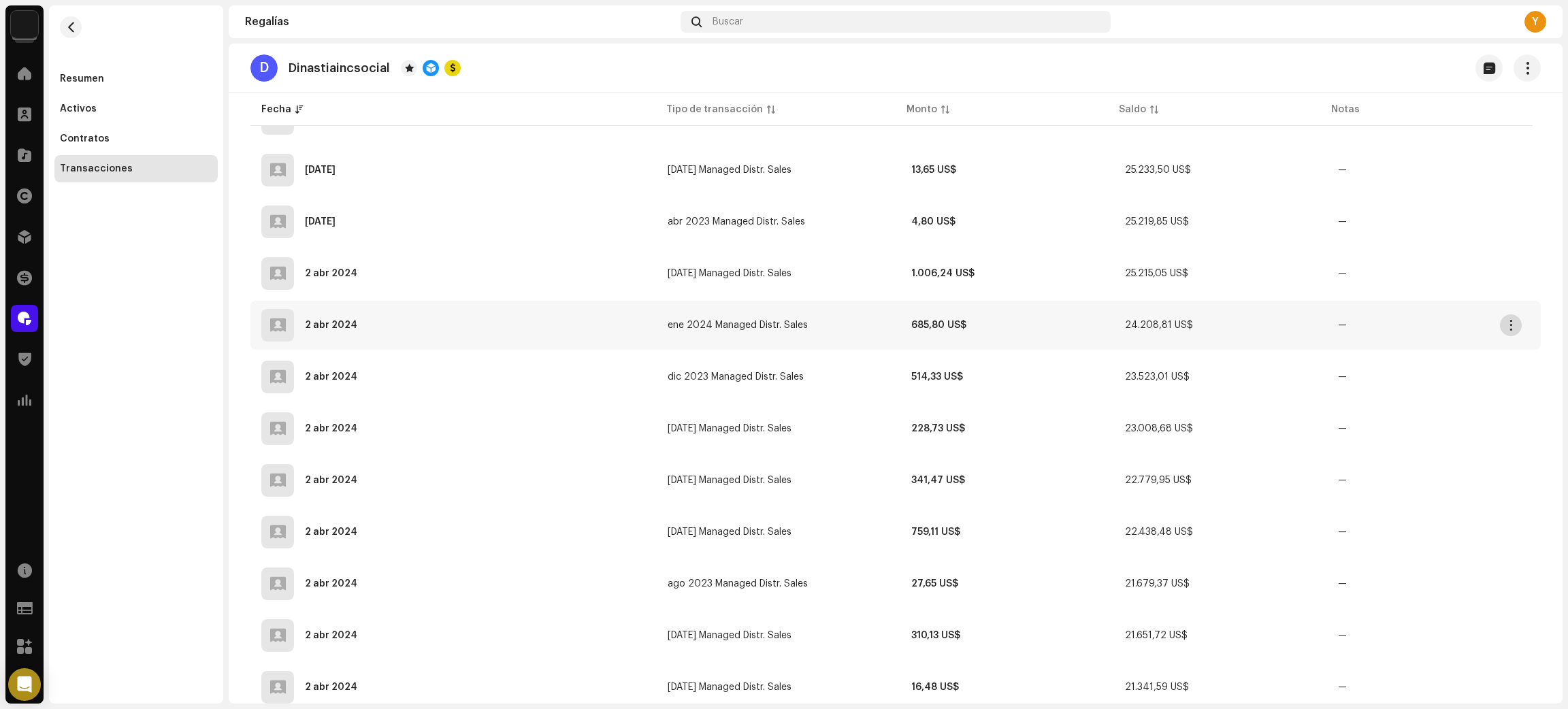
click at [1514, 320] on span "button" at bounding box center [1511, 325] width 10 height 11
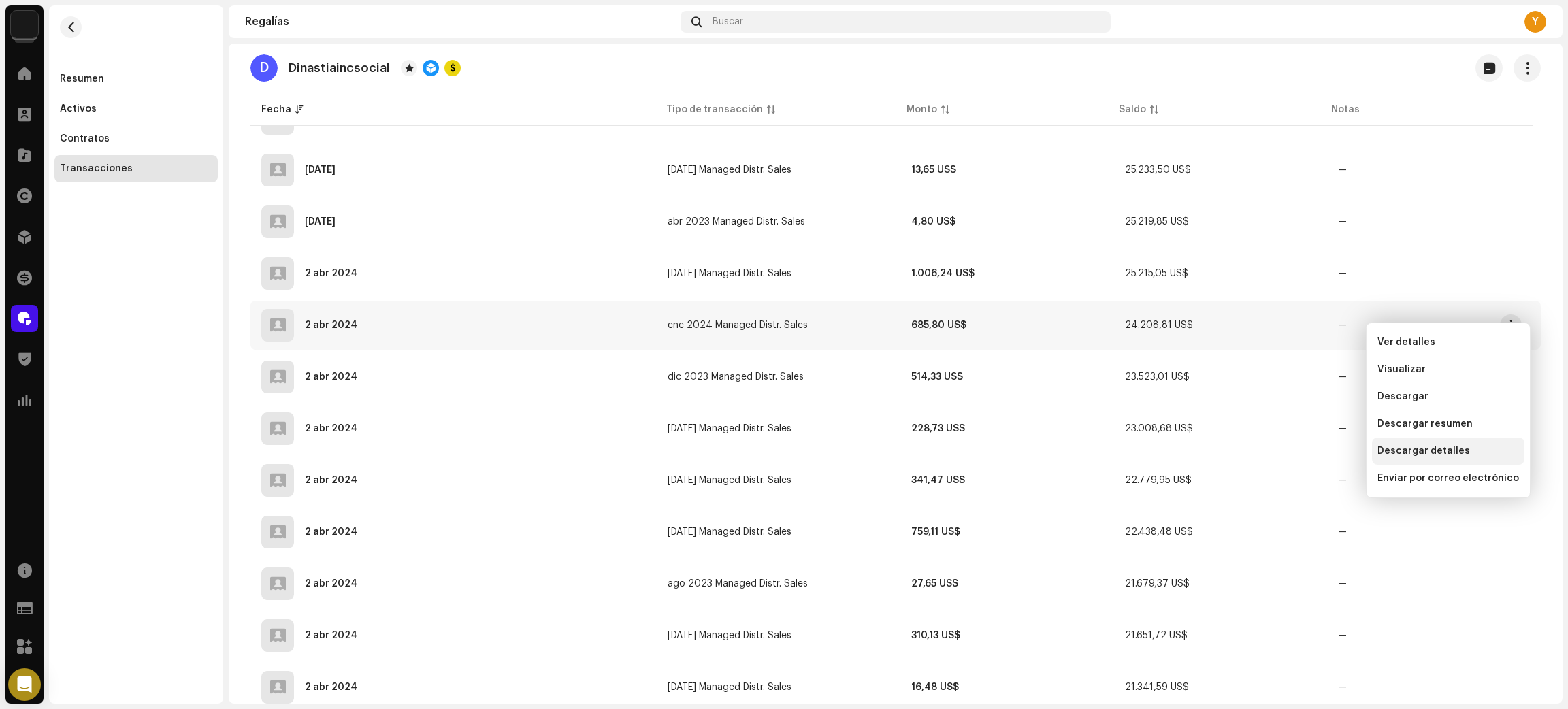
click at [1434, 453] on span "Descargar detalles" at bounding box center [1424, 451] width 92 height 11
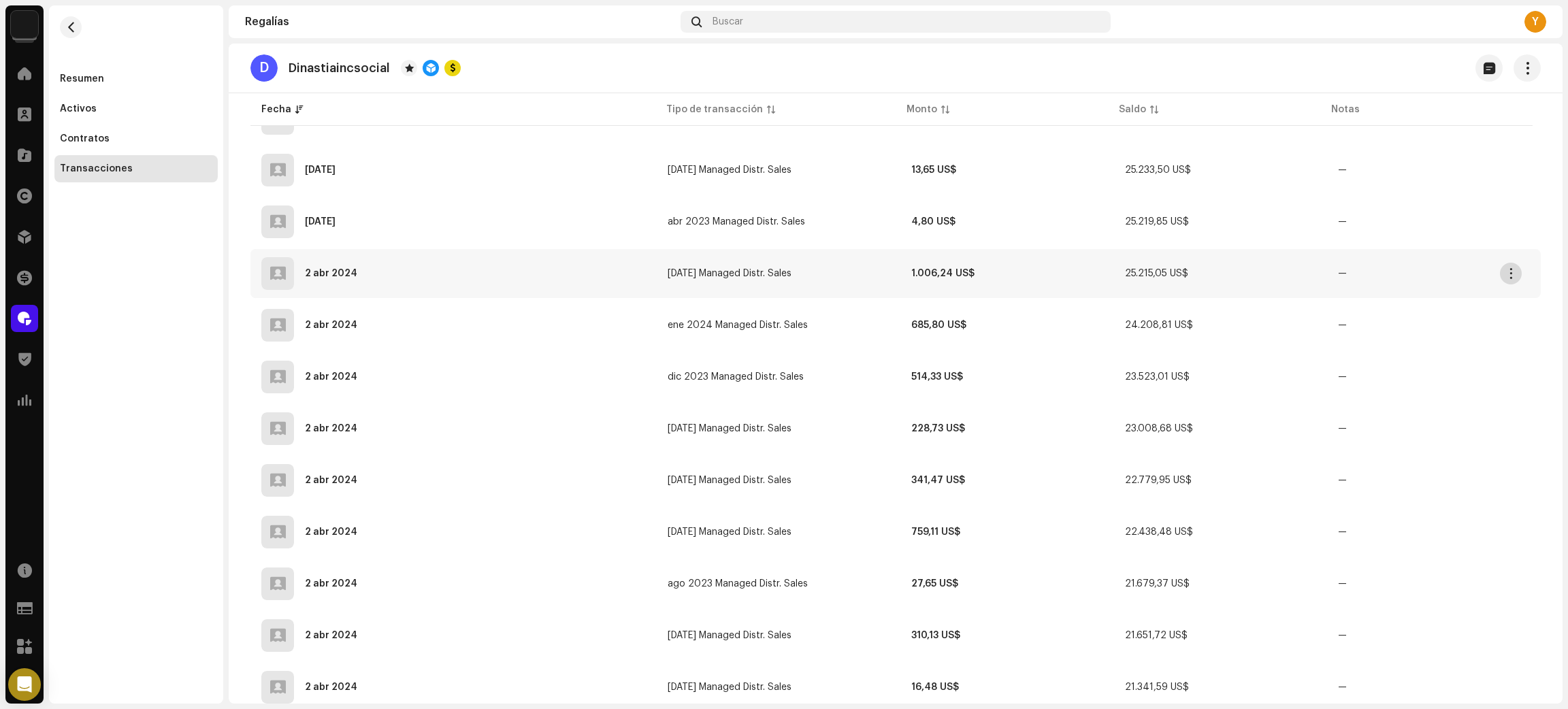
click at [1514, 268] on span "button" at bounding box center [1511, 273] width 10 height 11
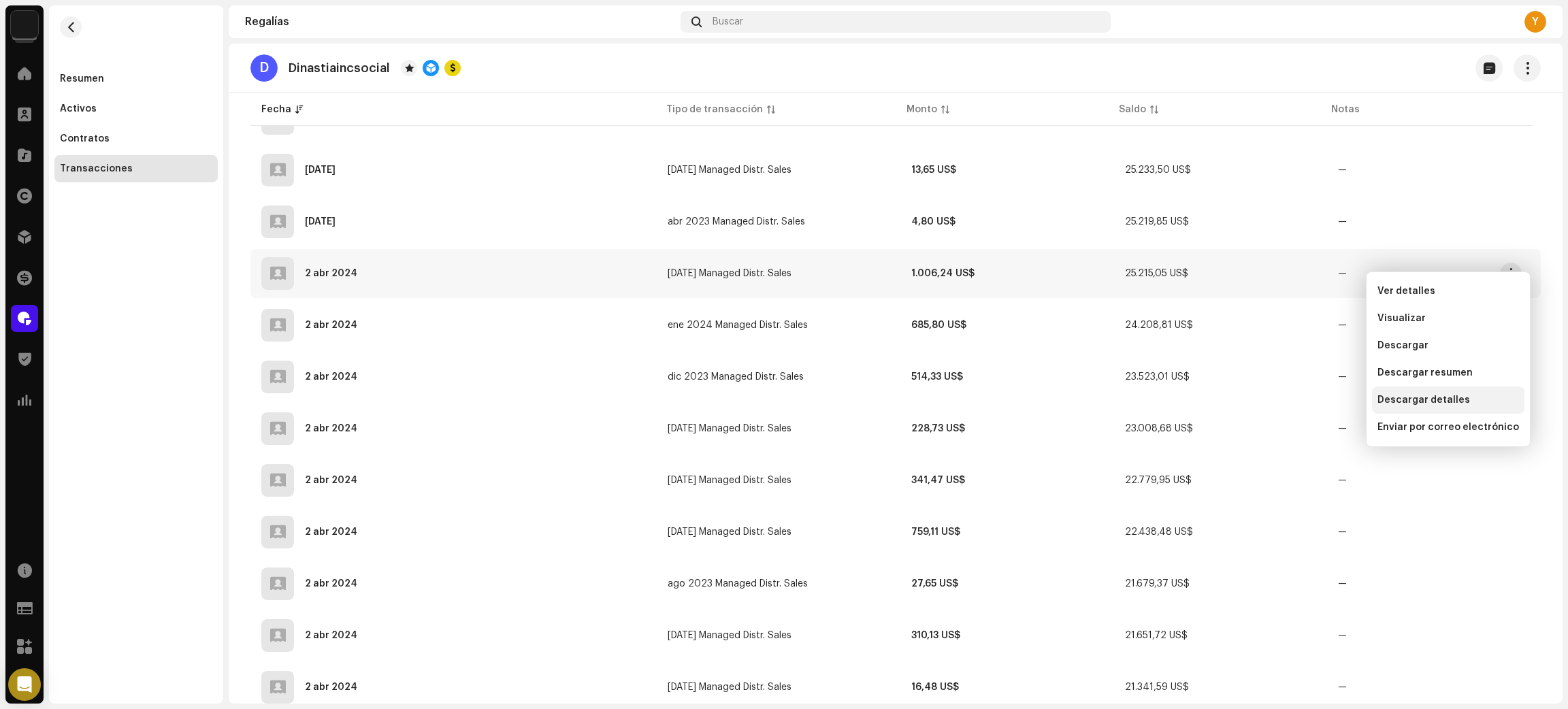
click at [1448, 399] on span "Descargar detalles" at bounding box center [1424, 400] width 92 height 11
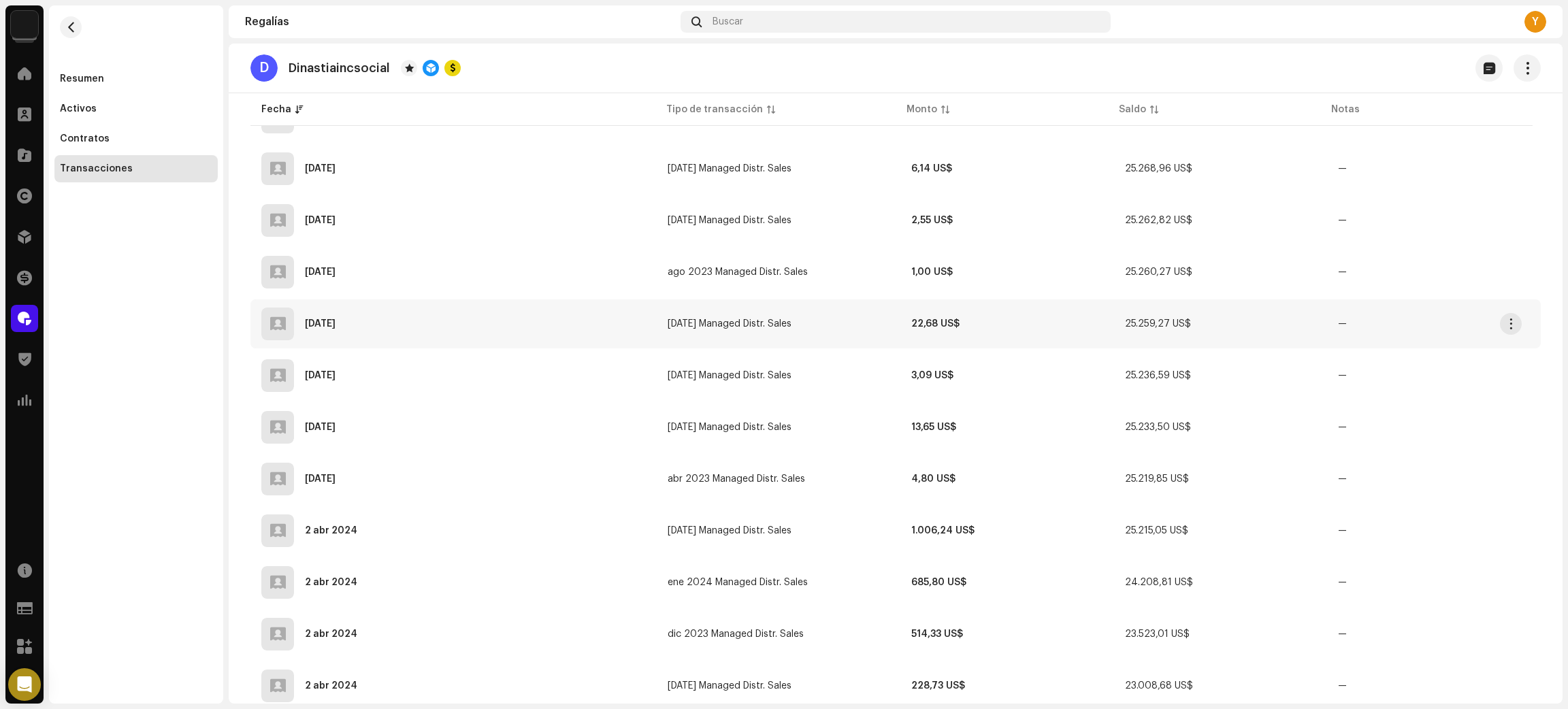
scroll to position [2148, 0]
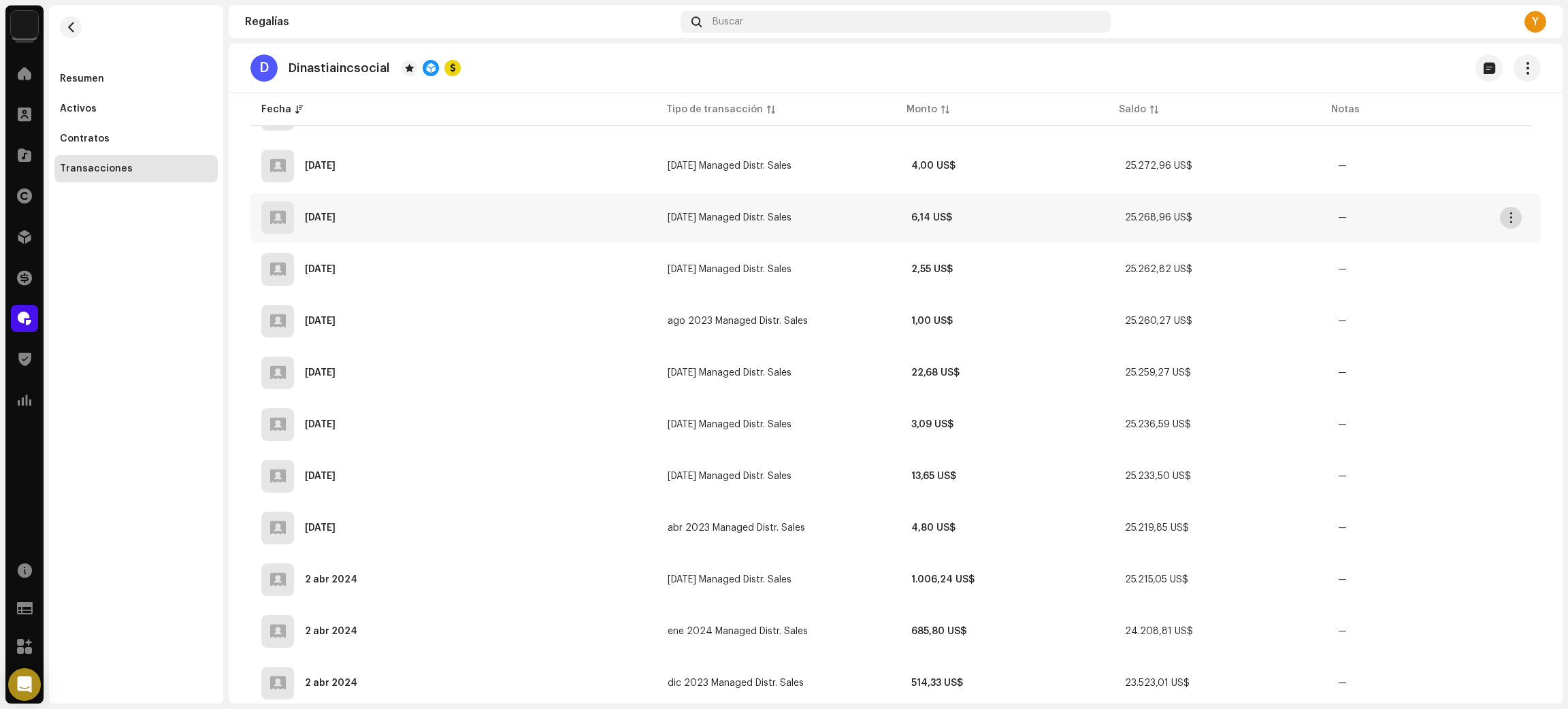
click at [1509, 213] on span "button" at bounding box center [1511, 218] width 10 height 11
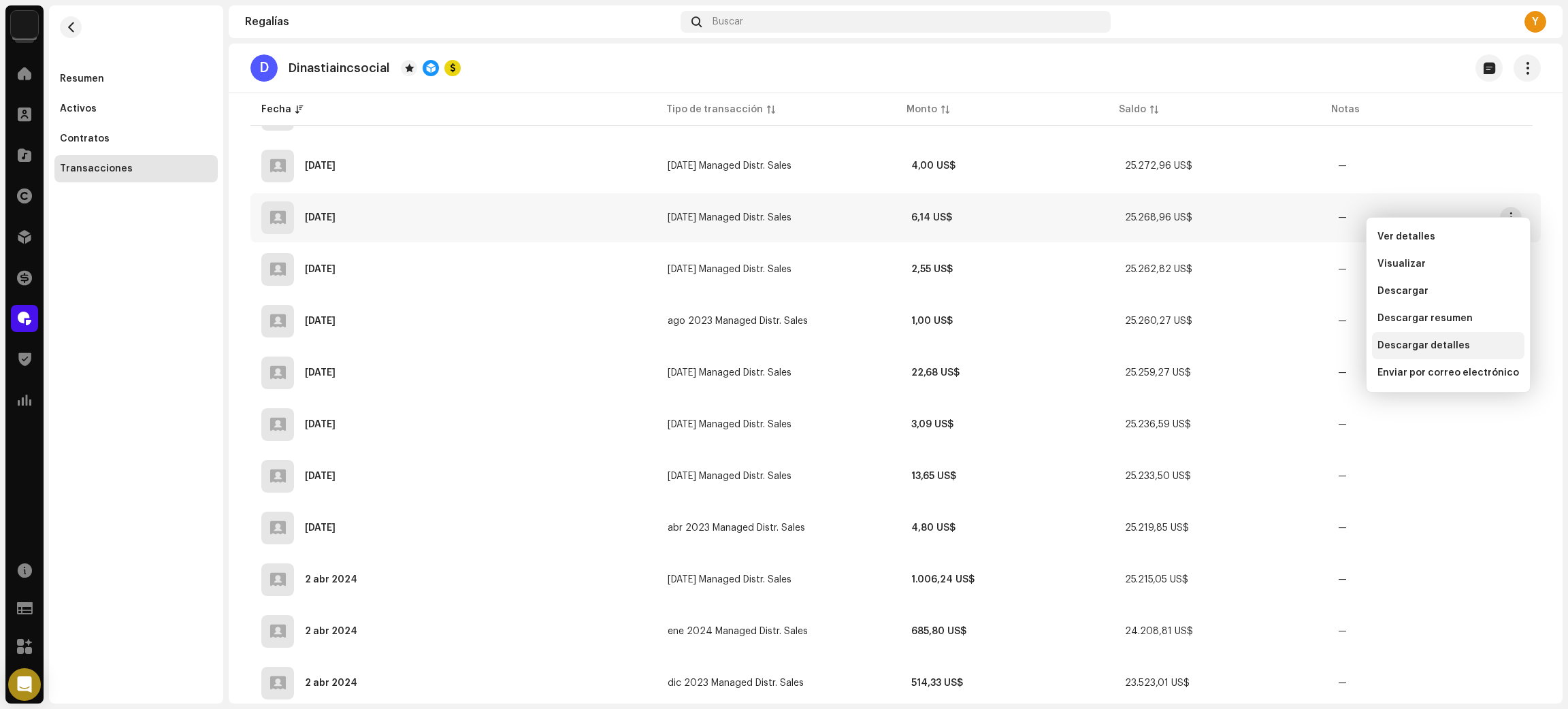
click at [1455, 343] on span "Descargar detalles" at bounding box center [1424, 345] width 92 height 11
